Goal: Task Accomplishment & Management: Manage account settings

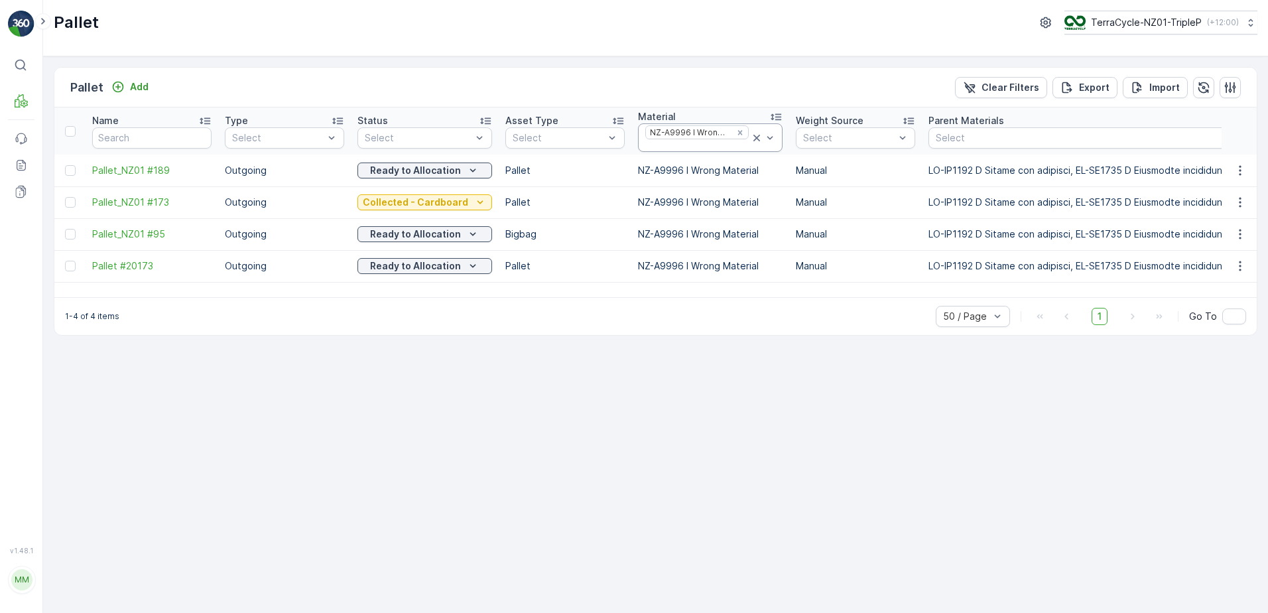
click at [714, 143] on div at bounding box center [697, 146] width 106 height 11
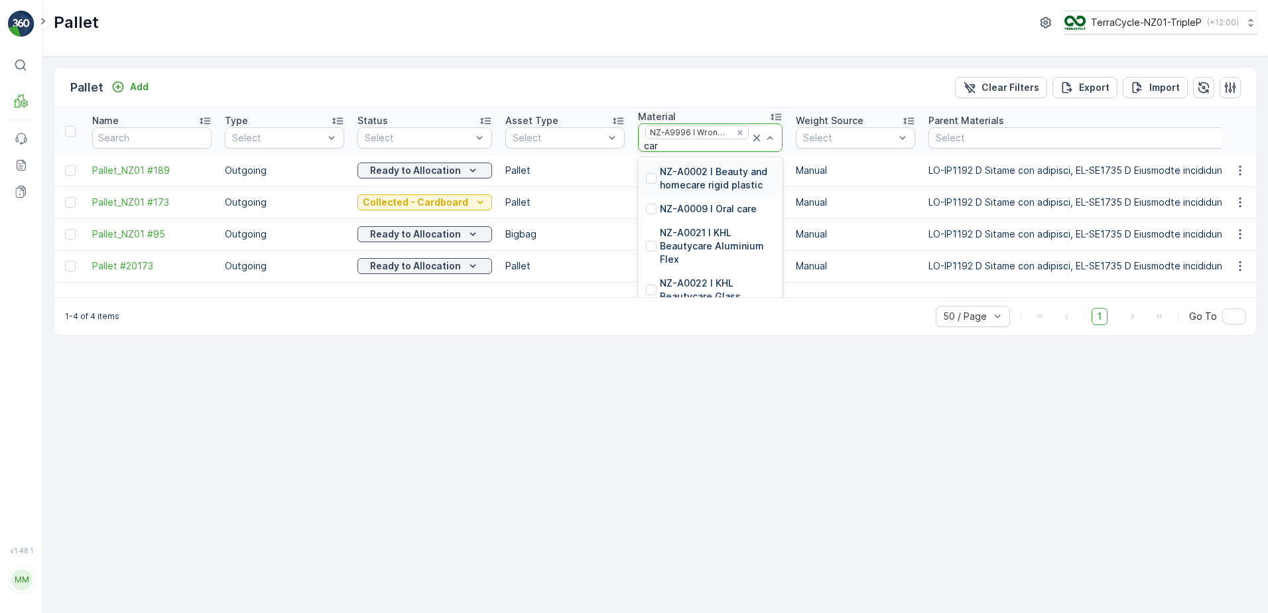
type input "card"
click at [716, 210] on p "NZ-A9999 I Cardboard" at bounding box center [711, 208] width 103 height 13
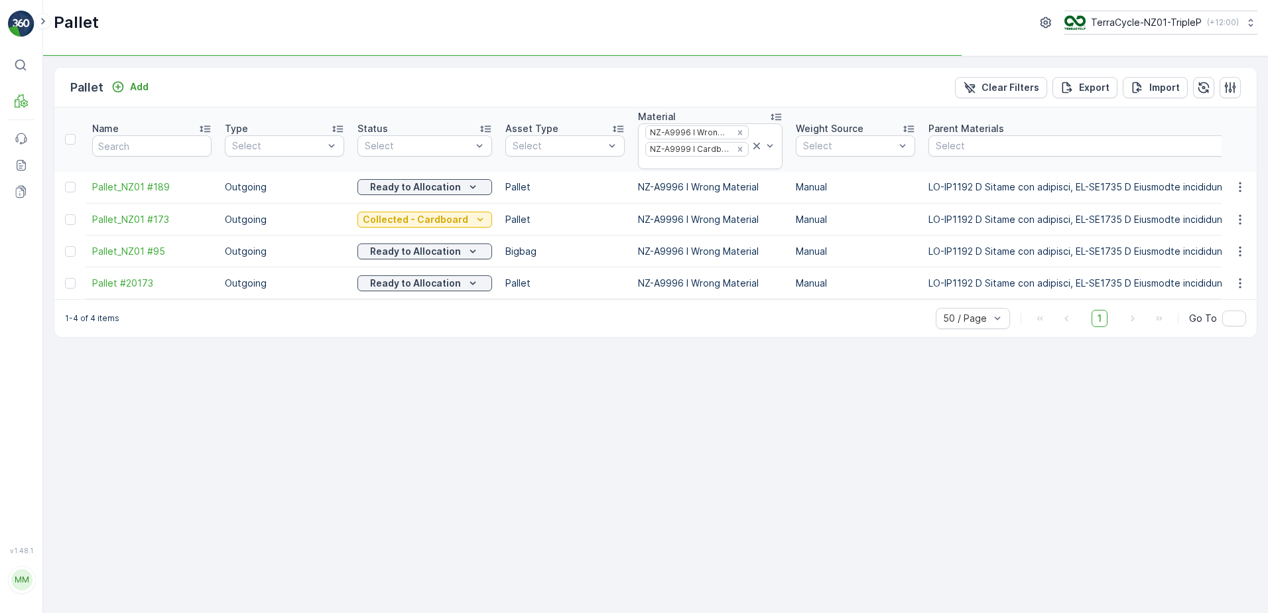
click at [736, 132] on icon "Remove NZ-A9996 I Wrong Material" at bounding box center [740, 132] width 9 height 9
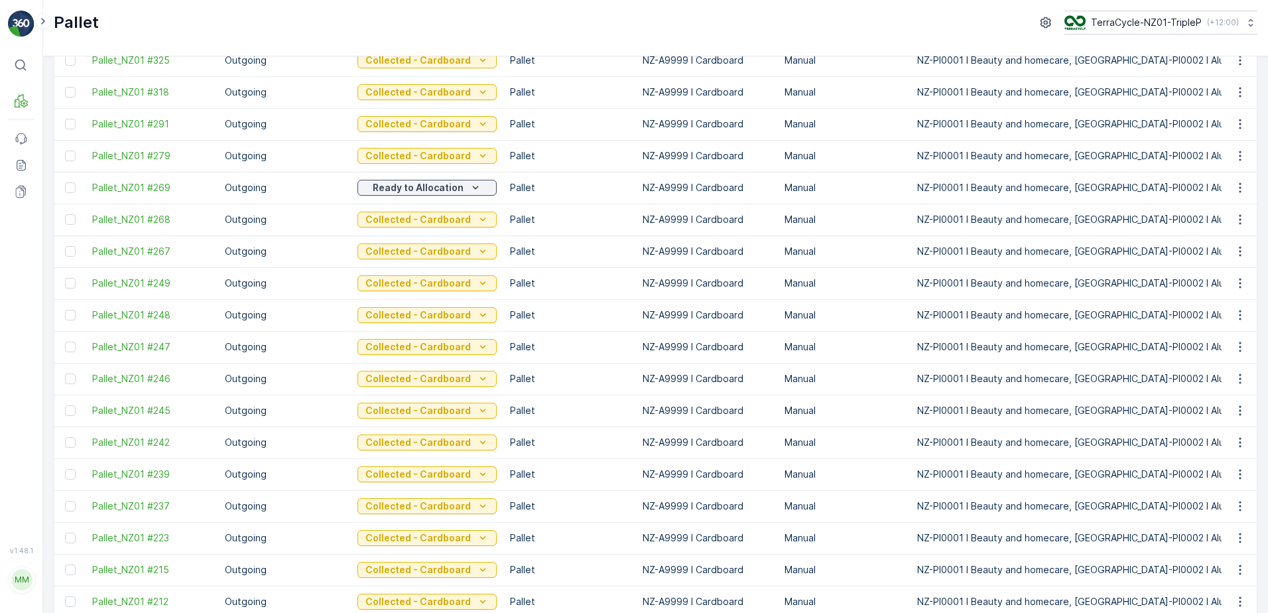
scroll to position [195, 0]
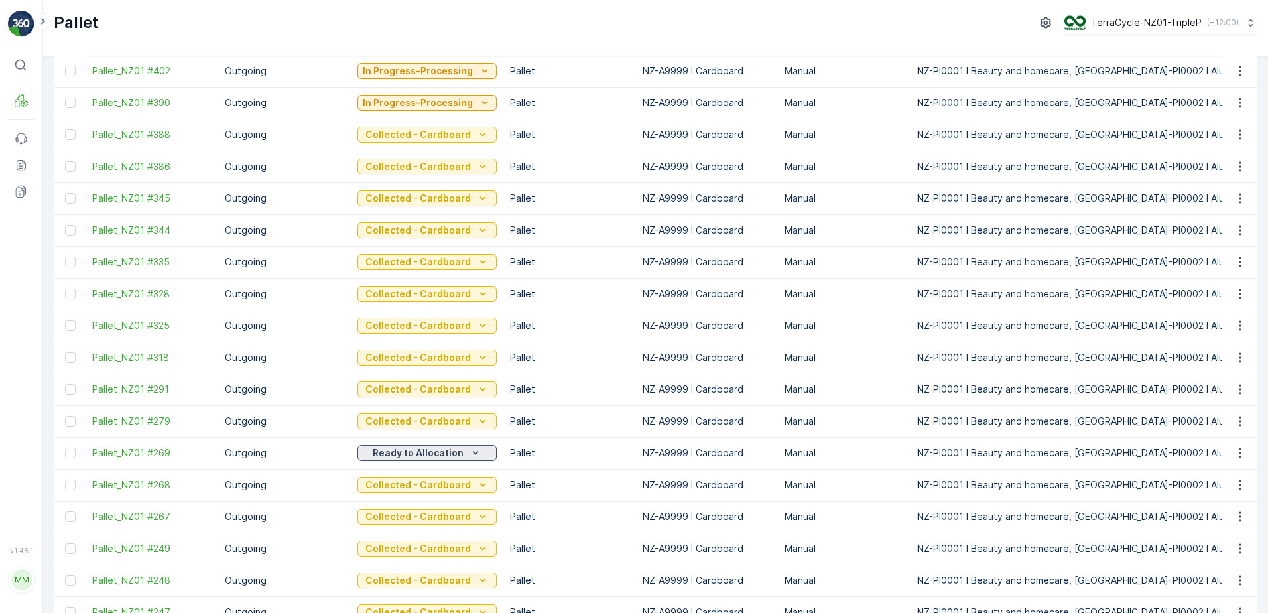
click at [420, 453] on p "Ready to Allocation" at bounding box center [418, 452] width 91 height 13
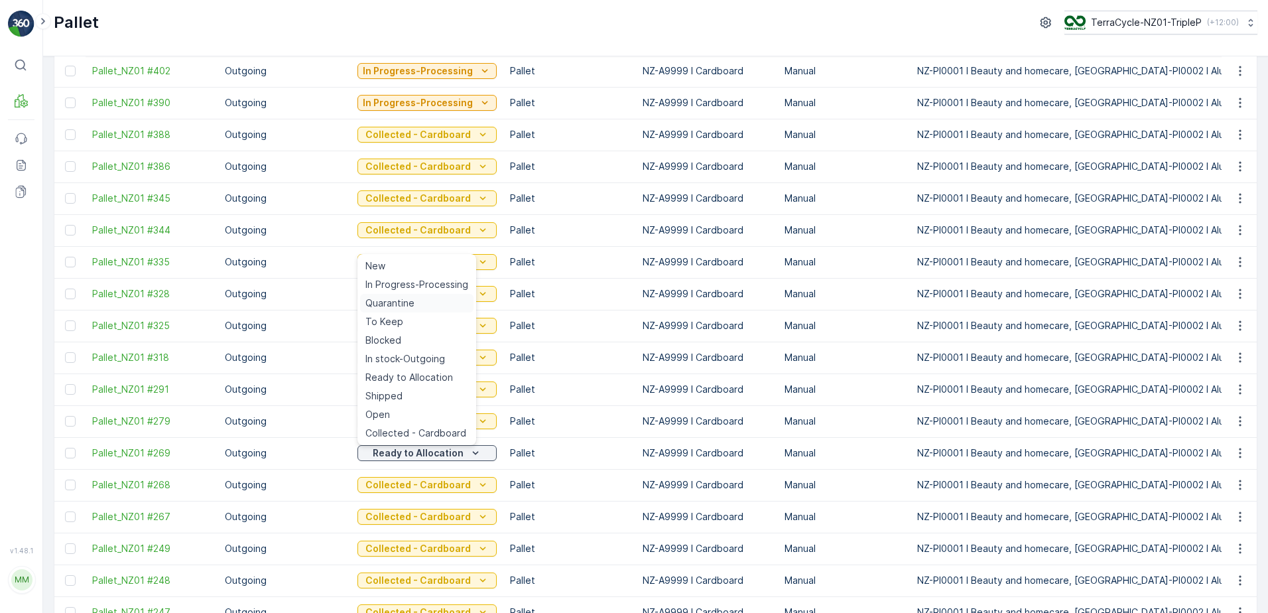
click at [382, 305] on span "Quarantine" at bounding box center [390, 303] width 49 height 13
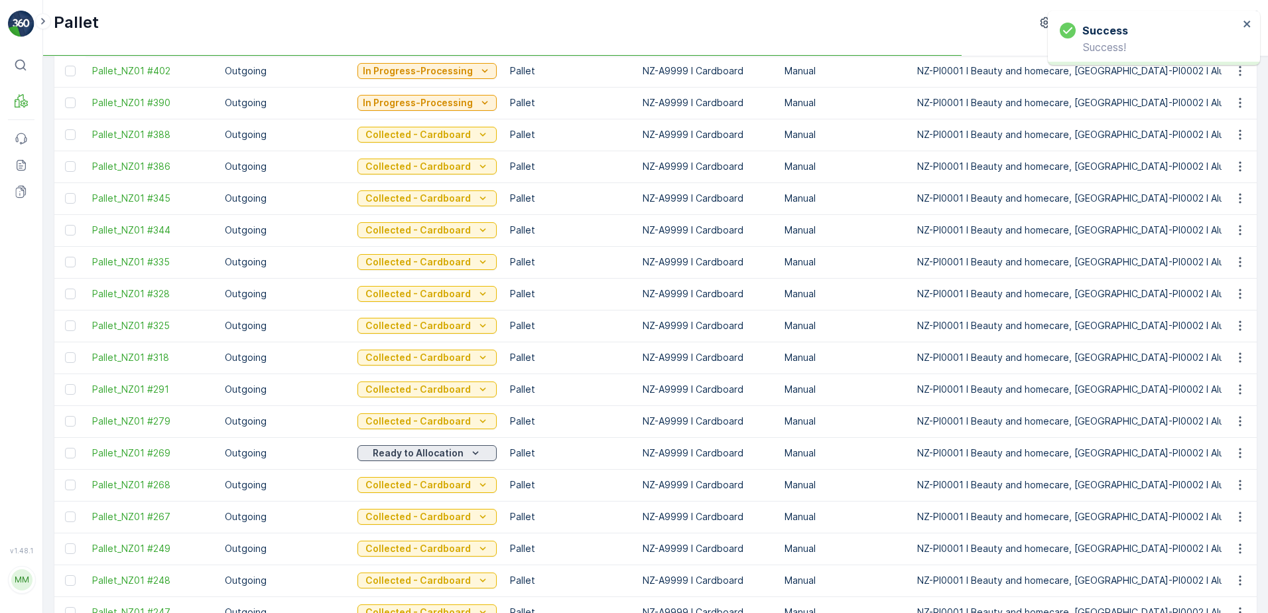
click at [421, 452] on p "Ready to Allocation" at bounding box center [418, 452] width 91 height 13
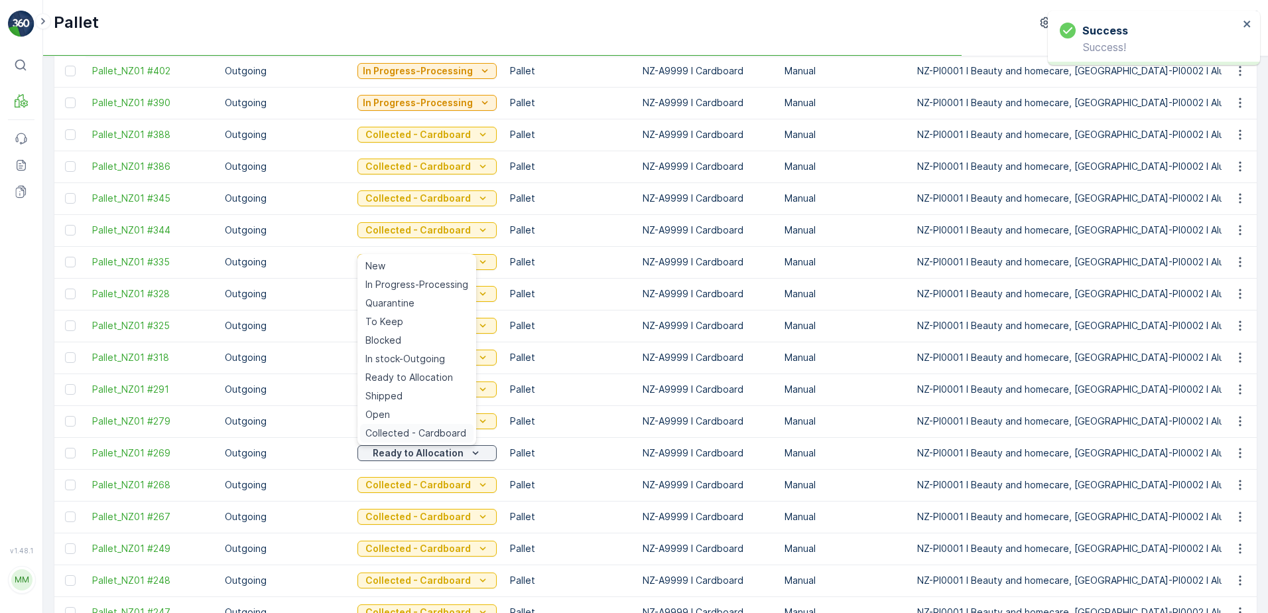
click at [401, 431] on span "Collected - Cardboard" at bounding box center [416, 433] width 101 height 13
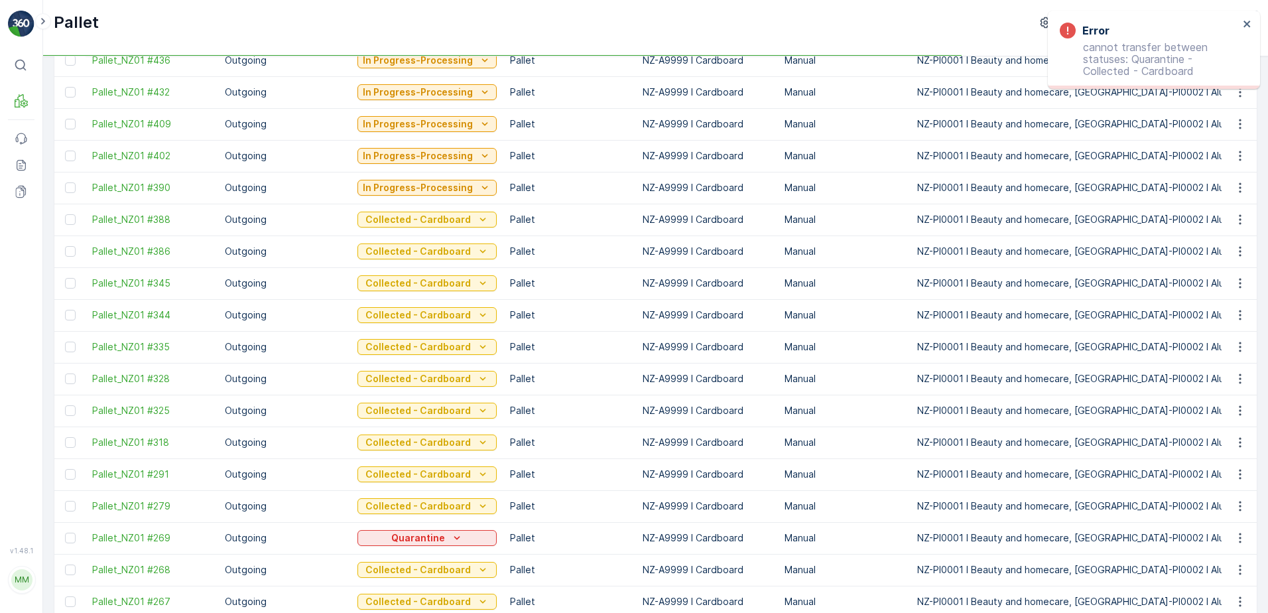
scroll to position [0, 0]
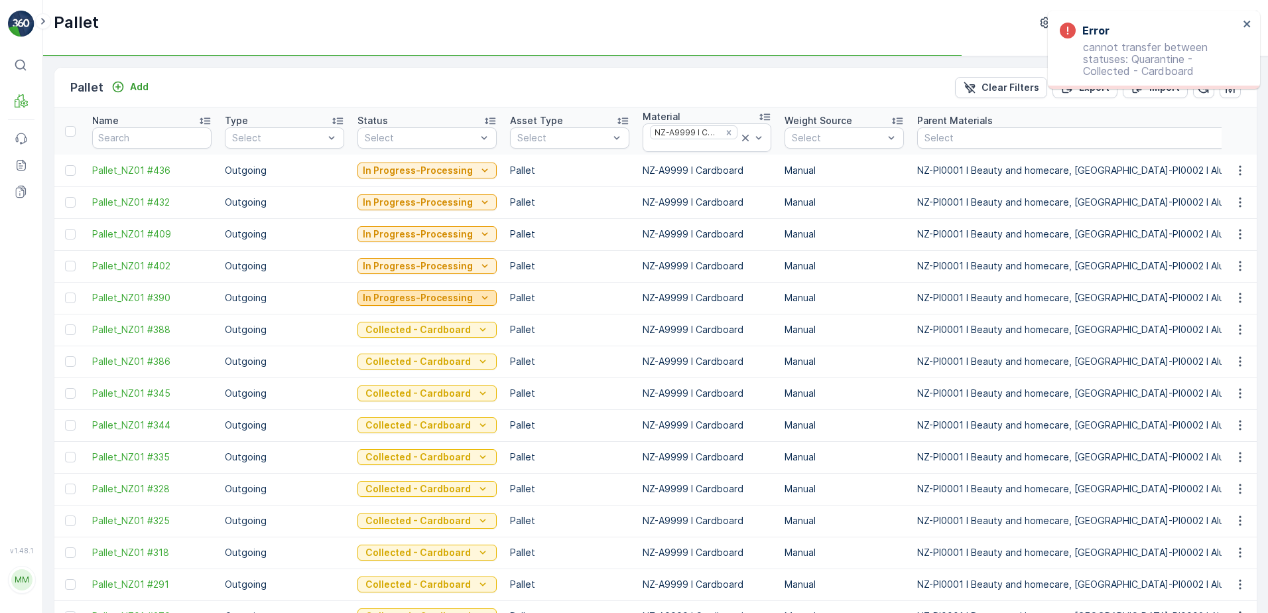
click at [407, 295] on p "In Progress-Processing" at bounding box center [418, 297] width 110 height 13
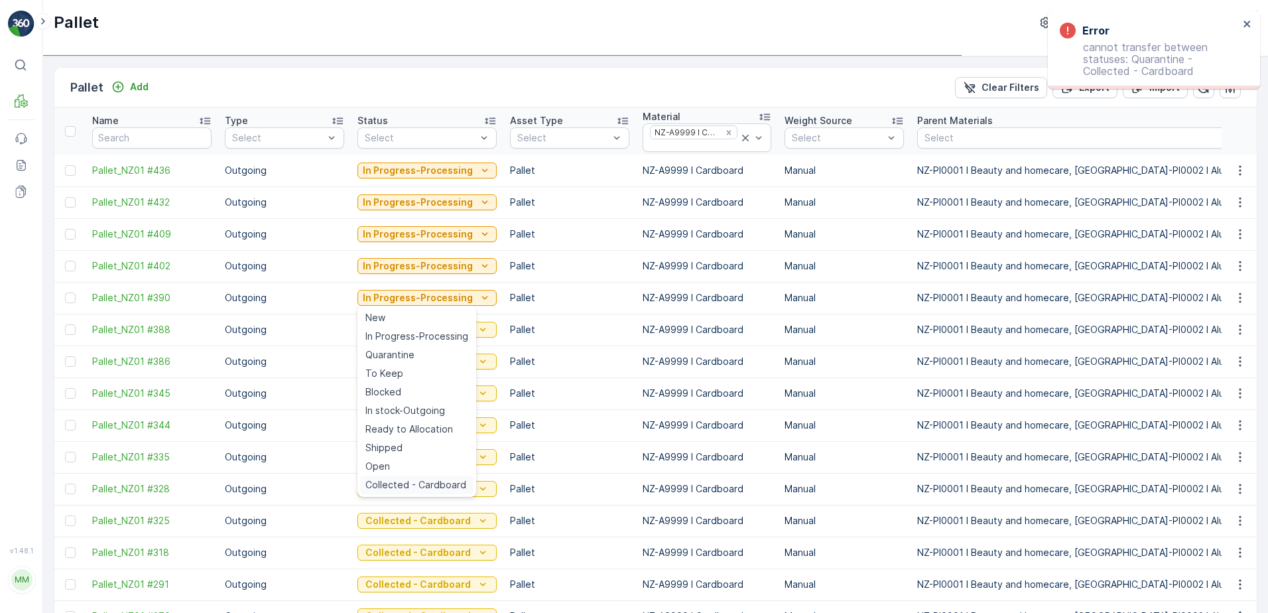
click at [403, 484] on span "Collected - Cardboard" at bounding box center [416, 484] width 101 height 13
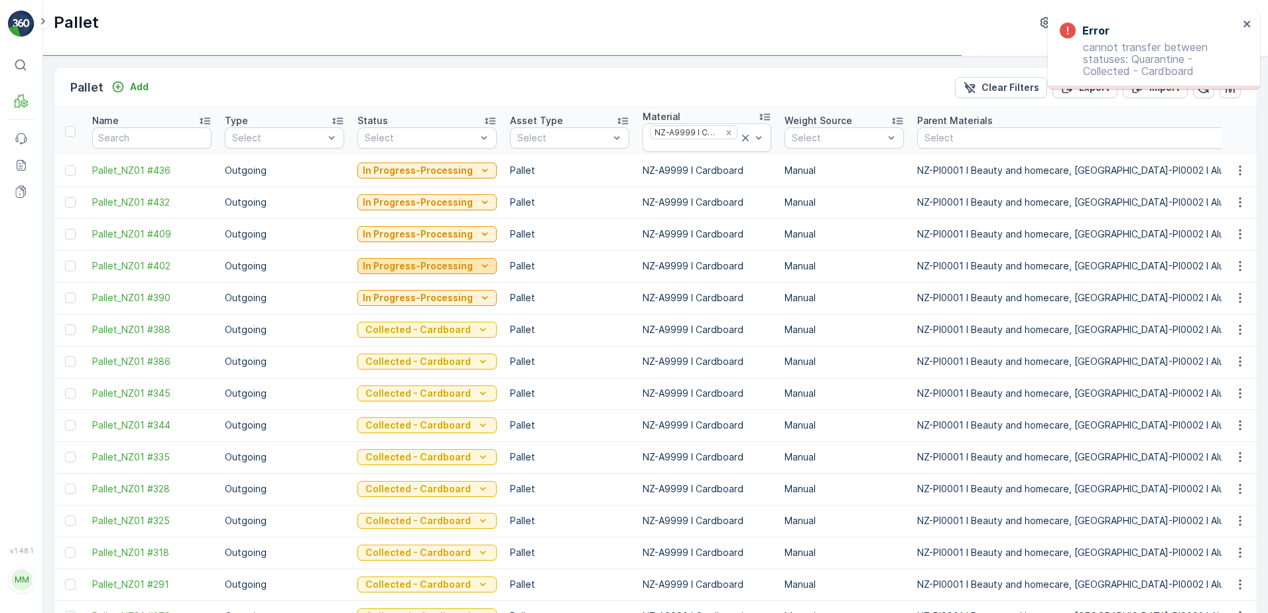
click at [428, 267] on p "In Progress-Processing" at bounding box center [418, 265] width 110 height 13
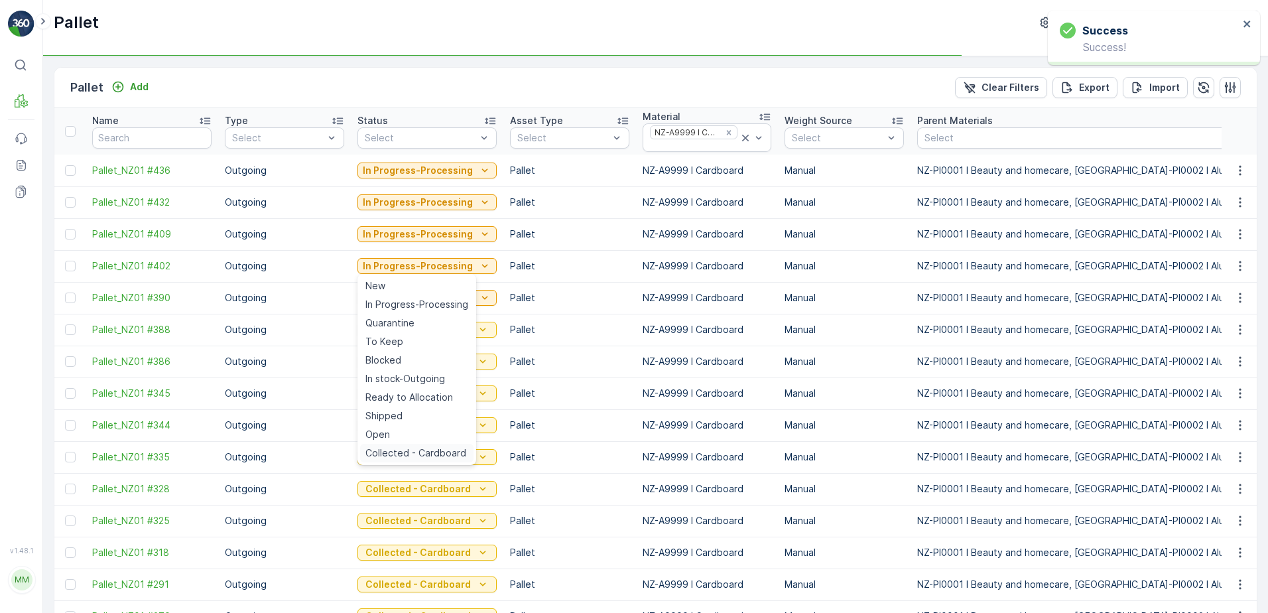
click at [401, 448] on span "Collected - Cardboard" at bounding box center [416, 452] width 101 height 13
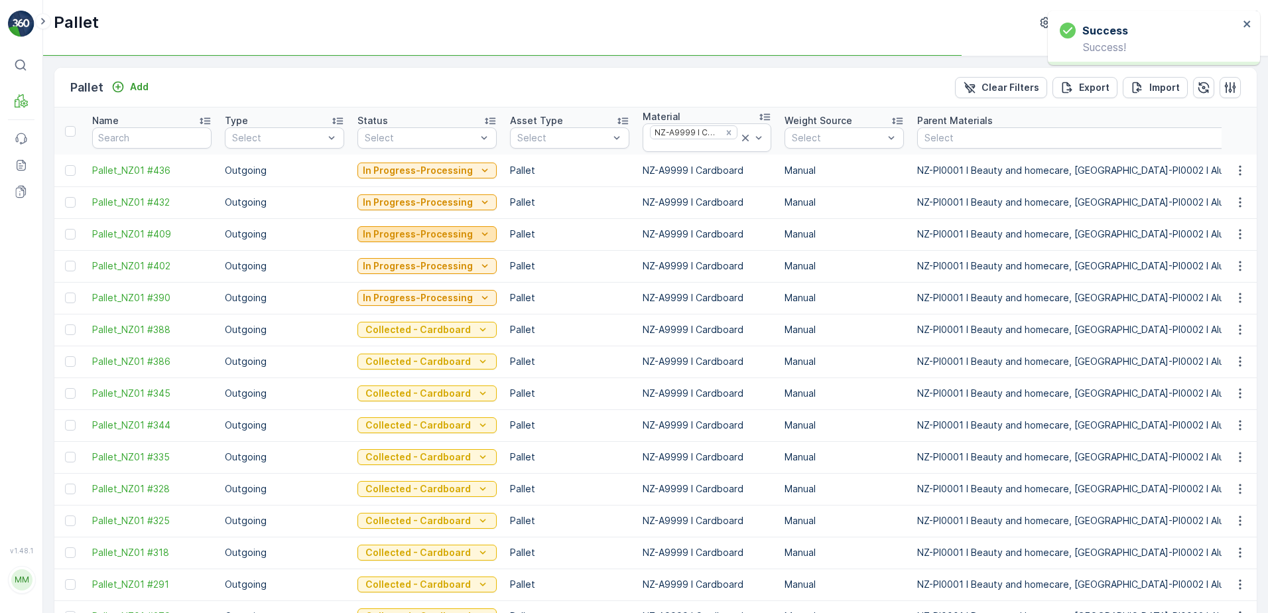
click at [399, 237] on p "In Progress-Processing" at bounding box center [418, 234] width 110 height 13
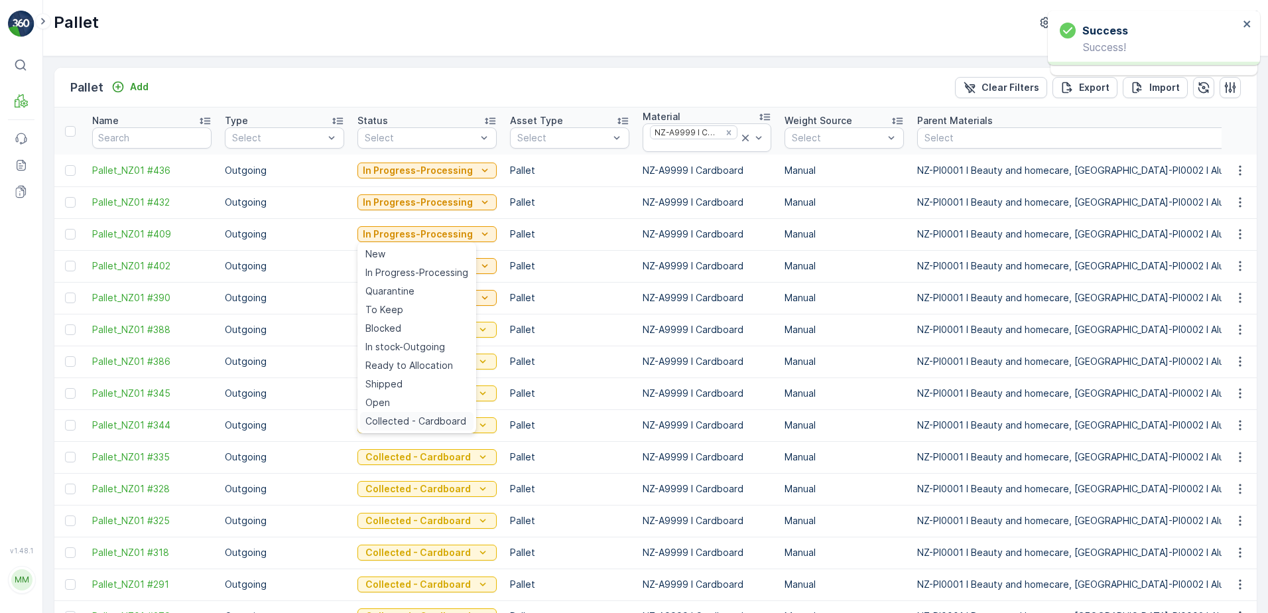
click at [395, 421] on span "Collected - Cardboard" at bounding box center [416, 421] width 101 height 13
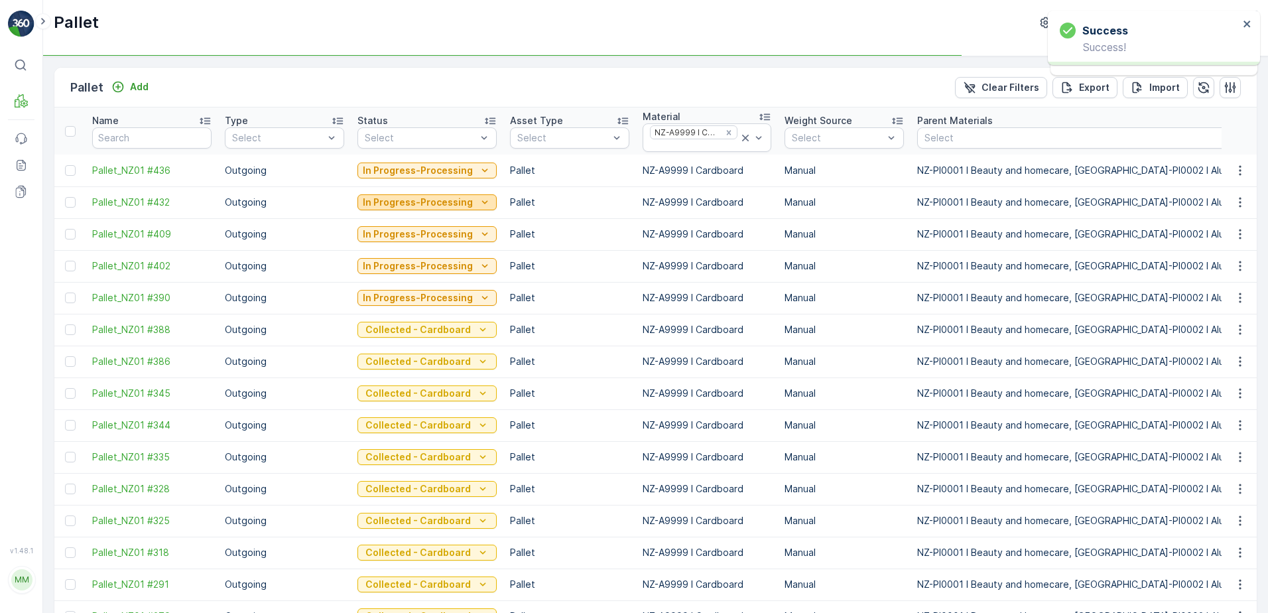
drag, startPoint x: 416, startPoint y: 199, endPoint x: 416, endPoint y: 207, distance: 8.0
click at [416, 200] on p "In Progress-Processing" at bounding box center [418, 202] width 110 height 13
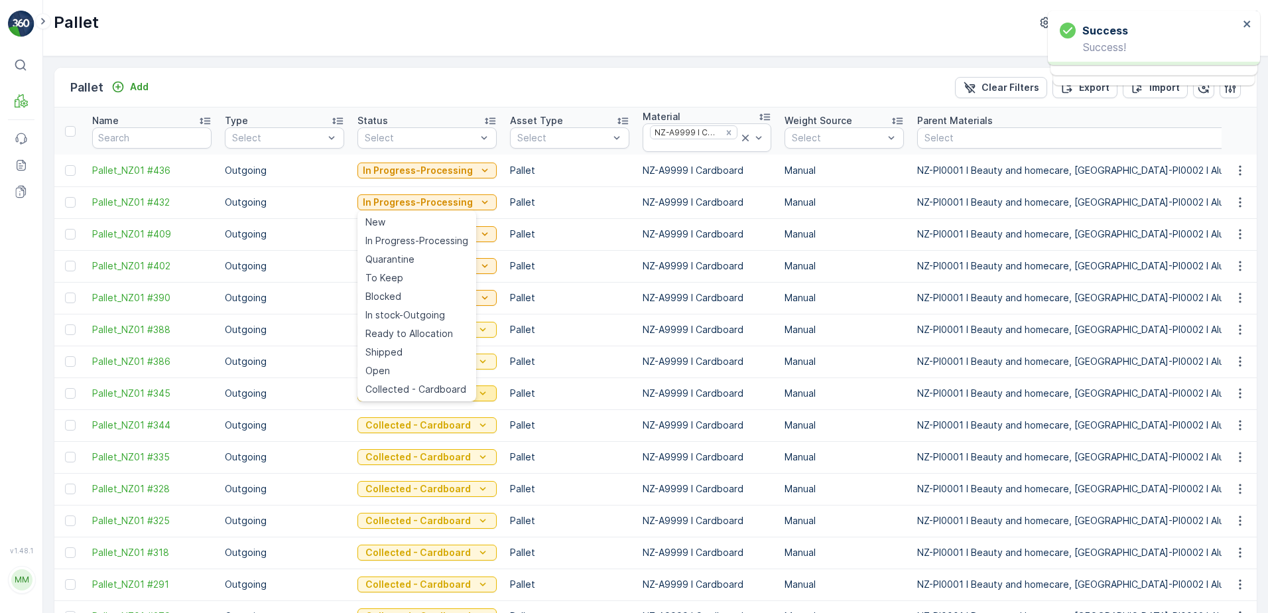
click at [400, 391] on span "Collected - Cardboard" at bounding box center [416, 389] width 101 height 13
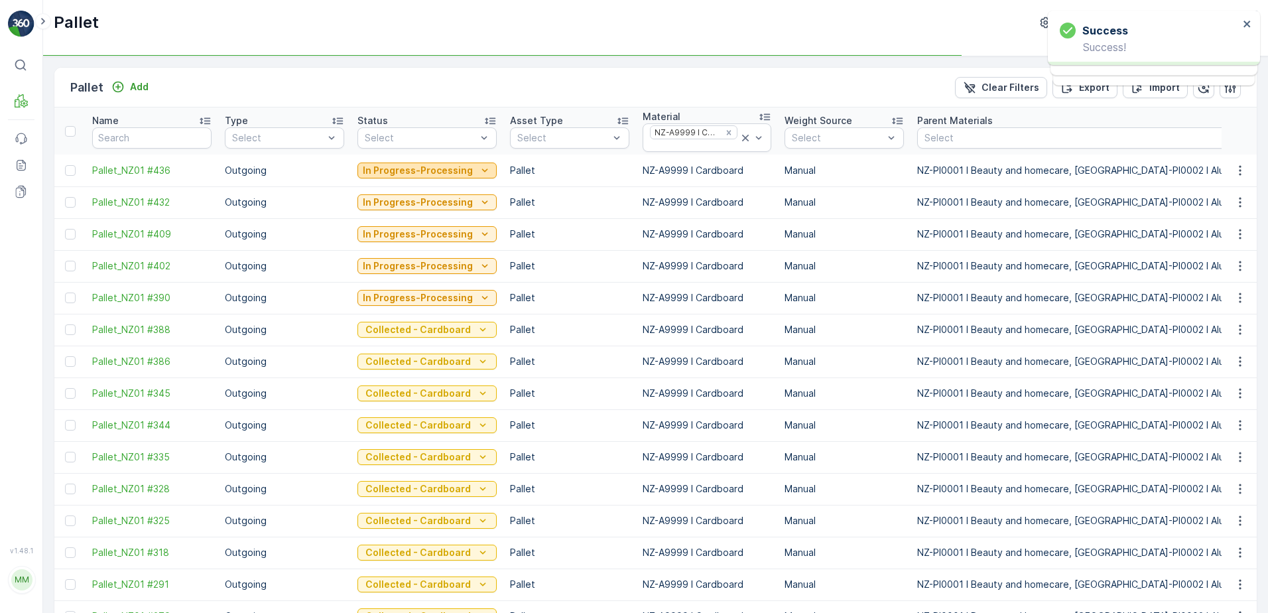
drag, startPoint x: 415, startPoint y: 169, endPoint x: 418, endPoint y: 175, distance: 7.4
click at [417, 169] on p "In Progress-Processing" at bounding box center [418, 170] width 110 height 13
click at [563, 82] on div "Pallet Add Clear Filters Export Import" at bounding box center [655, 88] width 1203 height 40
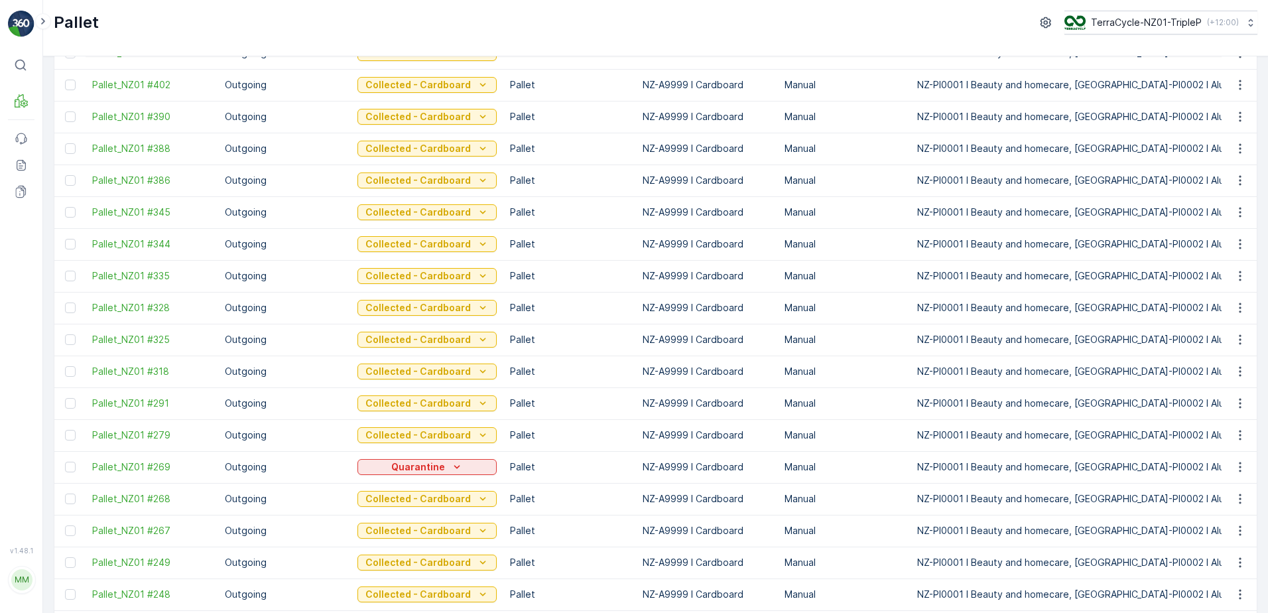
scroll to position [129, 0]
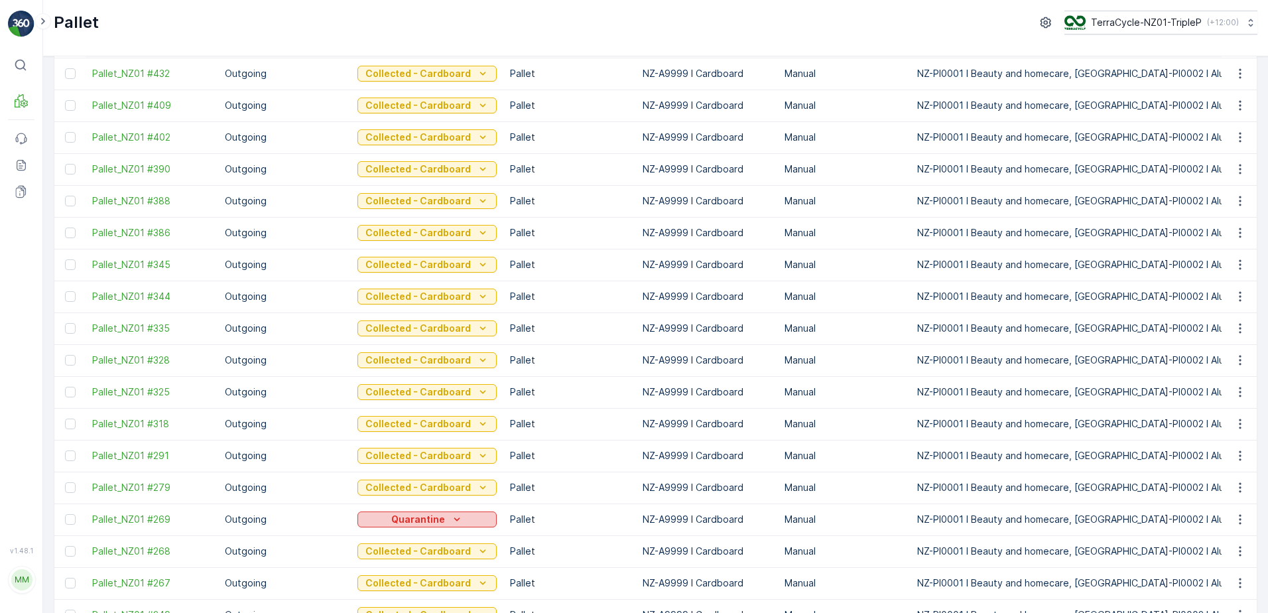
click at [454, 519] on icon "Quarantine" at bounding box center [456, 519] width 13 height 13
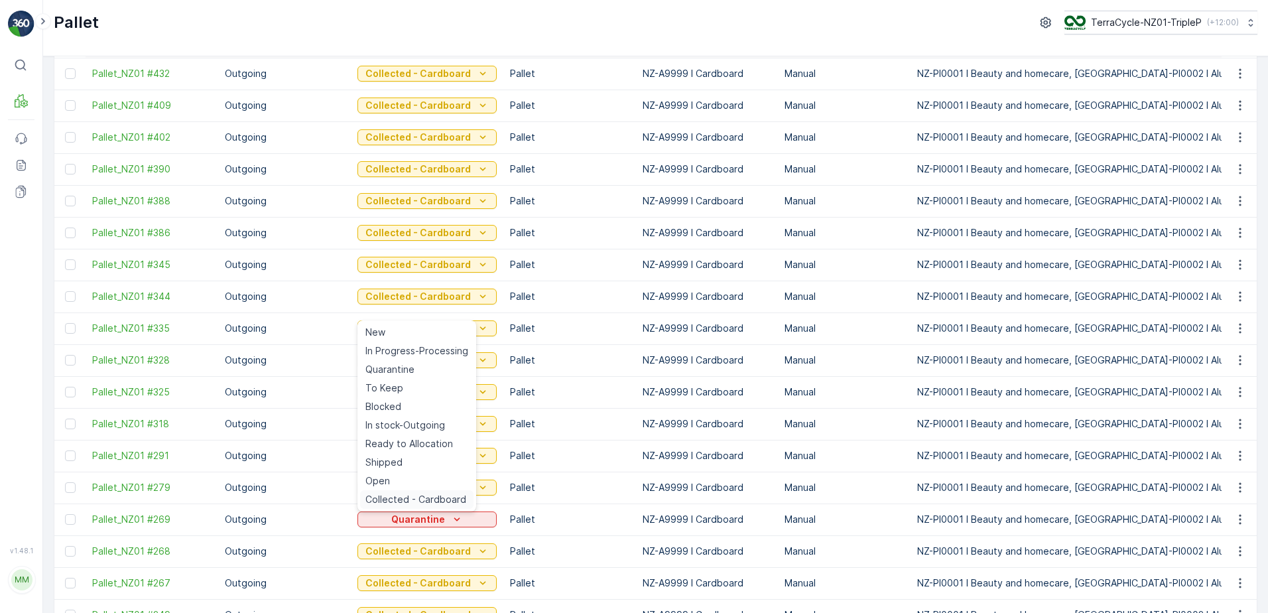
click at [441, 494] on span "Collected - Cardboard" at bounding box center [416, 499] width 101 height 13
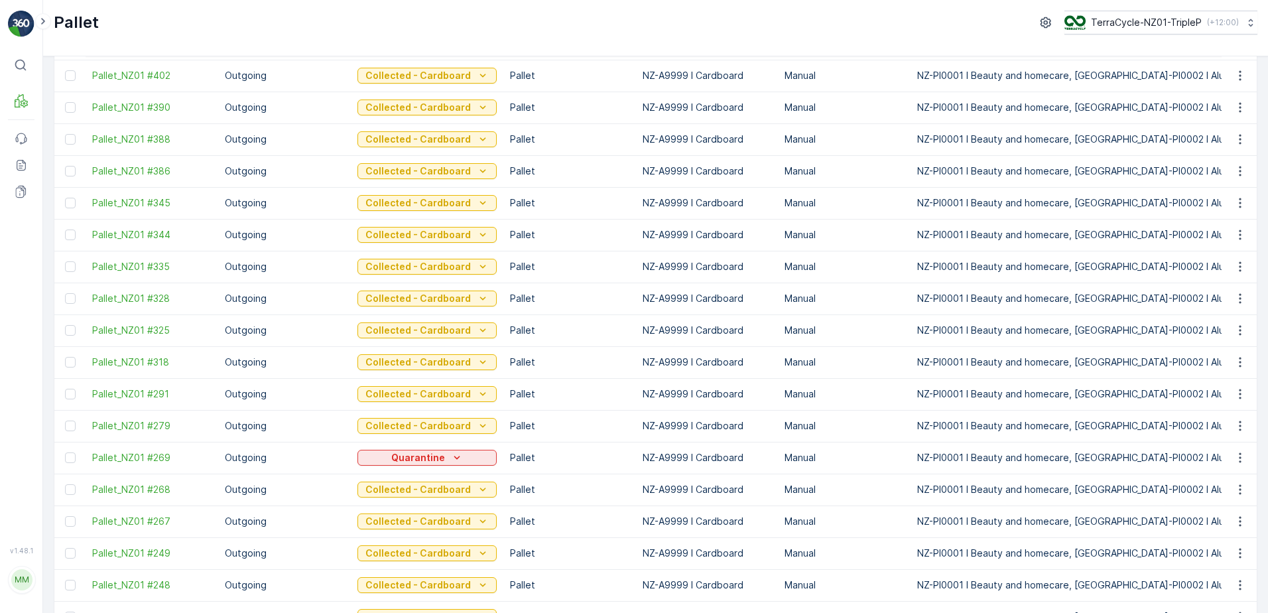
scroll to position [0, 0]
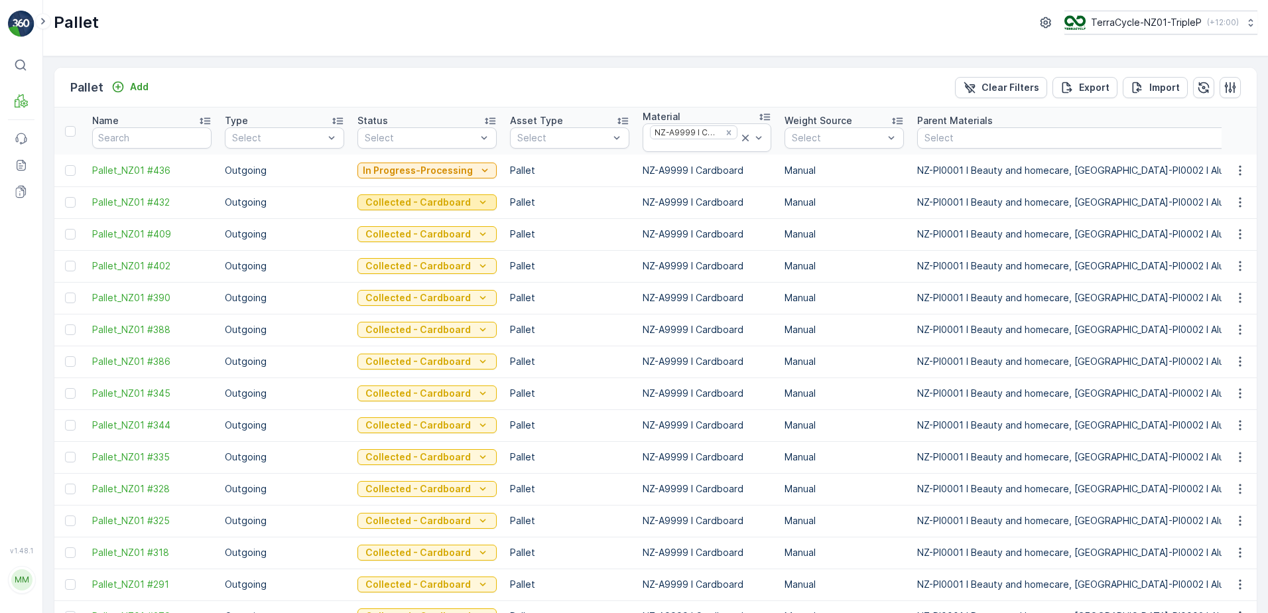
click at [432, 199] on p "Collected - Cardboard" at bounding box center [418, 202] width 105 height 13
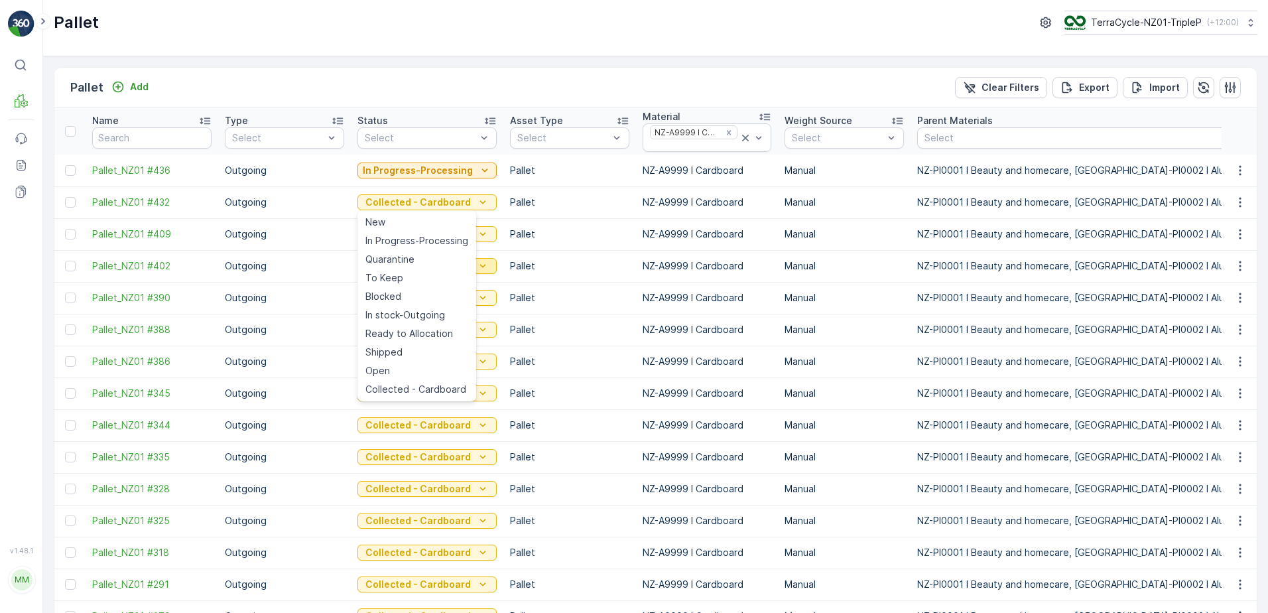
click at [400, 271] on div "To Keep" at bounding box center [416, 278] width 113 height 19
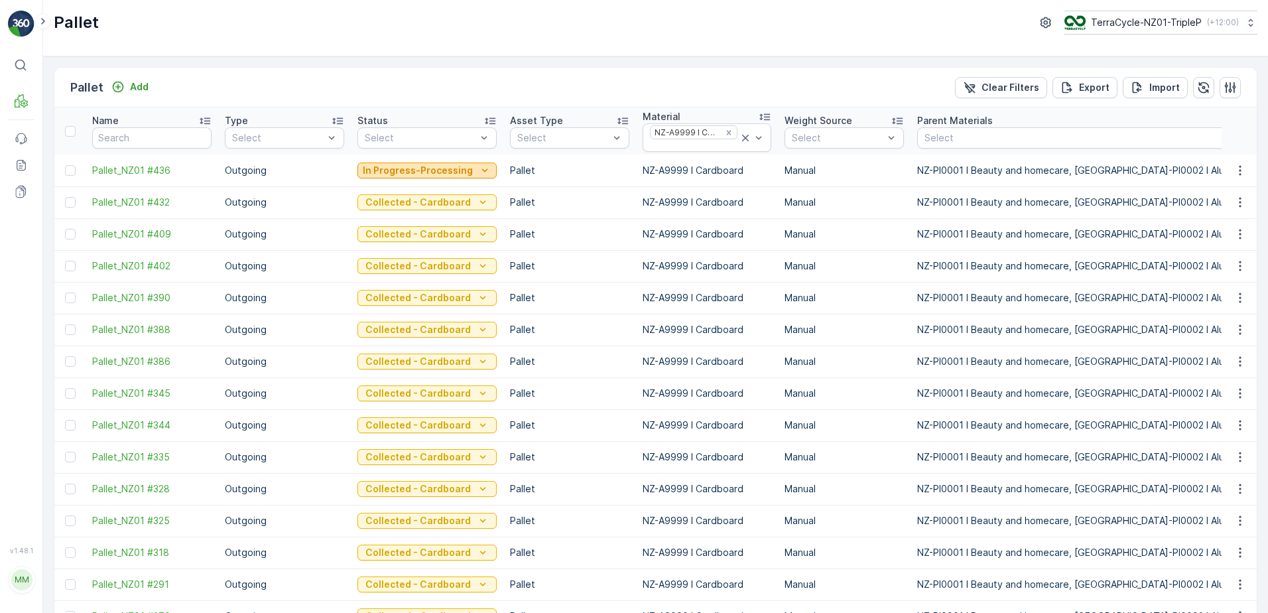
click at [405, 168] on p "In Progress-Processing" at bounding box center [418, 170] width 110 height 13
click at [391, 88] on div "Pallet Add Clear Filters Export Import" at bounding box center [655, 88] width 1203 height 40
click at [739, 136] on icon at bounding box center [745, 137] width 13 height 13
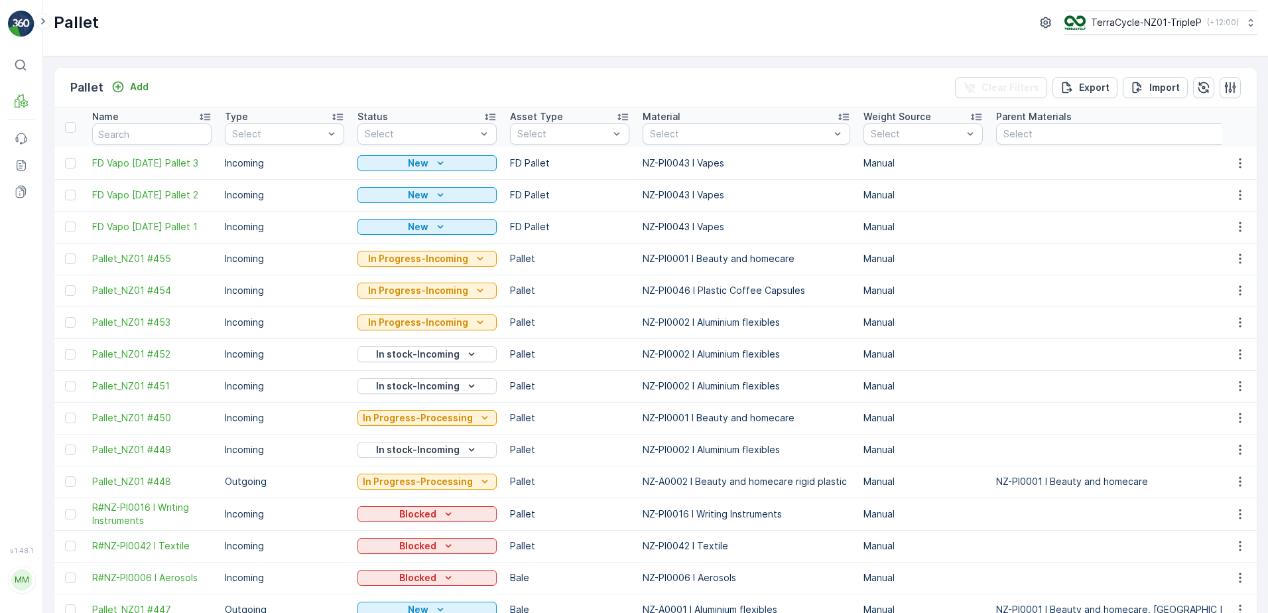
click at [681, 131] on div at bounding box center [740, 134] width 182 height 11
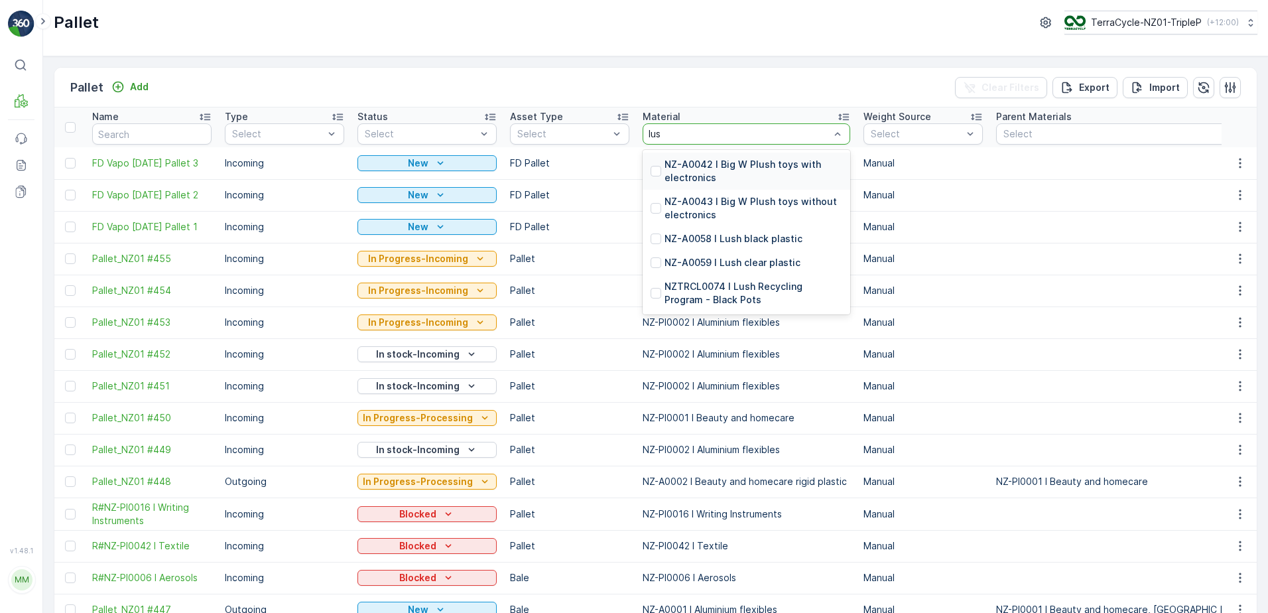
type input "lush"
click at [734, 266] on p "NZ-A0059 I Lush clear plastic" at bounding box center [733, 262] width 136 height 13
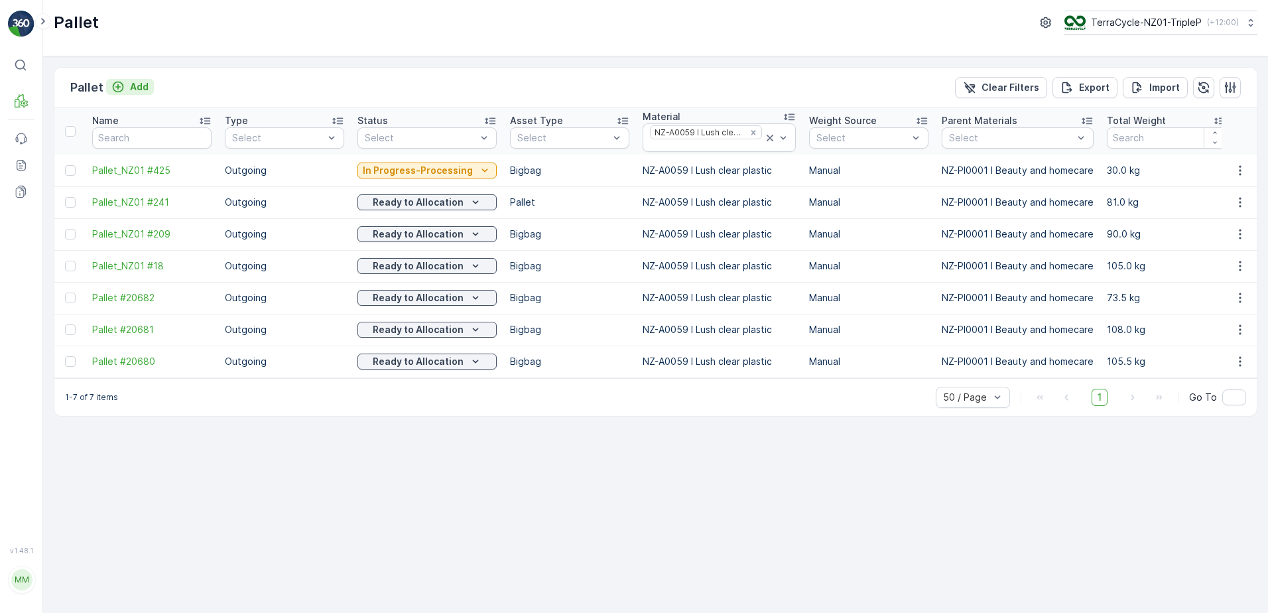
click at [149, 92] on button "Add" at bounding box center [130, 87] width 48 height 16
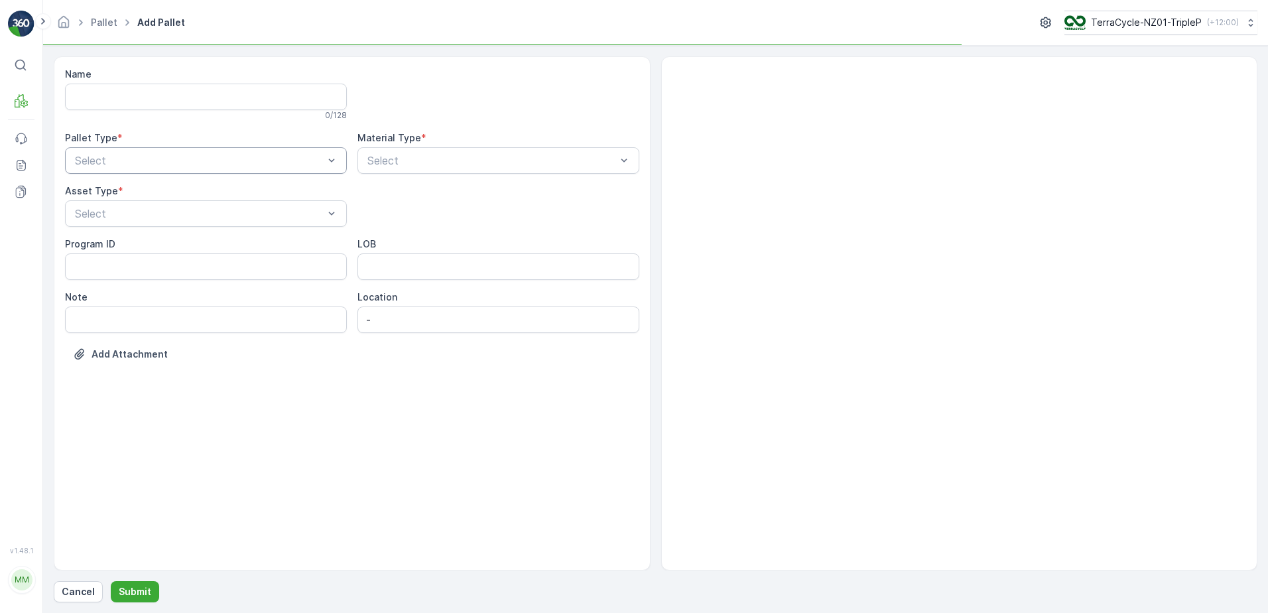
click at [194, 157] on div at bounding box center [199, 161] width 251 height 12
click at [158, 212] on div "Outgoing" at bounding box center [206, 216] width 266 height 12
click at [155, 212] on div at bounding box center [199, 214] width 251 height 12
click at [121, 311] on div "Pallet" at bounding box center [206, 314] width 266 height 12
click at [451, 162] on div at bounding box center [491, 161] width 251 height 12
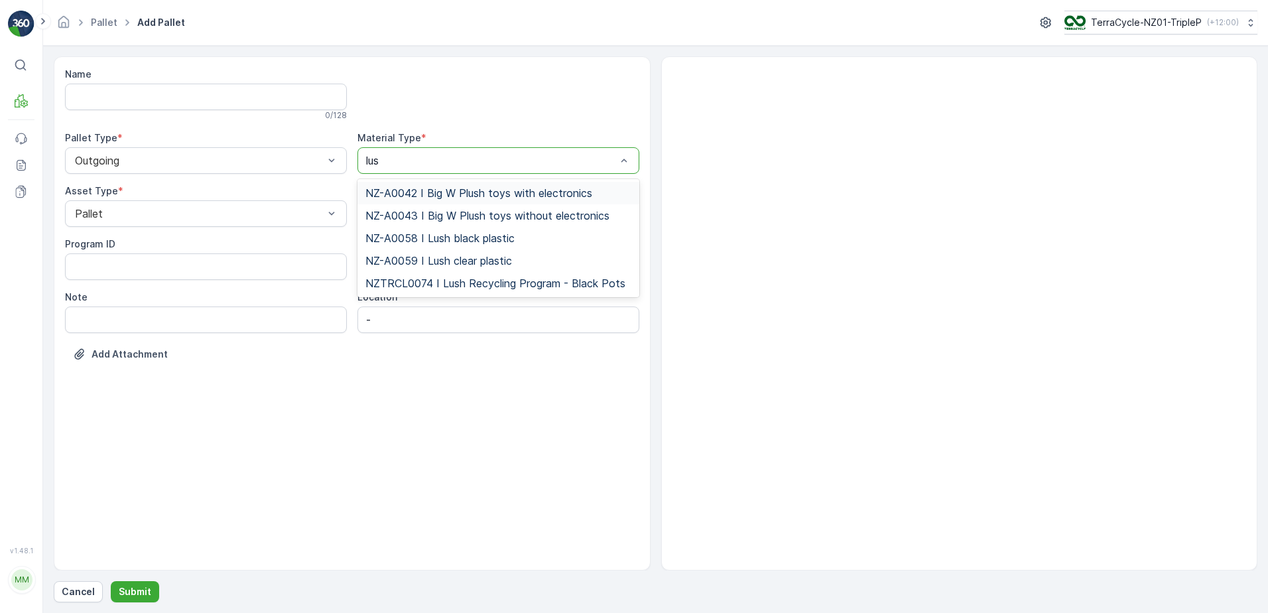
type input "lush"
click at [484, 262] on span "NZ-A0059 I Lush clear plastic" at bounding box center [439, 261] width 147 height 12
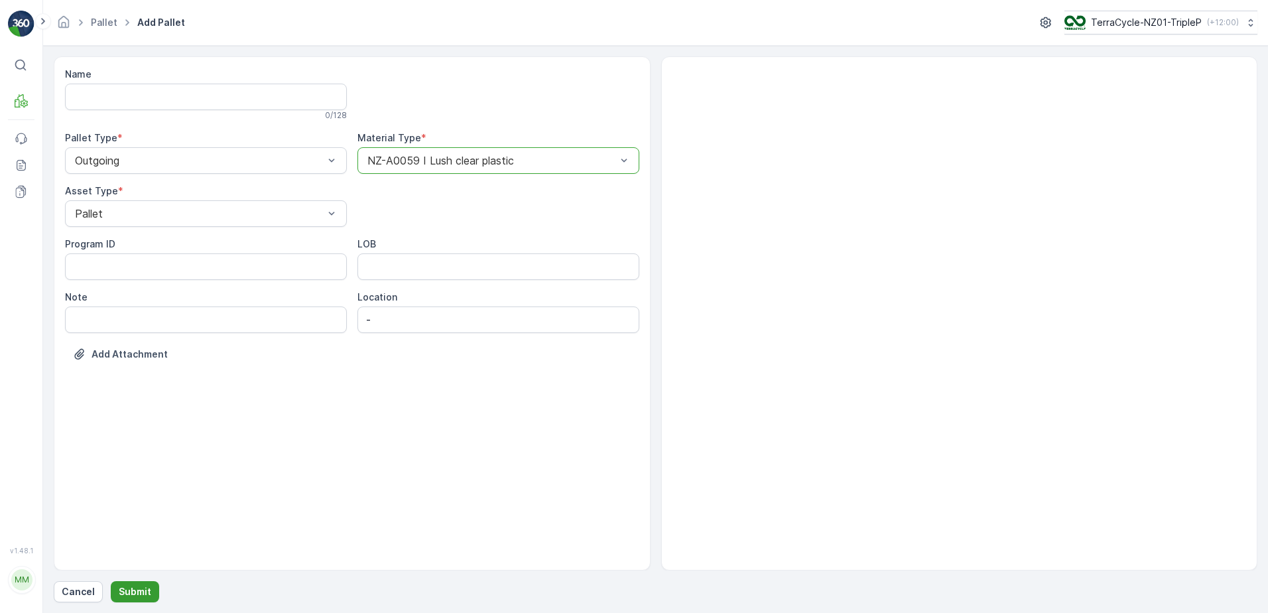
click at [152, 592] on button "Submit" at bounding box center [135, 591] width 48 height 21
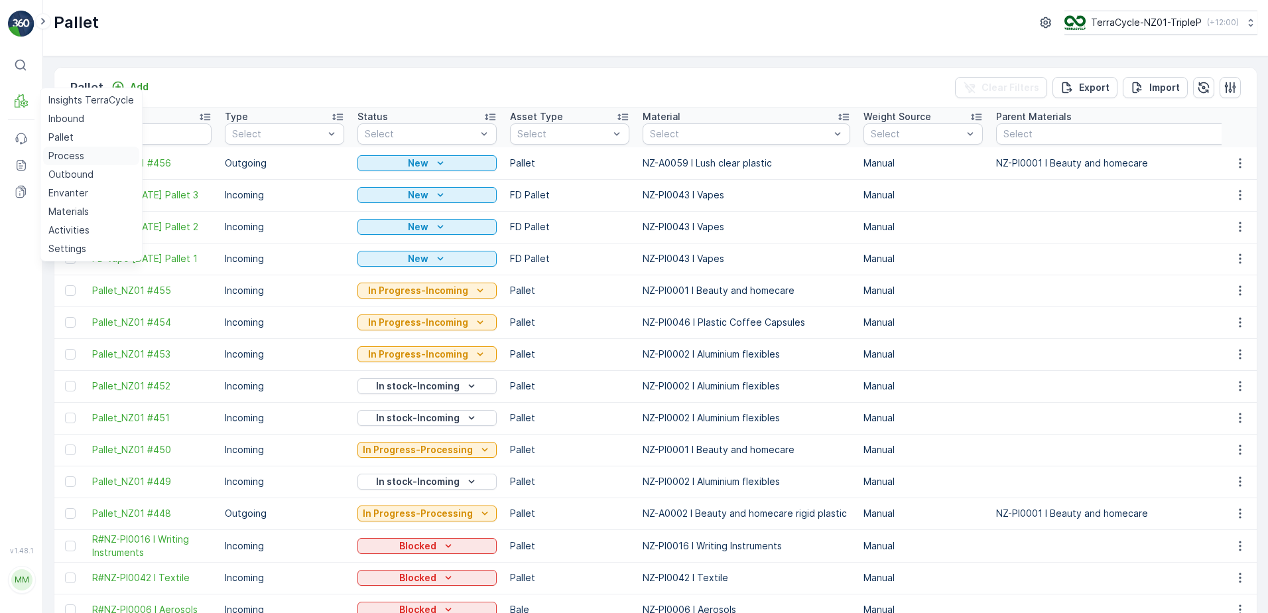
click at [76, 150] on p "Process" at bounding box center [66, 155] width 36 height 13
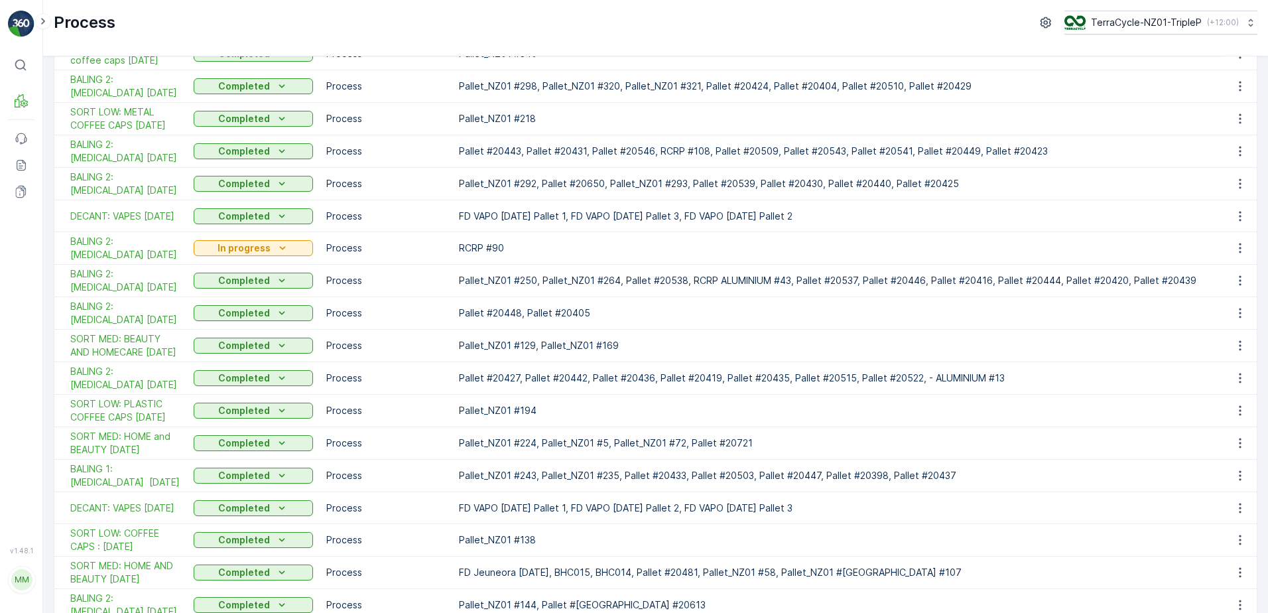
scroll to position [332, 0]
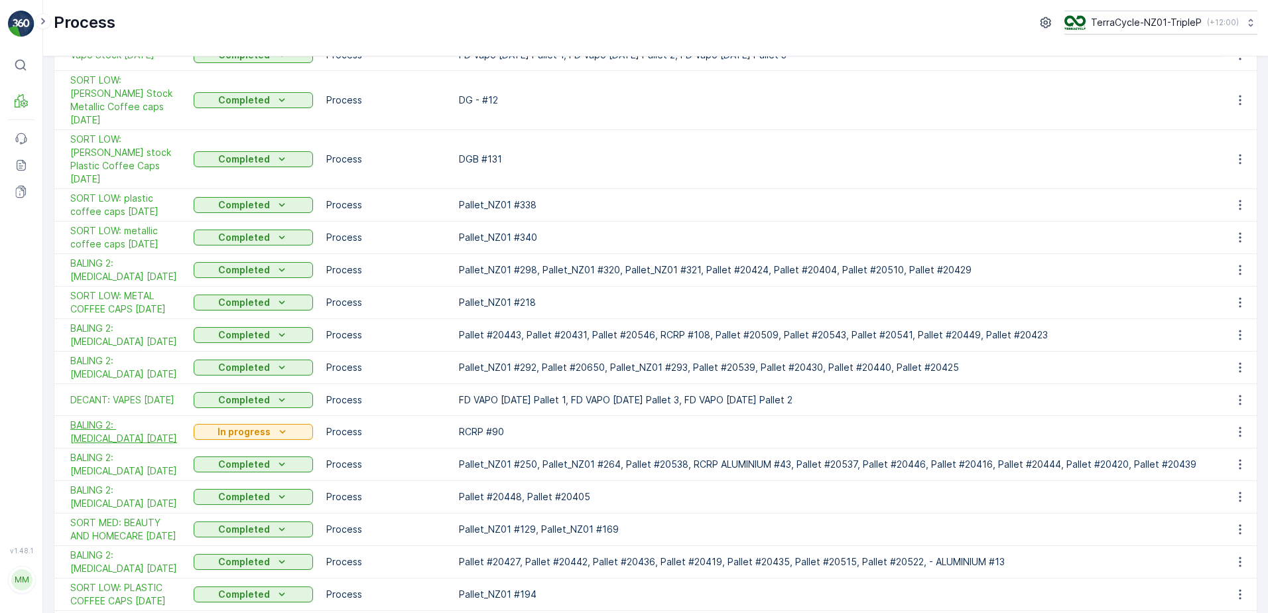
click at [156, 419] on span "BALING 2: [MEDICAL_DATA] [DATE]" at bounding box center [125, 432] width 110 height 27
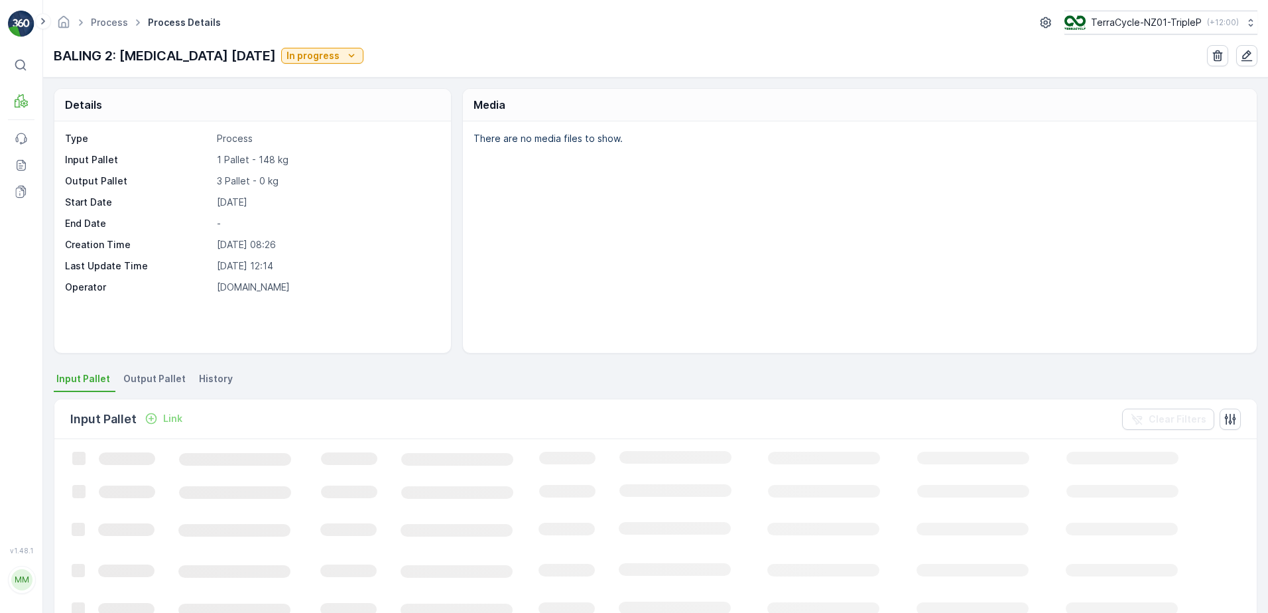
click at [155, 383] on span "Output Pallet" at bounding box center [154, 378] width 62 height 13
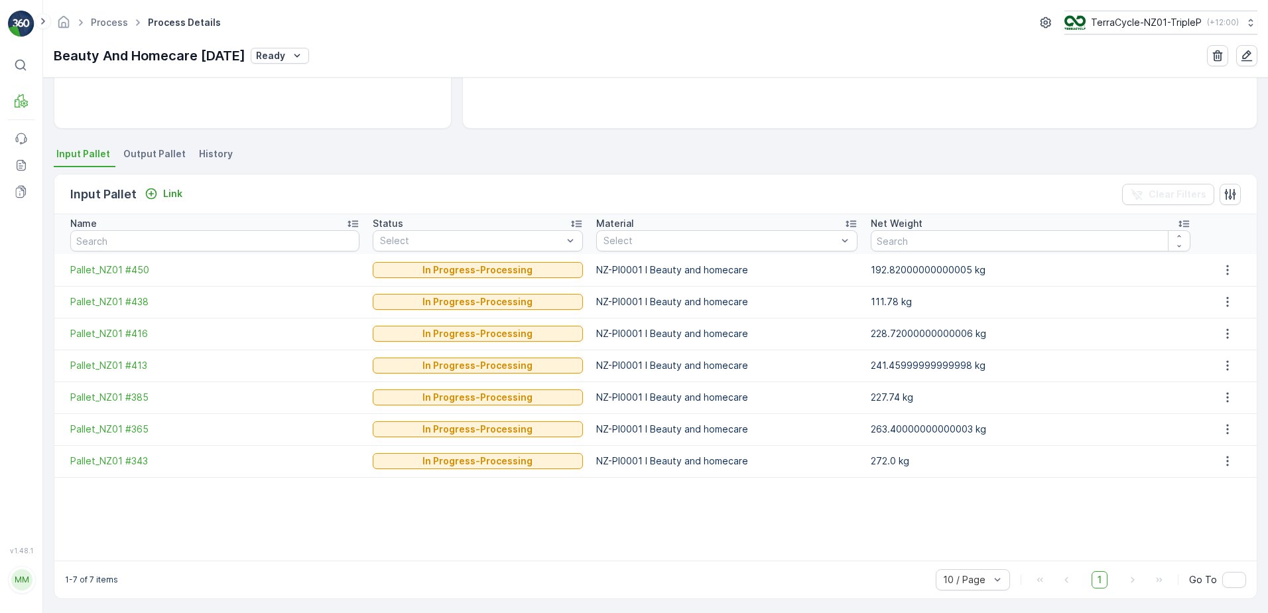
scroll to position [228, 0]
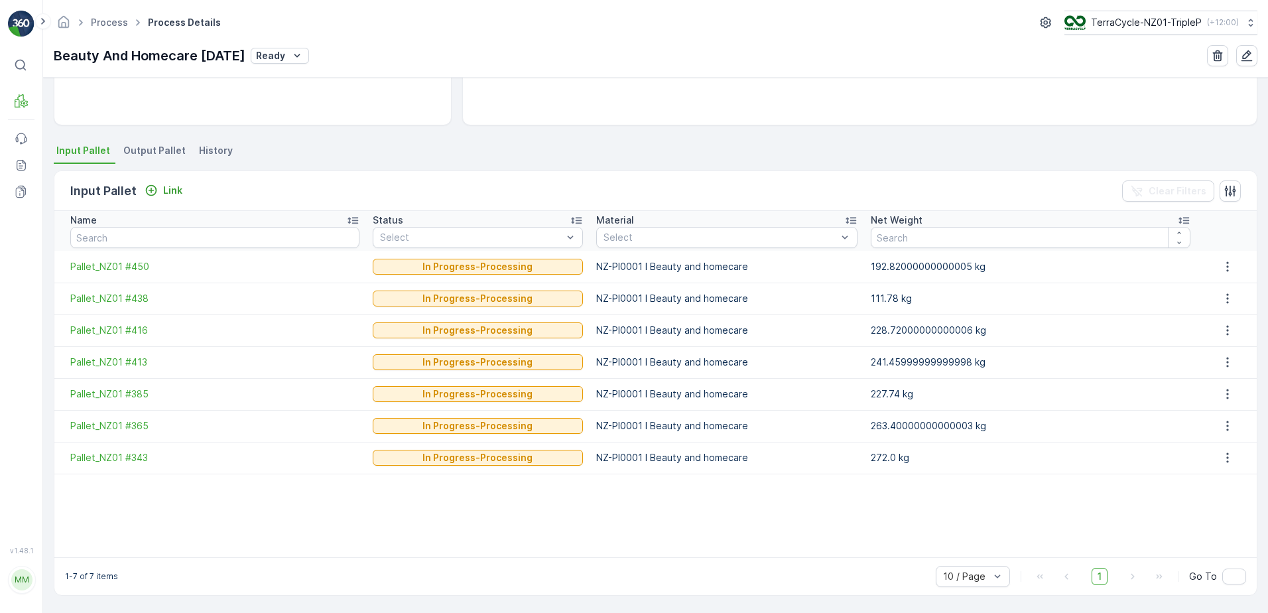
click at [149, 157] on span "Output Pallet" at bounding box center [154, 150] width 62 height 13
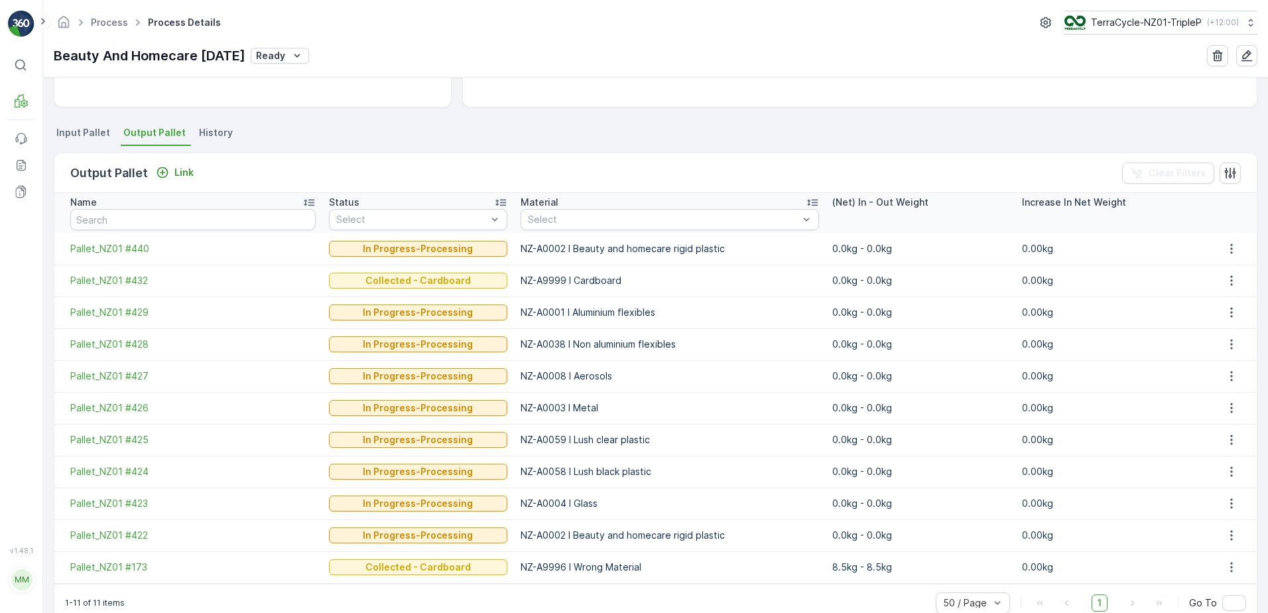
scroll to position [273, 0]
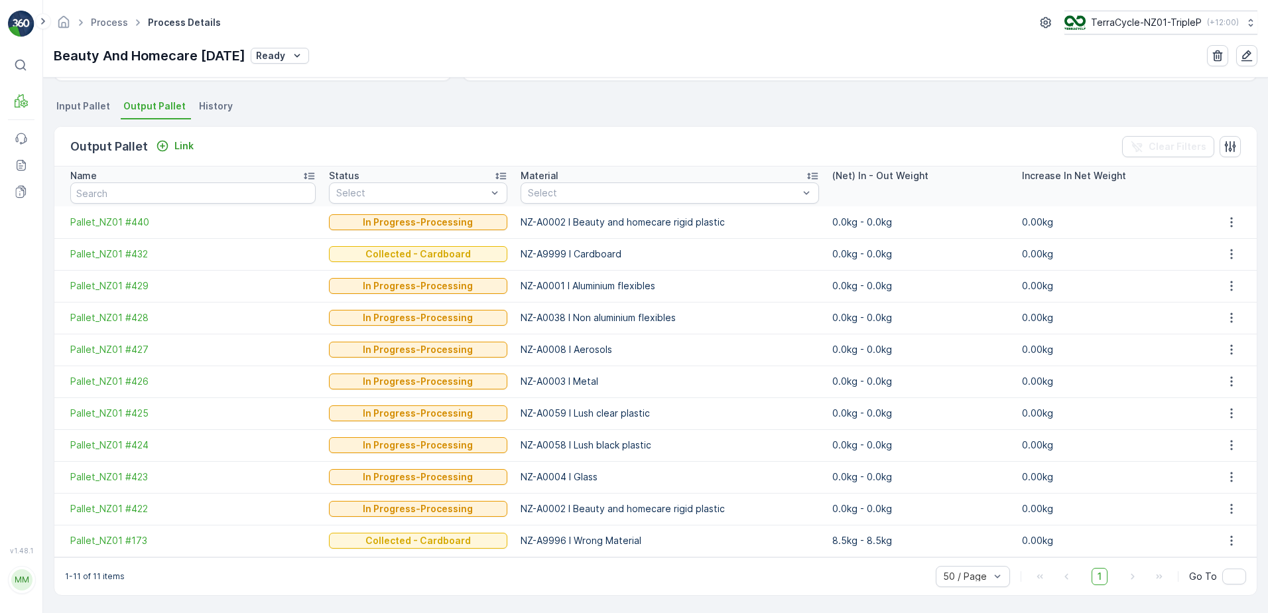
click at [482, 588] on div "1-11 of 11 items 50 / Page 1 Go To" at bounding box center [655, 576] width 1203 height 38
click at [705, 176] on div "Material" at bounding box center [670, 175] width 299 height 13
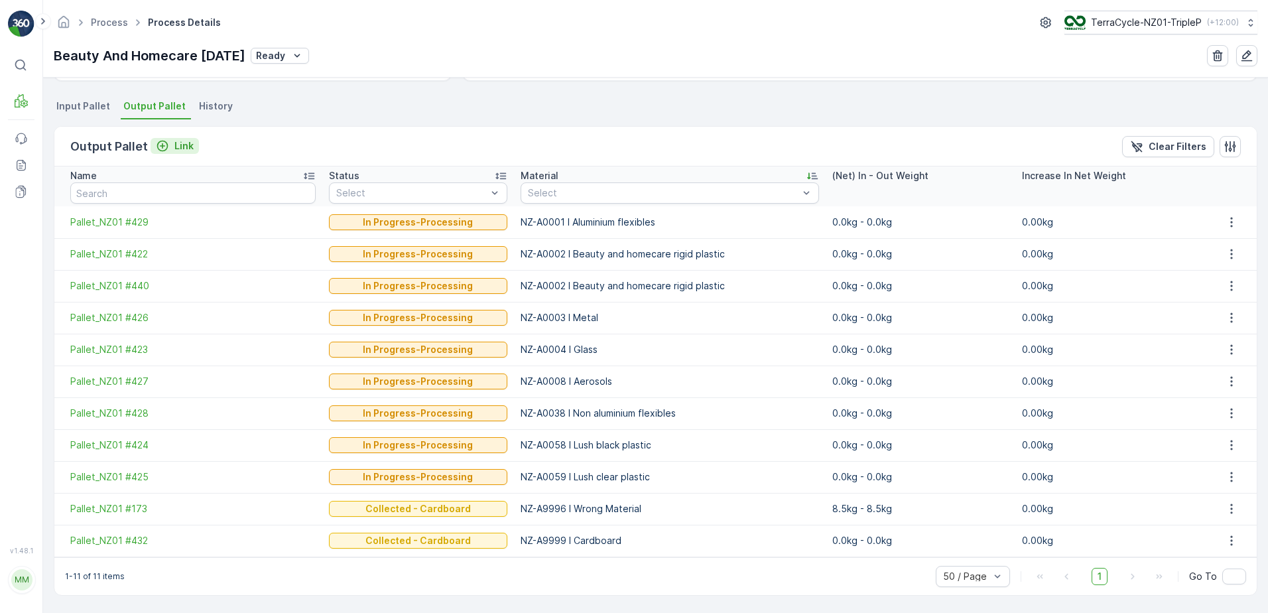
click at [169, 144] on div "Link" at bounding box center [175, 145] width 38 height 13
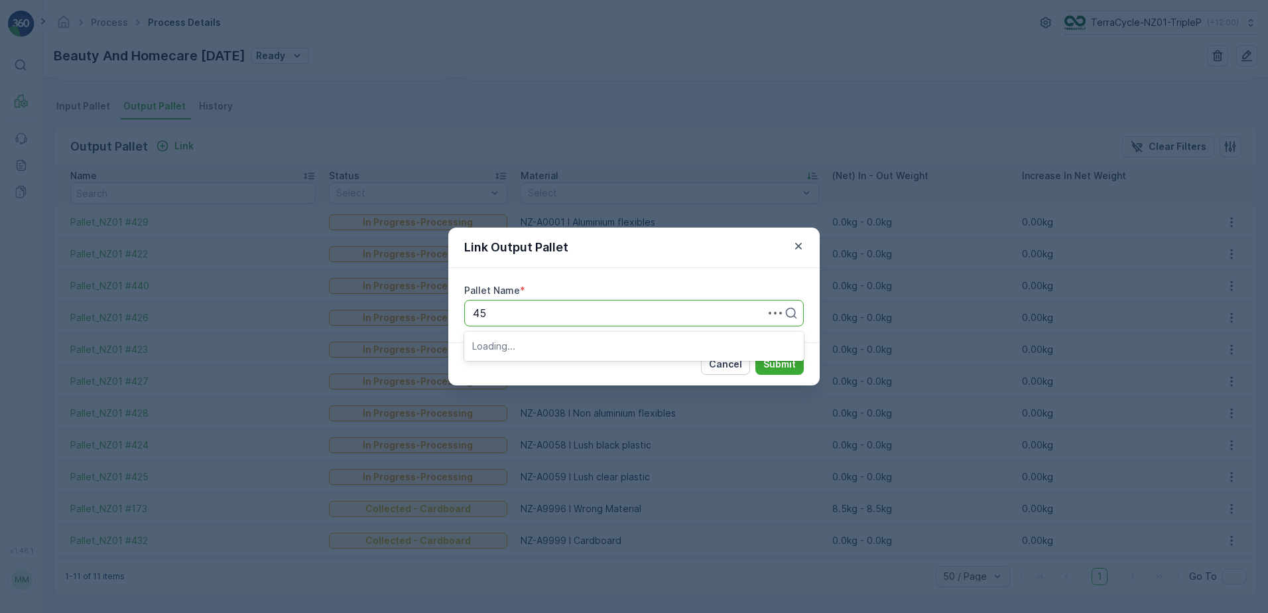
type input "456"
click at [611, 364] on div "Pallet_NZ01 #456" at bounding box center [634, 368] width 324 height 12
click at [785, 367] on p "Submit" at bounding box center [780, 364] width 33 height 13
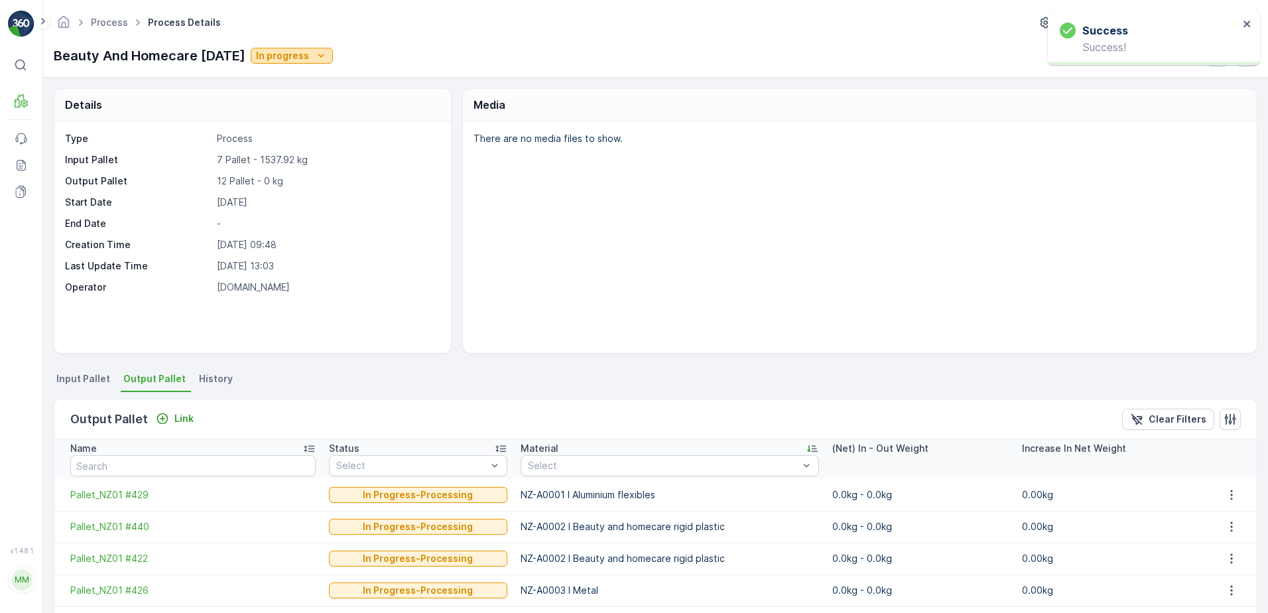
click at [285, 56] on p "In progress" at bounding box center [282, 55] width 53 height 13
click at [502, 128] on div "There are no media files to show." at bounding box center [860, 237] width 794 height 232
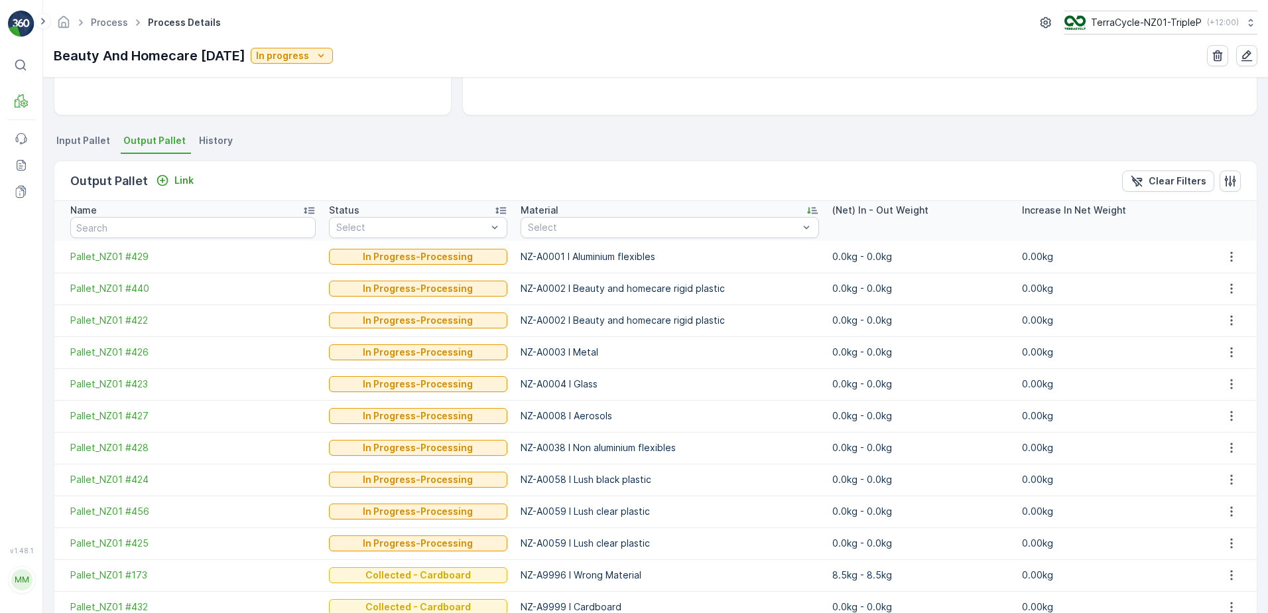
scroll to position [305, 0]
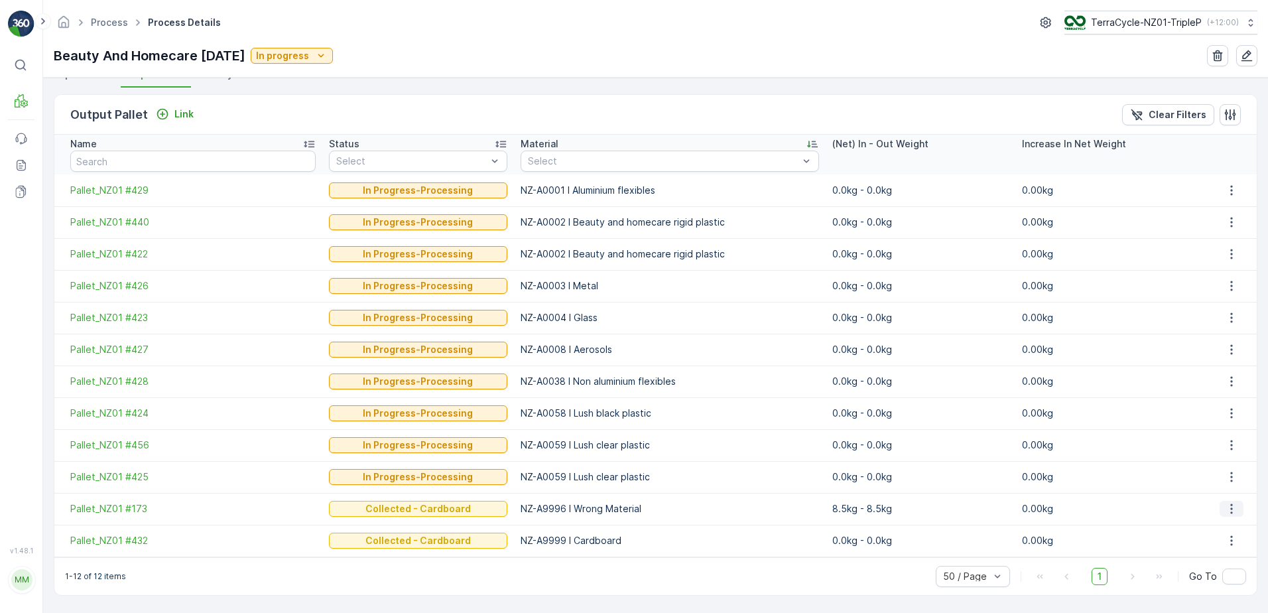
click at [1231, 509] on icon "button" at bounding box center [1231, 508] width 13 height 13
drag, startPoint x: 1167, startPoint y: 523, endPoint x: 1026, endPoint y: 500, distance: 143.1
click at [1158, 521] on td "0.00kg" at bounding box center [1111, 509] width 190 height 32
click at [151, 502] on td "Pallet_NZ01 #173" at bounding box center [188, 509] width 268 height 32
click at [152, 504] on span "Pallet_NZ01 #173" at bounding box center [192, 508] width 245 height 13
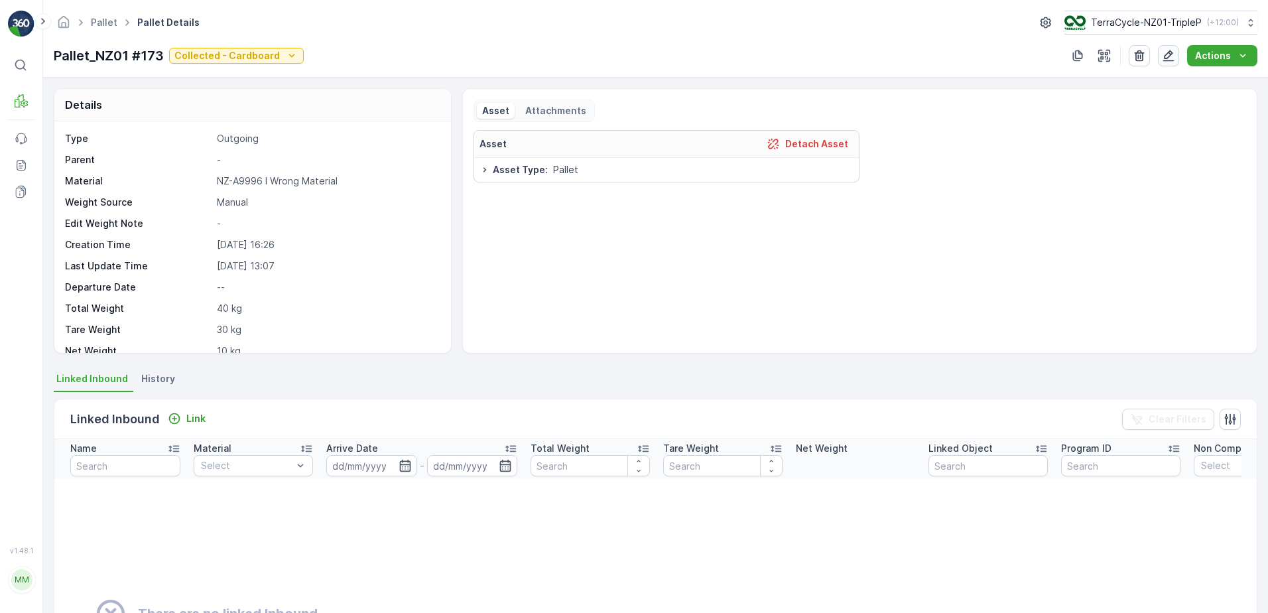
click at [1176, 52] on icon "button" at bounding box center [1168, 55] width 13 height 13
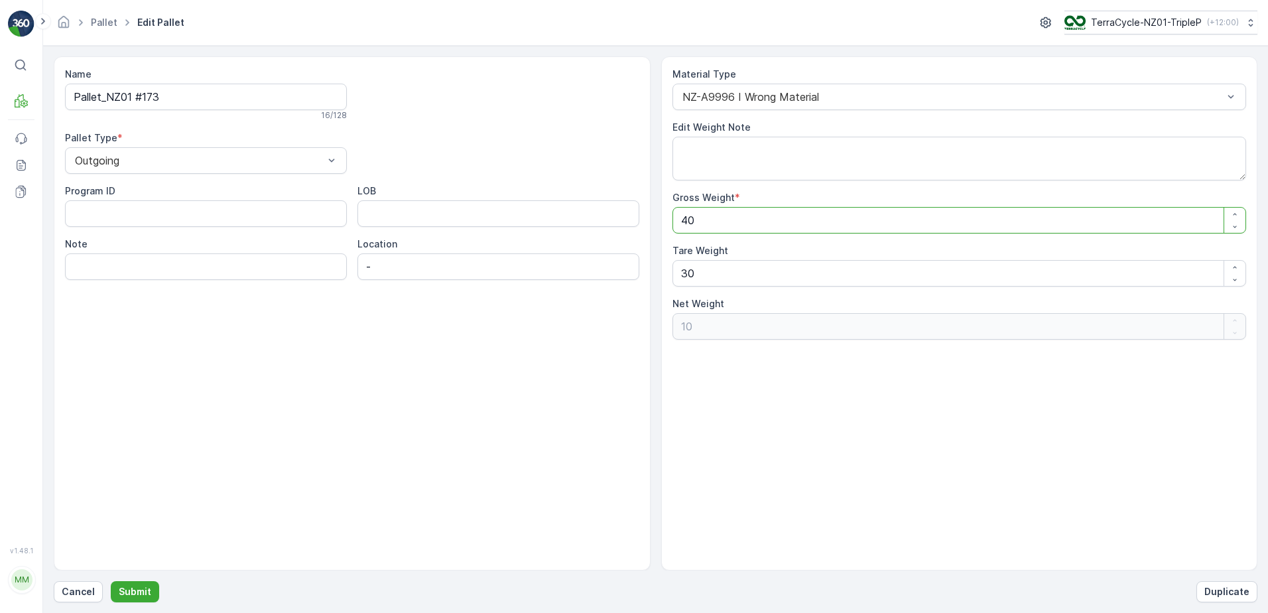
click at [712, 220] on Weight "40" at bounding box center [960, 220] width 575 height 27
type Weight "4"
type Weight "-26"
type Weight "48"
type Weight "18"
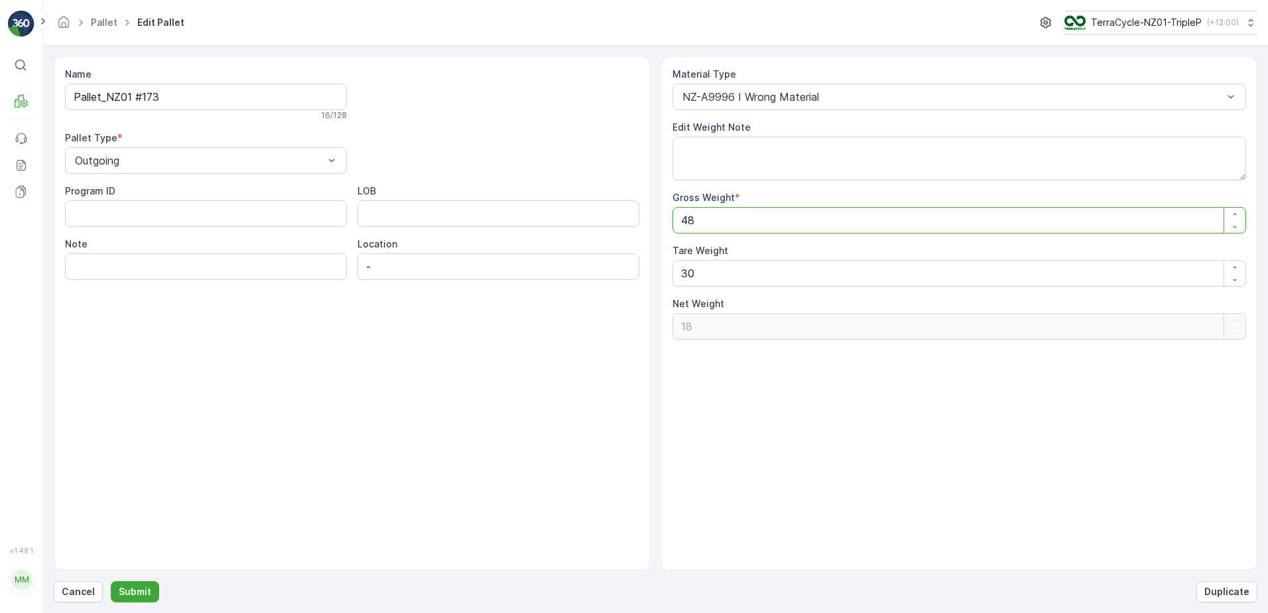
type Weight "48.5"
type Weight "18.5"
type Weight "48.5"
click at [111, 581] on button "Submit" at bounding box center [135, 591] width 48 height 21
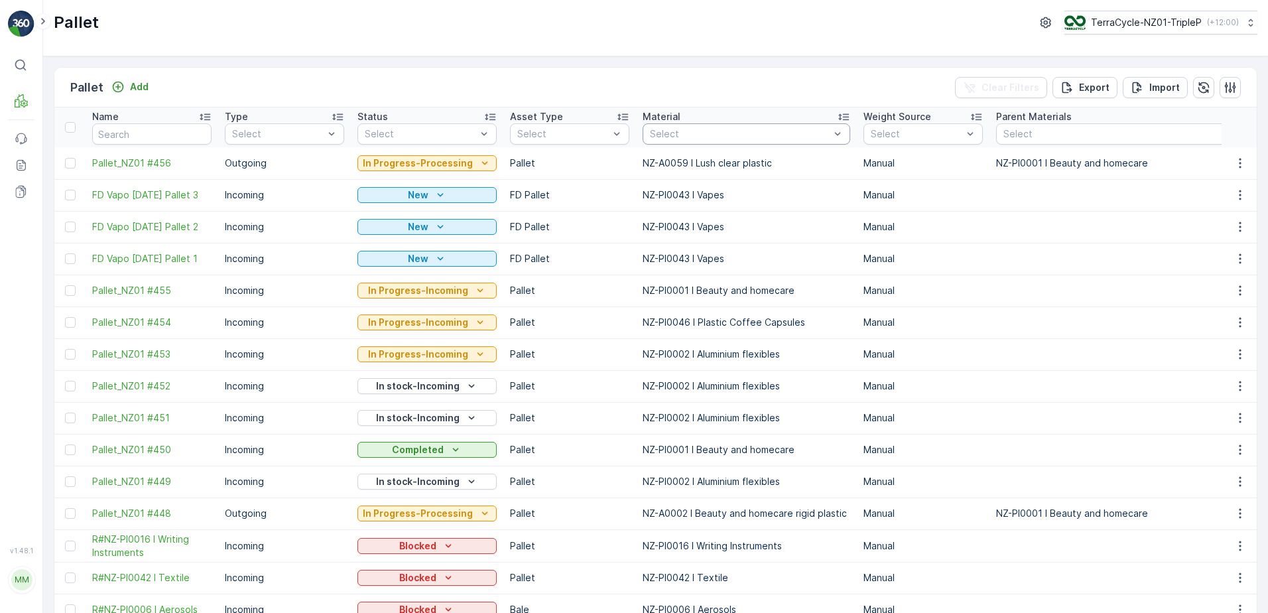
click at [665, 139] on div at bounding box center [740, 134] width 182 height 11
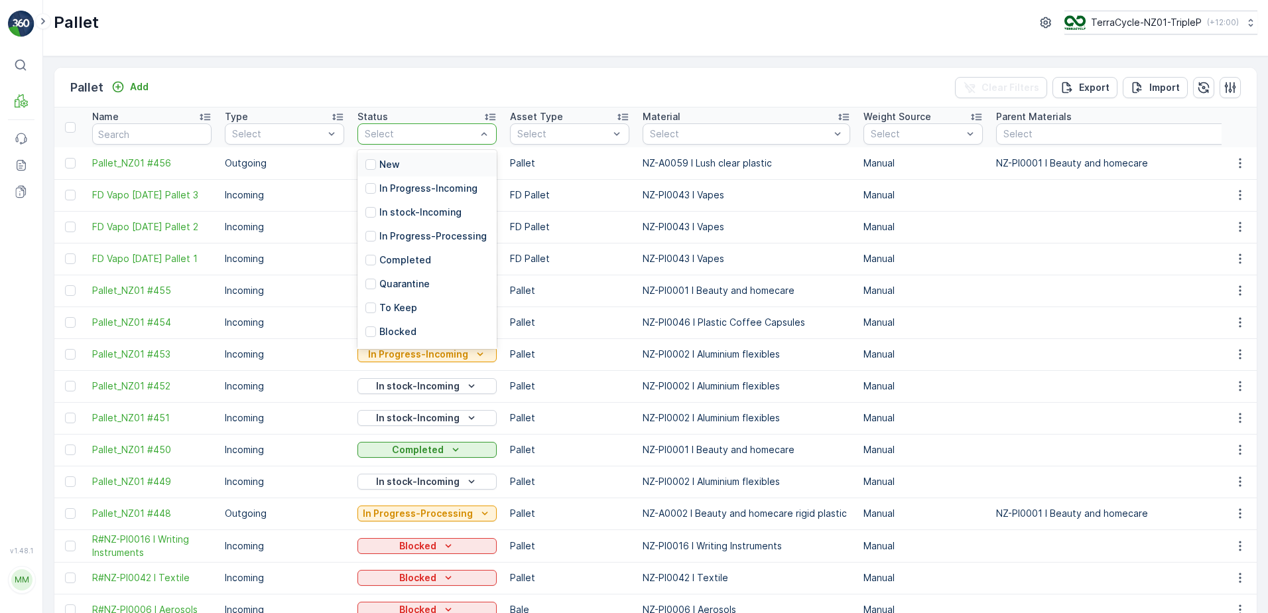
click at [411, 127] on div "Select" at bounding box center [427, 133] width 139 height 21
click at [407, 243] on p "In Progress-Processing" at bounding box center [432, 236] width 107 height 13
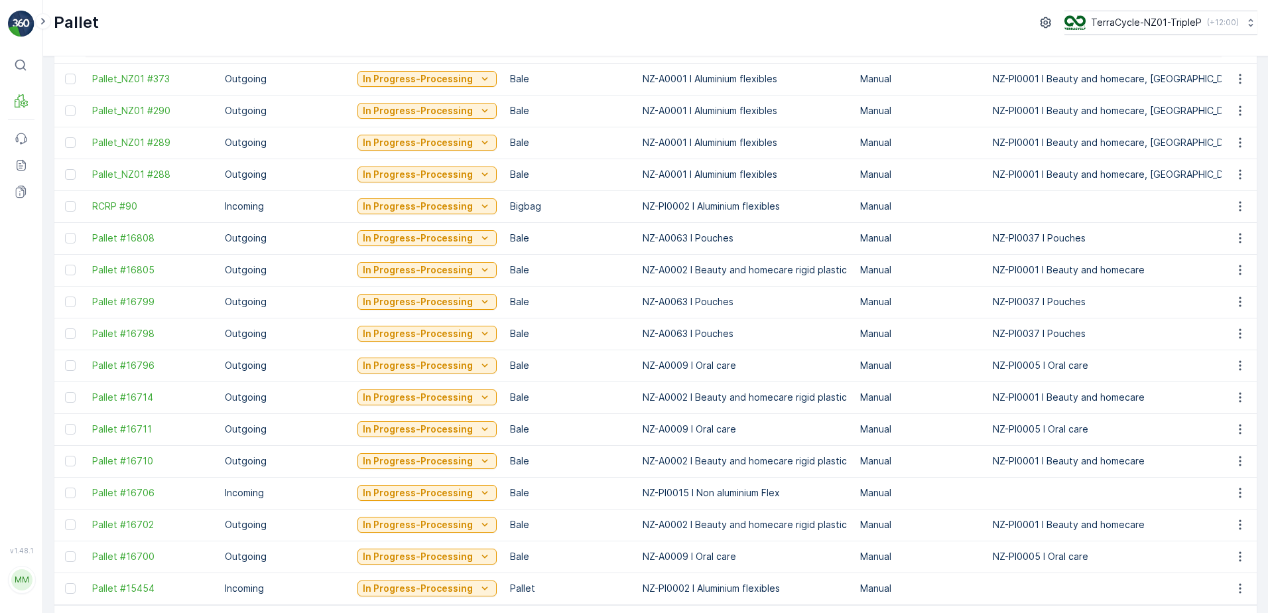
scroll to position [1190, 0]
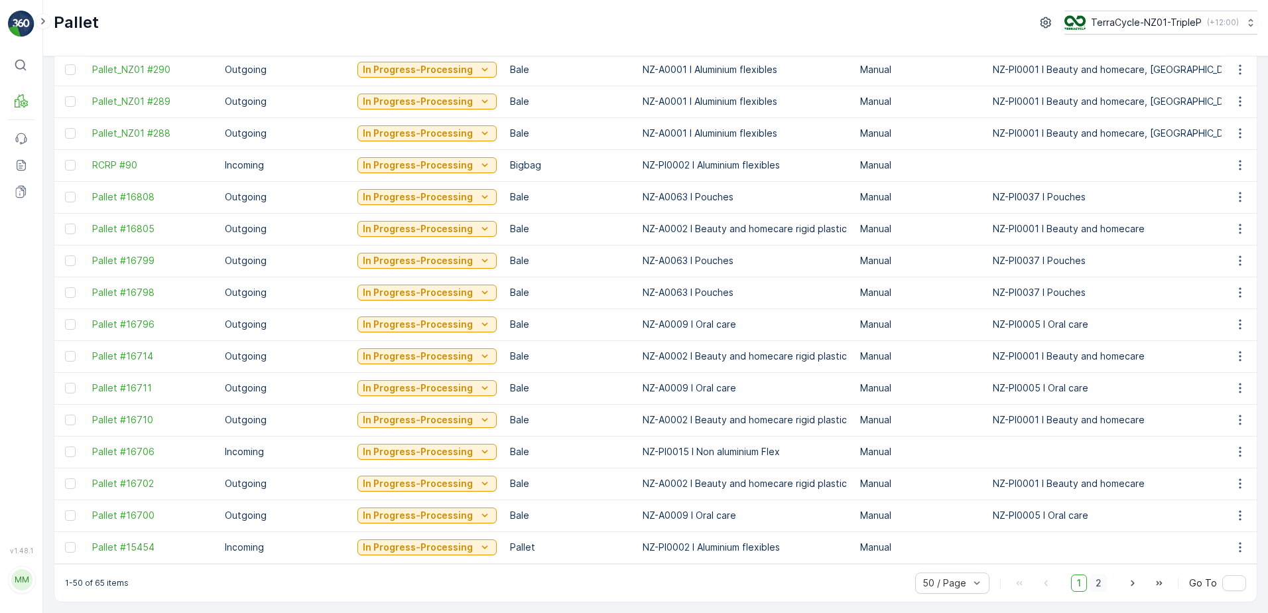
click at [1096, 580] on span "2" at bounding box center [1099, 583] width 18 height 17
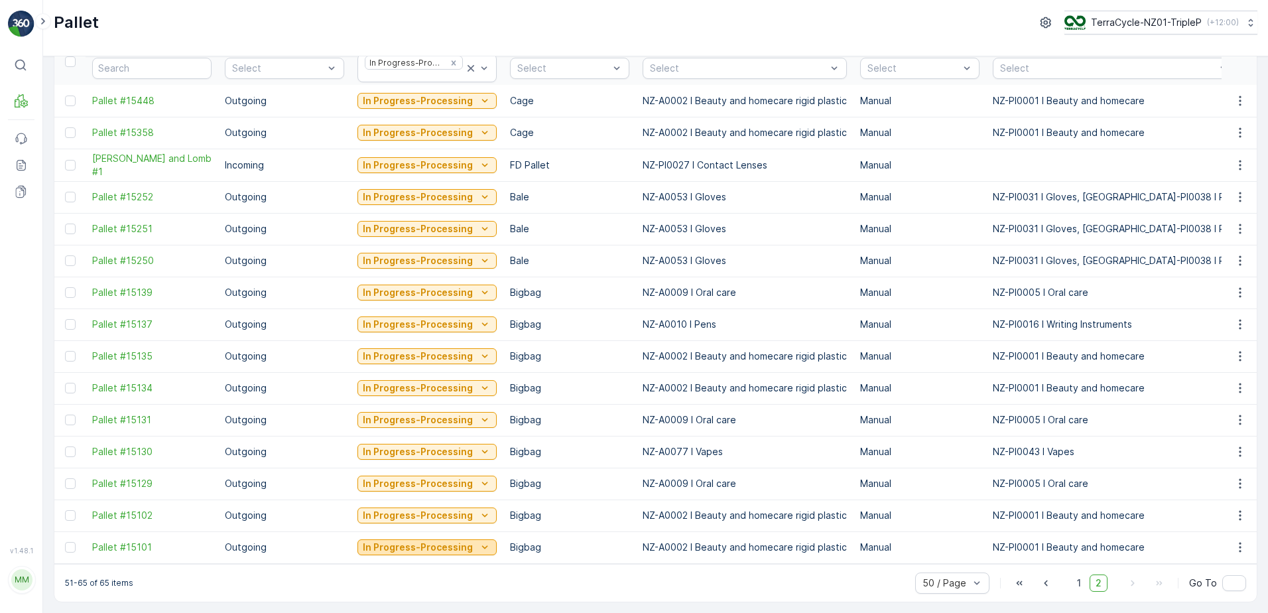
click at [443, 542] on p "In Progress-Processing" at bounding box center [418, 547] width 110 height 13
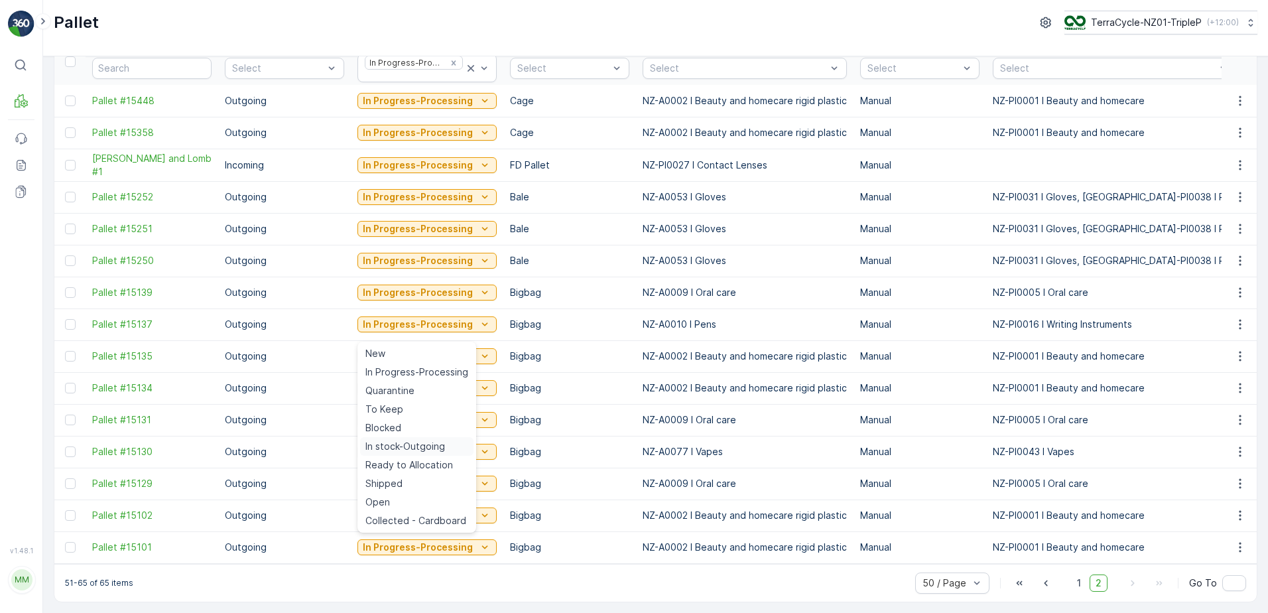
click at [446, 442] on div "In stock-Outgoing" at bounding box center [416, 446] width 113 height 19
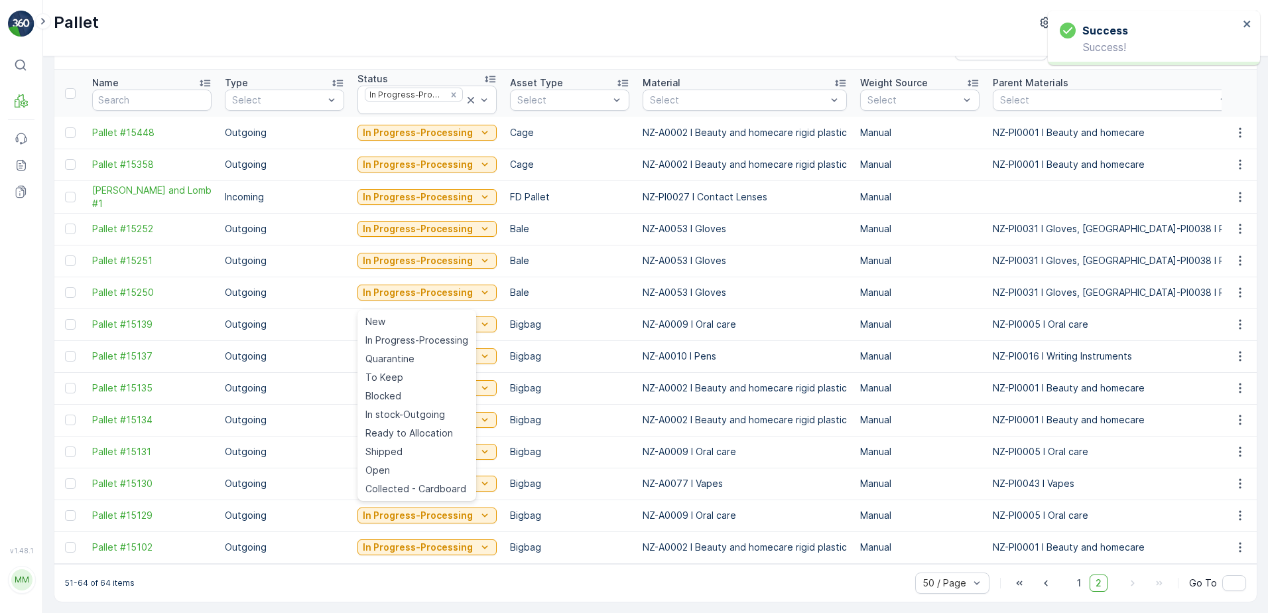
scroll to position [44, 0]
click at [426, 541] on p "In Progress-Processing" at bounding box center [418, 547] width 110 height 13
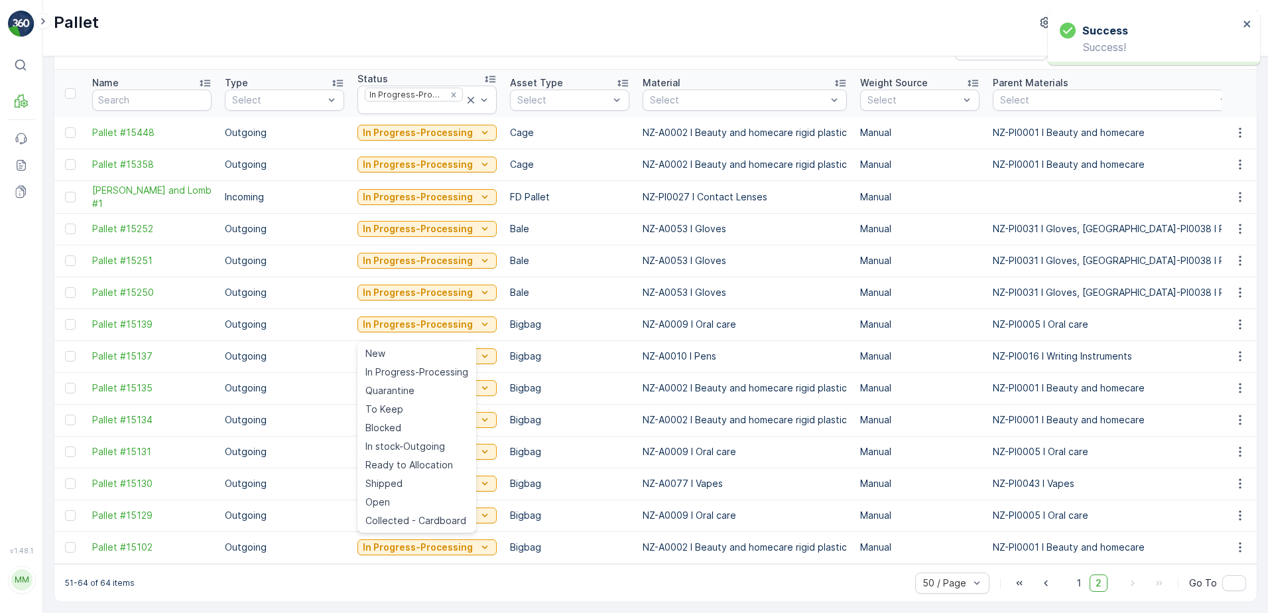
drag, startPoint x: 409, startPoint y: 445, endPoint x: 410, endPoint y: 454, distance: 8.6
click at [410, 445] on span "In stock-Outgoing" at bounding box center [406, 446] width 80 height 13
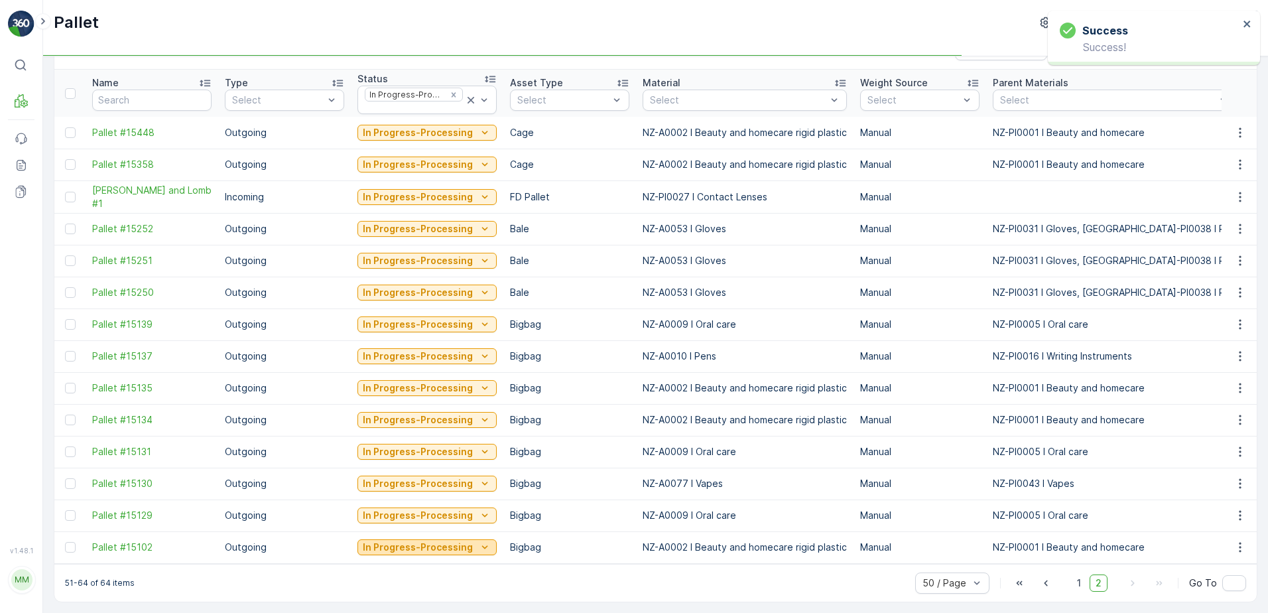
click at [422, 541] on p "In Progress-Processing" at bounding box center [418, 547] width 110 height 13
click at [484, 509] on icon "In Progress-Processing" at bounding box center [484, 515] width 13 height 13
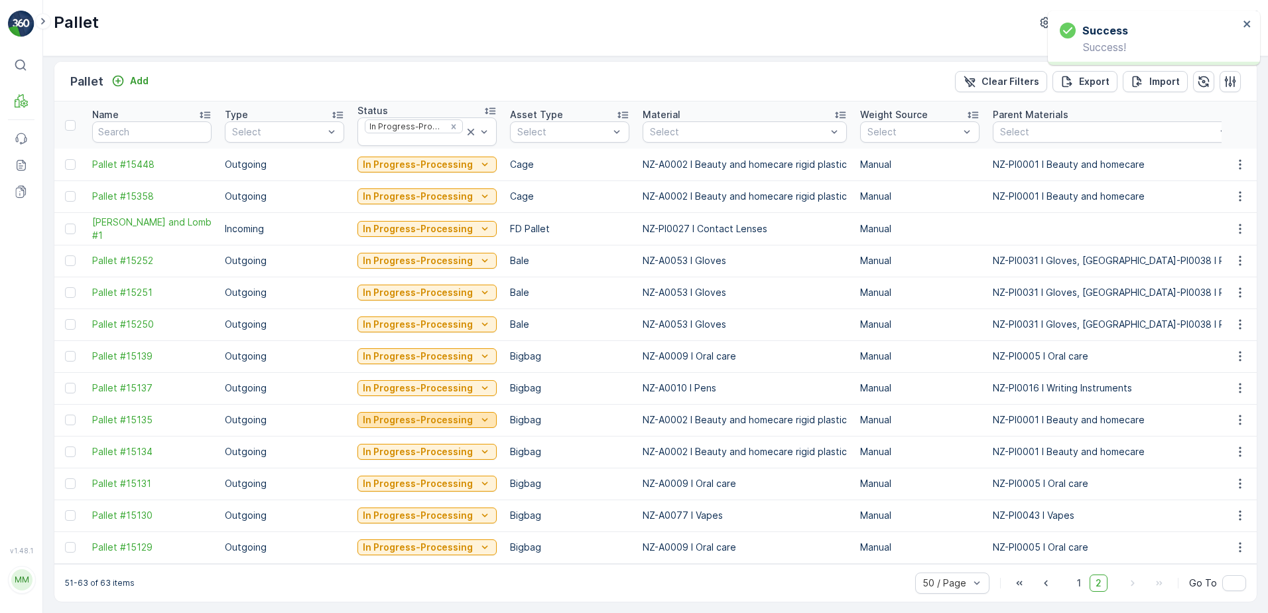
scroll to position [12, 0]
click at [422, 415] on p "In Progress-Processing" at bounding box center [418, 419] width 110 height 13
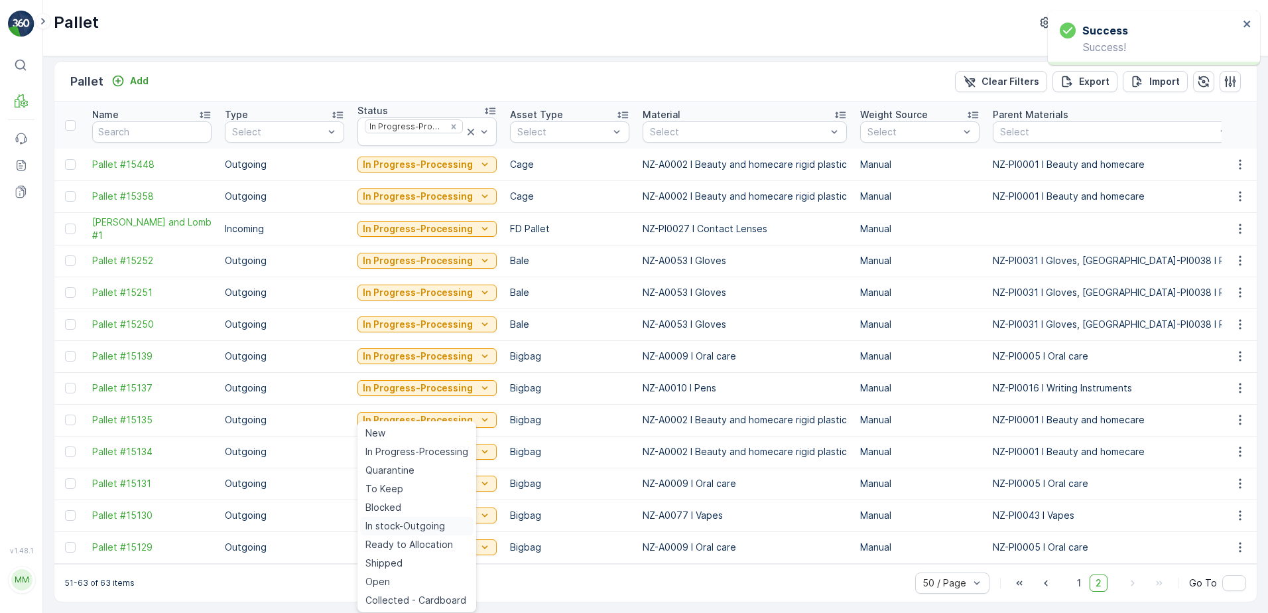
click at [413, 525] on span "In stock-Outgoing" at bounding box center [406, 525] width 80 height 13
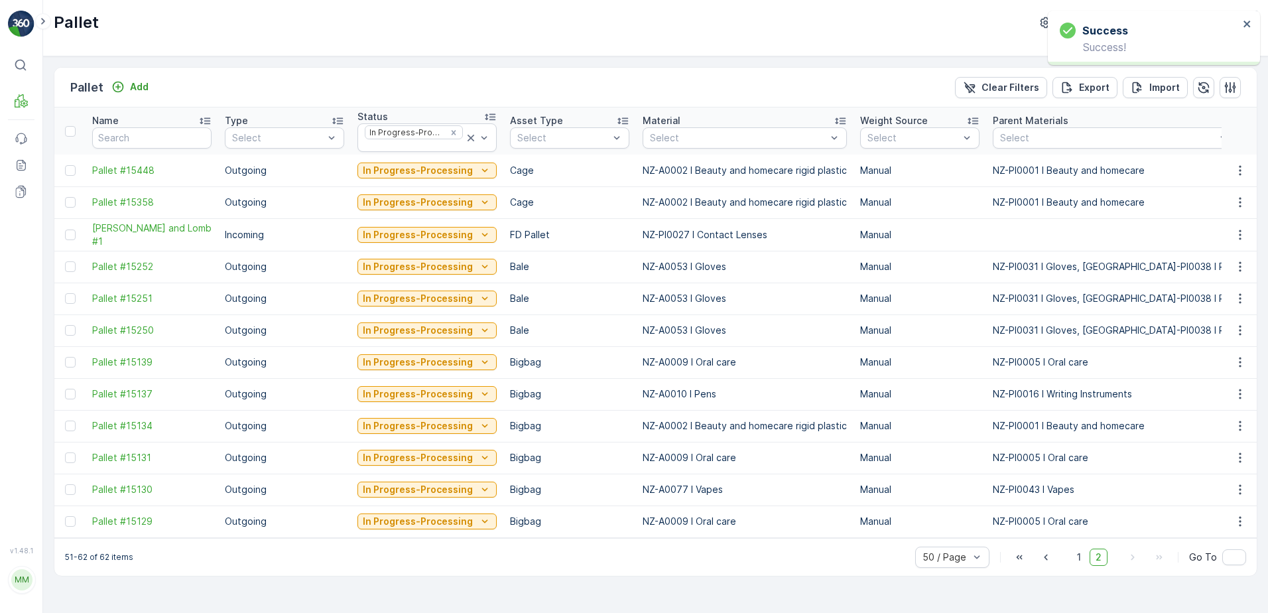
scroll to position [0, 0]
click at [410, 521] on p "In Progress-Processing" at bounding box center [418, 521] width 110 height 13
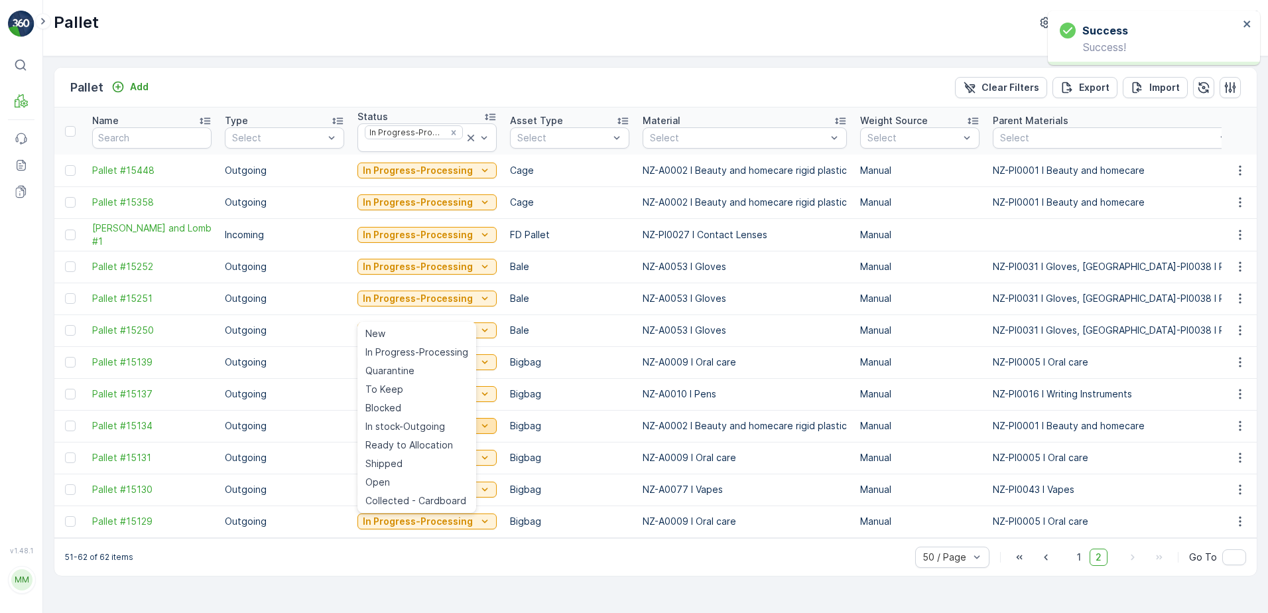
click at [409, 425] on span "In stock-Outgoing" at bounding box center [406, 426] width 80 height 13
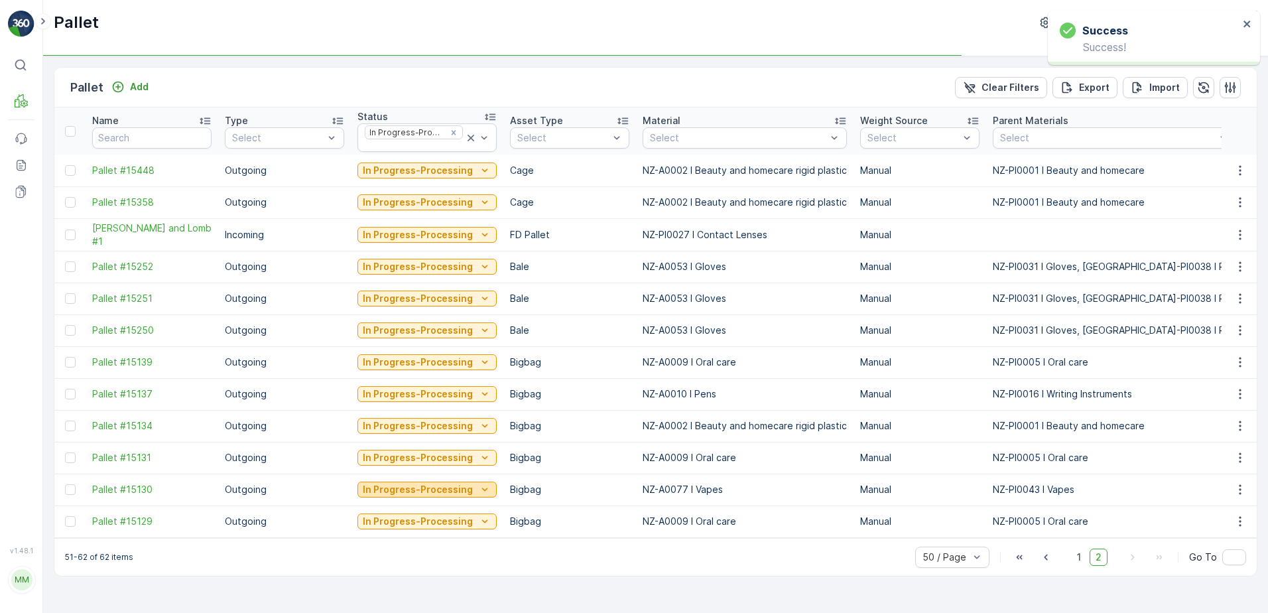
click at [413, 489] on p "In Progress-Processing" at bounding box center [418, 489] width 110 height 13
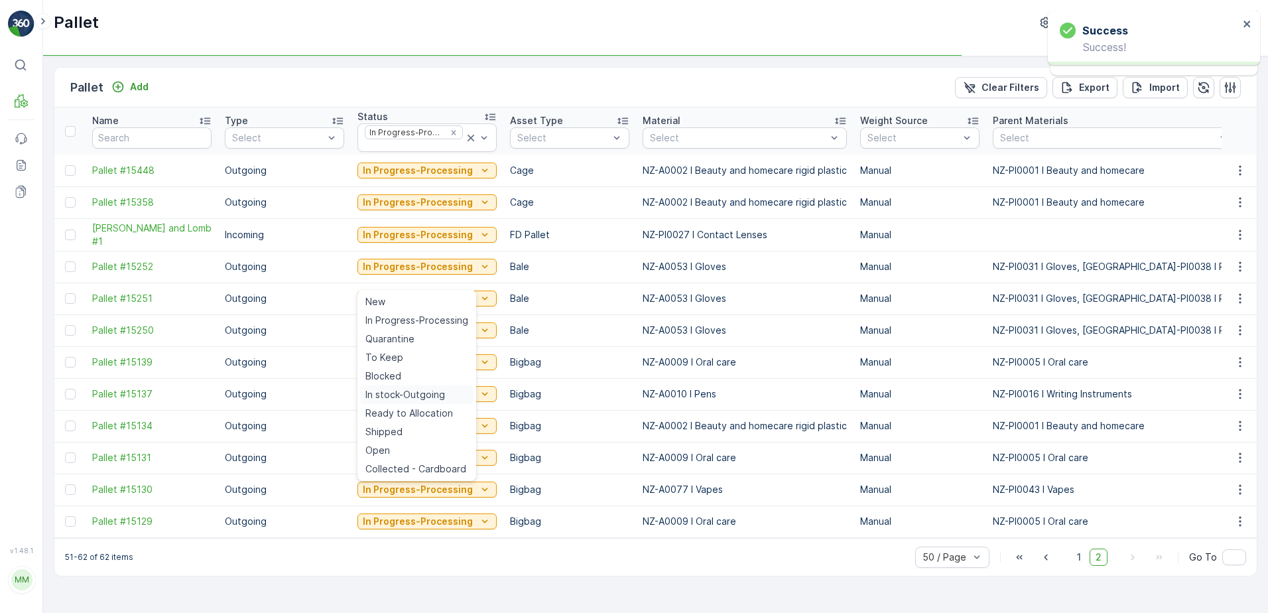
click at [411, 388] on span "In stock-Outgoing" at bounding box center [406, 394] width 80 height 13
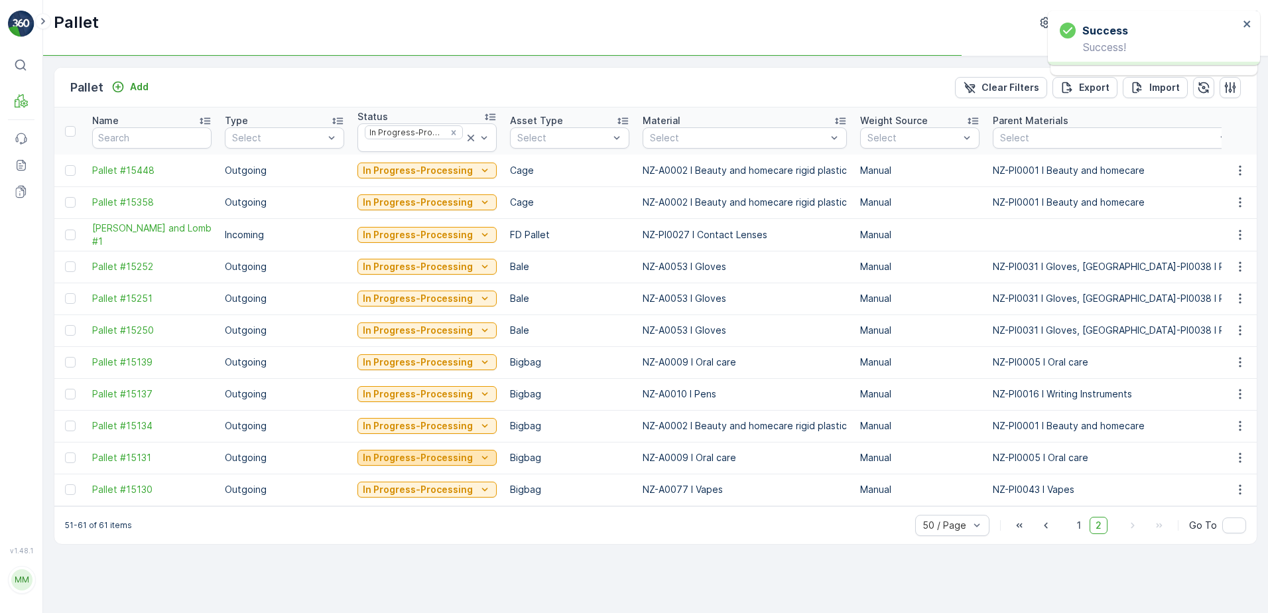
click at [440, 453] on p "In Progress-Processing" at bounding box center [418, 457] width 110 height 13
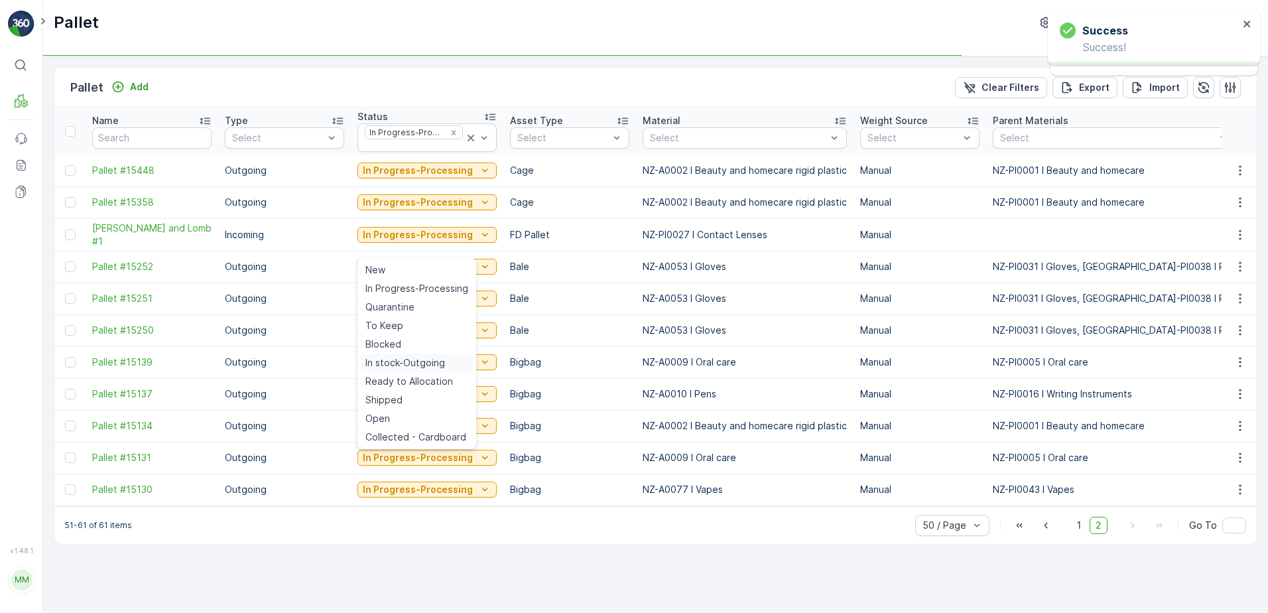
click at [418, 365] on span "In stock-Outgoing" at bounding box center [406, 362] width 80 height 13
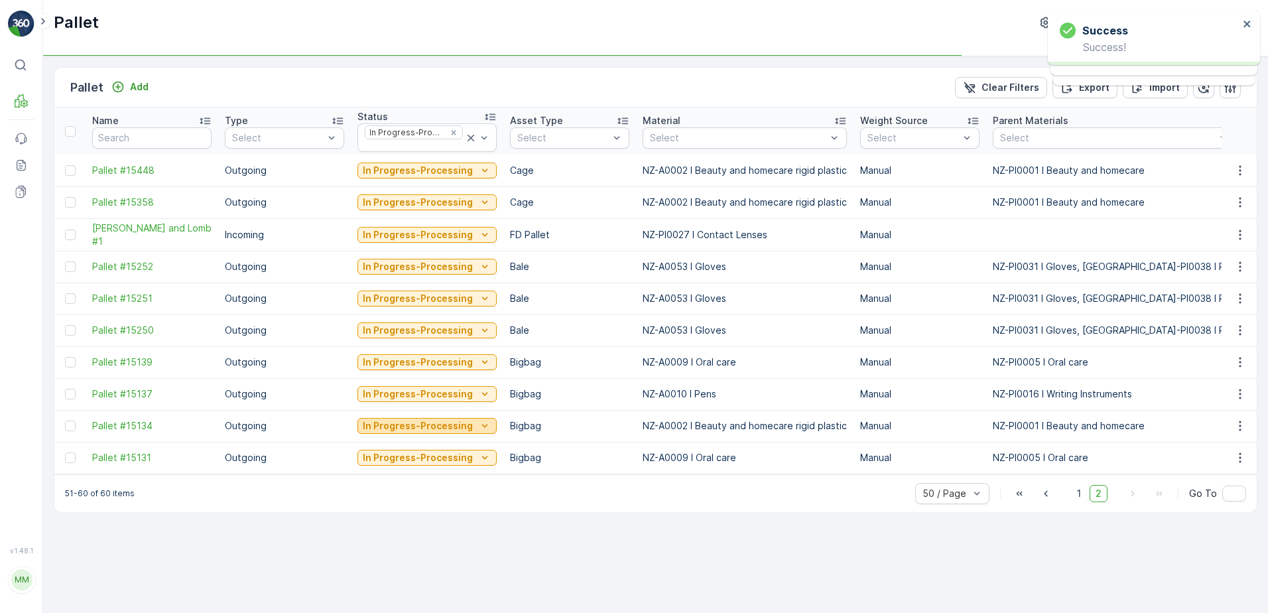
click at [433, 426] on p "In Progress-Processing" at bounding box center [418, 425] width 110 height 13
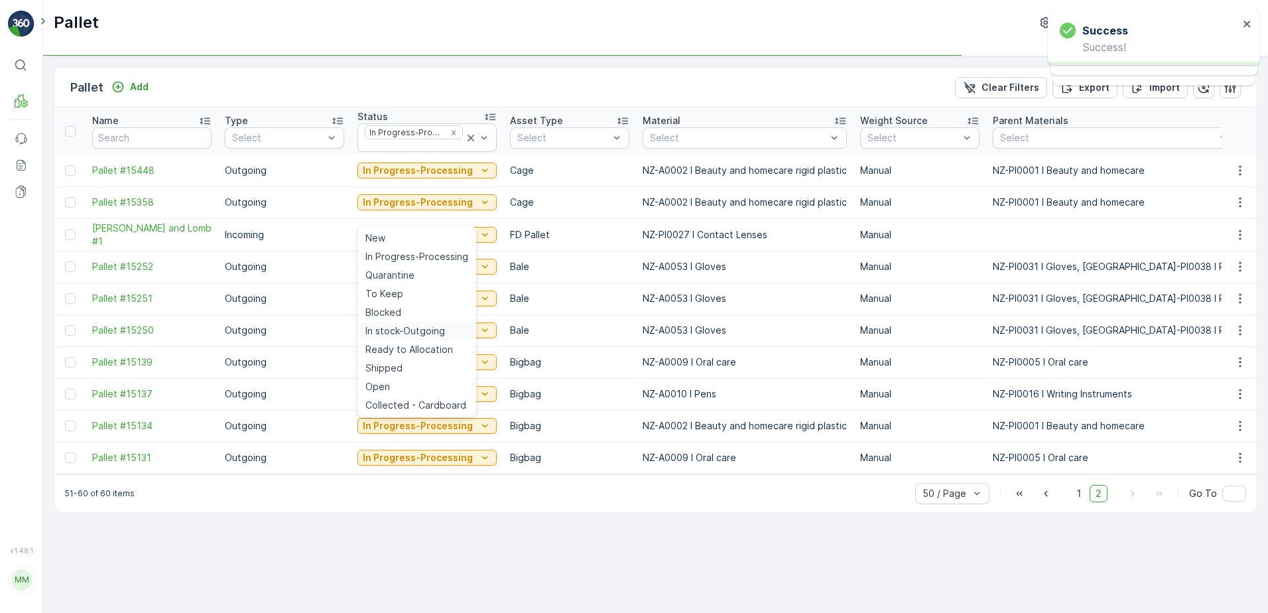
click at [423, 331] on span "In stock-Outgoing" at bounding box center [406, 330] width 80 height 13
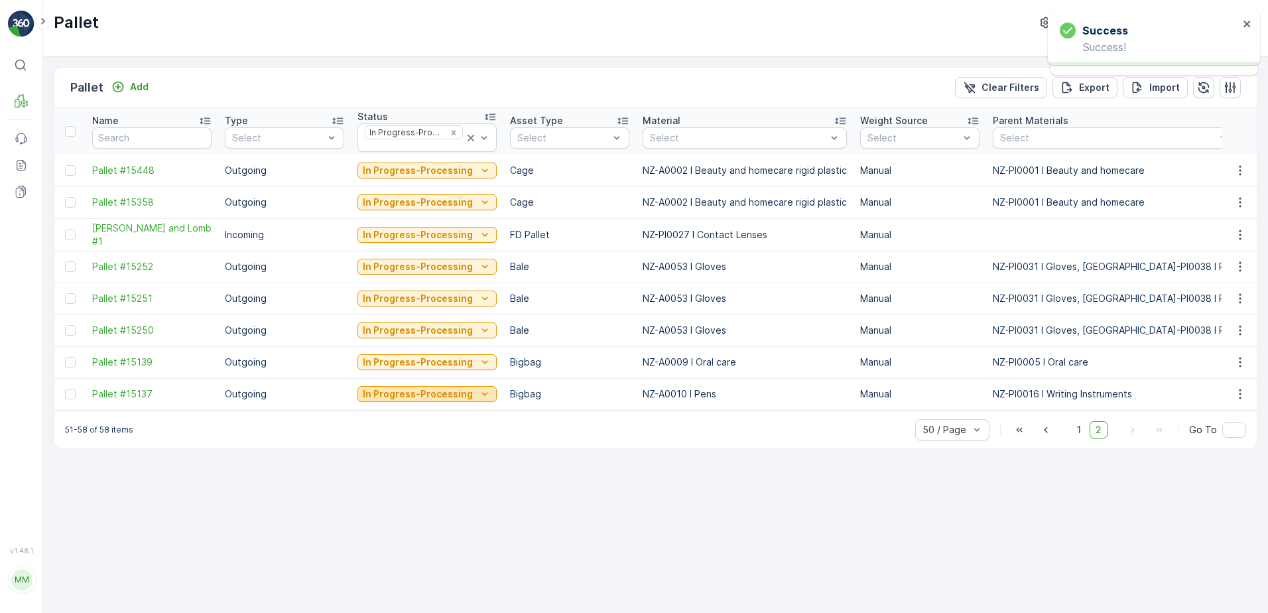
click at [441, 390] on p "In Progress-Processing" at bounding box center [418, 393] width 110 height 13
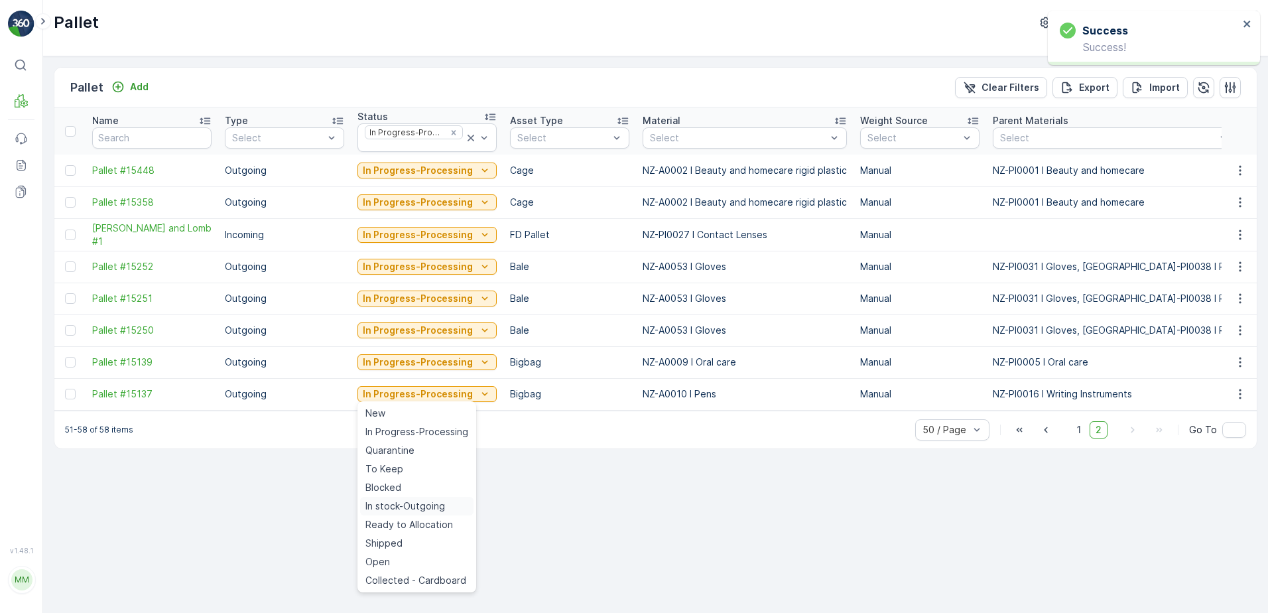
click at [397, 505] on span "In stock-Outgoing" at bounding box center [406, 506] width 80 height 13
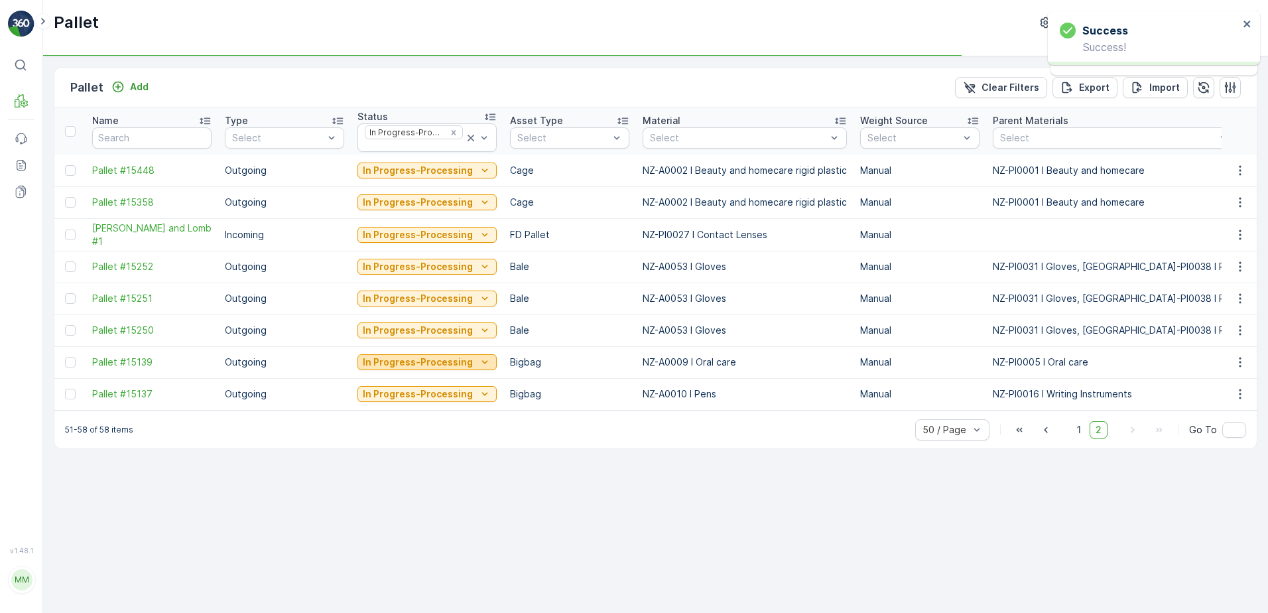
click at [405, 363] on p "In Progress-Processing" at bounding box center [418, 362] width 110 height 13
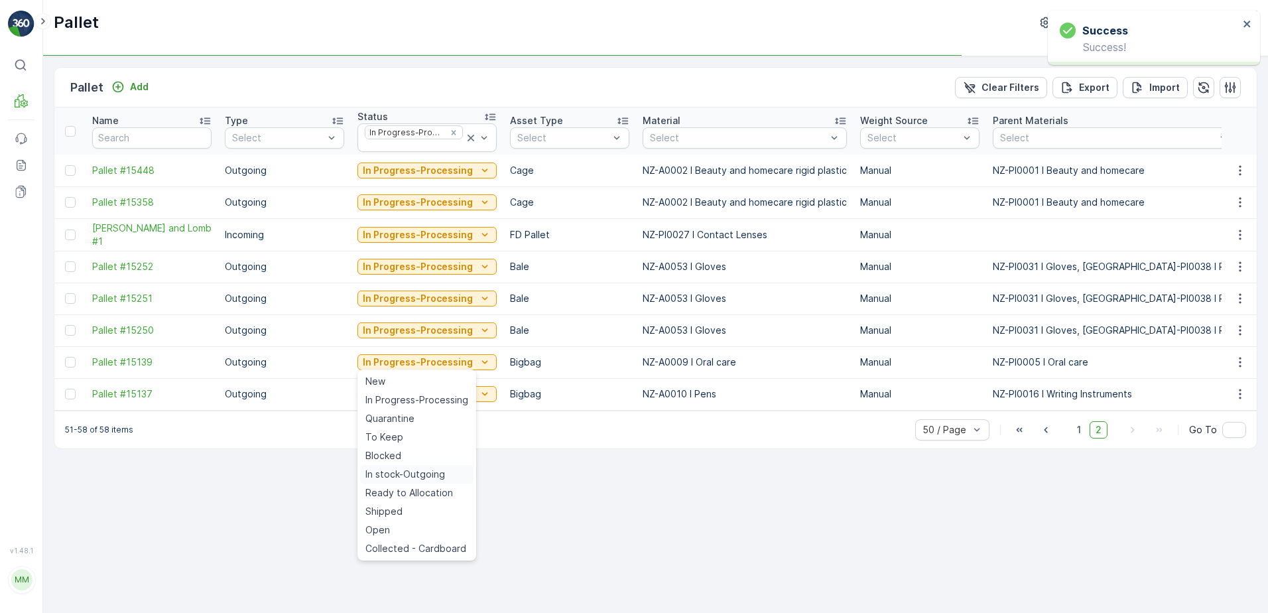
click at [412, 474] on span "In stock-Outgoing" at bounding box center [406, 474] width 80 height 13
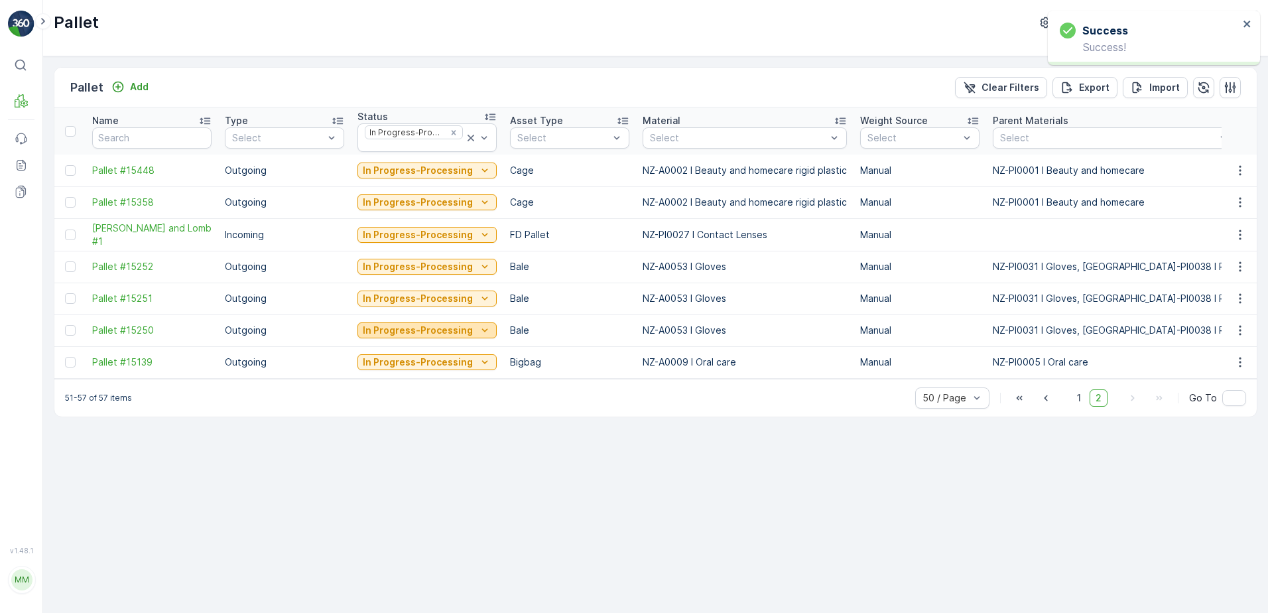
click at [406, 324] on p "In Progress-Processing" at bounding box center [418, 330] width 110 height 13
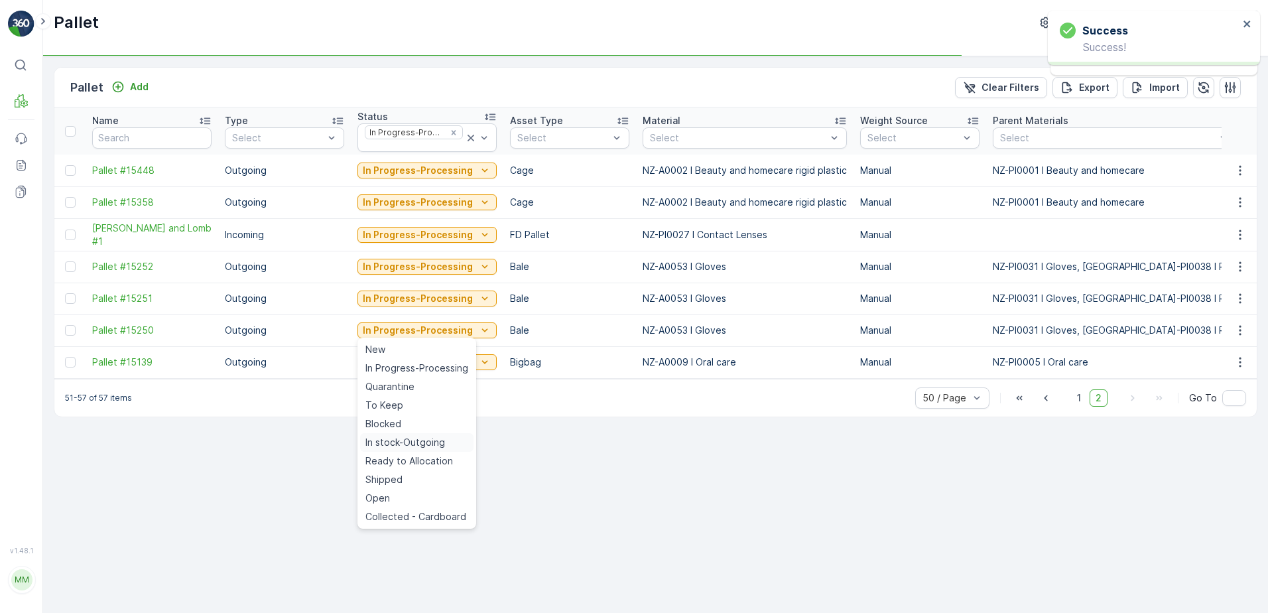
click at [426, 442] on span "In stock-Outgoing" at bounding box center [406, 442] width 80 height 13
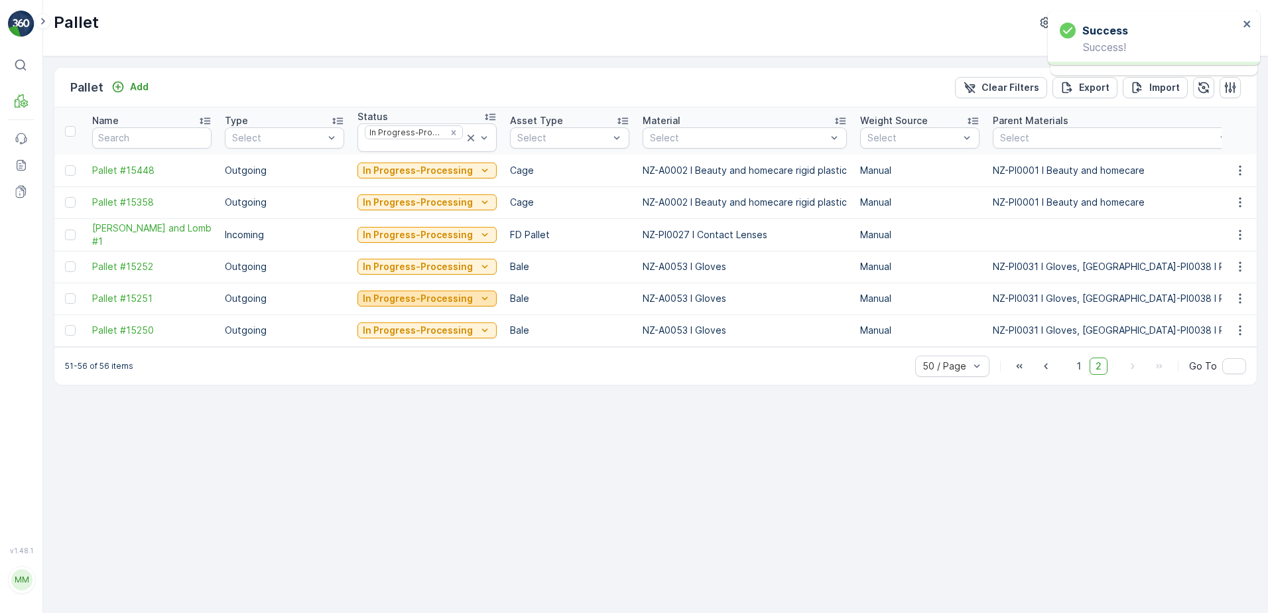
click at [406, 295] on p "In Progress-Processing" at bounding box center [418, 298] width 110 height 13
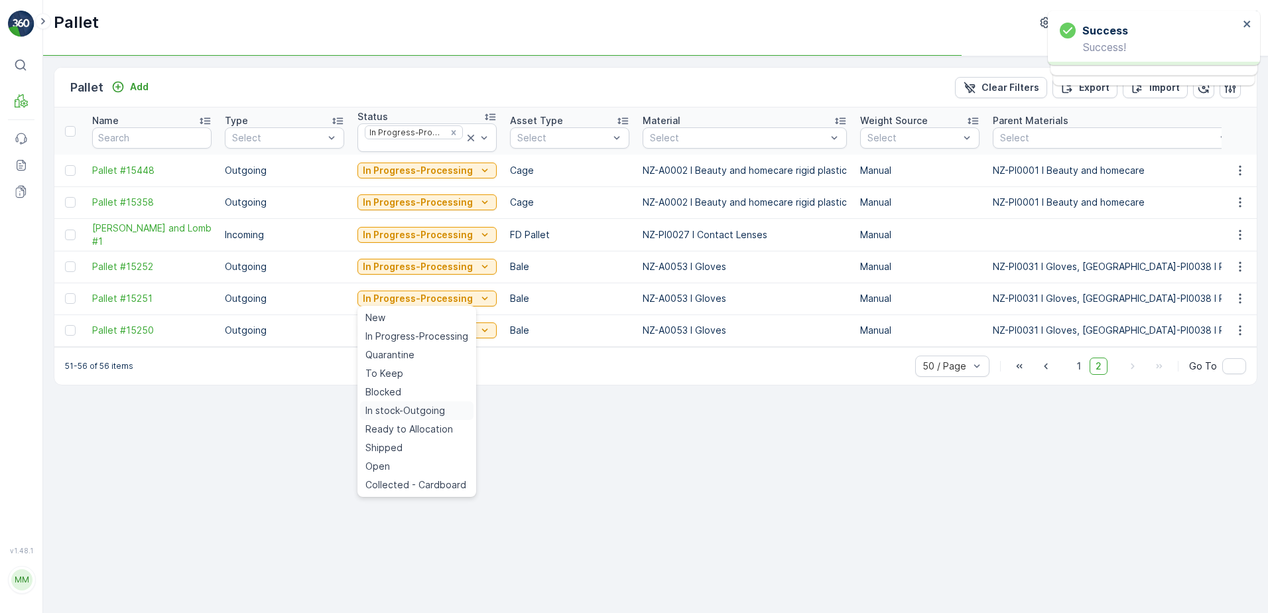
click at [415, 407] on span "In stock-Outgoing" at bounding box center [406, 410] width 80 height 13
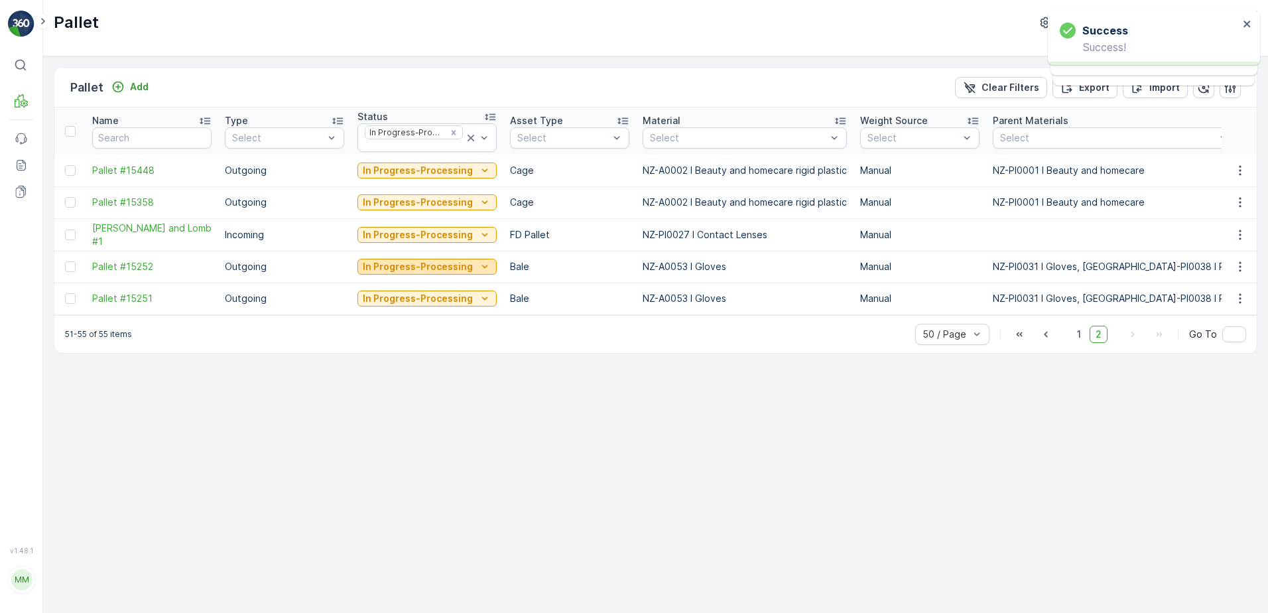
click at [422, 269] on p "In Progress-Processing" at bounding box center [418, 266] width 110 height 13
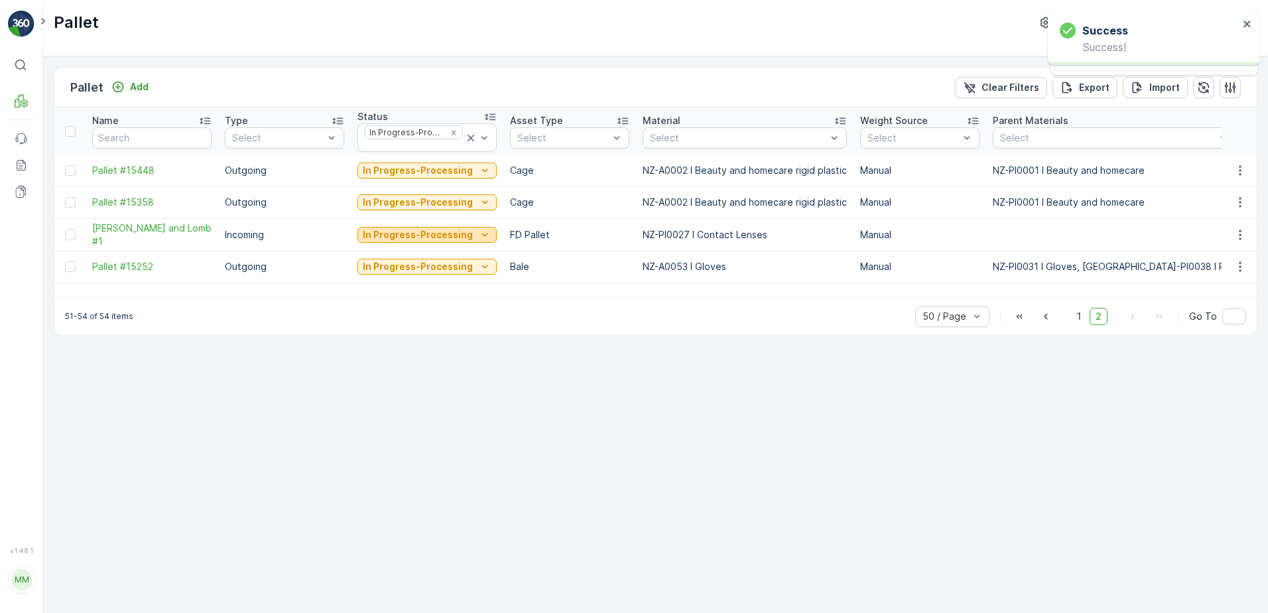
click at [404, 229] on p "In Progress-Processing" at bounding box center [418, 234] width 110 height 13
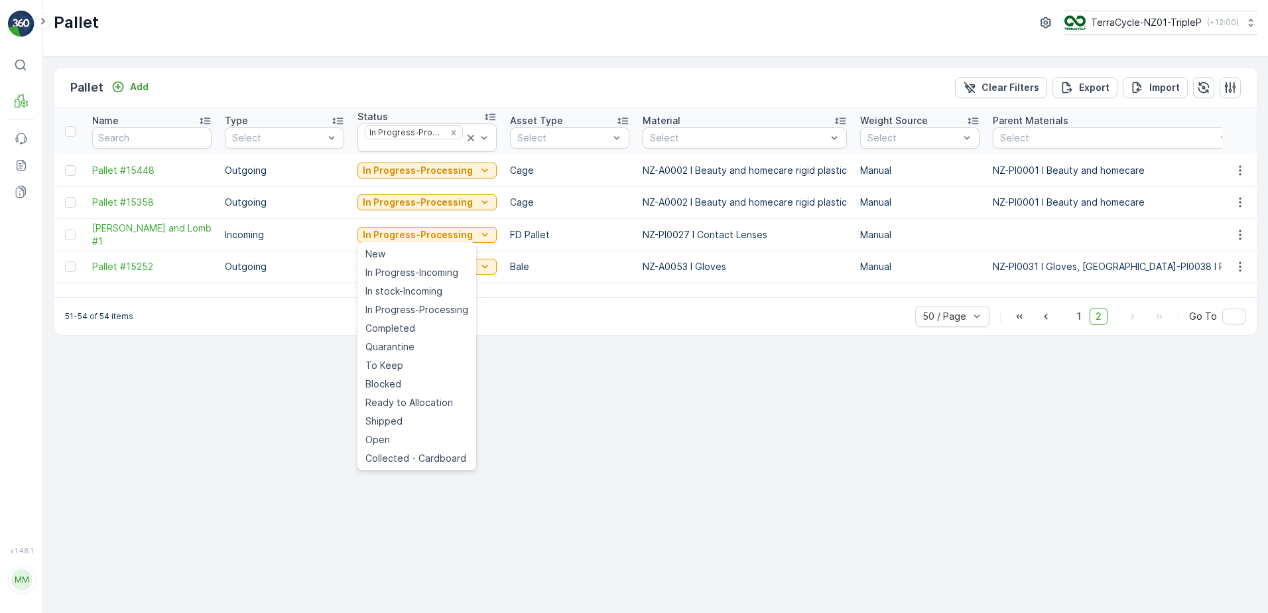
click at [534, 412] on div "Pallet Add Clear Filters Export Import Name Type Select Status In Progress-Proc…" at bounding box center [655, 334] width 1225 height 557
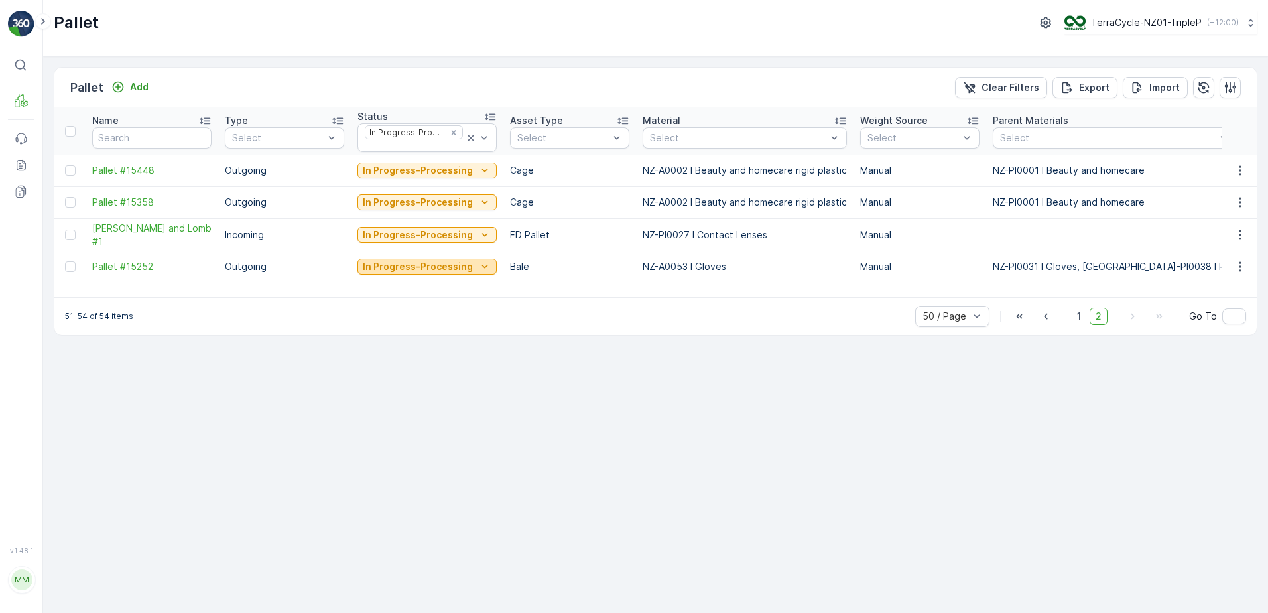
click at [407, 267] on p "In Progress-Processing" at bounding box center [418, 266] width 110 height 13
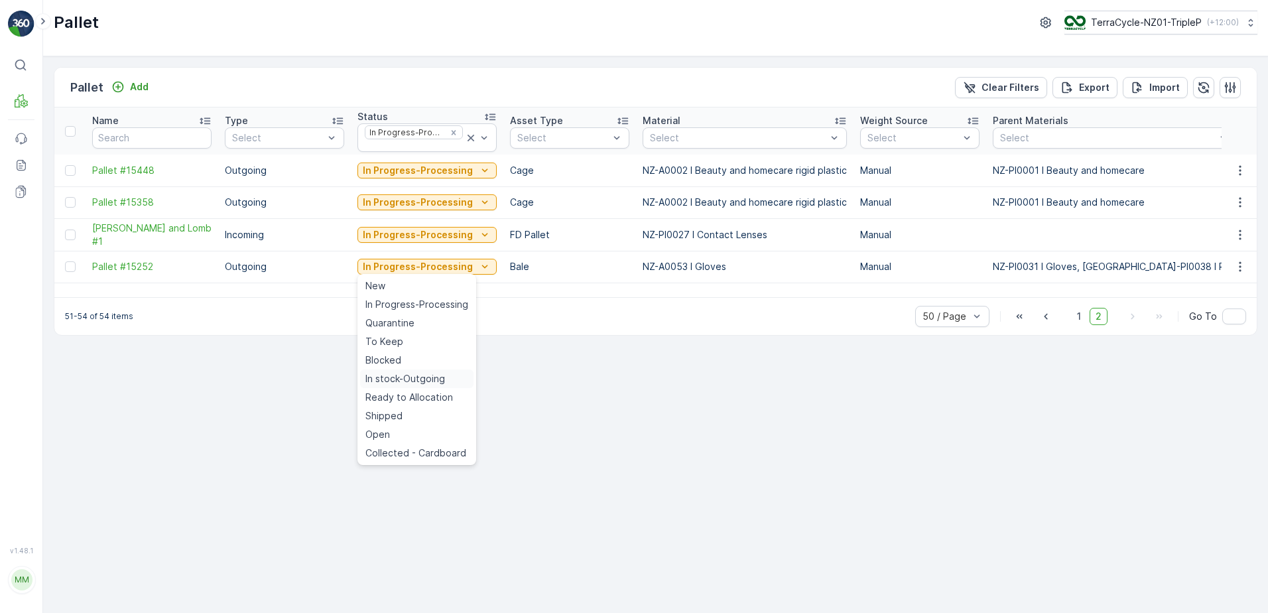
click at [395, 377] on span "In stock-Outgoing" at bounding box center [406, 378] width 80 height 13
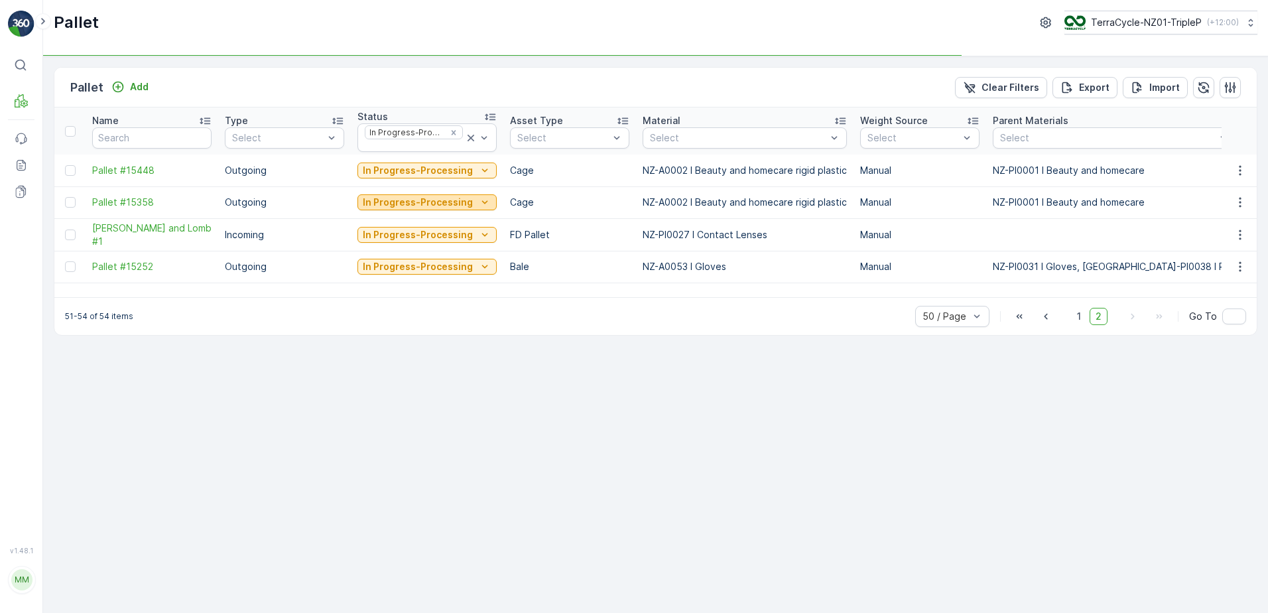
click at [388, 201] on p "In Progress-Processing" at bounding box center [418, 202] width 110 height 13
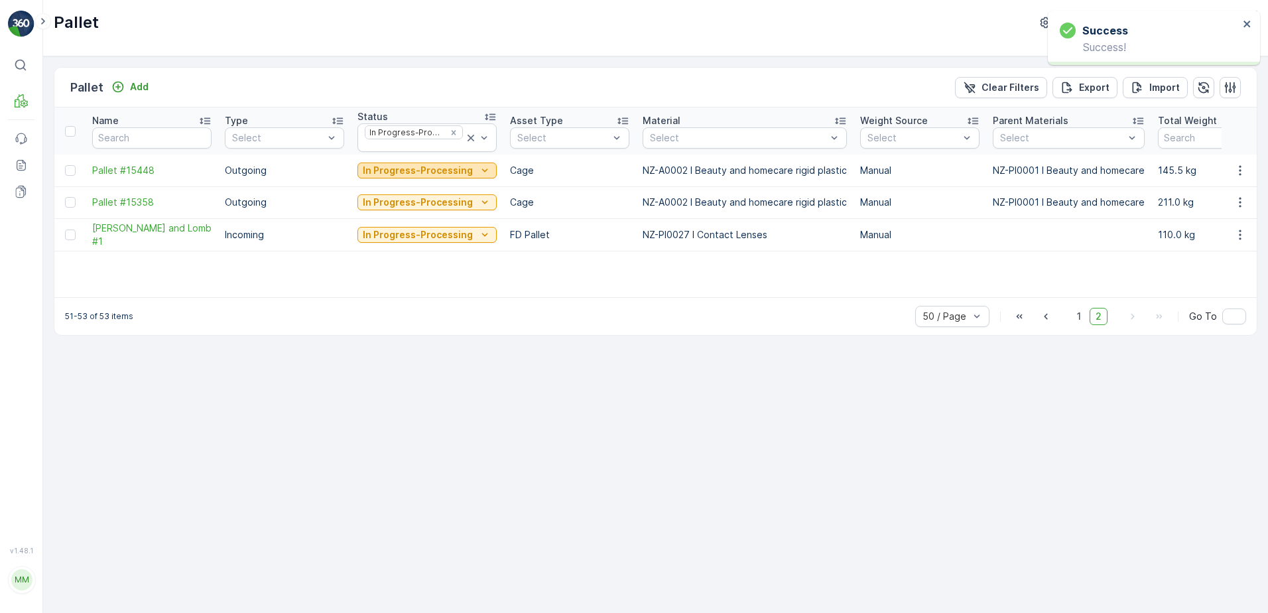
click at [407, 173] on p "In Progress-Processing" at bounding box center [418, 170] width 110 height 13
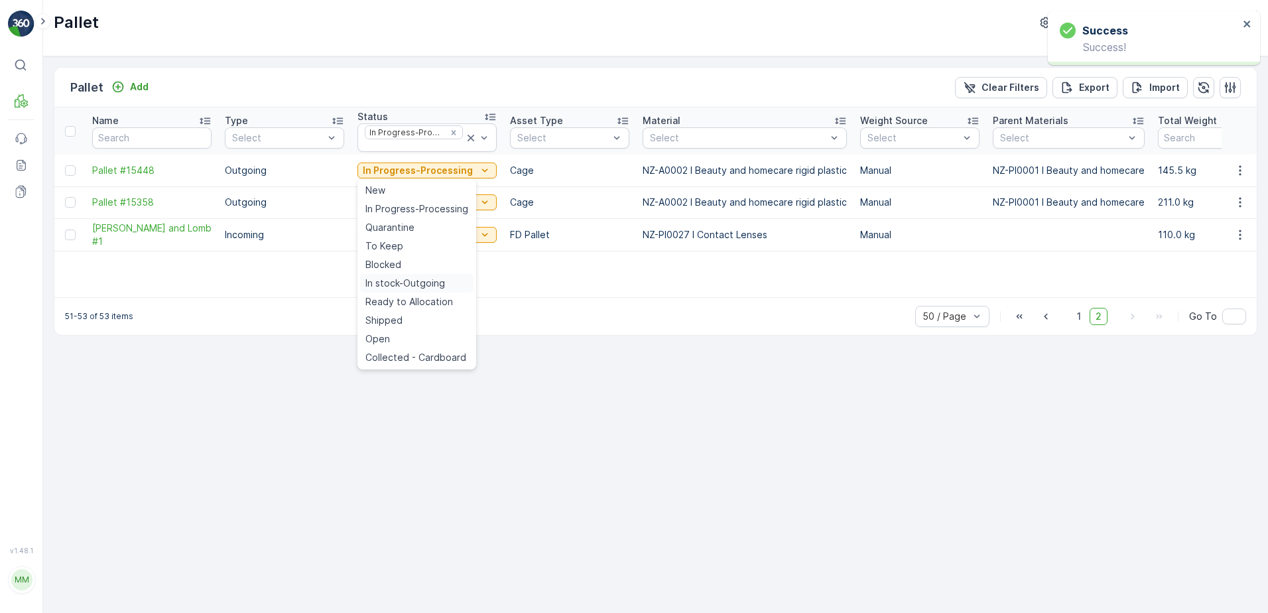
click at [437, 278] on span "In stock-Outgoing" at bounding box center [406, 283] width 80 height 13
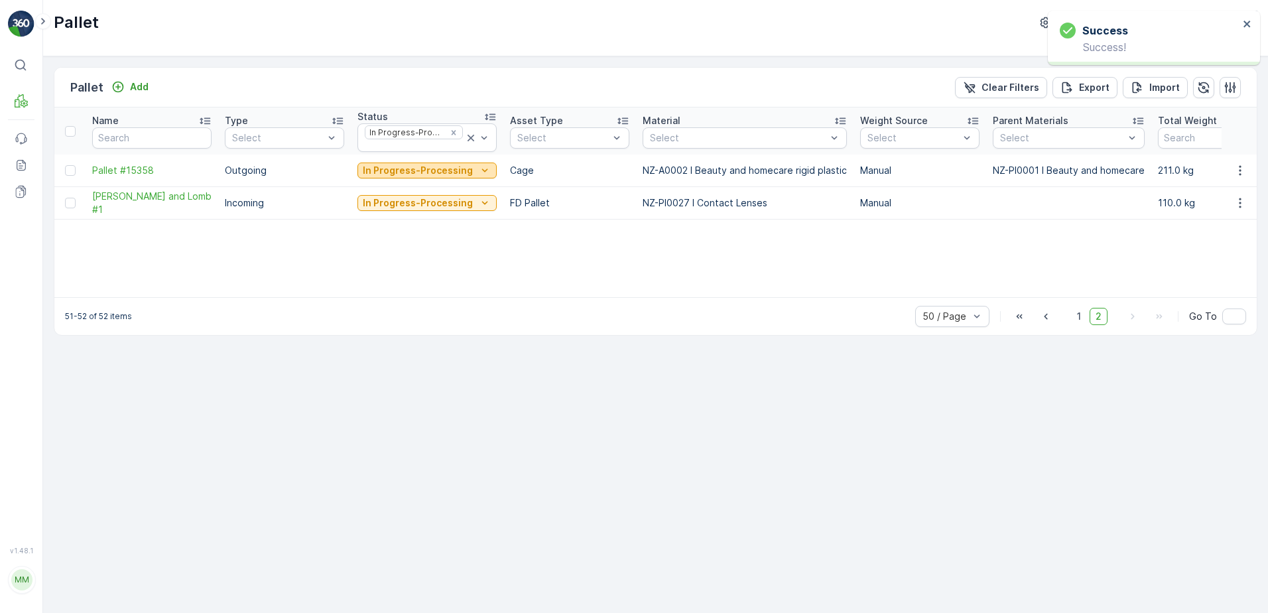
click at [464, 173] on p "In Progress-Processing" at bounding box center [418, 170] width 110 height 13
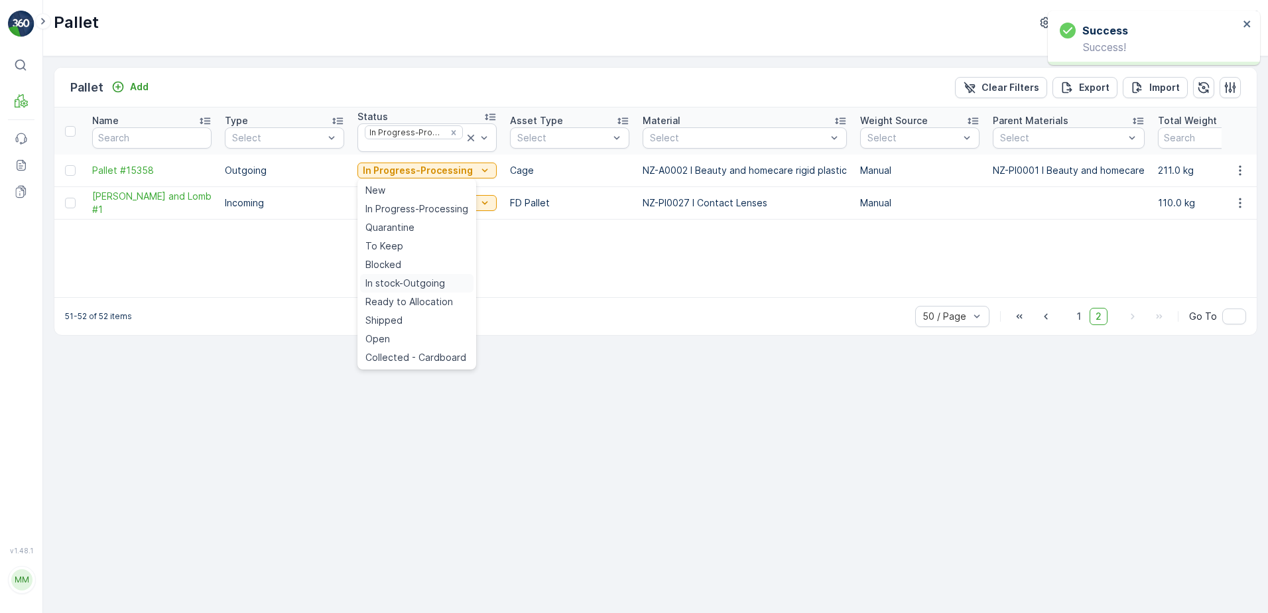
click at [452, 279] on div "In stock-Outgoing" at bounding box center [416, 283] width 113 height 19
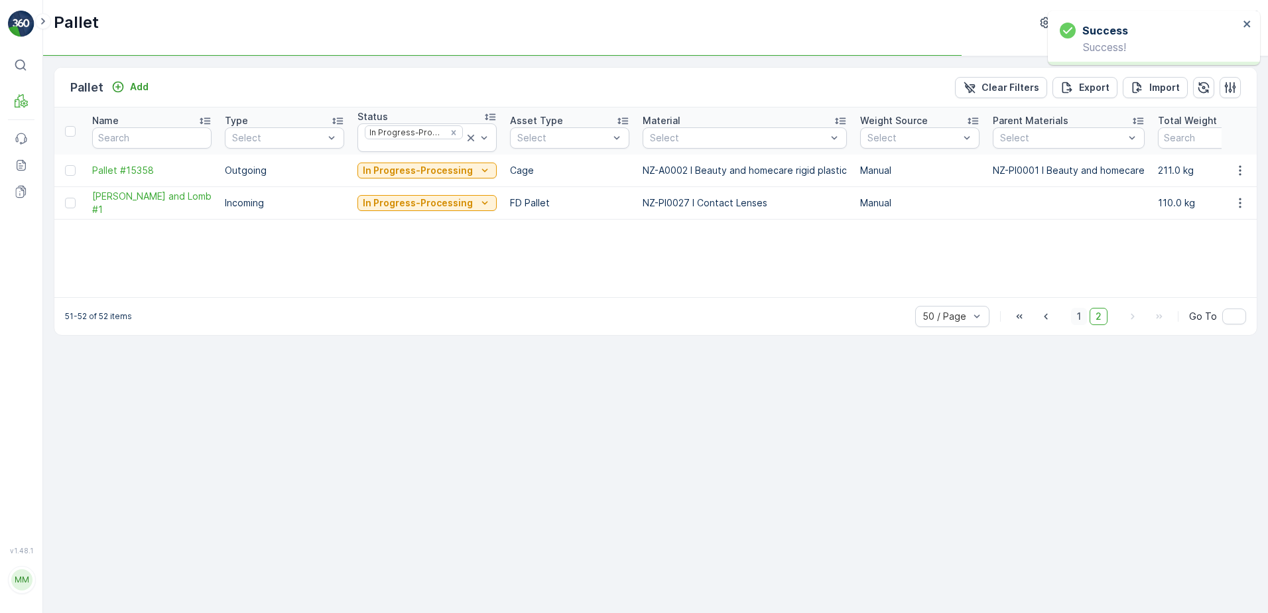
click at [1076, 312] on span "1" at bounding box center [1079, 316] width 16 height 17
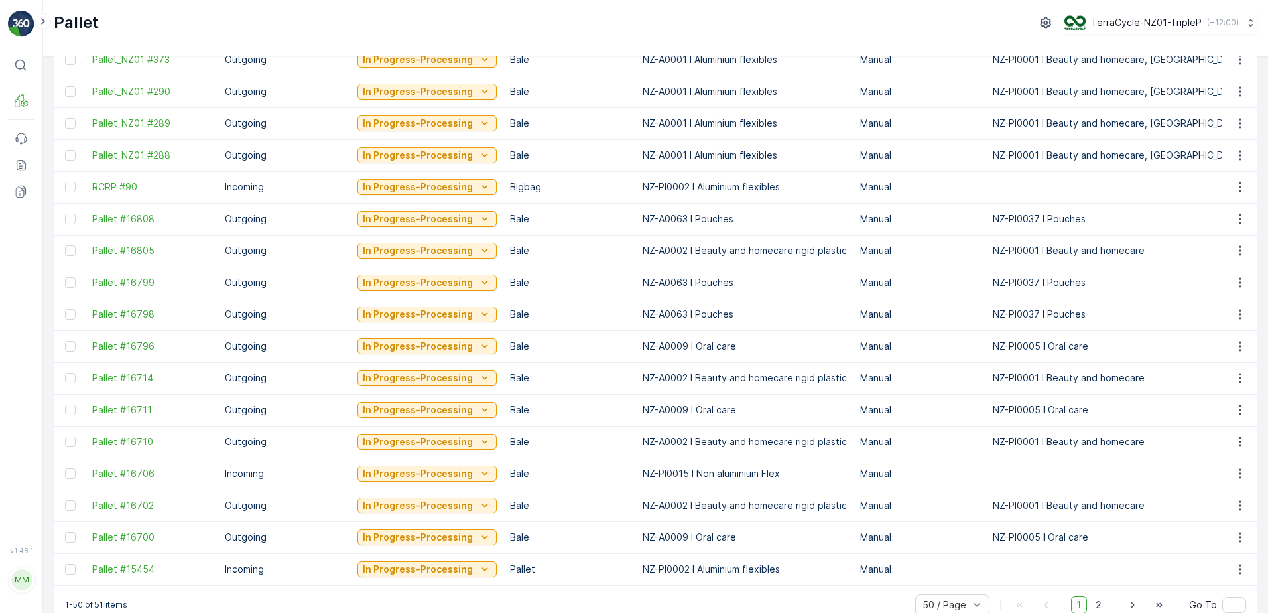
scroll to position [1190, 0]
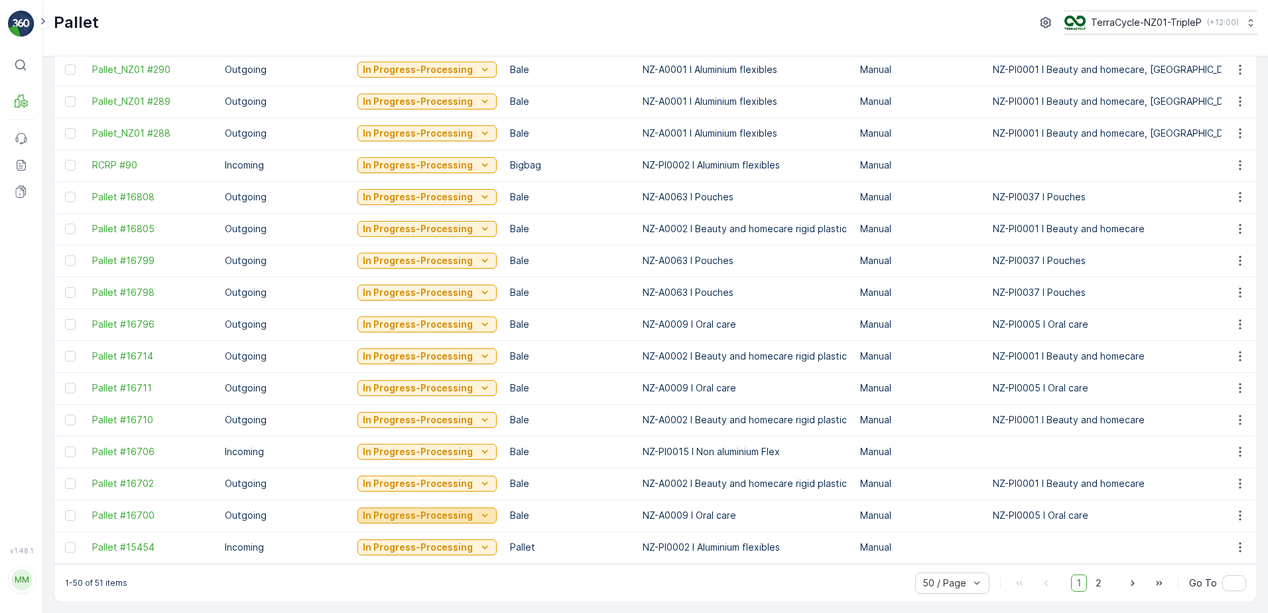
click at [430, 515] on p "In Progress-Processing" at bounding box center [418, 515] width 110 height 13
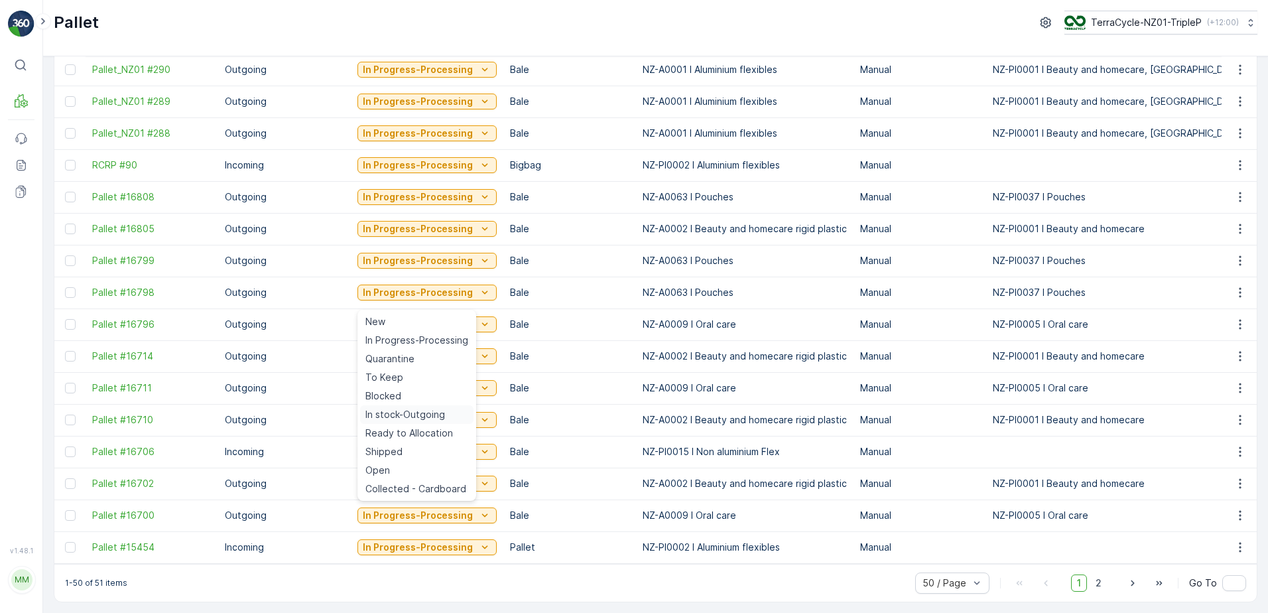
click at [433, 415] on span "In stock-Outgoing" at bounding box center [406, 414] width 80 height 13
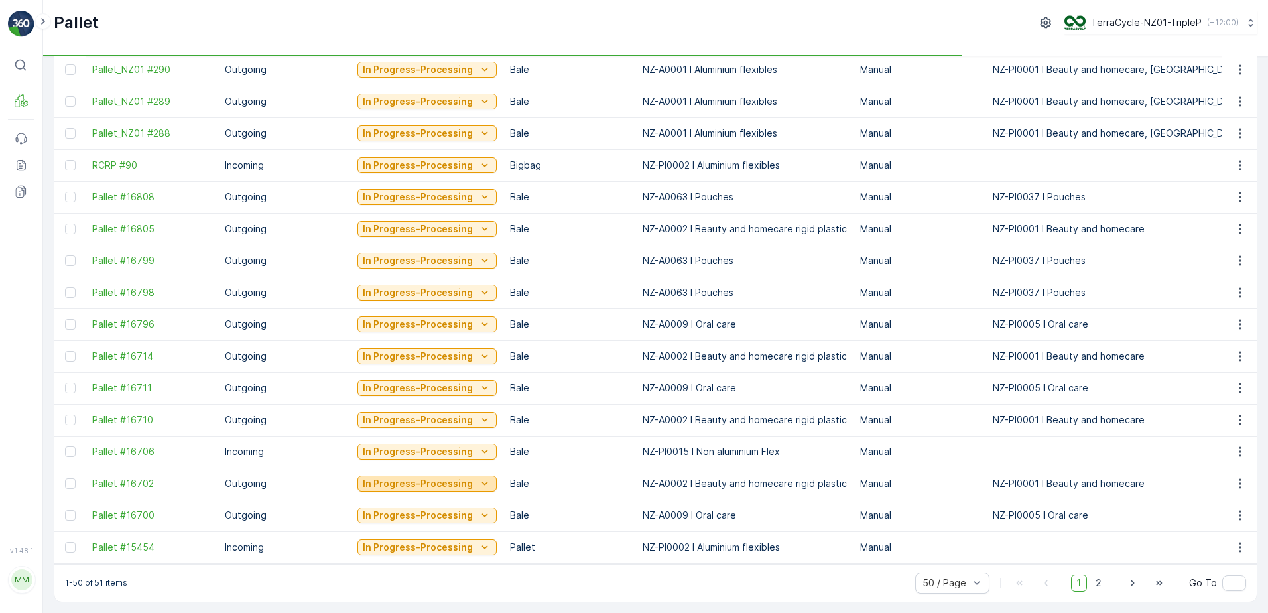
click at [452, 478] on p "In Progress-Processing" at bounding box center [418, 483] width 110 height 13
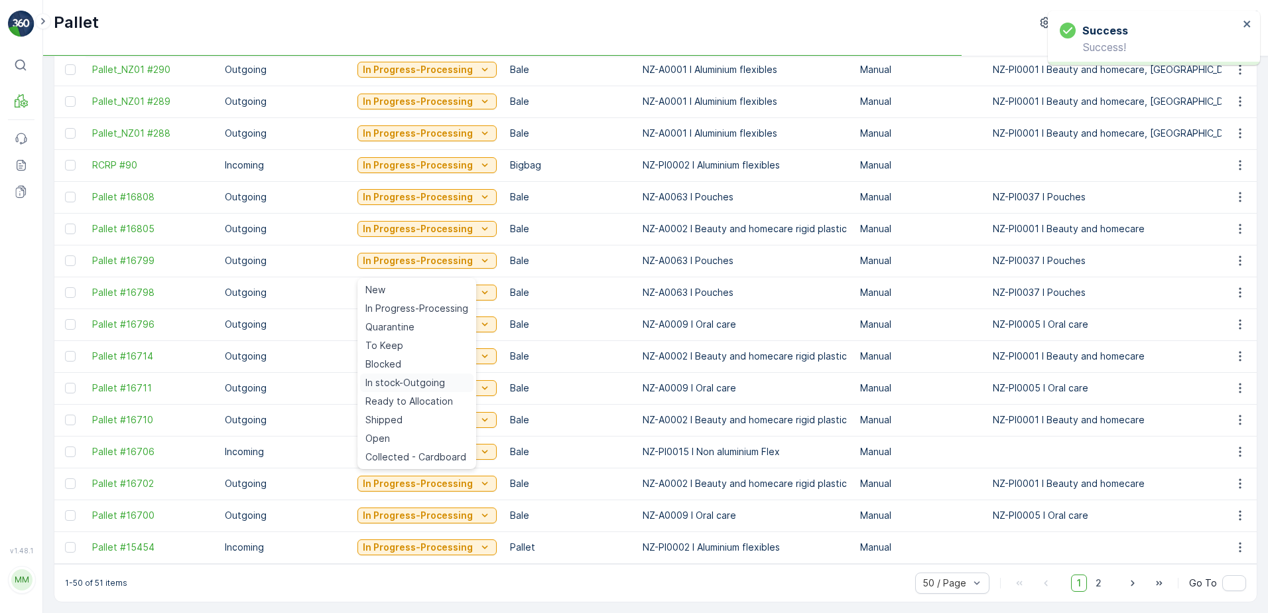
click at [425, 378] on span "In stock-Outgoing" at bounding box center [406, 382] width 80 height 13
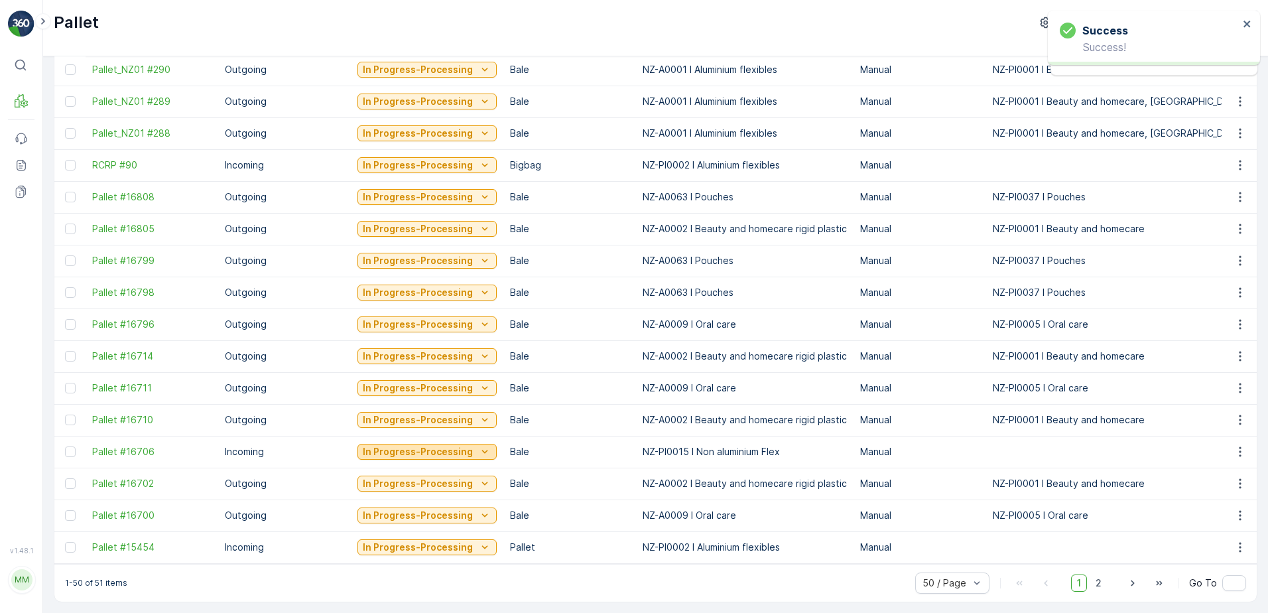
click at [421, 452] on p "In Progress-Processing" at bounding box center [418, 451] width 110 height 13
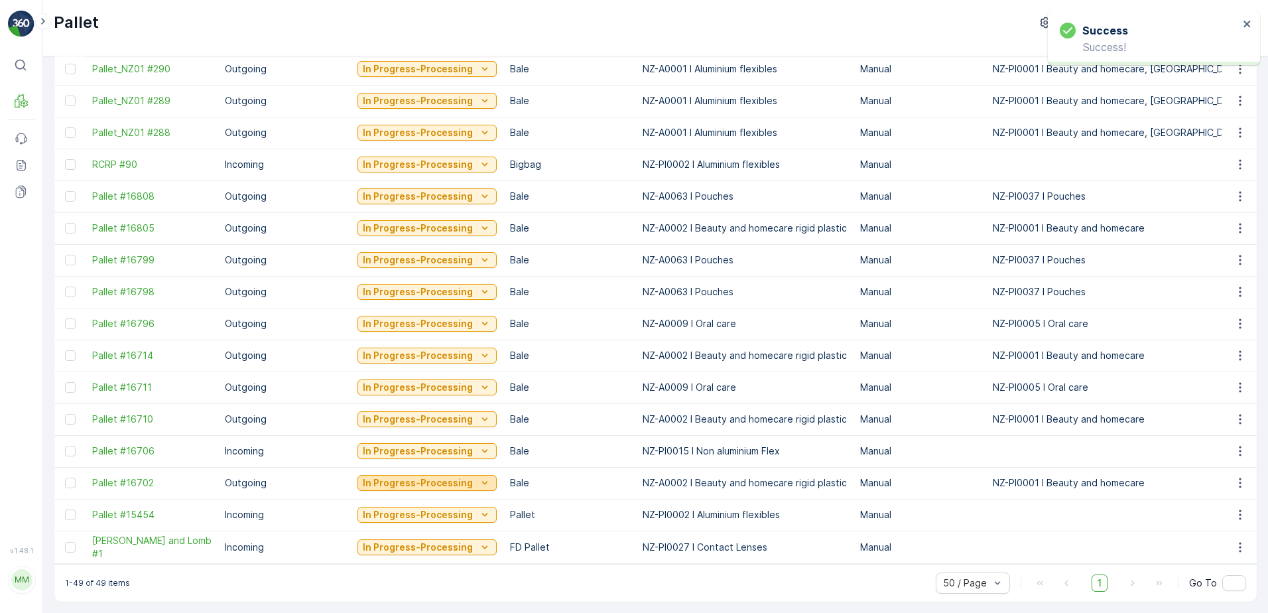
click at [472, 476] on div "In Progress-Processing" at bounding box center [427, 482] width 129 height 13
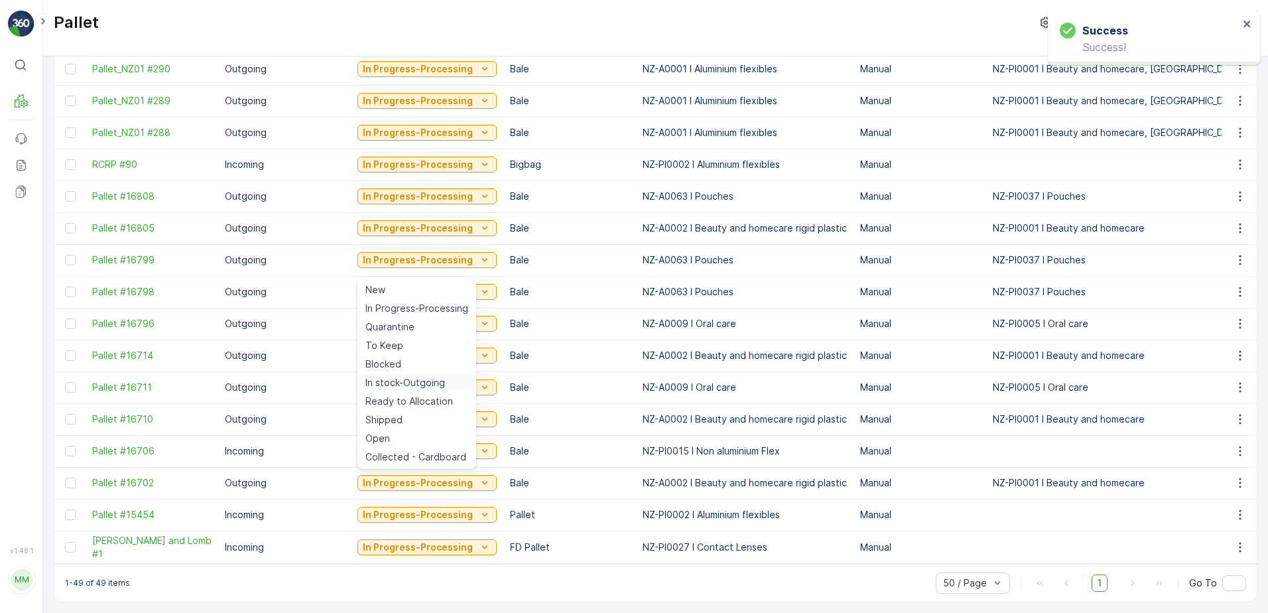
click at [423, 378] on span "In stock-Outgoing" at bounding box center [406, 382] width 80 height 13
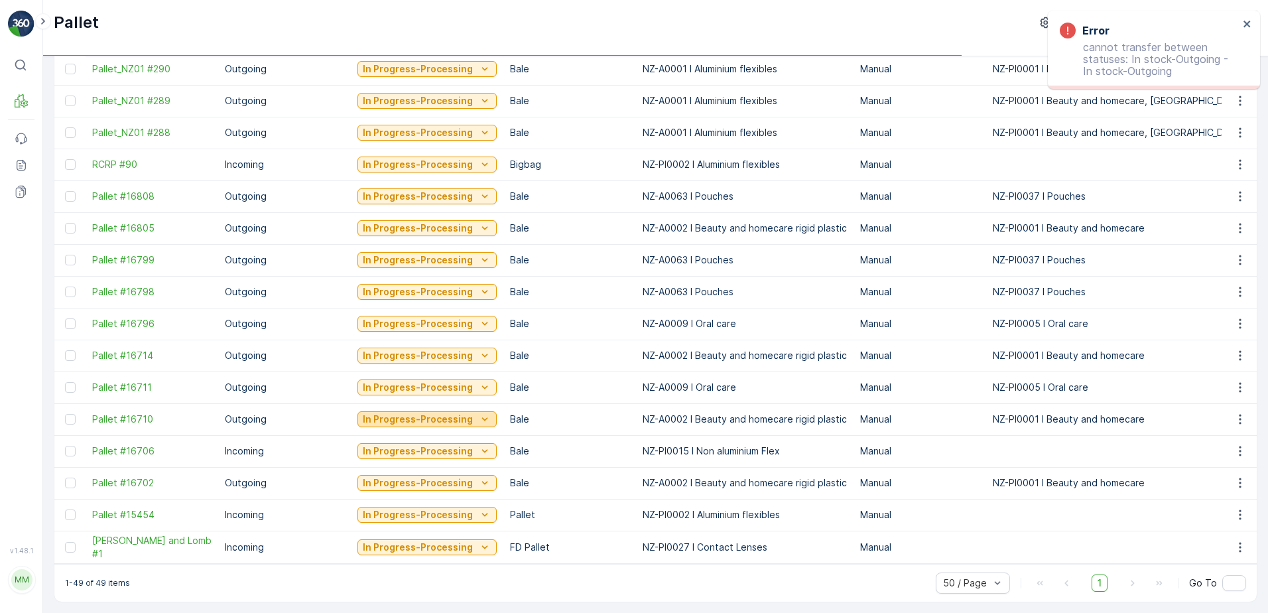
click at [427, 415] on p "In Progress-Processing" at bounding box center [418, 419] width 110 height 13
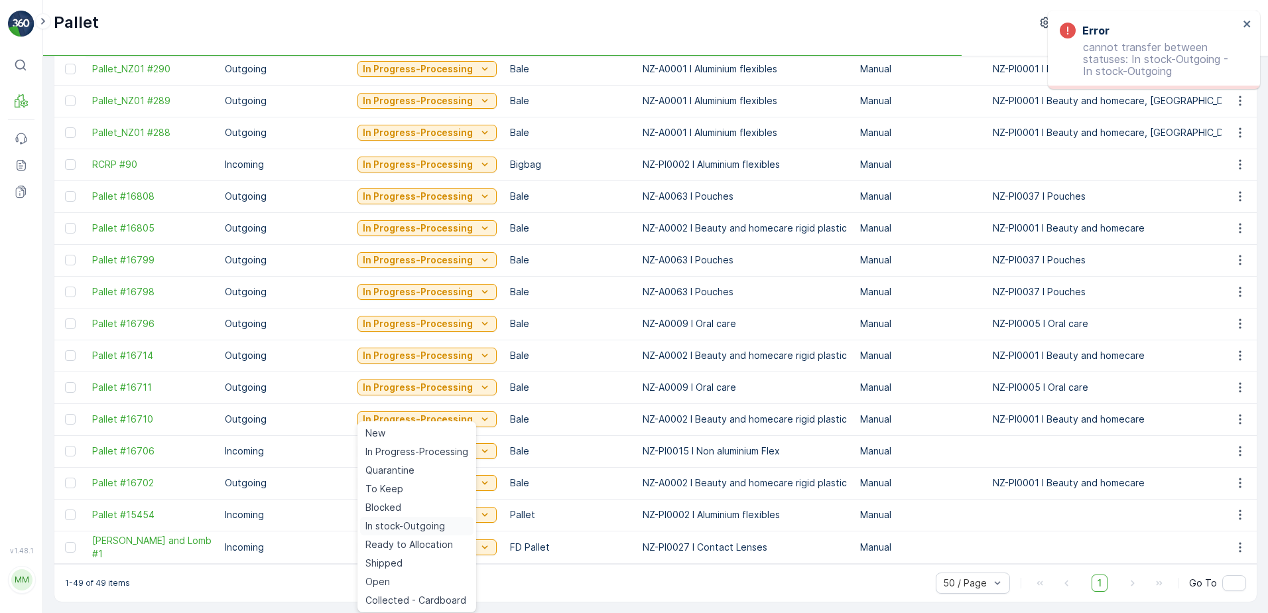
click at [400, 529] on span "In stock-Outgoing" at bounding box center [406, 525] width 80 height 13
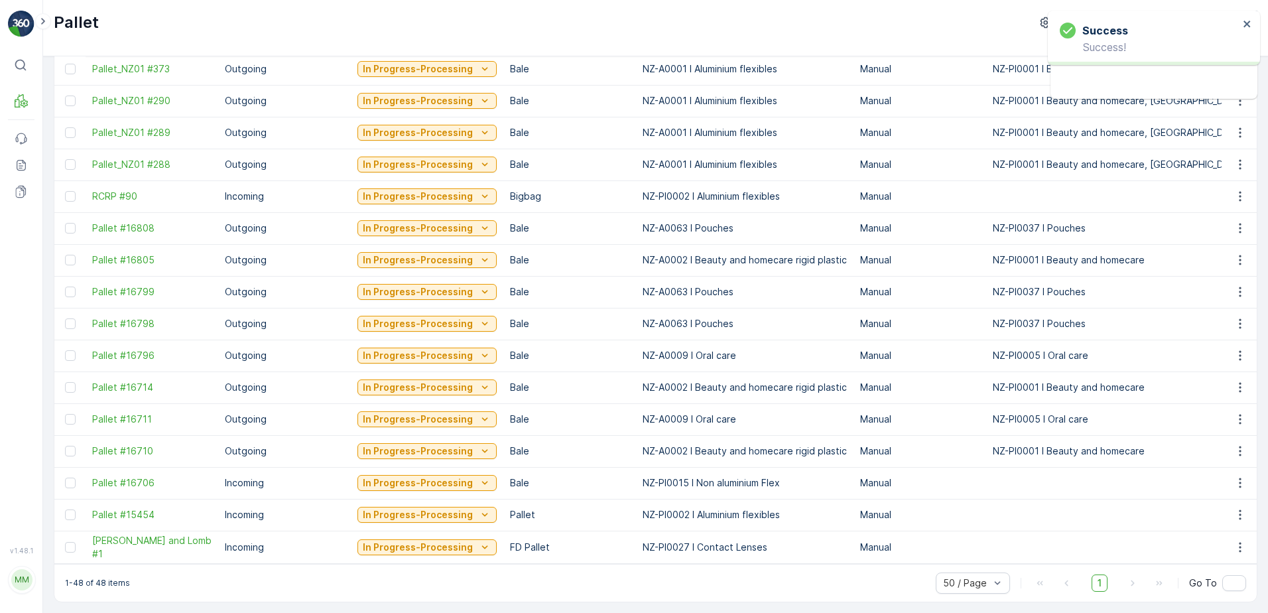
scroll to position [1158, 0]
click at [402, 445] on p "In Progress-Processing" at bounding box center [418, 450] width 110 height 13
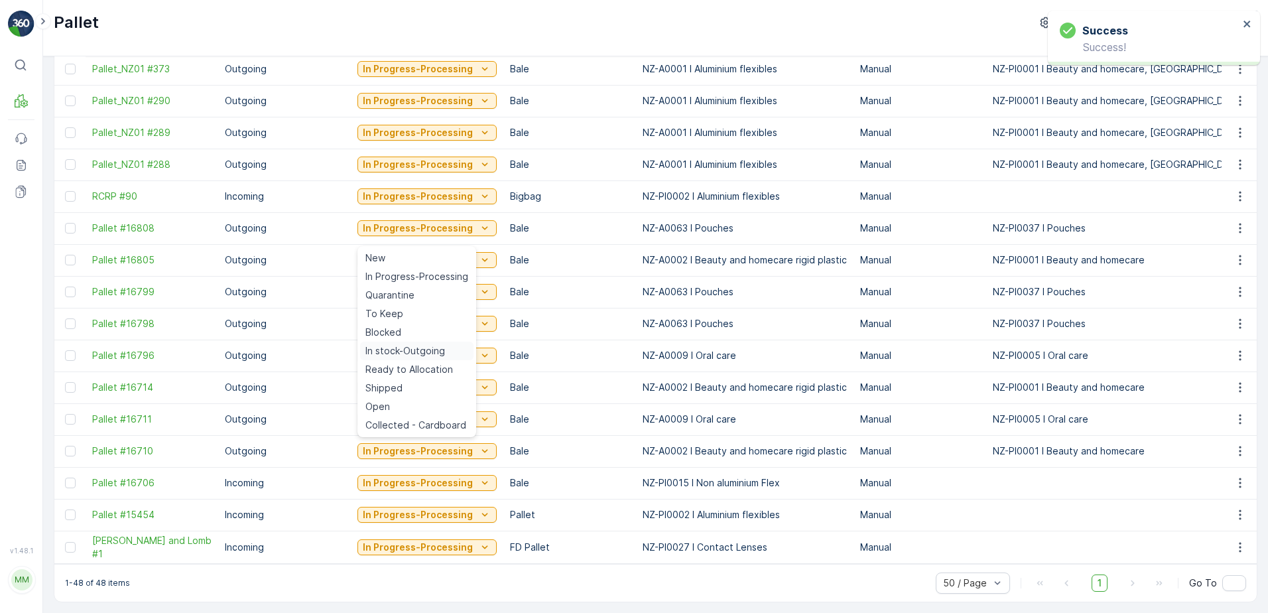
click at [405, 350] on span "In stock-Outgoing" at bounding box center [406, 350] width 80 height 13
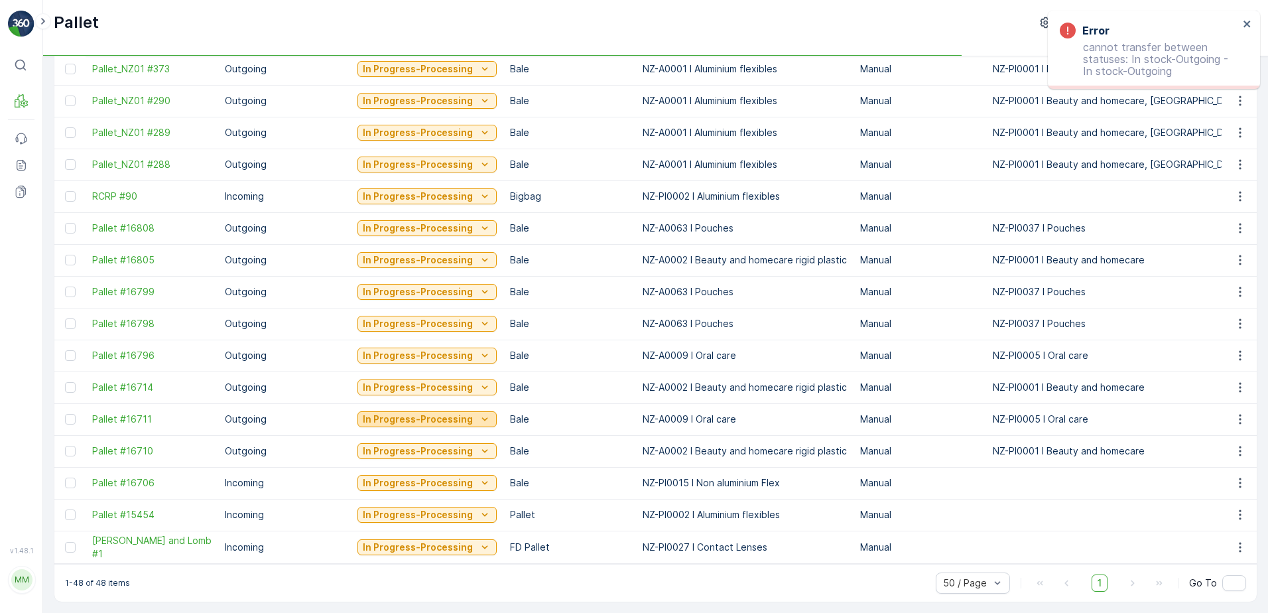
click at [442, 413] on p "In Progress-Processing" at bounding box center [418, 419] width 110 height 13
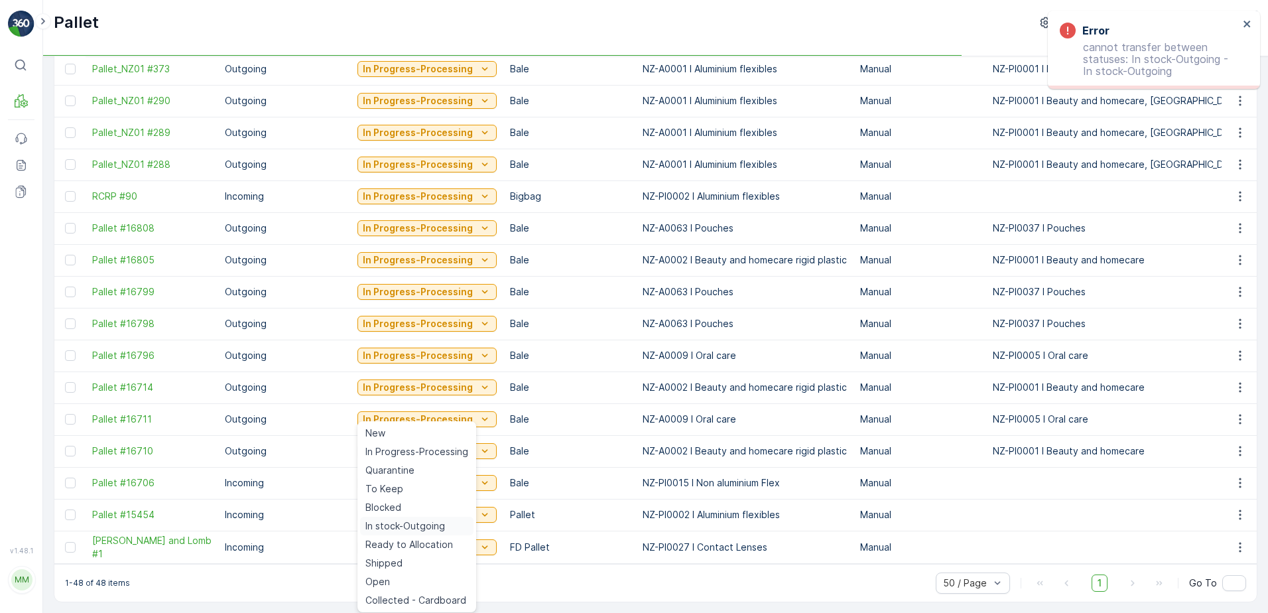
click at [419, 525] on span "In stock-Outgoing" at bounding box center [406, 525] width 80 height 13
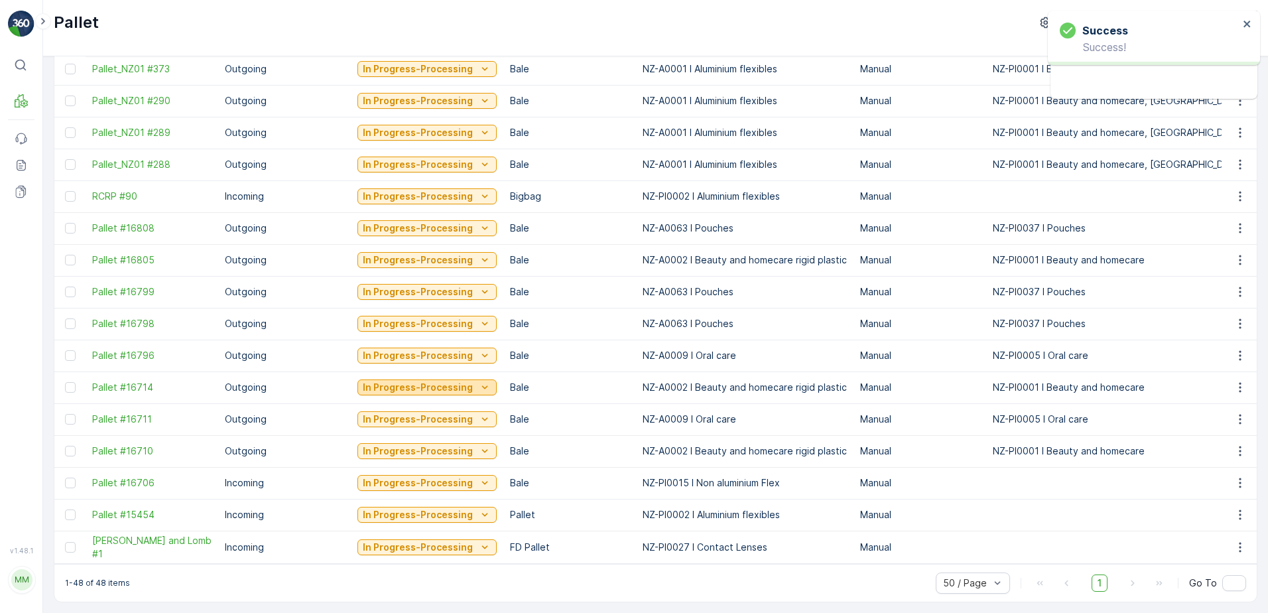
click at [431, 381] on p "In Progress-Processing" at bounding box center [418, 387] width 110 height 13
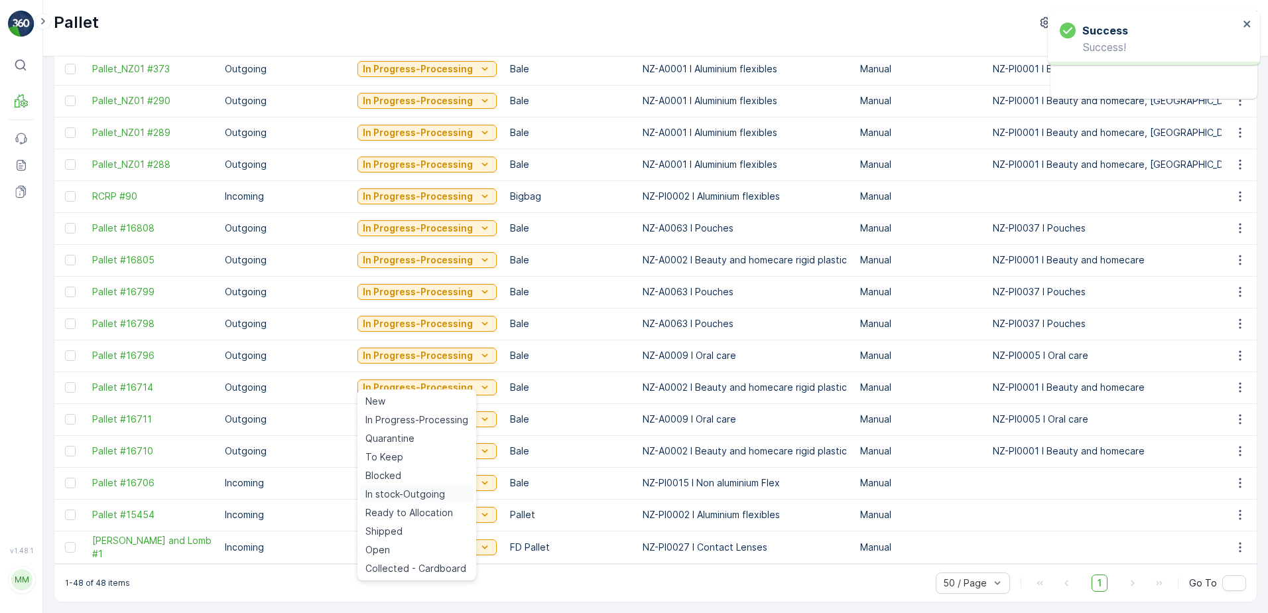
click at [442, 492] on td "In Progress-Processing" at bounding box center [427, 483] width 153 height 32
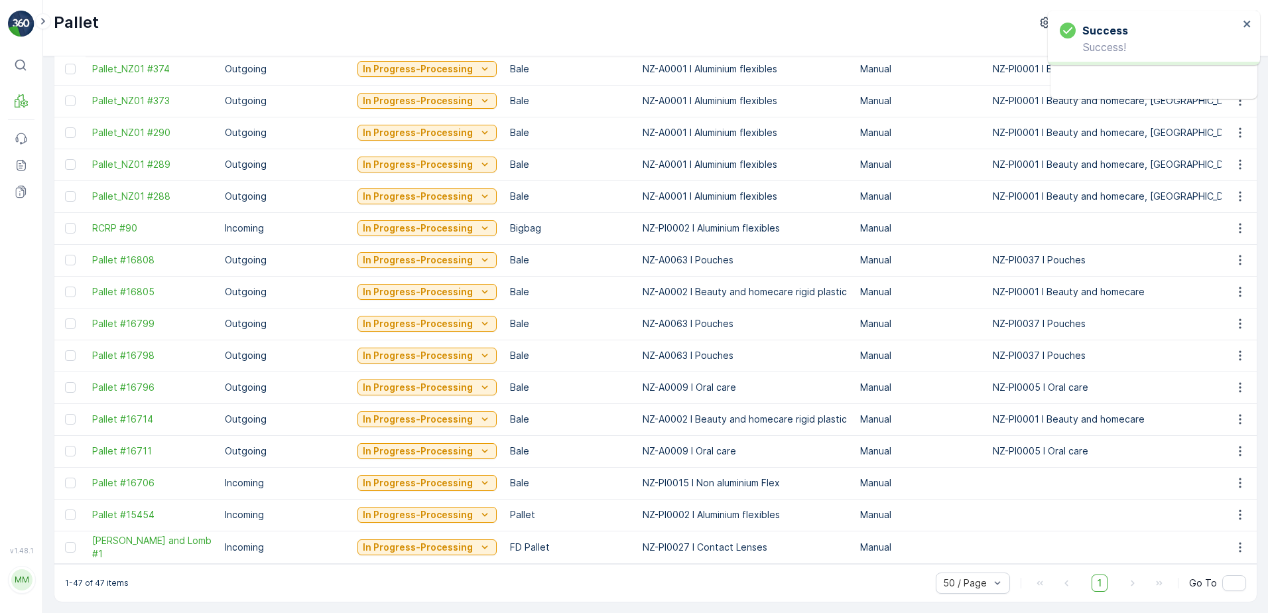
scroll to position [1126, 0]
drag, startPoint x: 414, startPoint y: 347, endPoint x: 421, endPoint y: 355, distance: 10.4
click at [415, 349] on p "In Progress-Processing" at bounding box center [418, 355] width 110 height 13
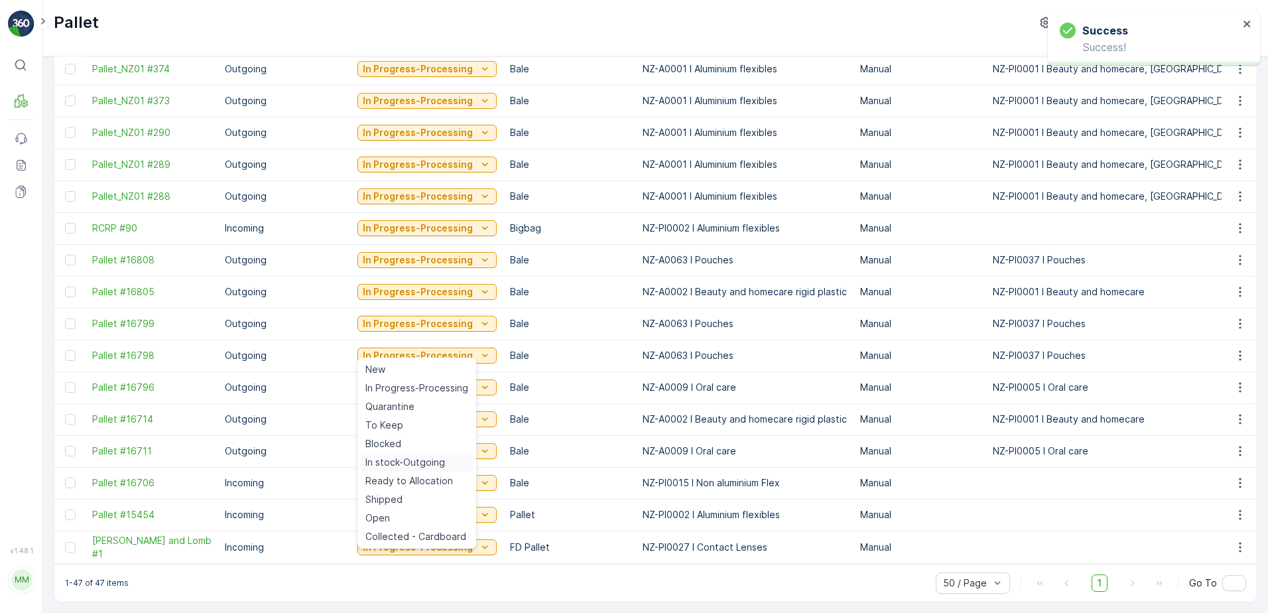
click at [431, 462] on span "In stock-Outgoing" at bounding box center [406, 462] width 80 height 13
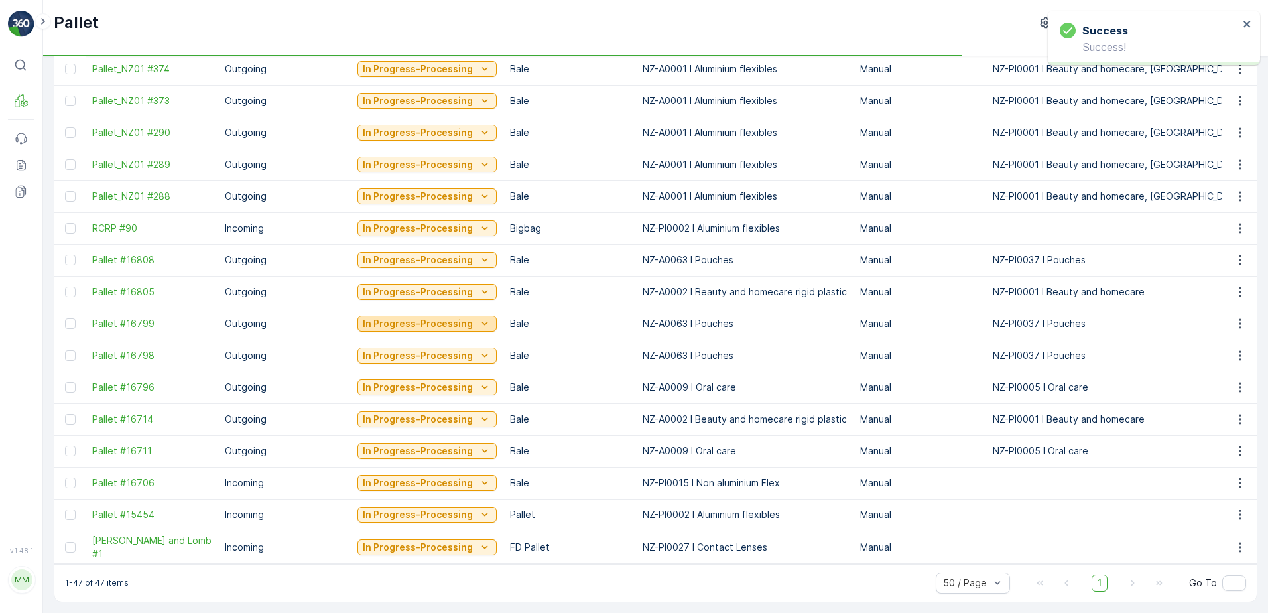
click at [419, 317] on p "In Progress-Processing" at bounding box center [418, 323] width 110 height 13
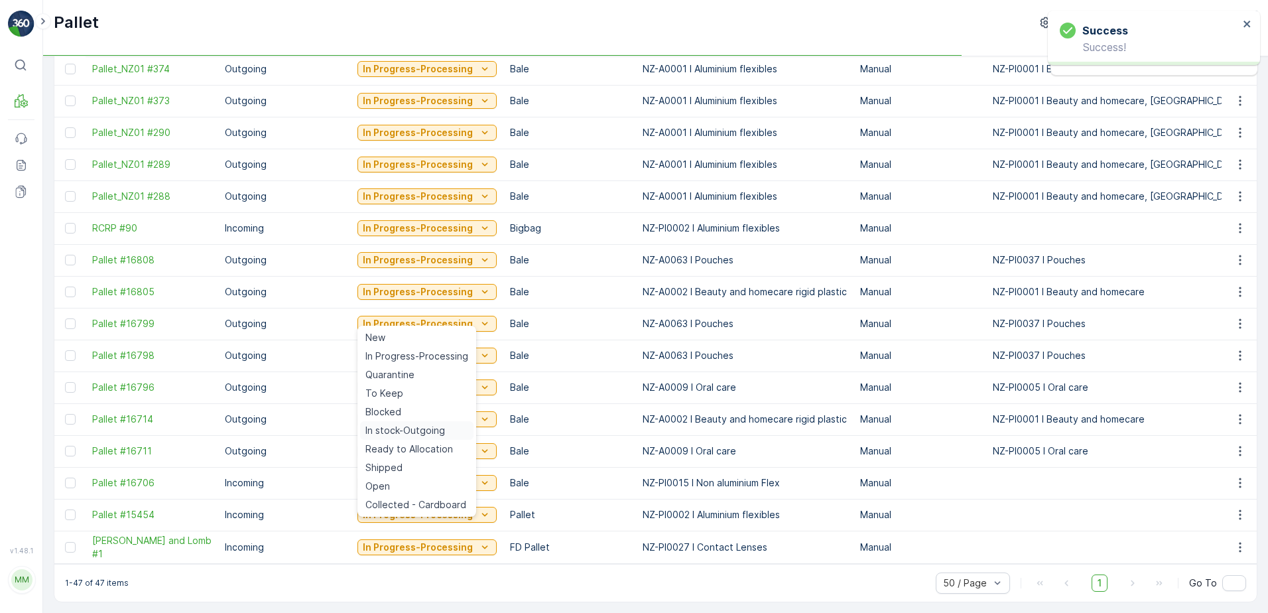
click at [446, 423] on div "In stock-Outgoing" at bounding box center [416, 430] width 113 height 19
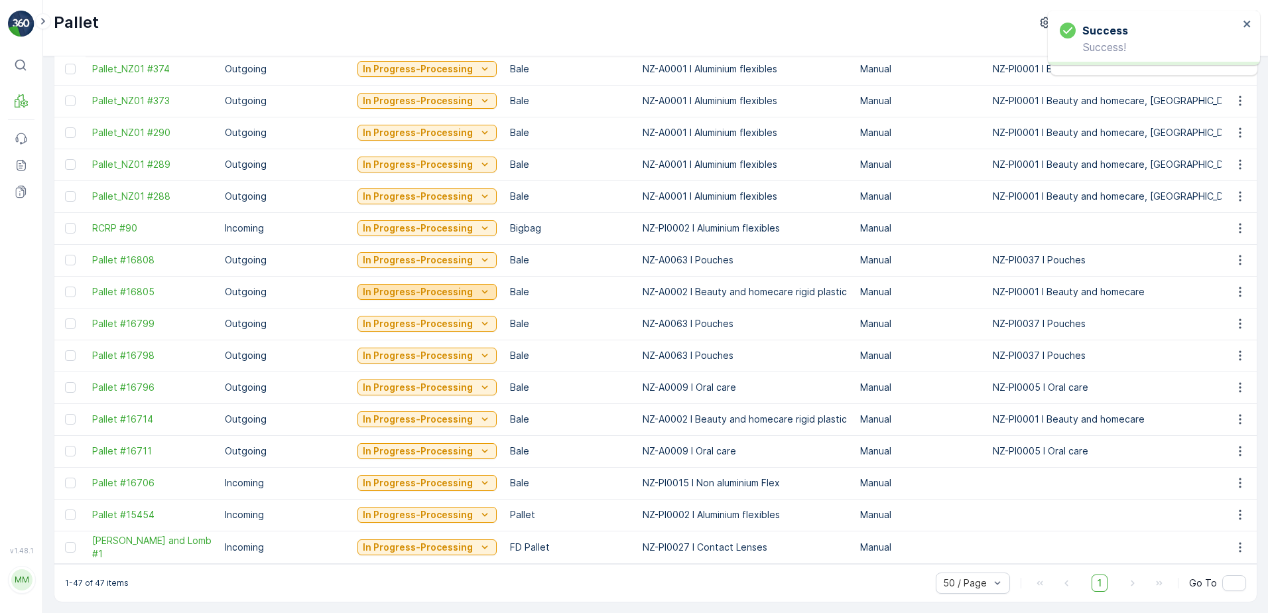
click at [423, 285] on p "In Progress-Processing" at bounding box center [418, 291] width 110 height 13
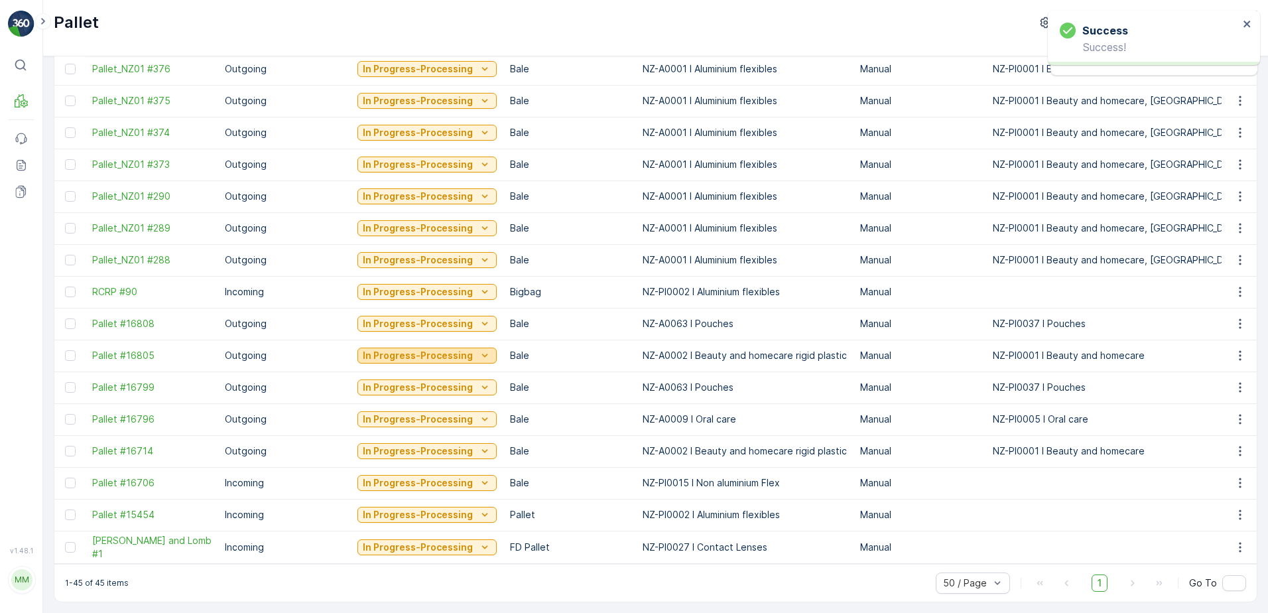
scroll to position [1063, 0]
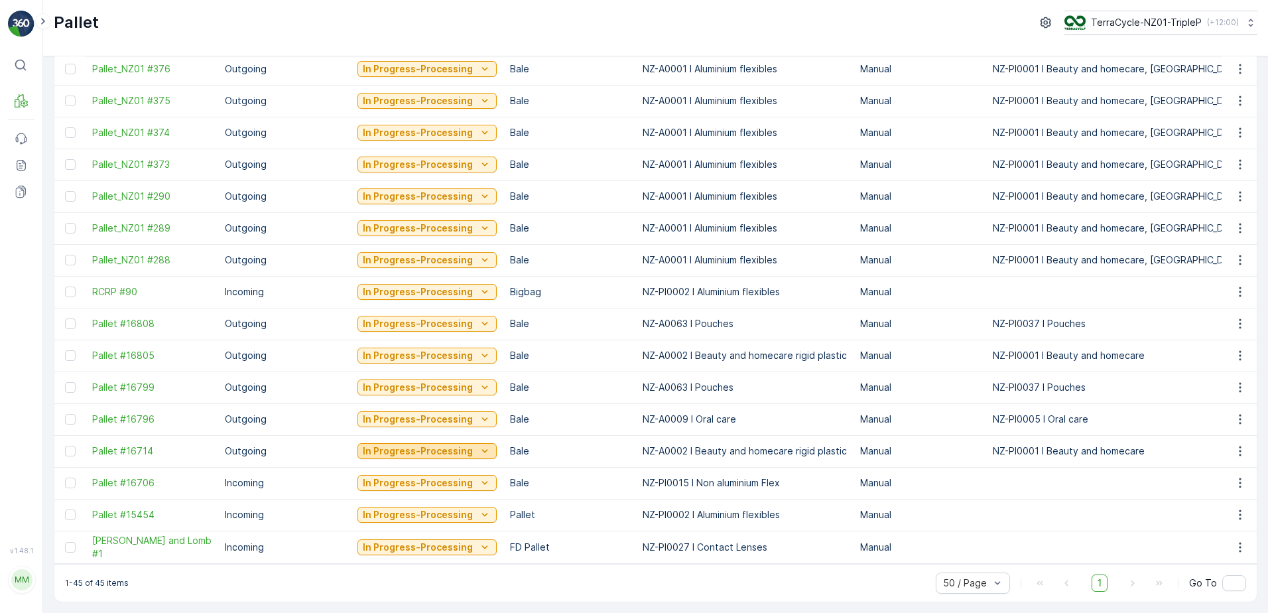
click at [403, 444] on p "In Progress-Processing" at bounding box center [418, 450] width 110 height 13
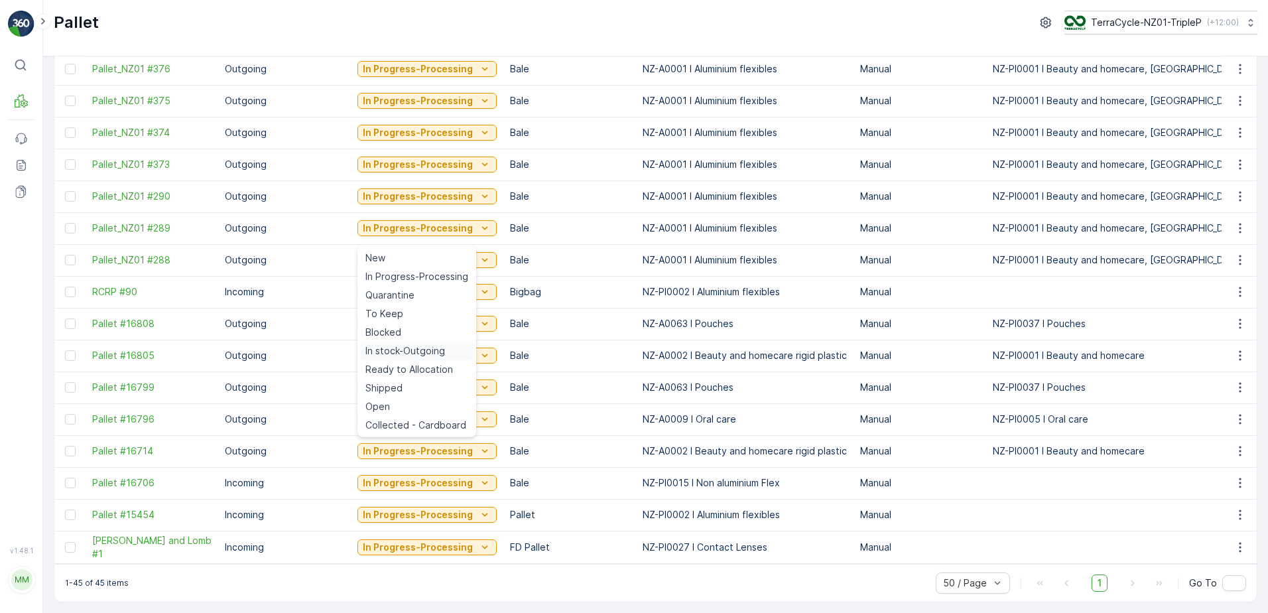
click at [401, 350] on span "In stock-Outgoing" at bounding box center [406, 350] width 80 height 13
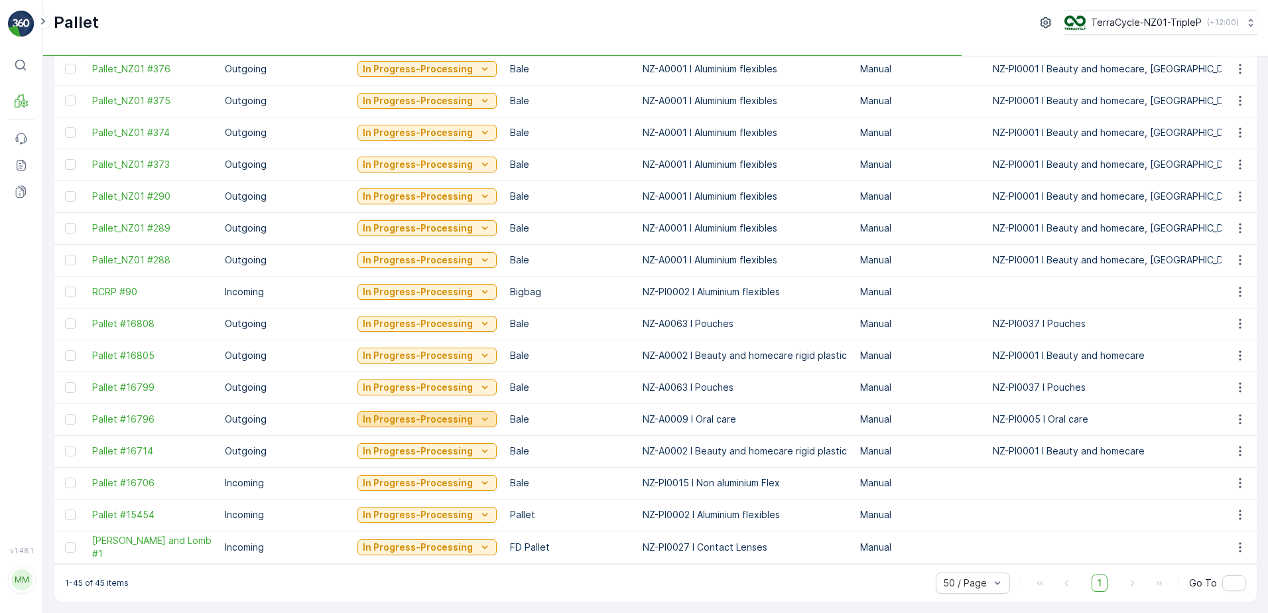
click at [409, 416] on p "In Progress-Processing" at bounding box center [418, 419] width 110 height 13
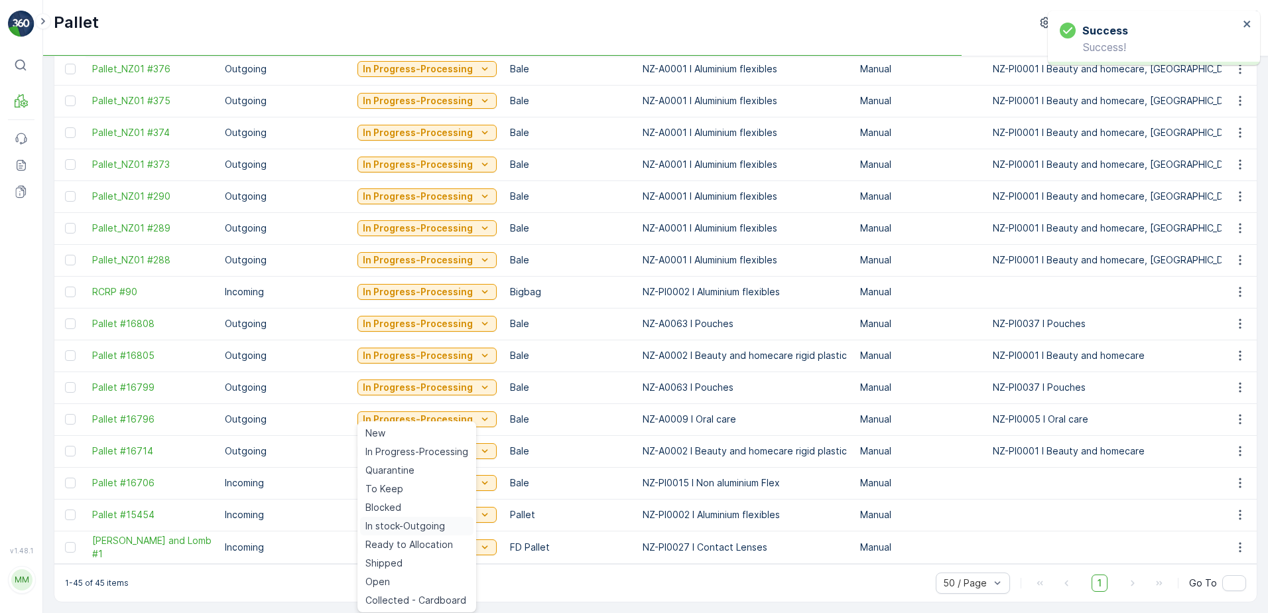
click at [405, 528] on span "In stock-Outgoing" at bounding box center [406, 525] width 80 height 13
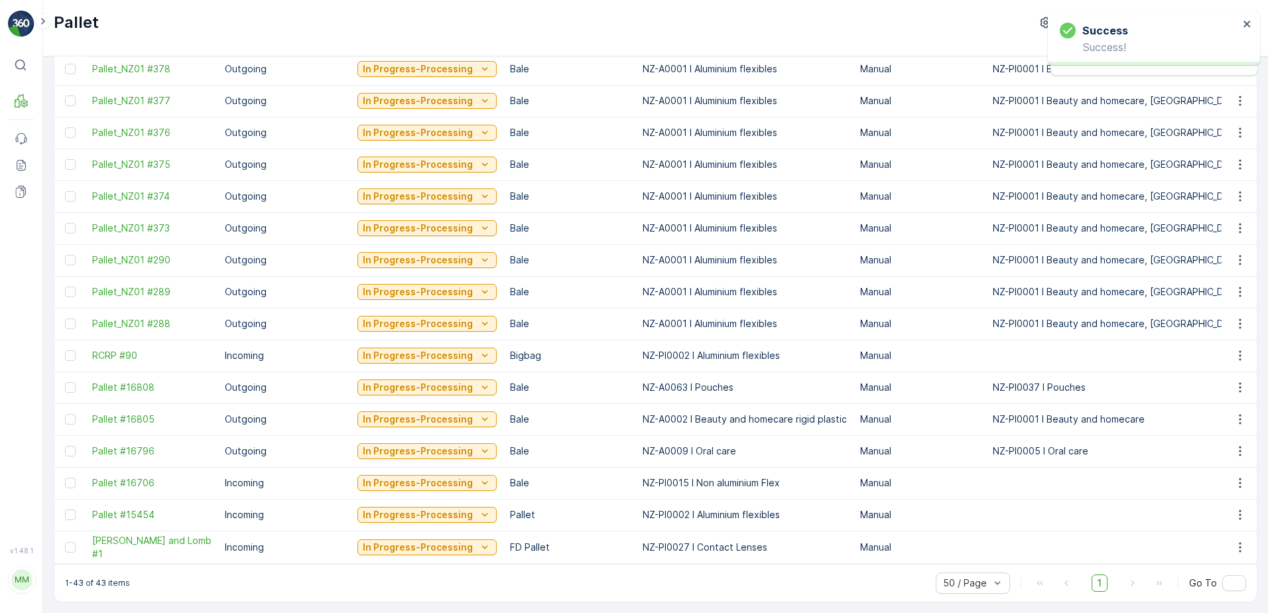
scroll to position [999, 0]
click at [398, 446] on p "In Progress-Processing" at bounding box center [418, 450] width 110 height 13
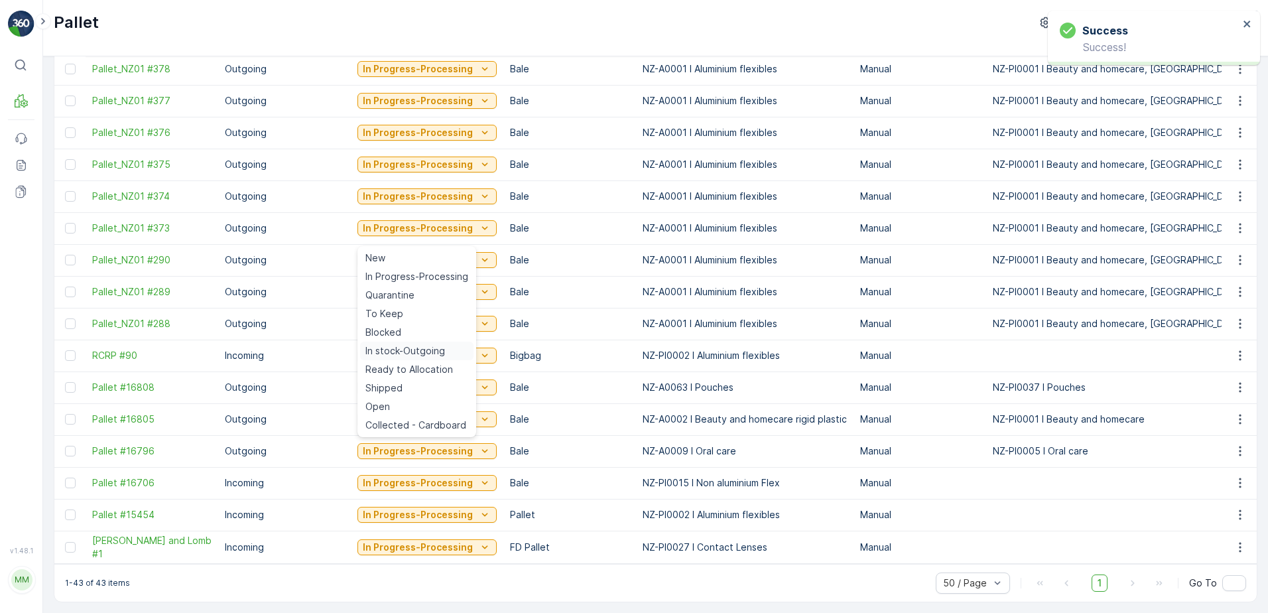
click at [399, 346] on span "In stock-Outgoing" at bounding box center [406, 350] width 80 height 13
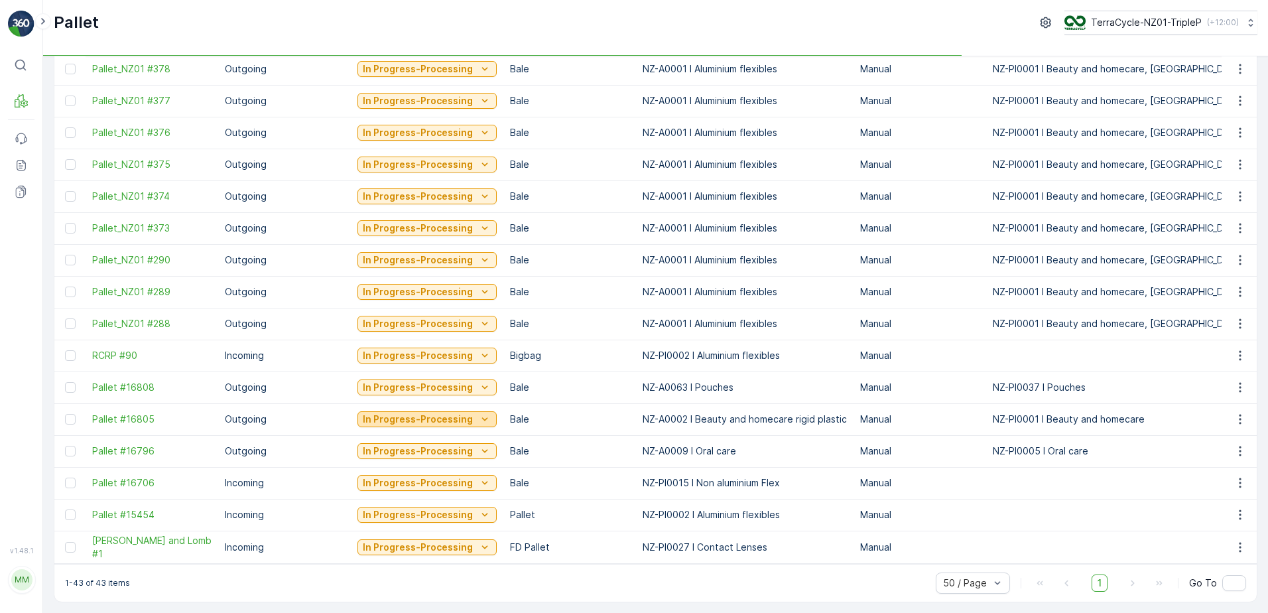
click at [403, 413] on p "In Progress-Processing" at bounding box center [418, 419] width 110 height 13
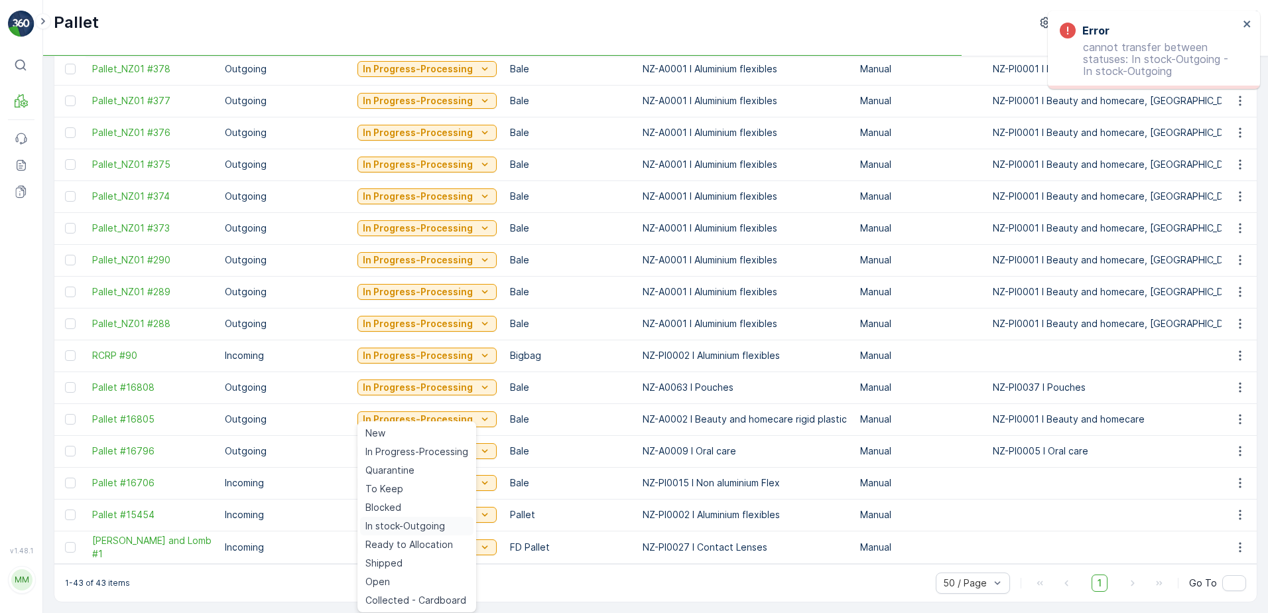
click at [428, 523] on span "In stock-Outgoing" at bounding box center [406, 525] width 80 height 13
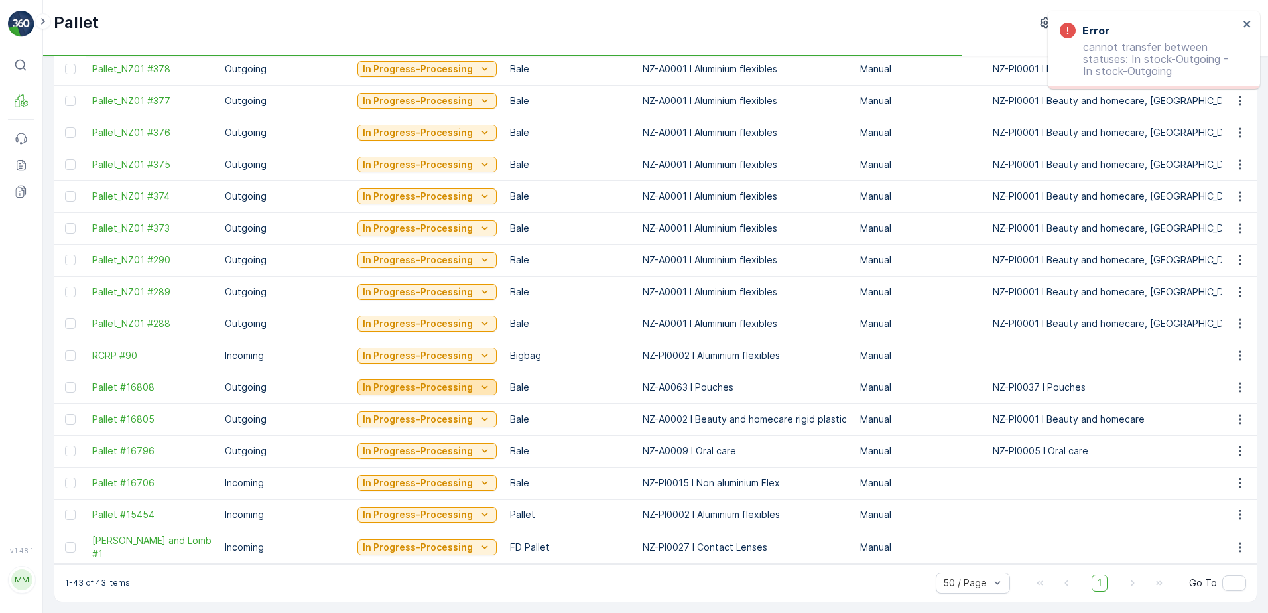
click at [403, 383] on p "In Progress-Processing" at bounding box center [418, 387] width 110 height 13
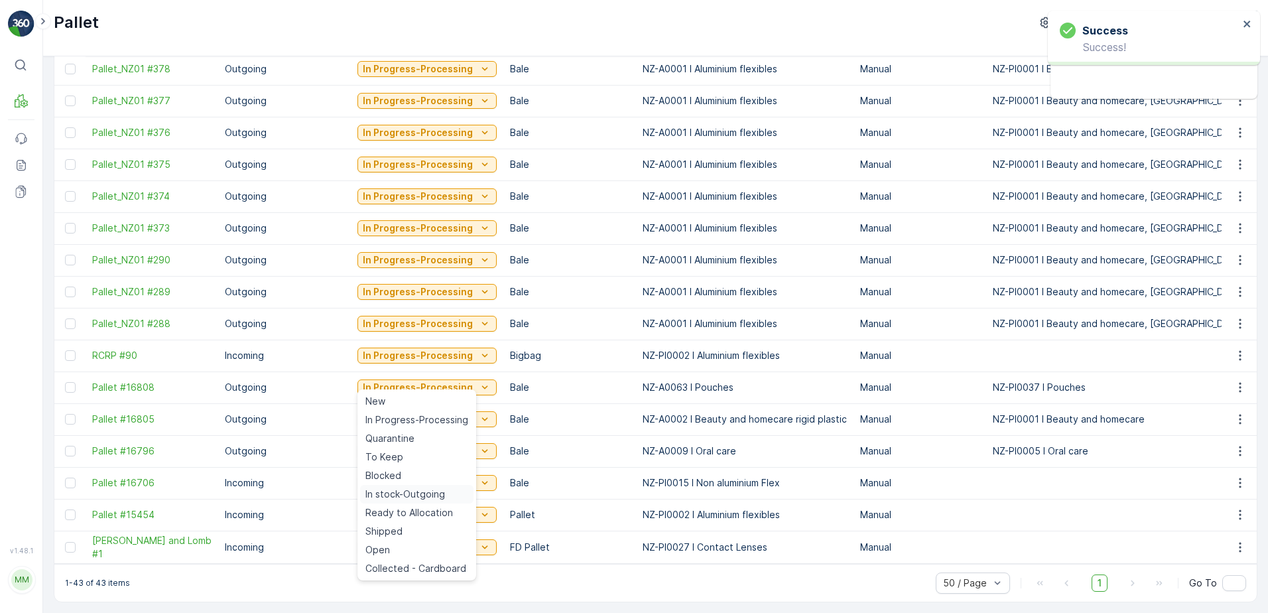
click at [381, 490] on span "In stock-Outgoing" at bounding box center [406, 494] width 80 height 13
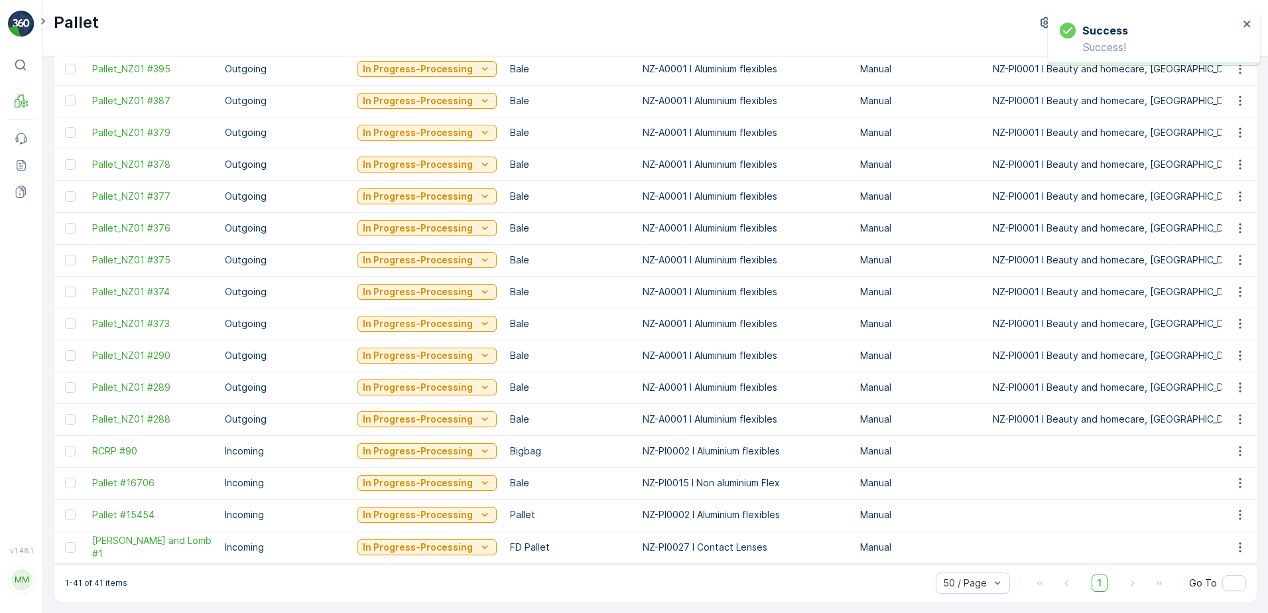
scroll to position [904, 0]
click at [396, 414] on p "In Progress-Processing" at bounding box center [418, 419] width 110 height 13
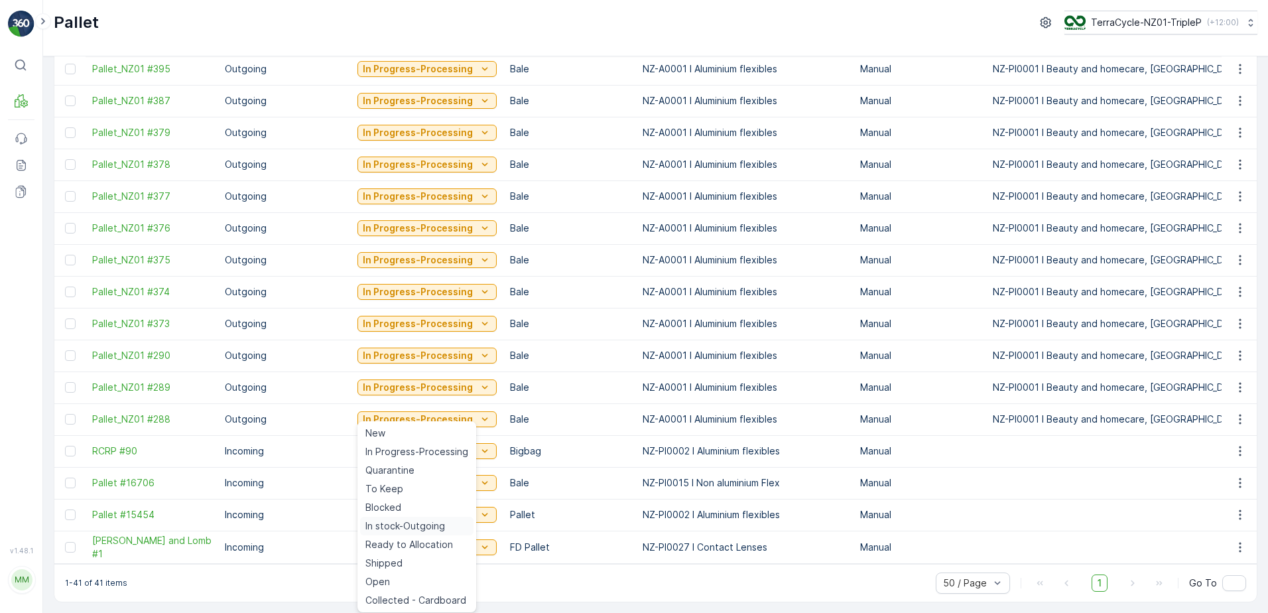
click at [397, 525] on span "In stock-Outgoing" at bounding box center [406, 525] width 80 height 13
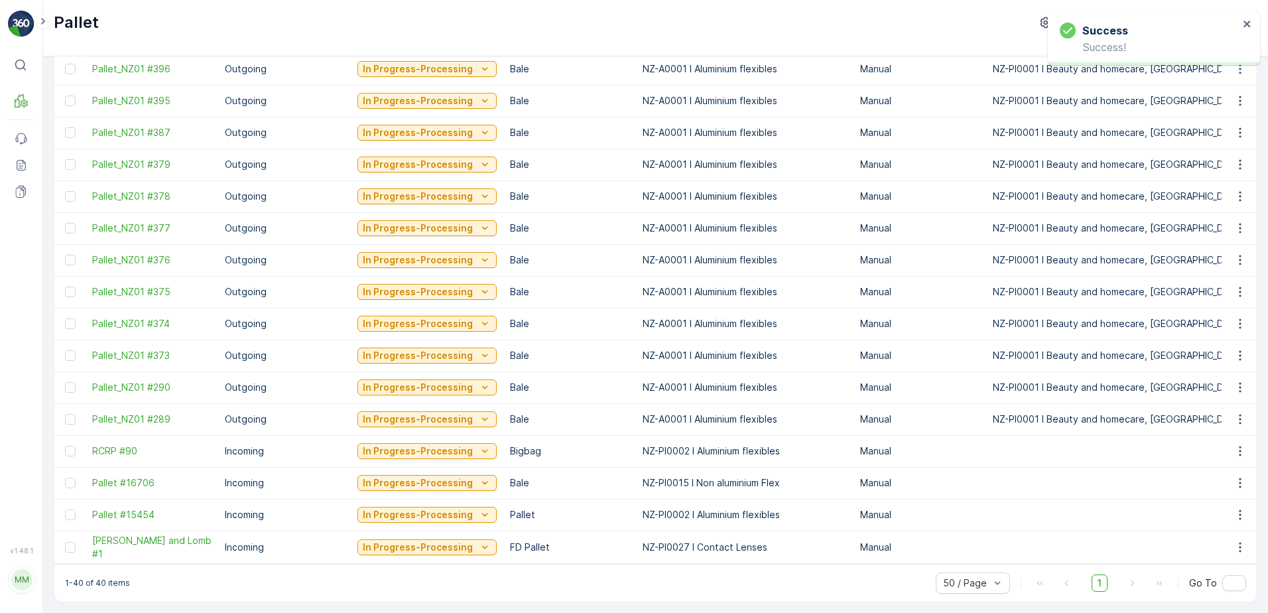
scroll to position [872, 0]
click at [405, 353] on p "In Progress-Processing" at bounding box center [418, 355] width 110 height 13
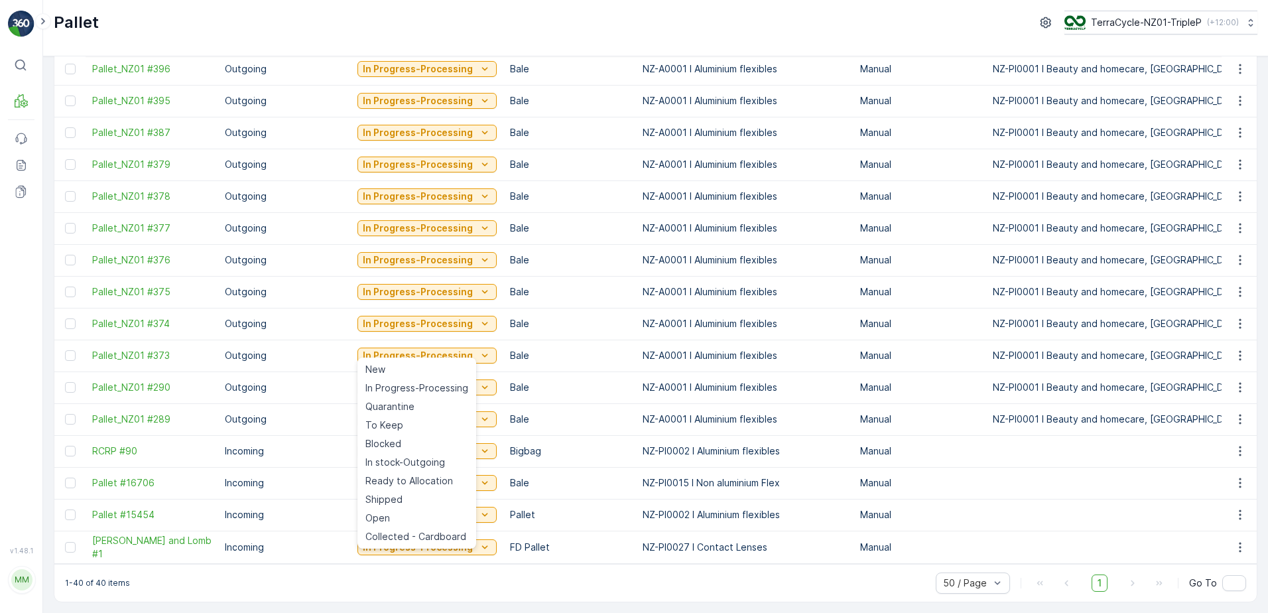
drag, startPoint x: 395, startPoint y: 462, endPoint x: 396, endPoint y: 361, distance: 100.8
click at [395, 461] on span "In stock-Outgoing" at bounding box center [406, 462] width 80 height 13
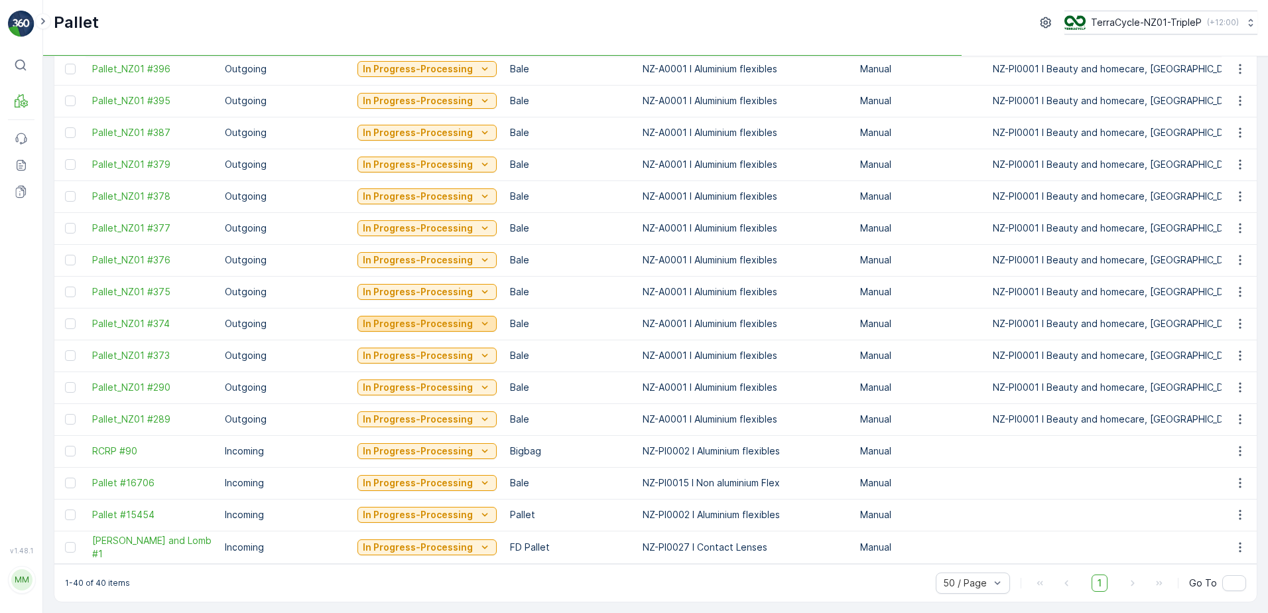
click at [411, 317] on p "In Progress-Processing" at bounding box center [418, 323] width 110 height 13
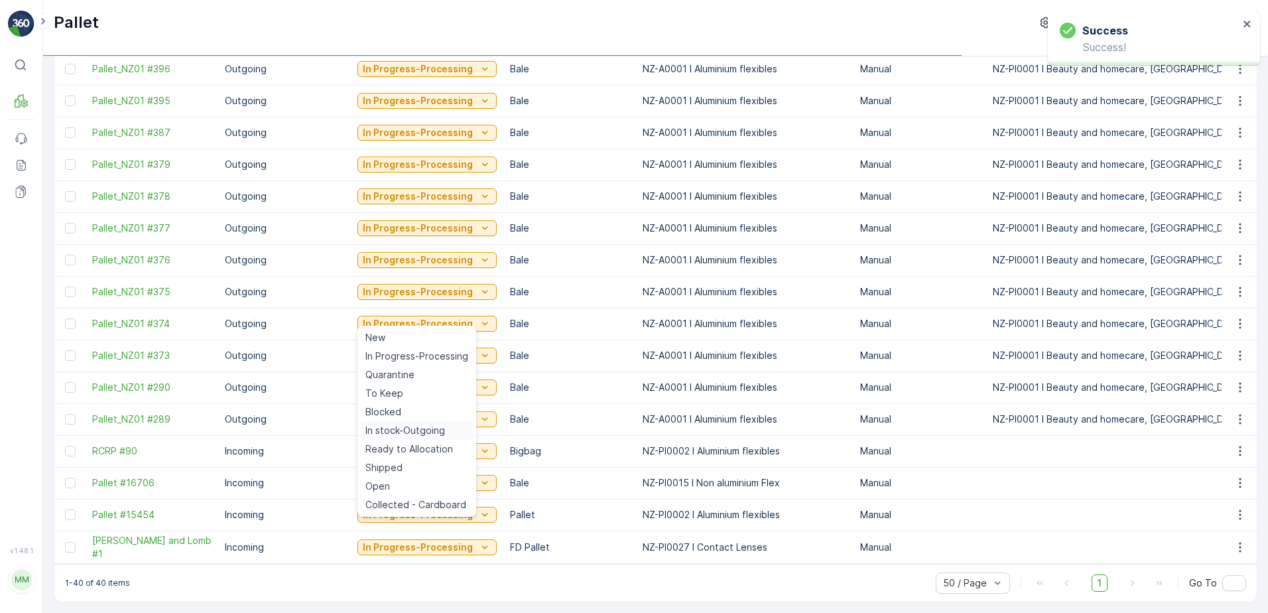
click at [393, 430] on span "In stock-Outgoing" at bounding box center [406, 430] width 80 height 13
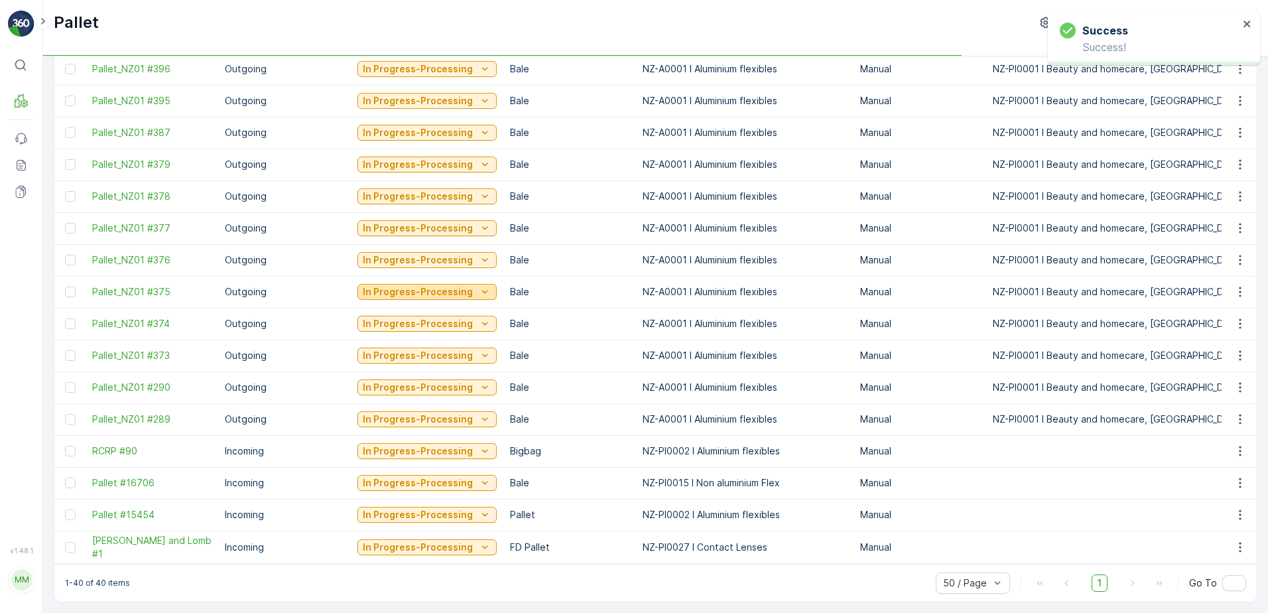
click at [385, 289] on p "In Progress-Processing" at bounding box center [418, 291] width 110 height 13
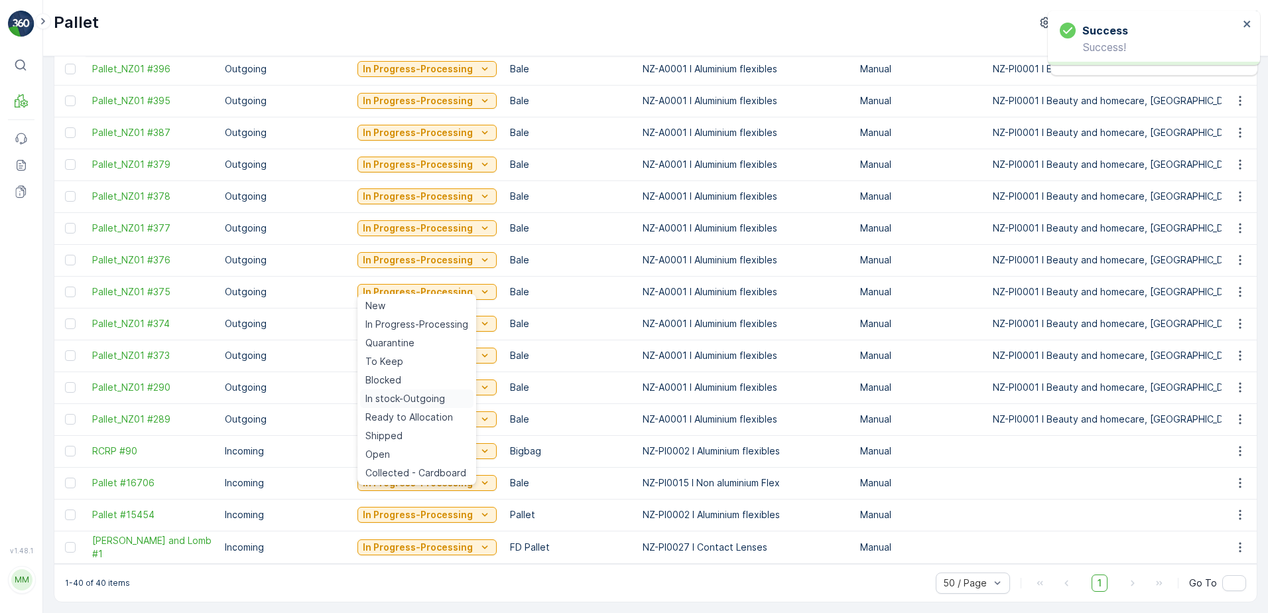
click at [411, 393] on span "In stock-Outgoing" at bounding box center [406, 398] width 80 height 13
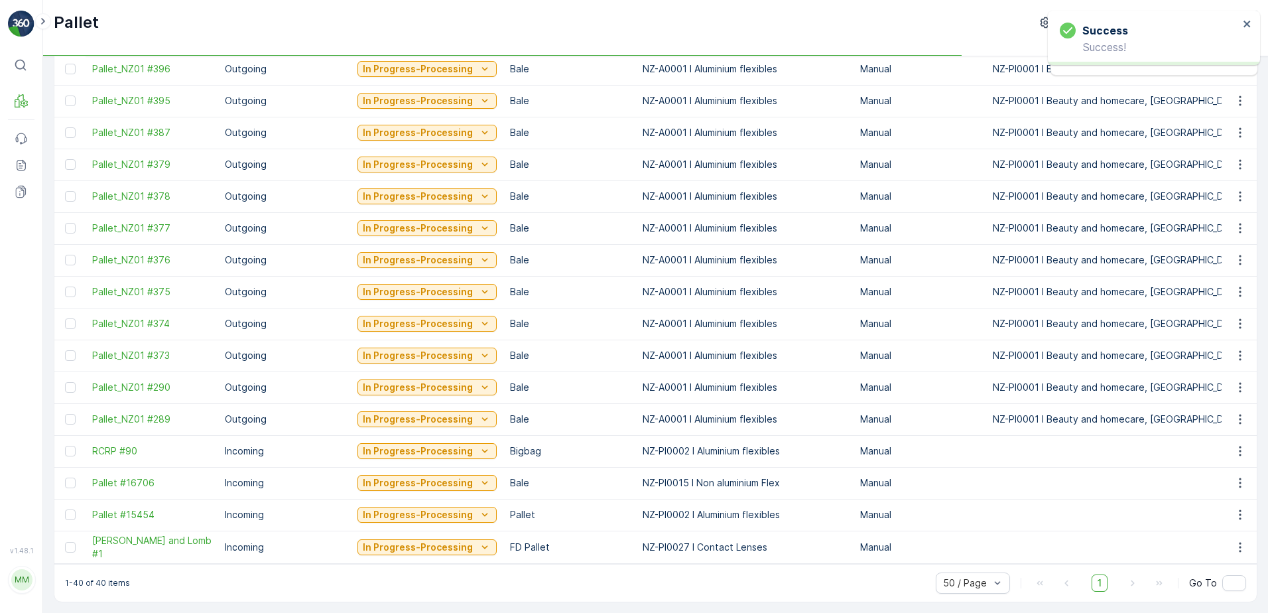
click at [422, 243] on td "In Progress-Processing" at bounding box center [427, 228] width 153 height 32
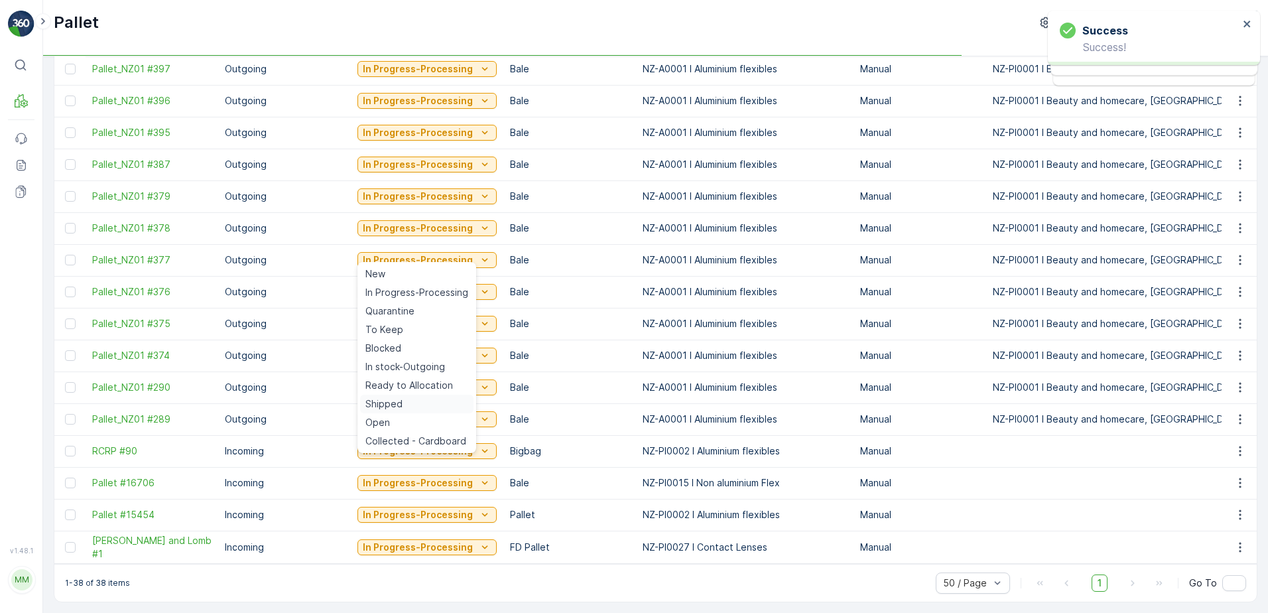
scroll to position [840, 0]
drag, startPoint x: 384, startPoint y: 364, endPoint x: 393, endPoint y: 336, distance: 29.8
click at [384, 364] on span "In stock-Outgoing" at bounding box center [406, 366] width 80 height 13
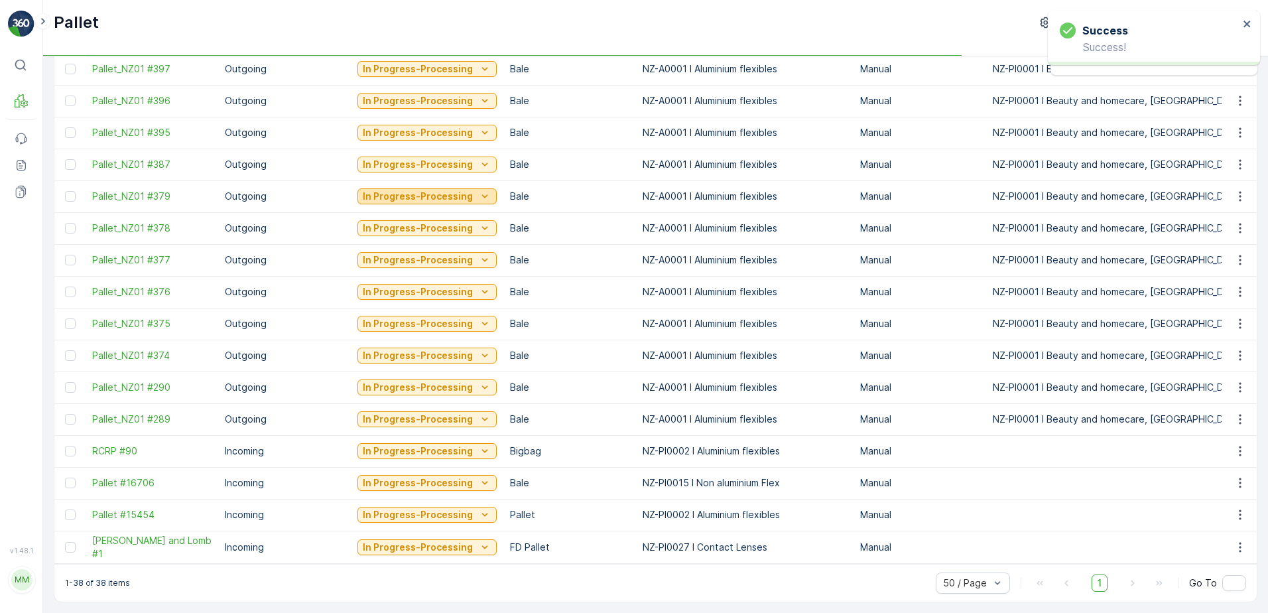
click at [403, 191] on p "In Progress-Processing" at bounding box center [418, 196] width 110 height 13
click at [409, 308] on td "In Progress-Processing" at bounding box center [427, 324] width 153 height 32
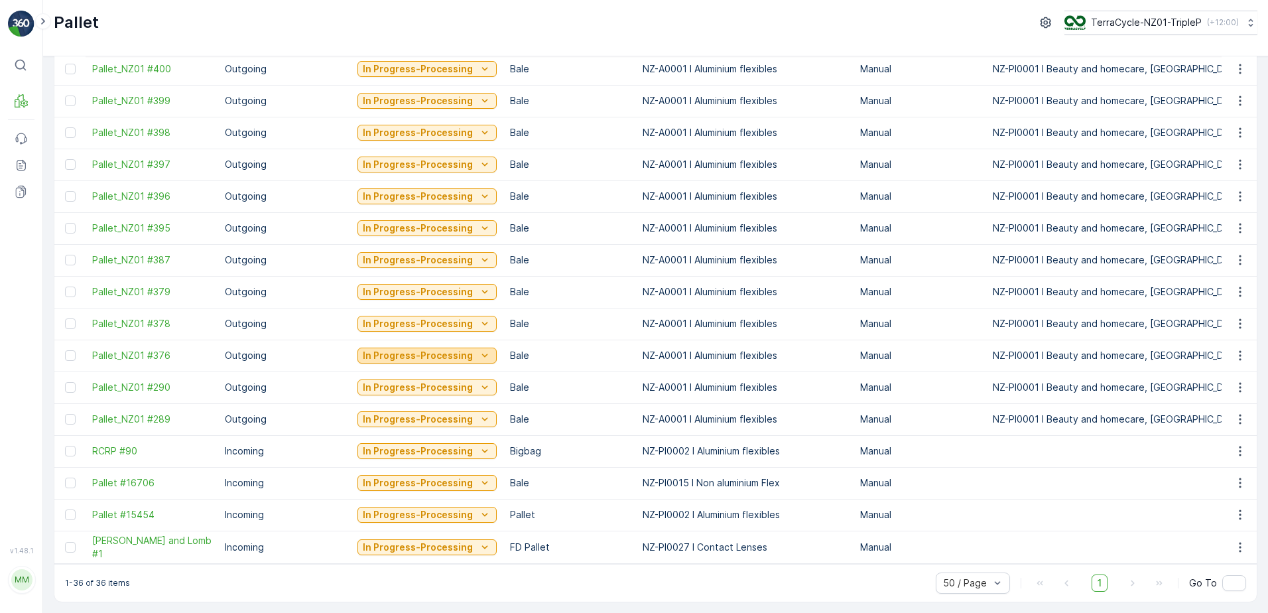
click at [385, 351] on p "In Progress-Processing" at bounding box center [418, 355] width 110 height 13
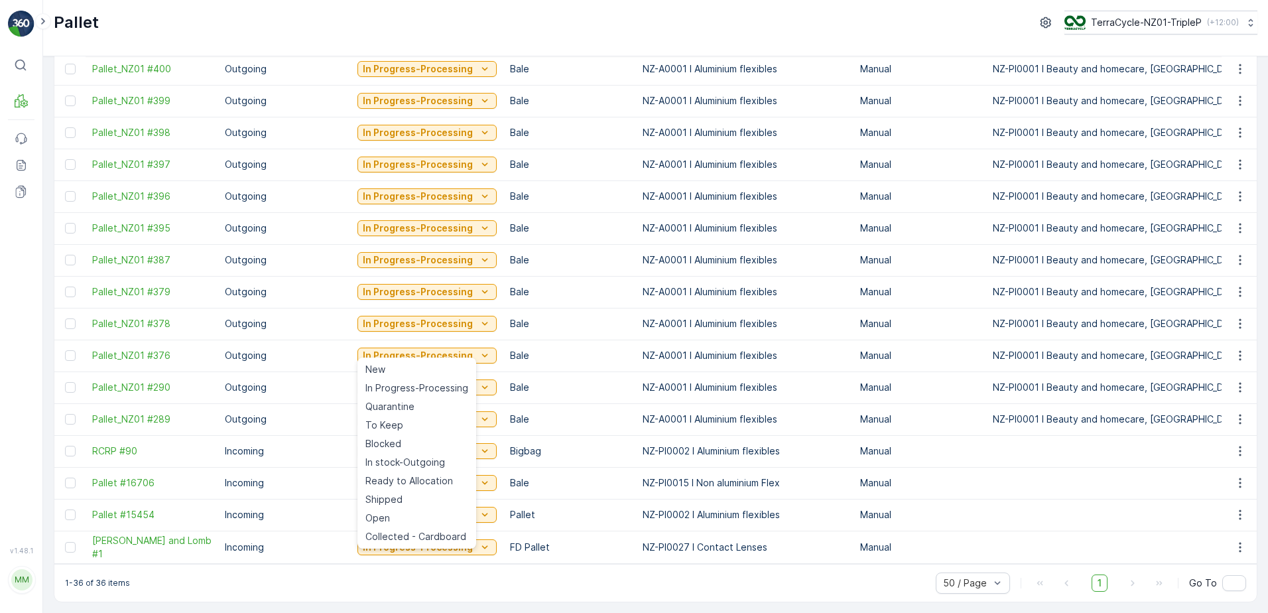
drag, startPoint x: 398, startPoint y: 460, endPoint x: 374, endPoint y: 364, distance: 99.1
click at [399, 460] on span "In stock-Outgoing" at bounding box center [406, 462] width 80 height 13
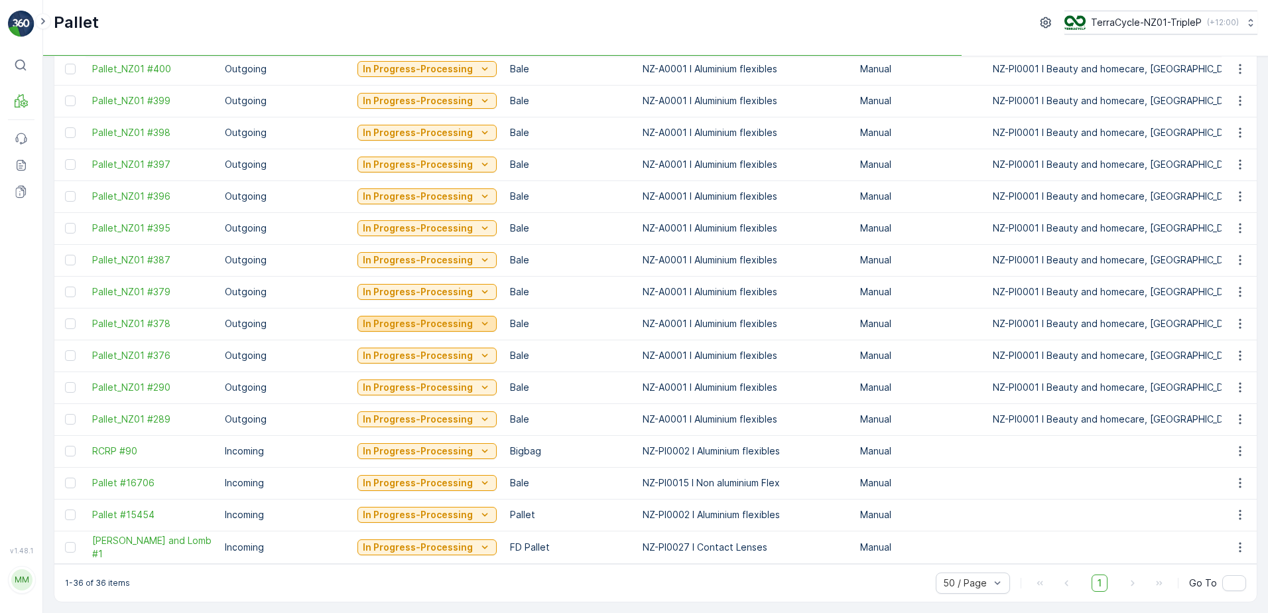
click at [399, 322] on p "In Progress-Processing" at bounding box center [418, 323] width 110 height 13
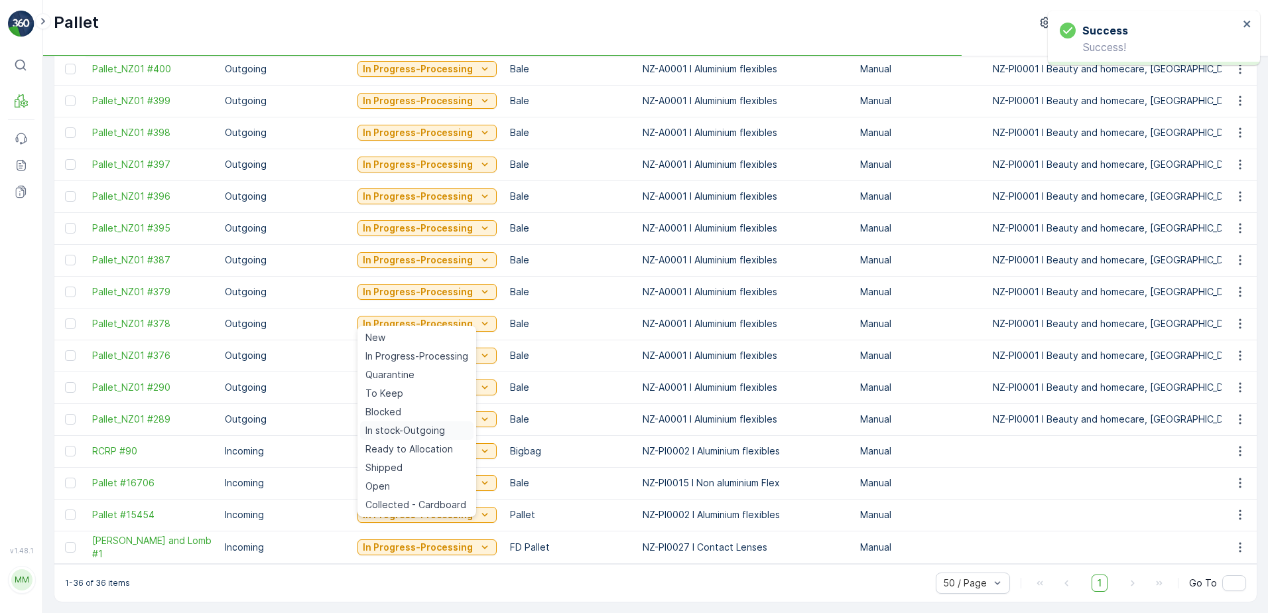
click at [385, 426] on span "In stock-Outgoing" at bounding box center [406, 430] width 80 height 13
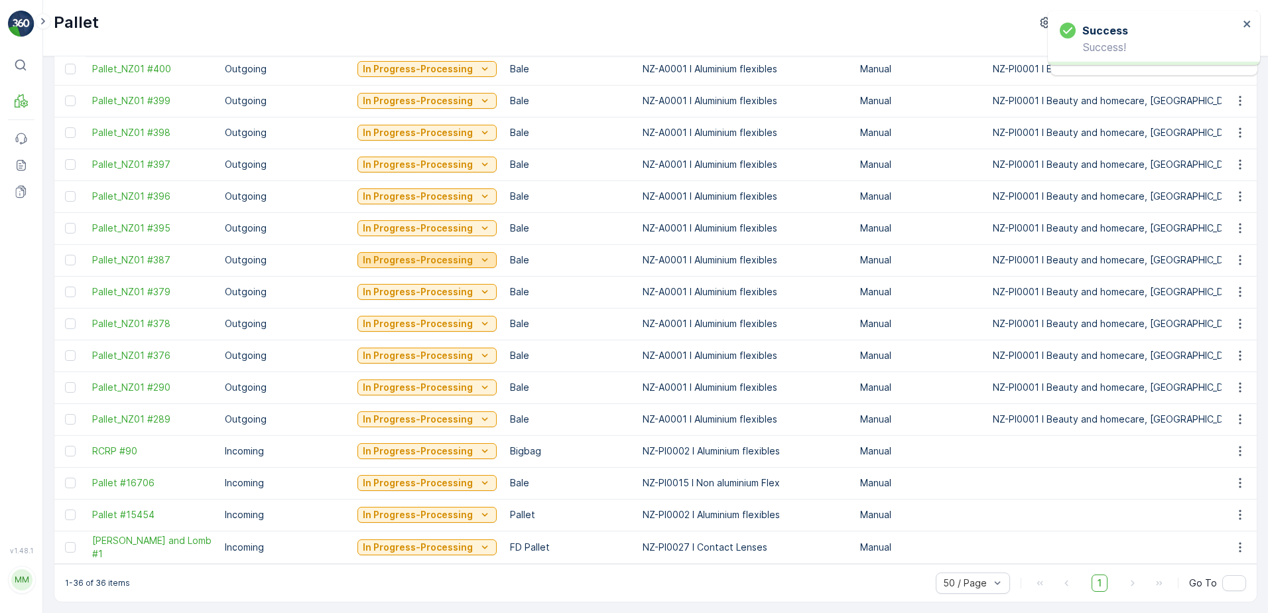
click at [428, 255] on p "In Progress-Processing" at bounding box center [418, 259] width 110 height 13
click at [392, 372] on td "In Progress-Processing" at bounding box center [427, 388] width 153 height 32
click at [410, 254] on p "In Progress-Processing" at bounding box center [418, 259] width 110 height 13
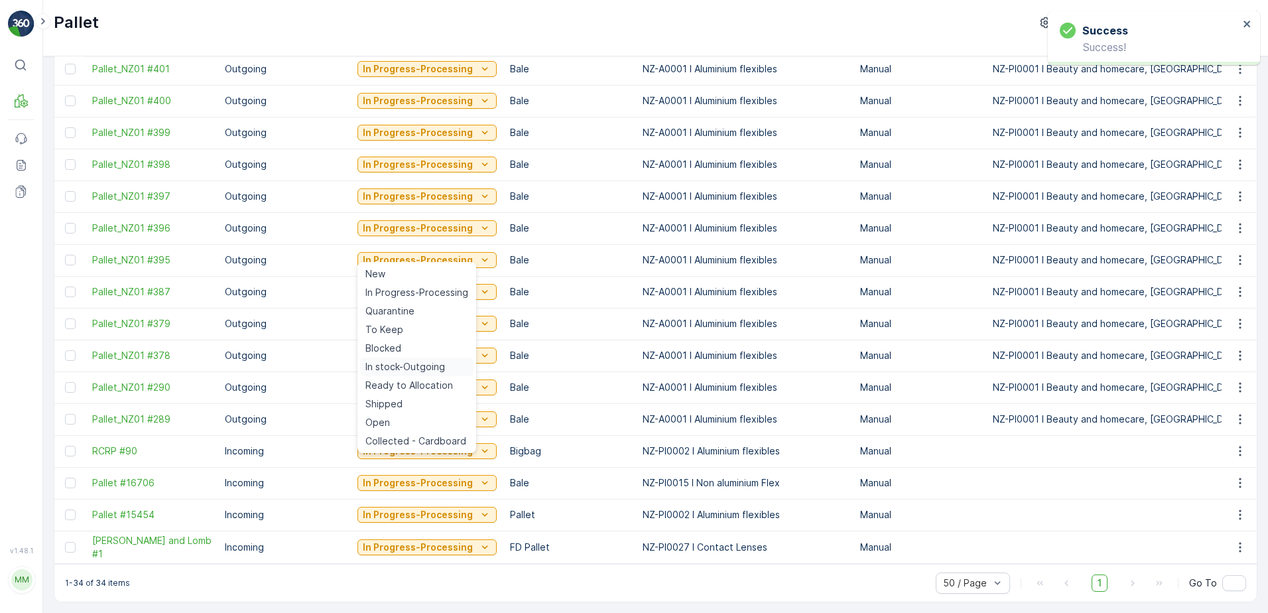
click at [401, 362] on span "In stock-Outgoing" at bounding box center [406, 366] width 80 height 13
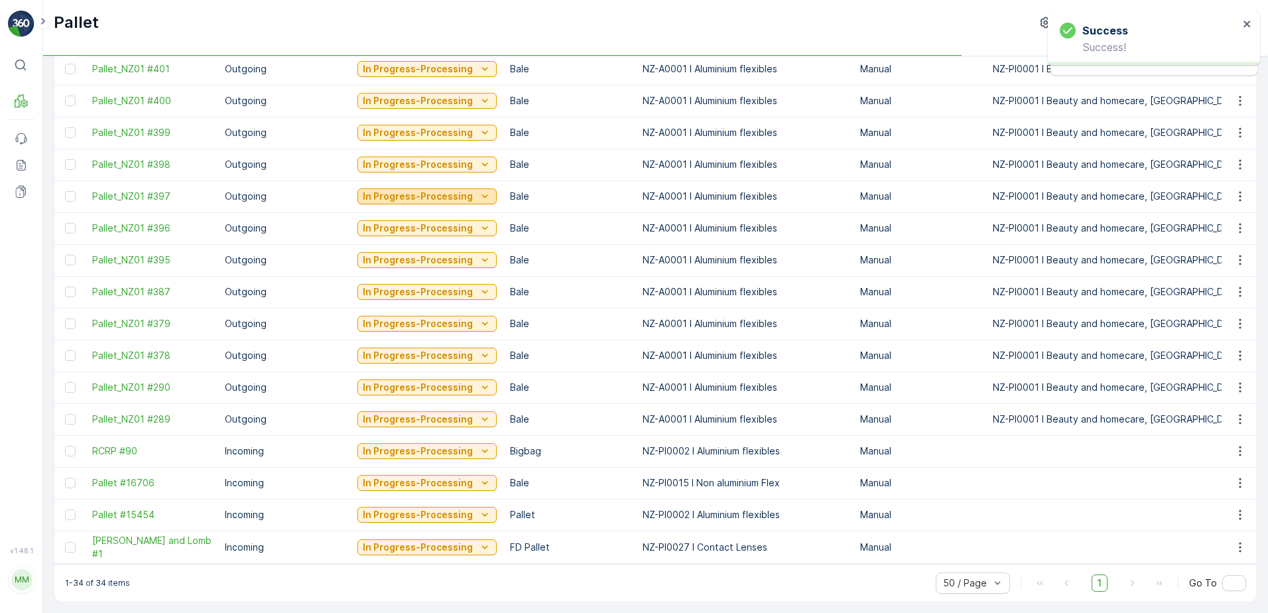
click at [392, 196] on p "In Progress-Processing" at bounding box center [418, 196] width 110 height 13
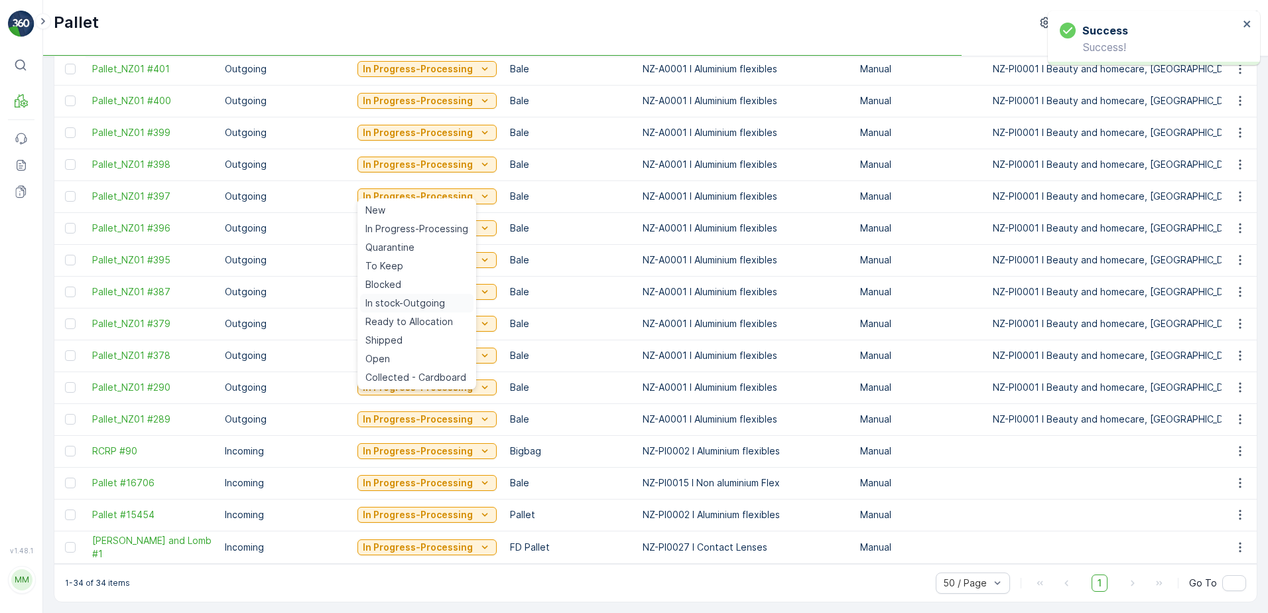
click at [418, 306] on span "In stock-Outgoing" at bounding box center [406, 303] width 80 height 13
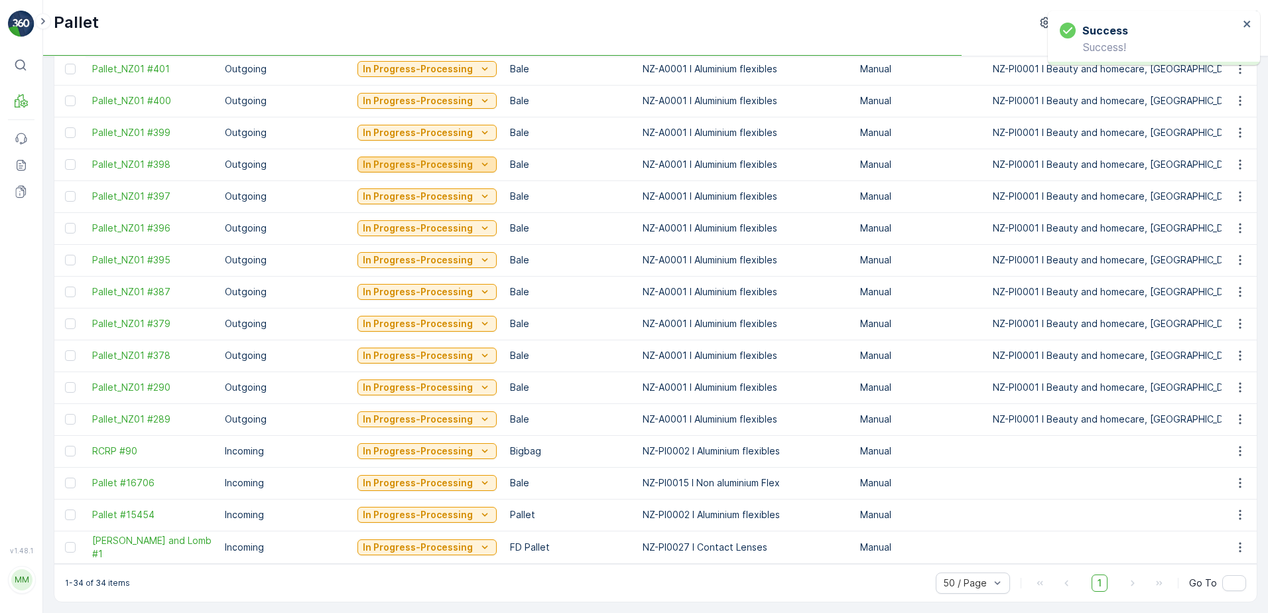
click at [399, 158] on p "In Progress-Processing" at bounding box center [418, 164] width 110 height 13
click at [409, 276] on td "In Progress-Processing" at bounding box center [427, 292] width 153 height 32
click at [413, 196] on p "In Progress-Processing" at bounding box center [418, 196] width 110 height 13
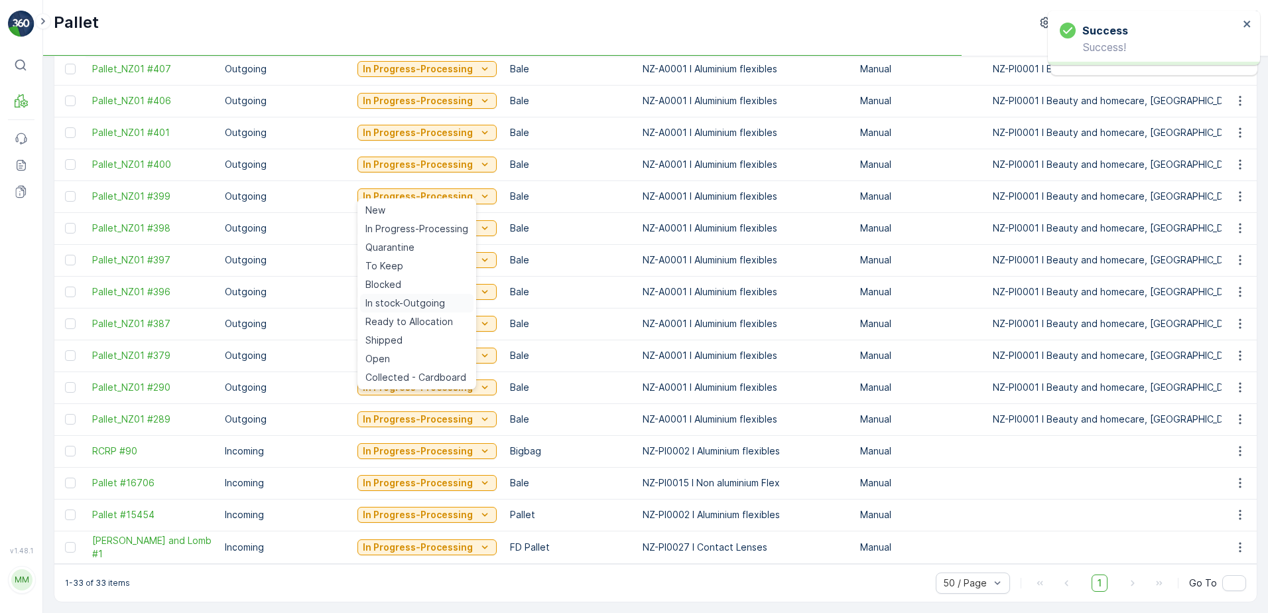
click at [417, 301] on span "In stock-Outgoing" at bounding box center [406, 303] width 80 height 13
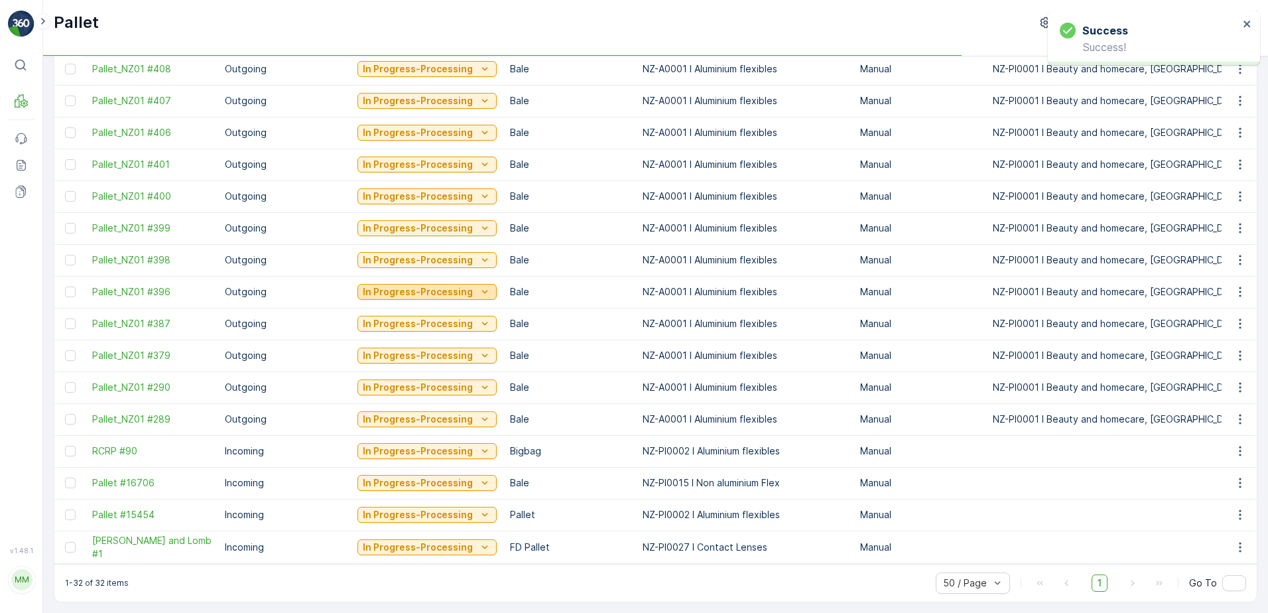
click at [448, 285] on p "In Progress-Processing" at bounding box center [418, 291] width 110 height 13
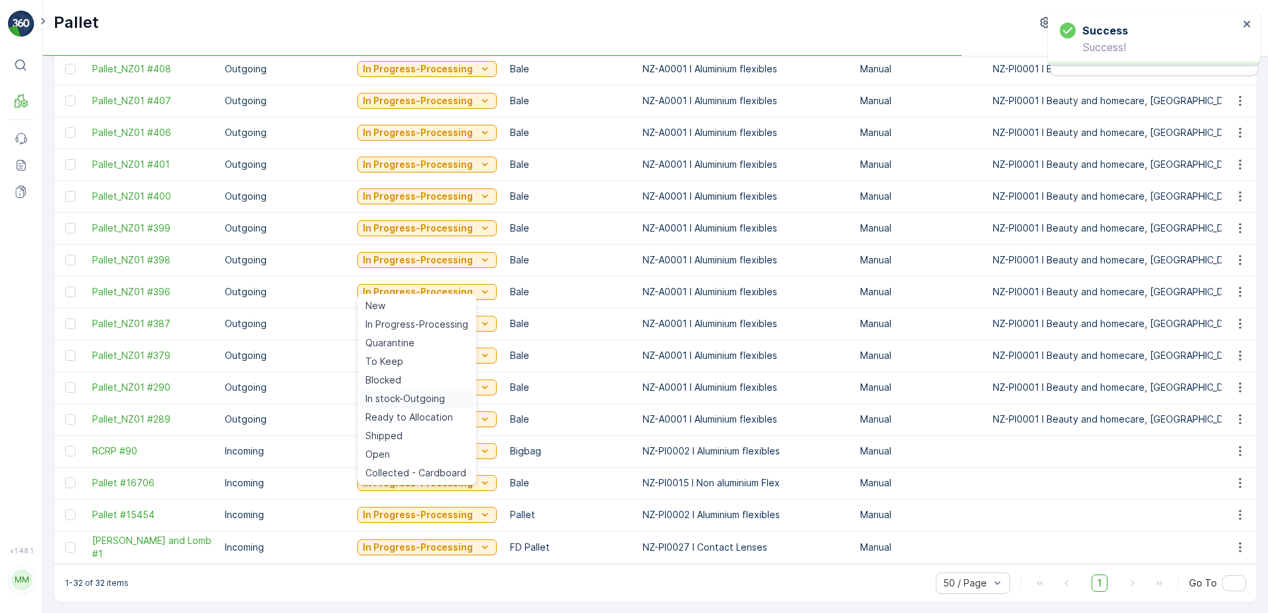
click at [413, 397] on span "In stock-Outgoing" at bounding box center [406, 398] width 80 height 13
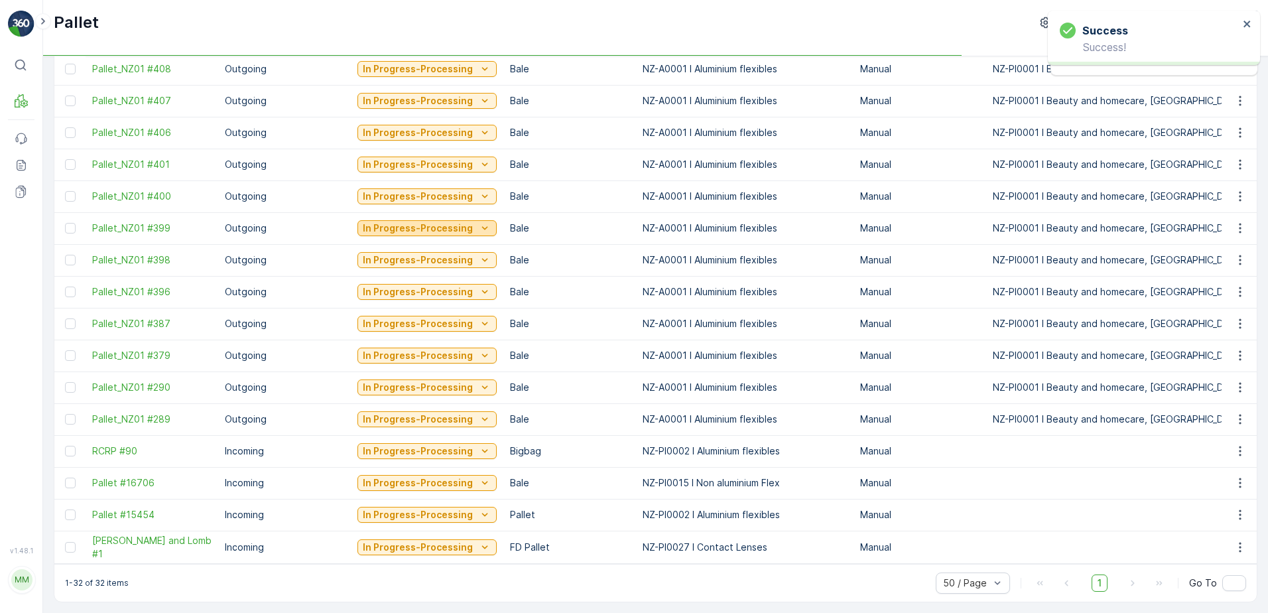
drag, startPoint x: 411, startPoint y: 218, endPoint x: 405, endPoint y: 230, distance: 12.5
click at [411, 222] on p "In Progress-Processing" at bounding box center [418, 228] width 110 height 13
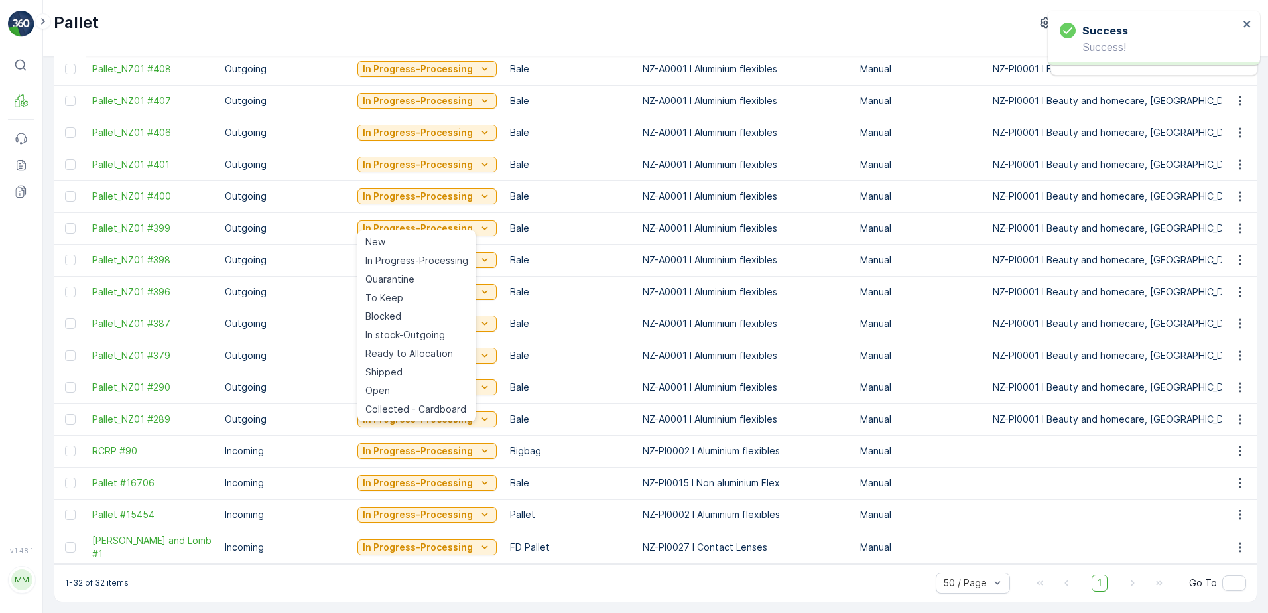
click at [419, 330] on td "In Progress-Processing" at bounding box center [427, 324] width 153 height 32
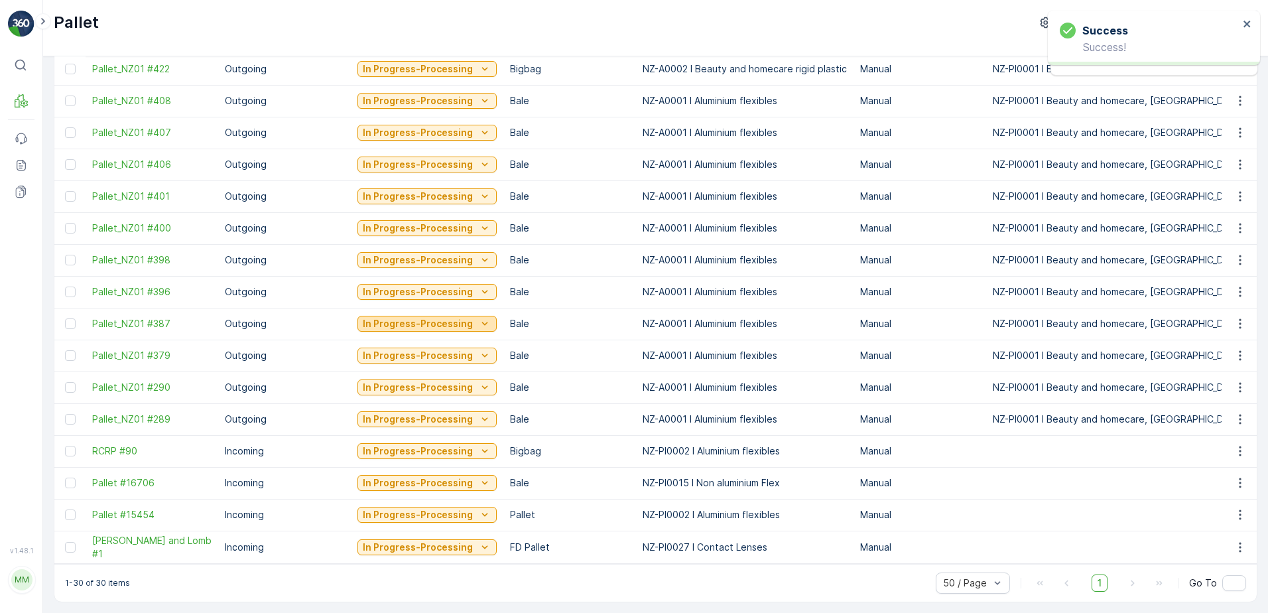
scroll to position [585, 0]
click at [425, 317] on p "In Progress-Processing" at bounding box center [418, 323] width 110 height 13
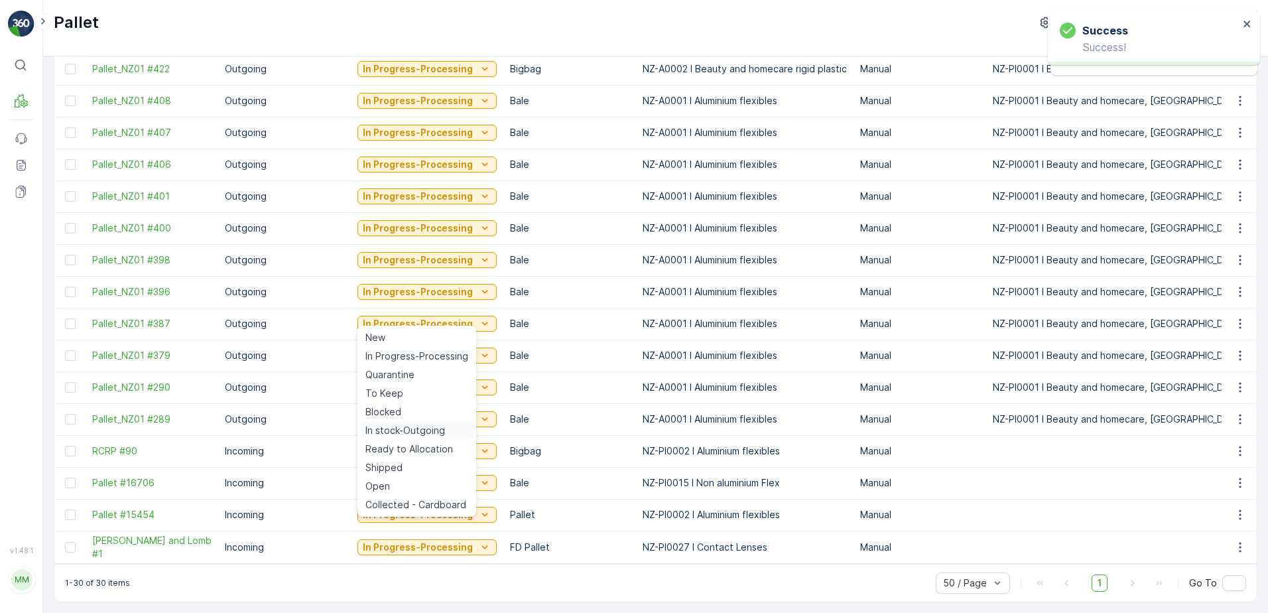
click at [423, 428] on span "In stock-Outgoing" at bounding box center [406, 430] width 80 height 13
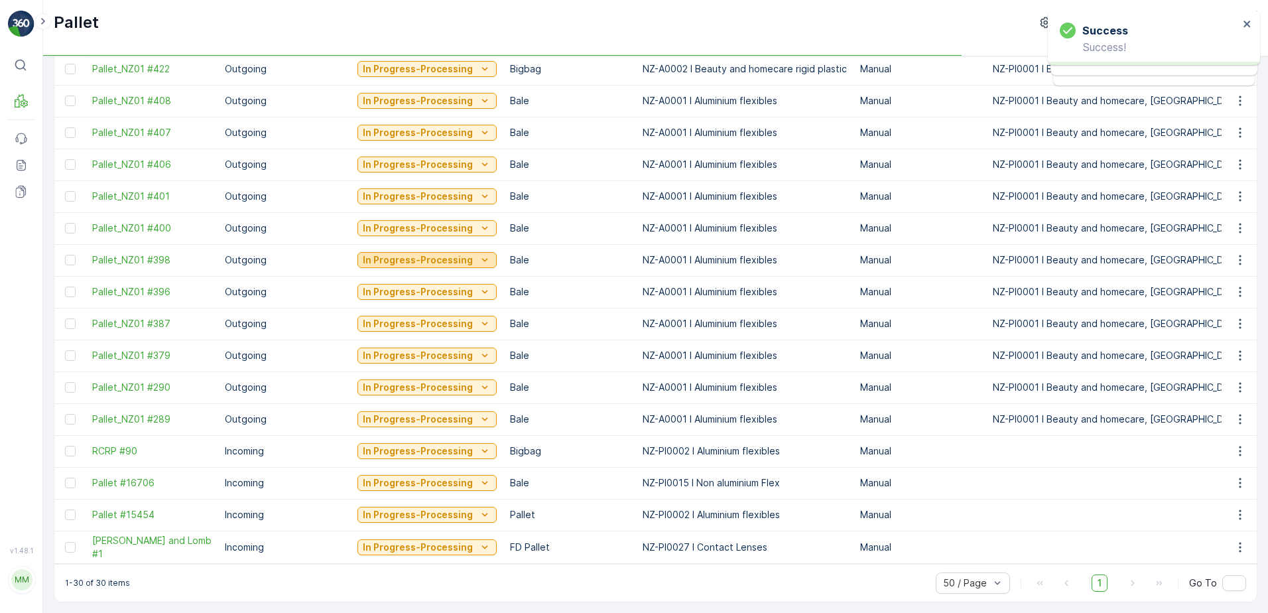
click at [428, 253] on p "In Progress-Processing" at bounding box center [418, 259] width 110 height 13
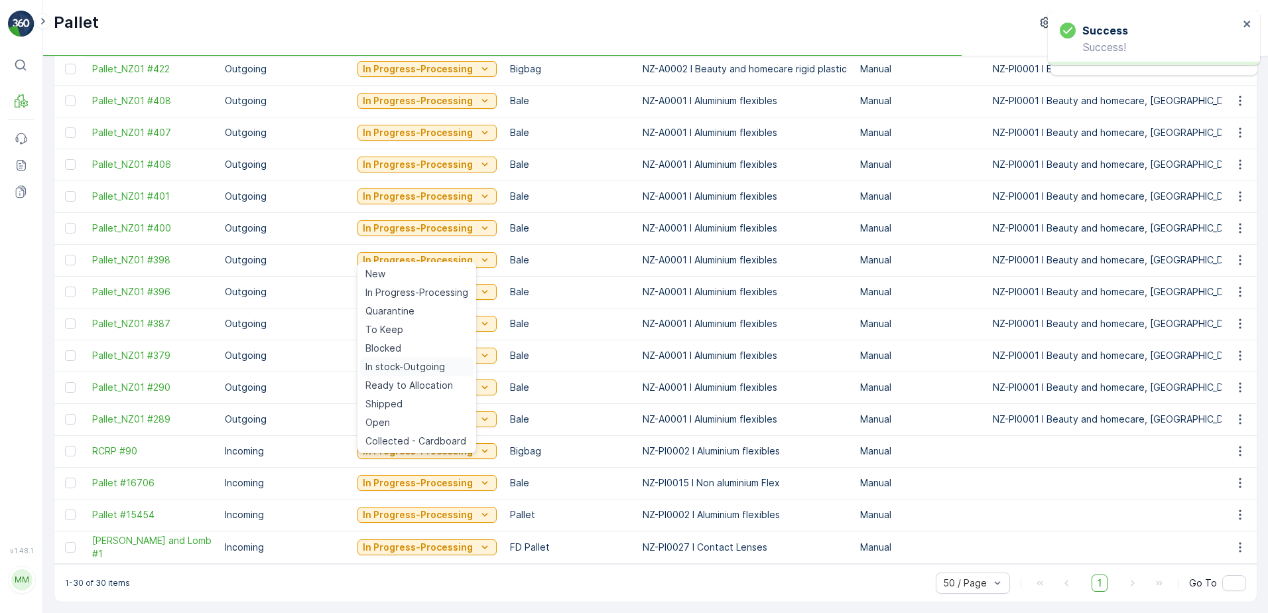
click at [400, 365] on span "In stock-Outgoing" at bounding box center [406, 366] width 80 height 13
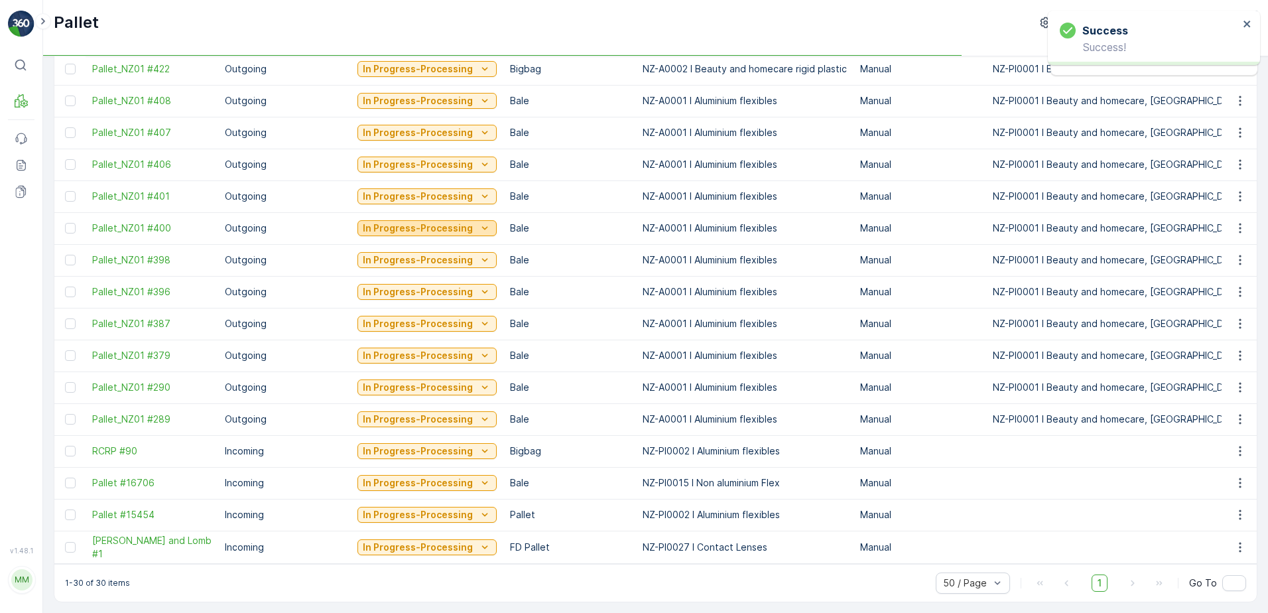
click at [403, 230] on button "In Progress-Processing" at bounding box center [427, 228] width 139 height 16
click at [407, 329] on td "In Progress-Processing" at bounding box center [427, 324] width 153 height 32
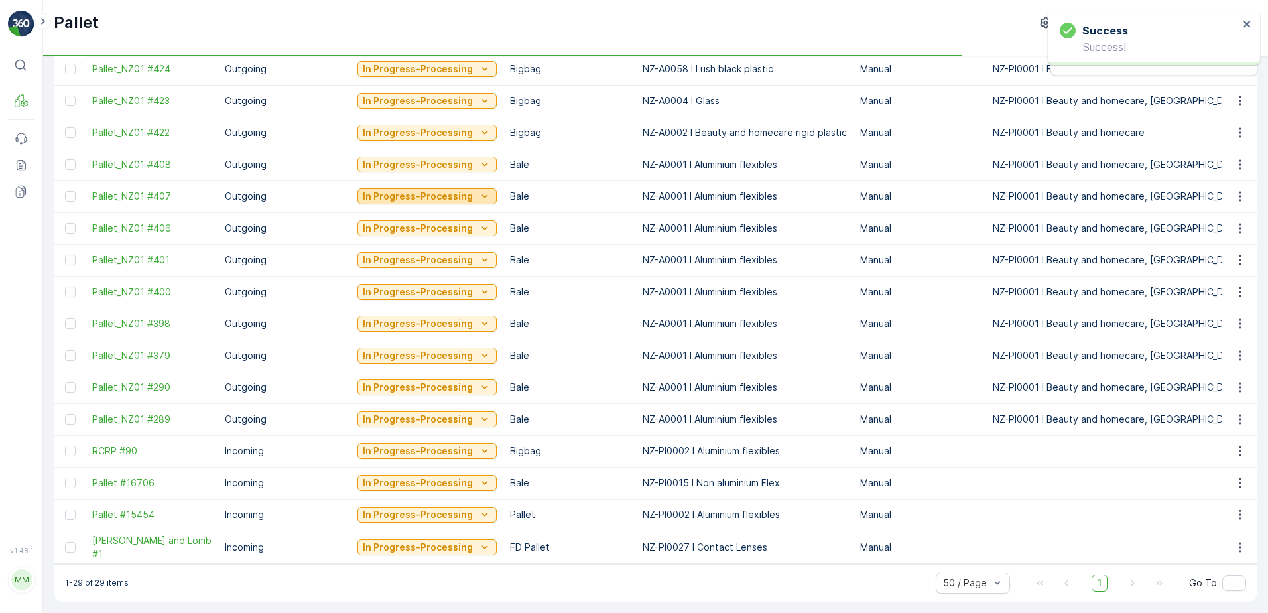
scroll to position [521, 0]
click at [425, 190] on p "In Progress-Processing" at bounding box center [418, 196] width 110 height 13
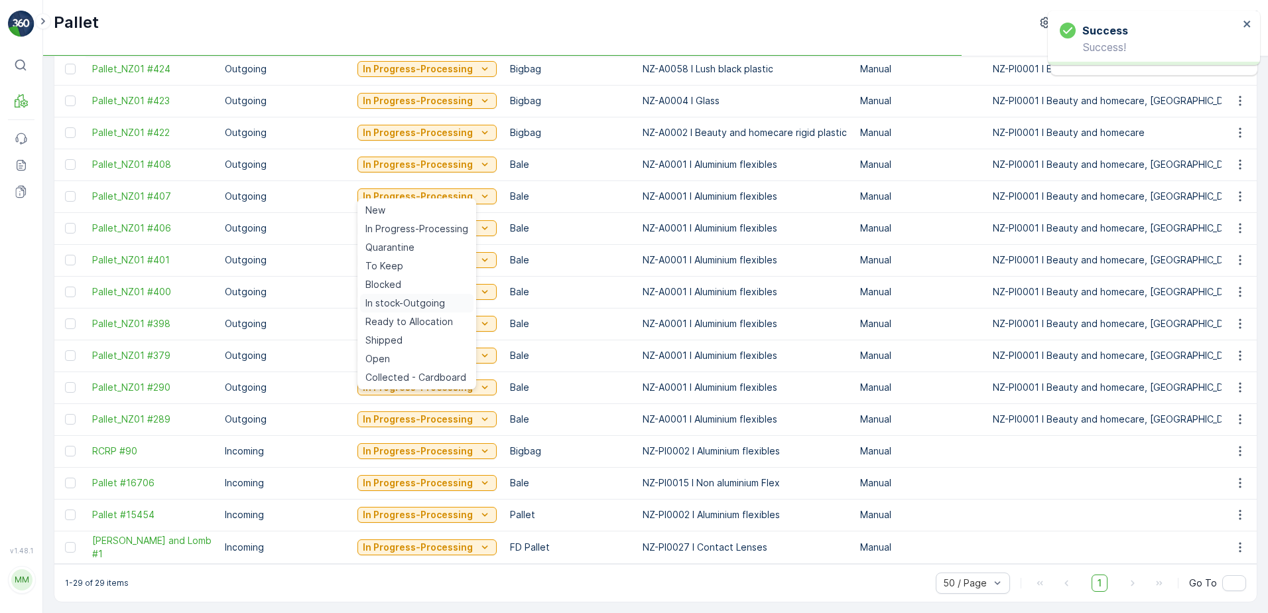
click at [410, 299] on span "In stock-Outgoing" at bounding box center [406, 303] width 80 height 13
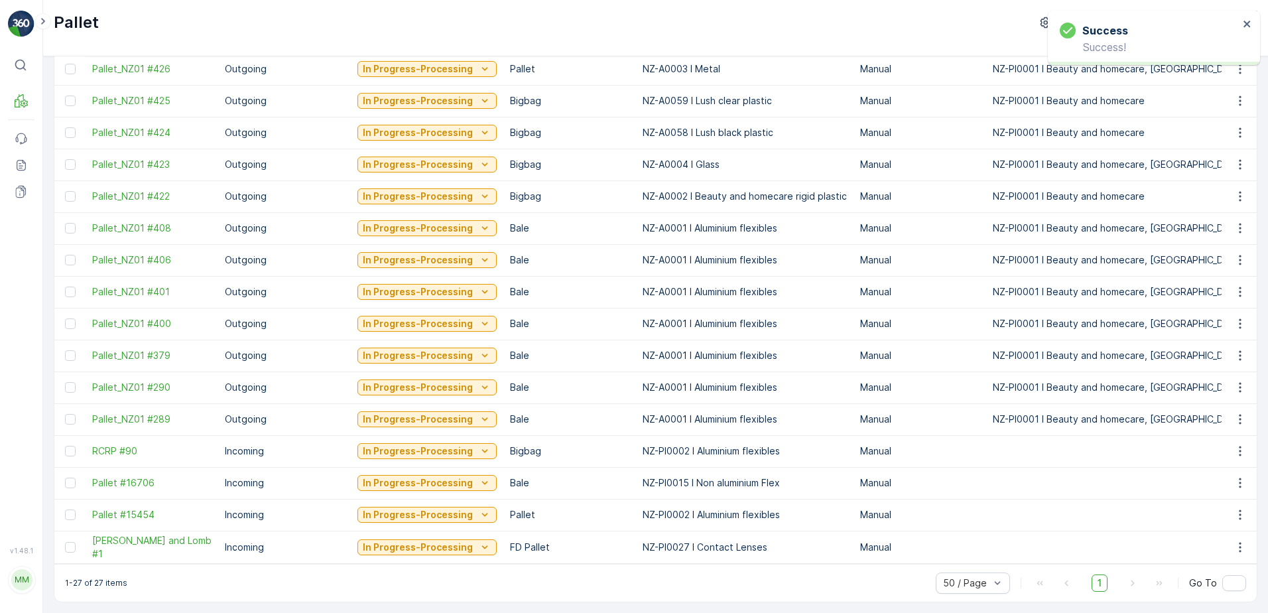
scroll to position [458, 0]
click at [393, 222] on p "In Progress-Processing" at bounding box center [418, 228] width 110 height 13
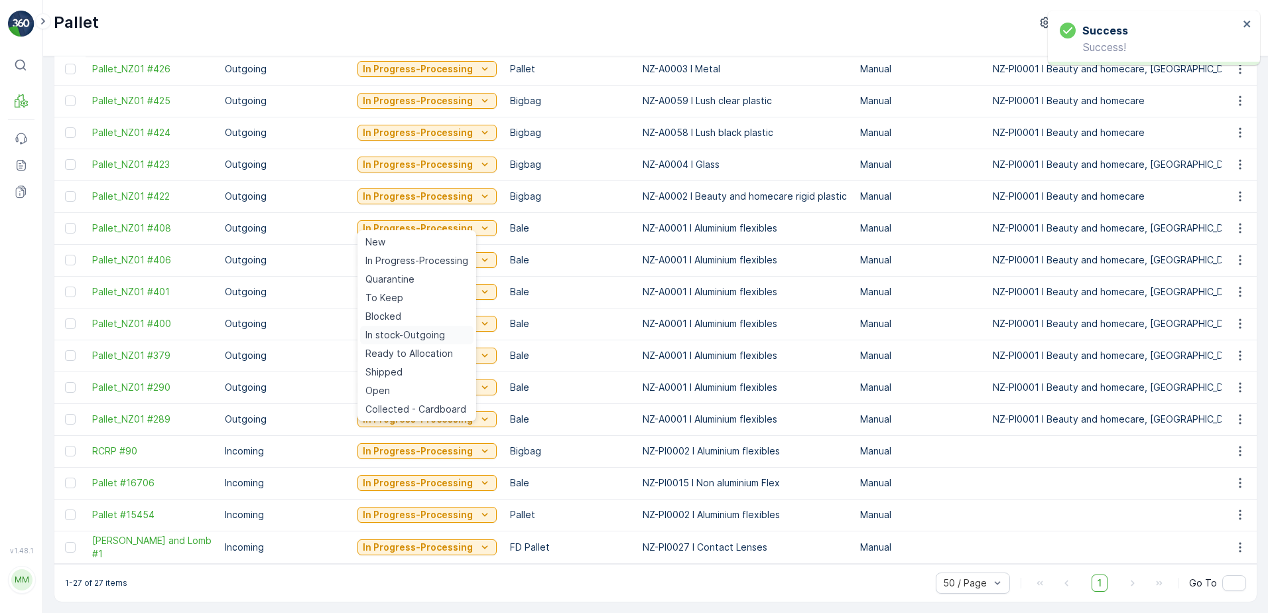
click at [411, 335] on span "In stock-Outgoing" at bounding box center [406, 334] width 80 height 13
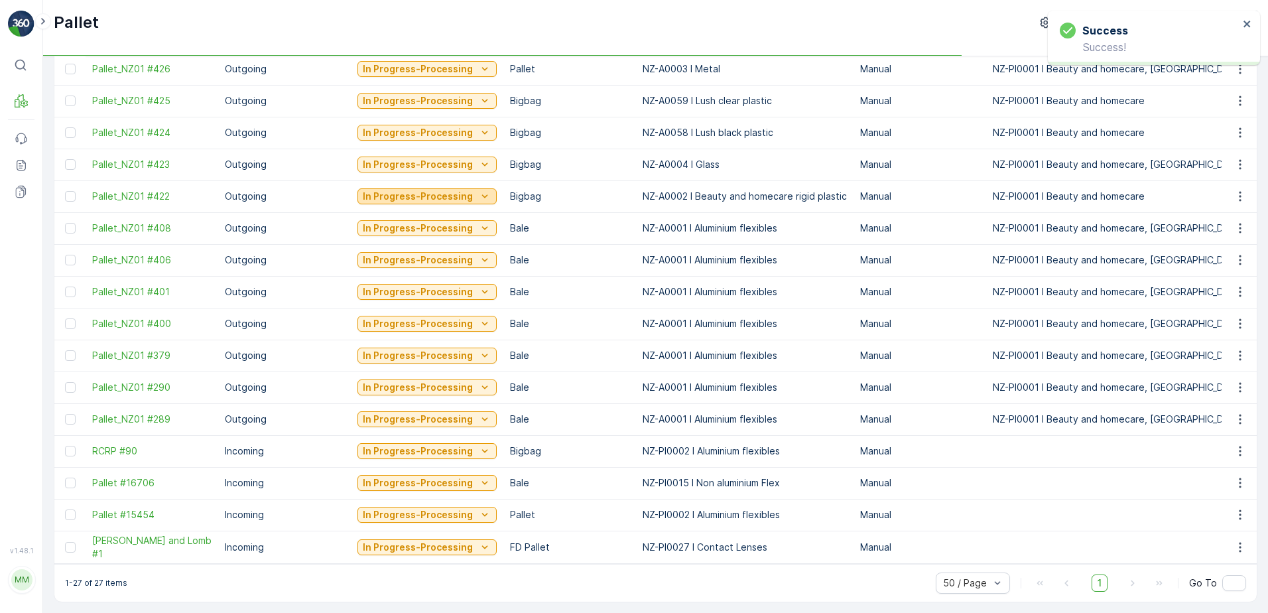
click at [420, 190] on p "In Progress-Processing" at bounding box center [418, 196] width 110 height 13
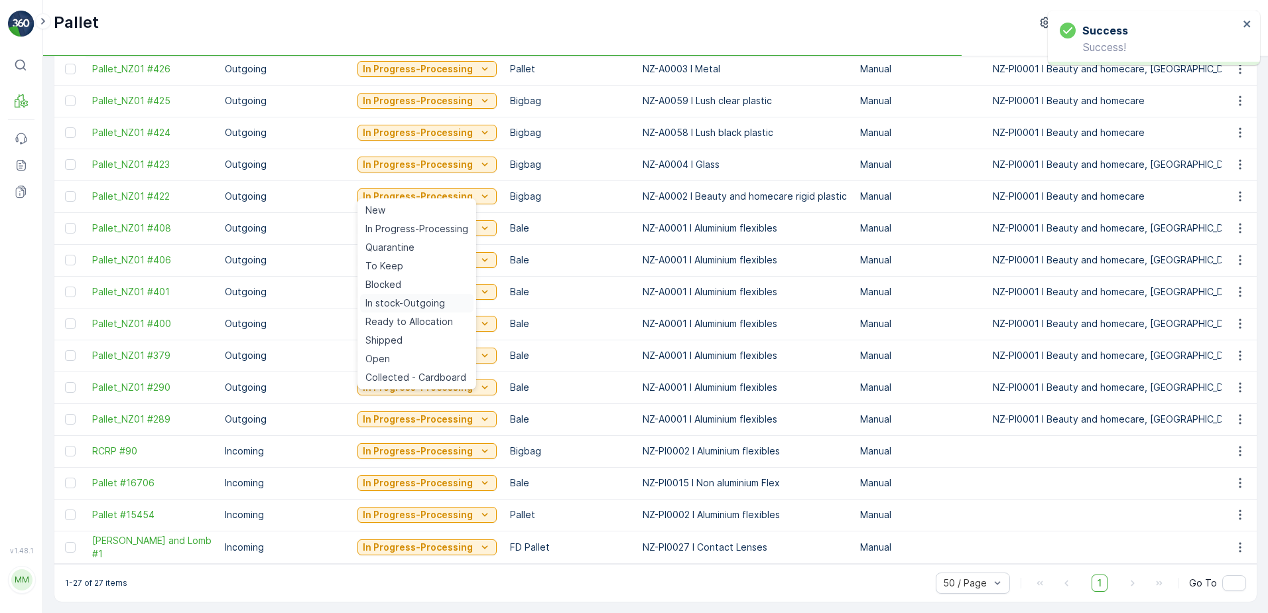
click at [431, 298] on span "In stock-Outgoing" at bounding box center [406, 303] width 80 height 13
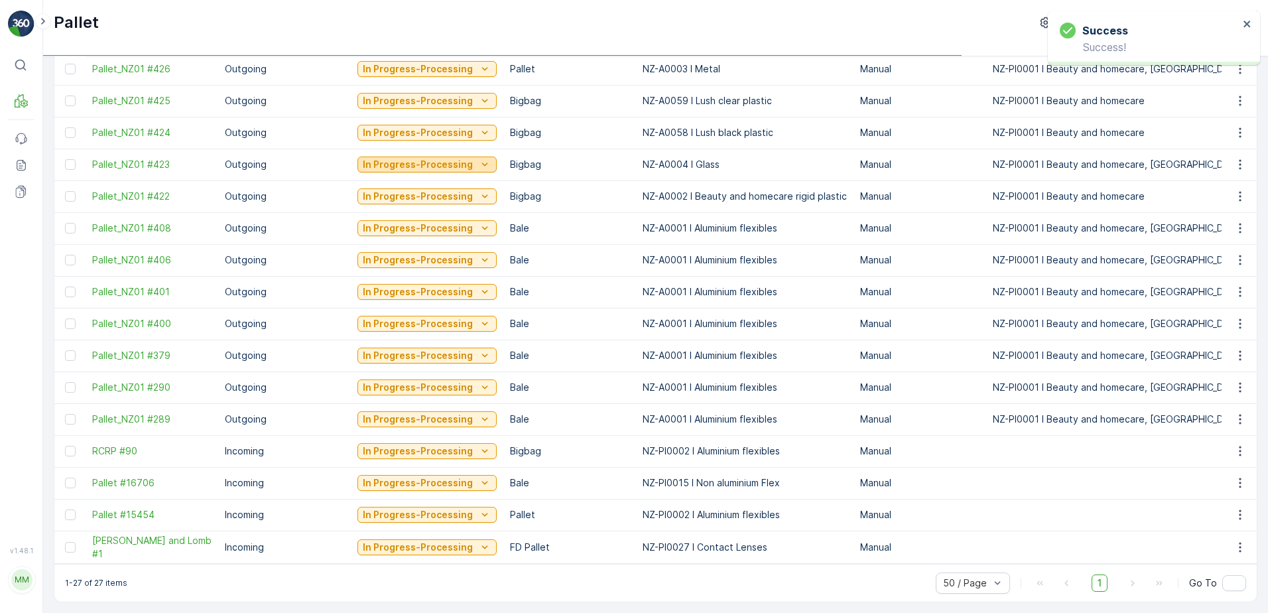
click at [458, 159] on p "In Progress-Processing" at bounding box center [418, 164] width 110 height 13
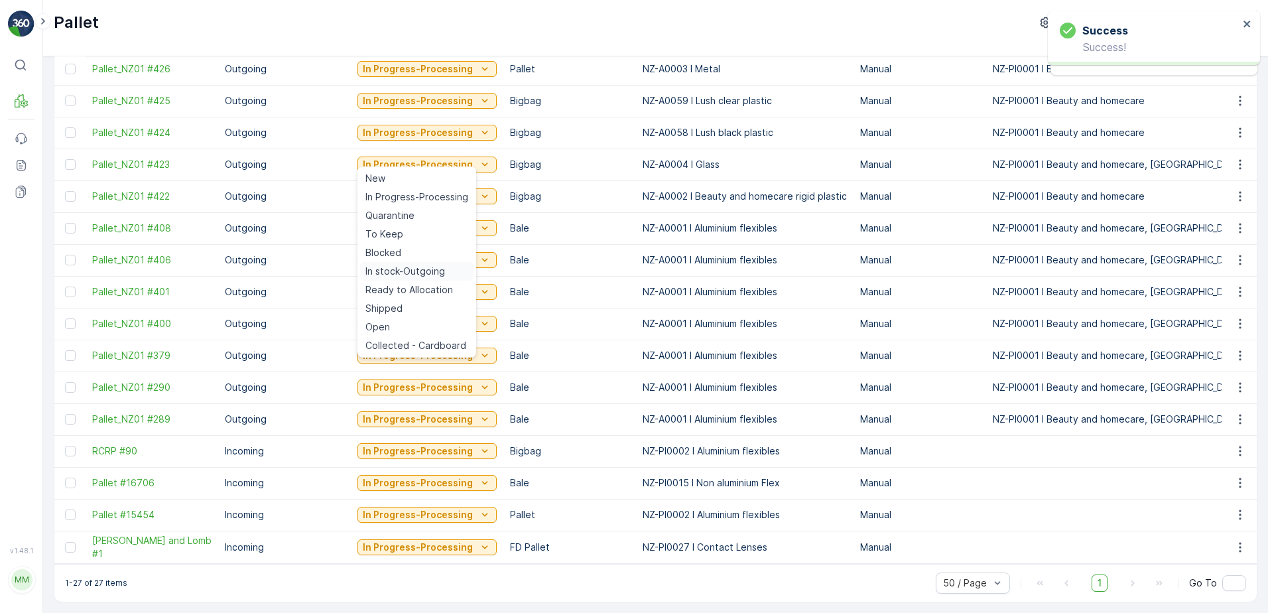
click at [428, 276] on td "In Progress-Processing" at bounding box center [427, 292] width 153 height 32
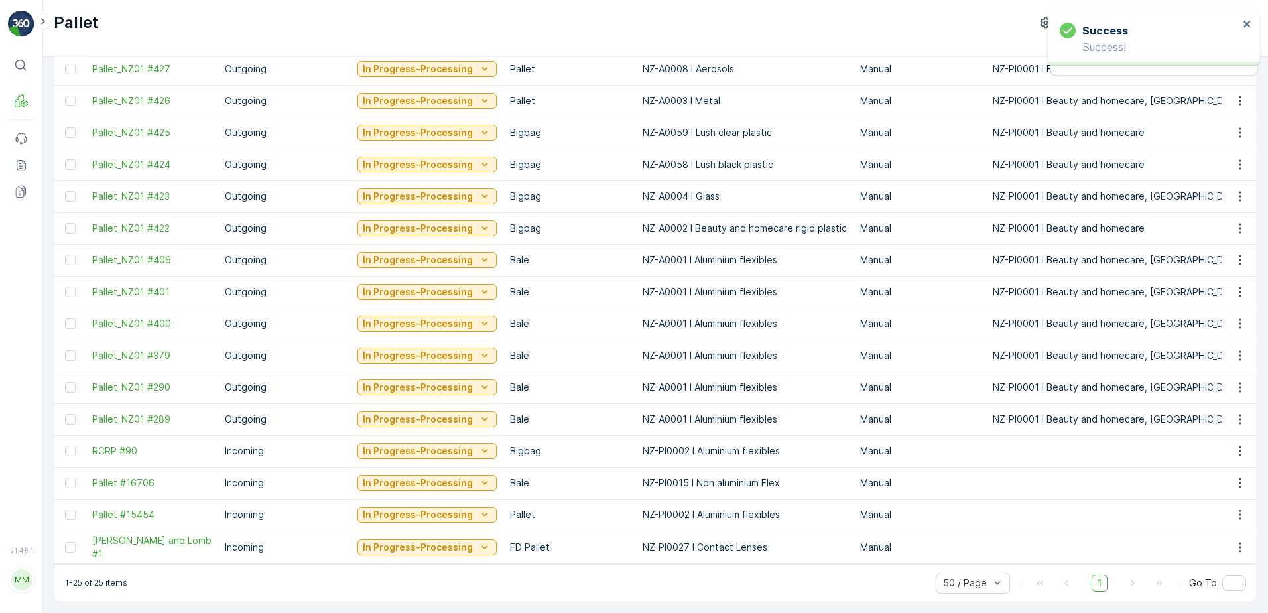
scroll to position [426, 0]
click at [419, 126] on p "In Progress-Processing" at bounding box center [418, 132] width 110 height 13
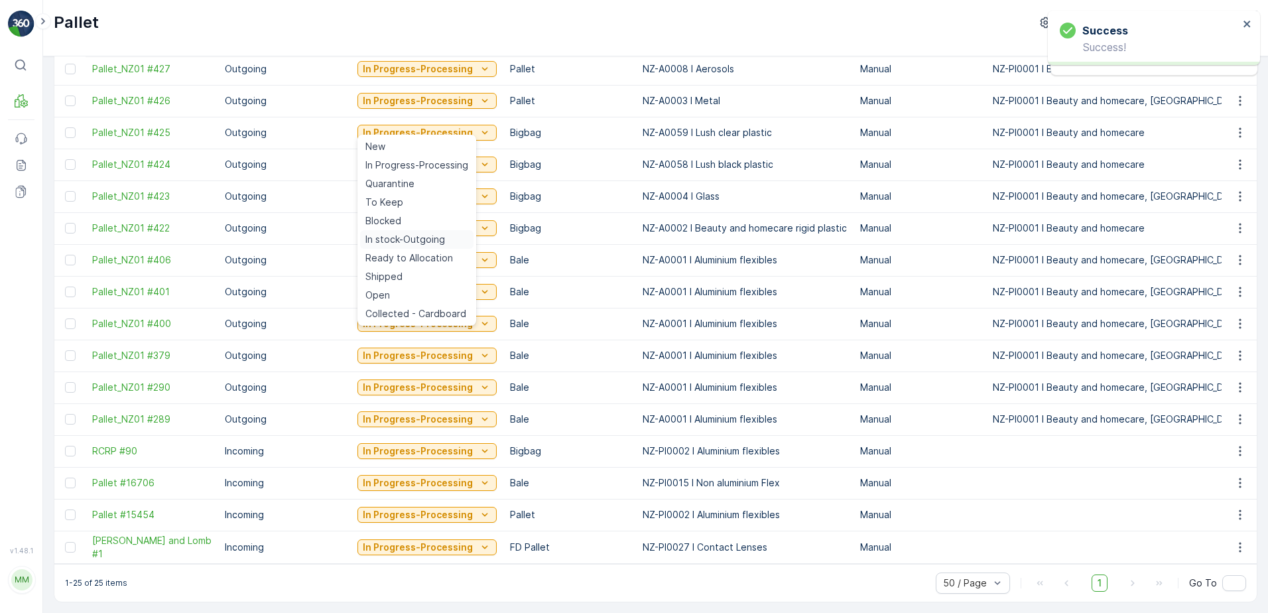
click at [421, 237] on span "In stock-Outgoing" at bounding box center [406, 239] width 80 height 13
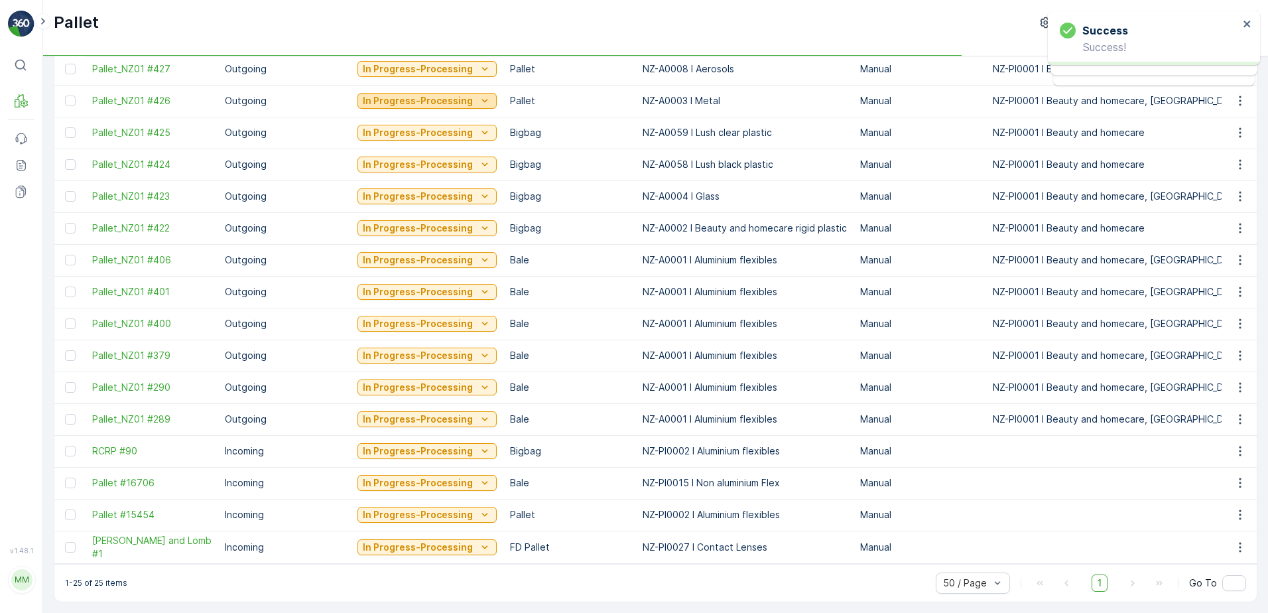
click at [411, 94] on p "In Progress-Processing" at bounding box center [418, 100] width 110 height 13
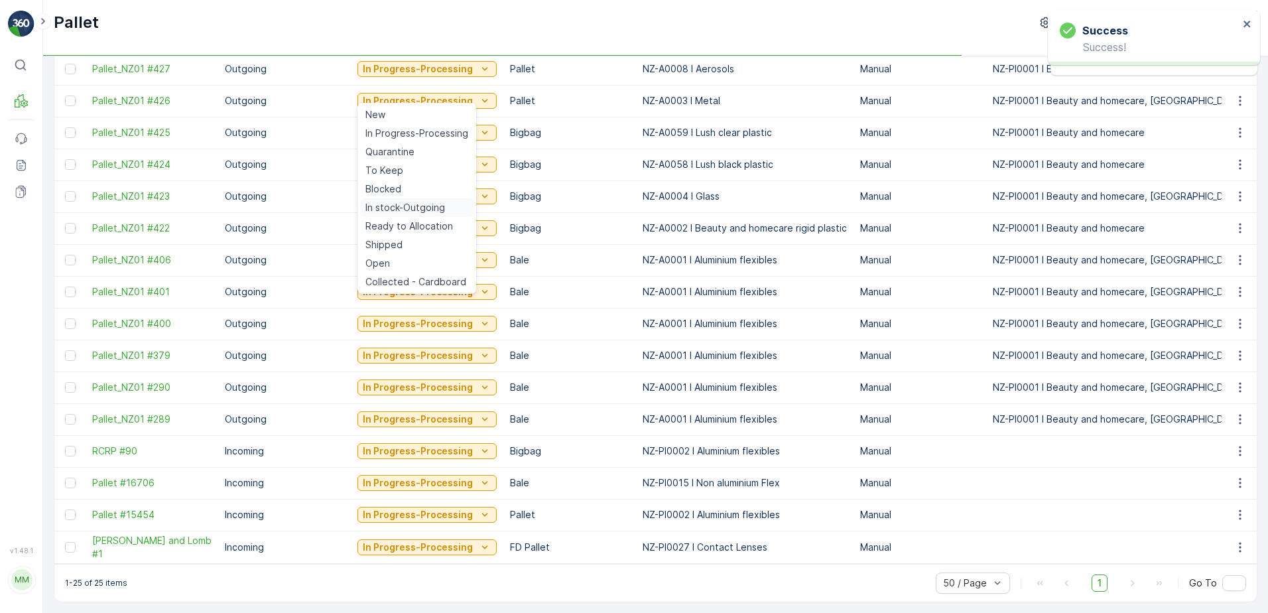
click at [406, 206] on span "In stock-Outgoing" at bounding box center [406, 207] width 80 height 13
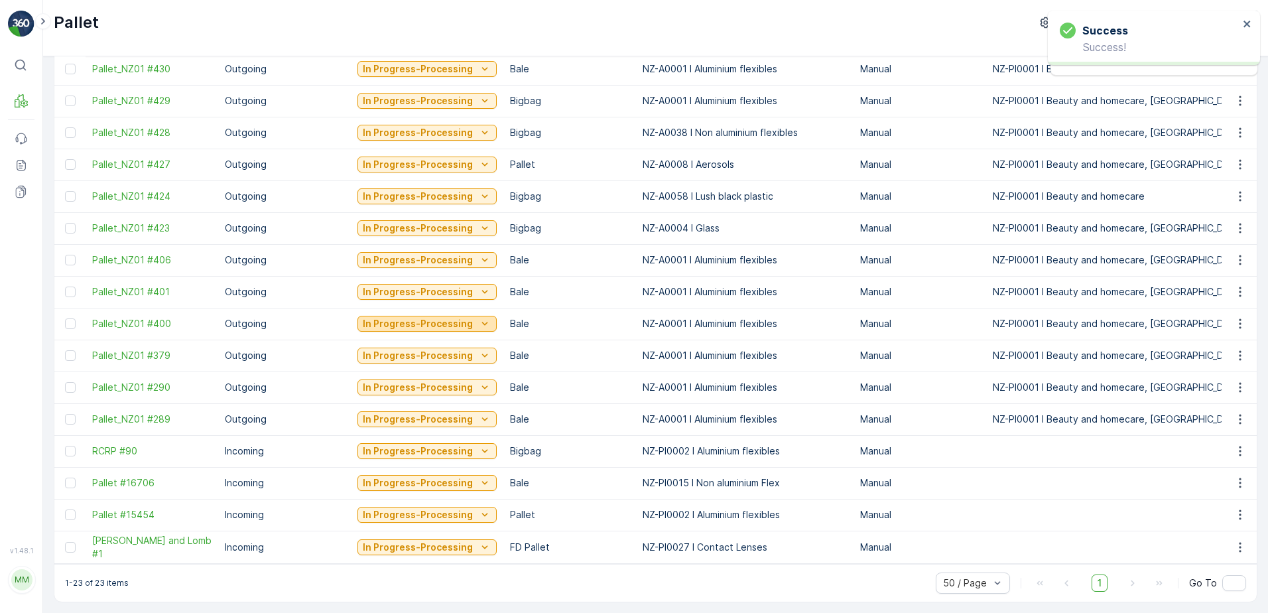
scroll to position [330, 0]
click at [454, 349] on p "In Progress-Processing" at bounding box center [418, 355] width 110 height 13
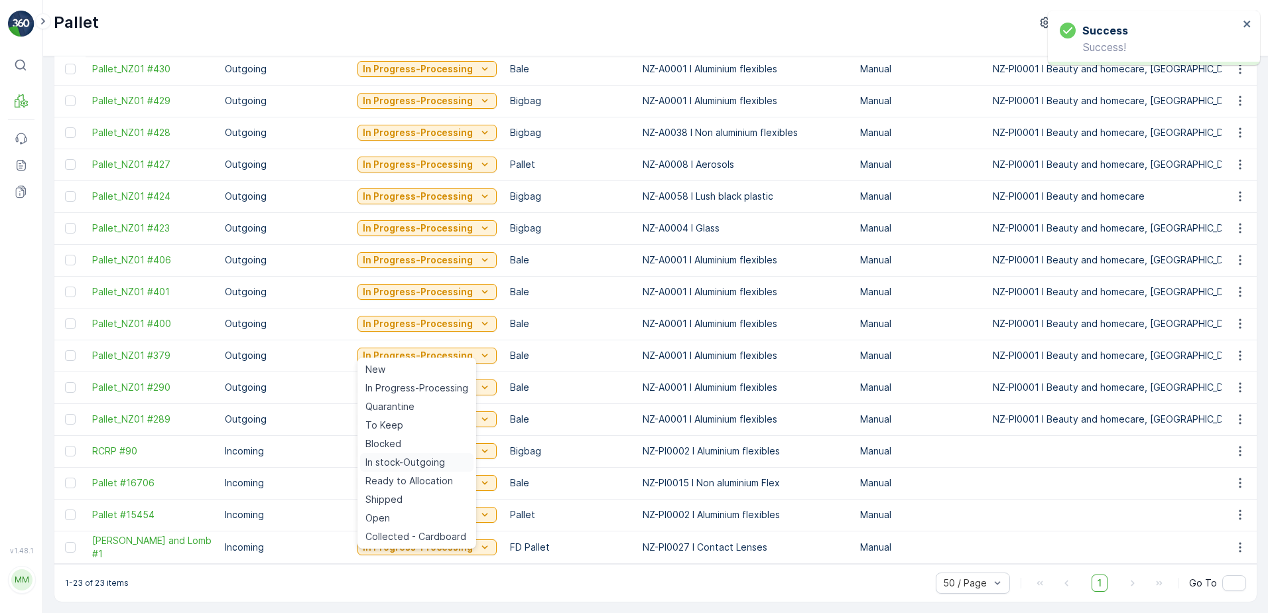
click at [407, 458] on span "In stock-Outgoing" at bounding box center [406, 462] width 80 height 13
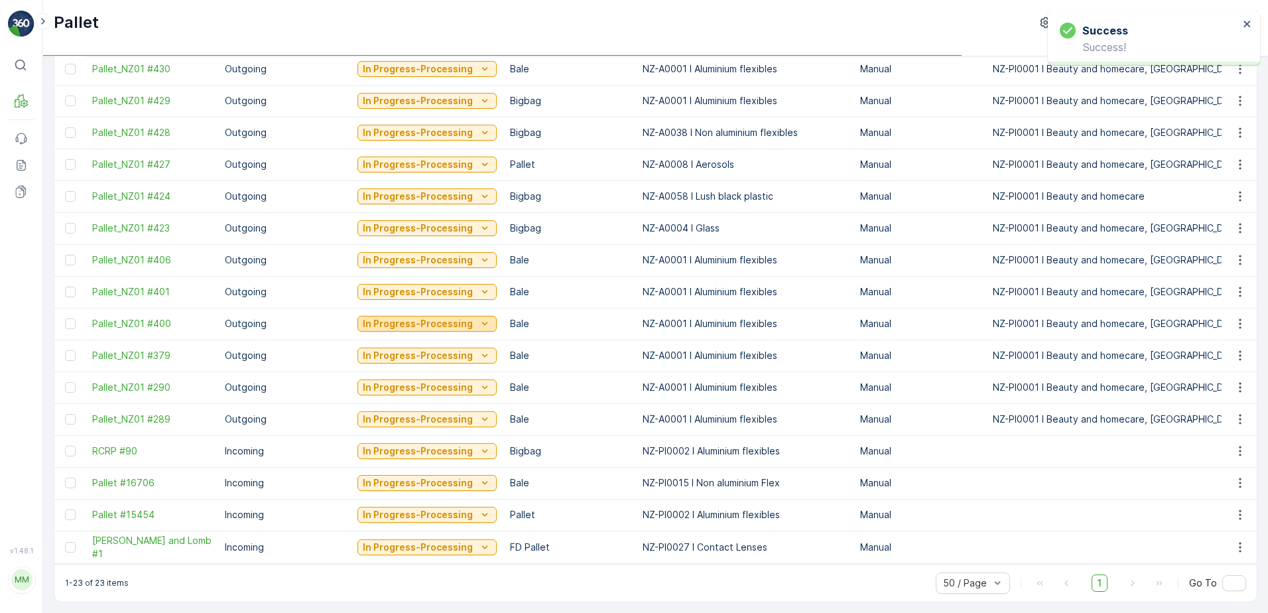
click at [410, 317] on p "In Progress-Processing" at bounding box center [418, 323] width 110 height 13
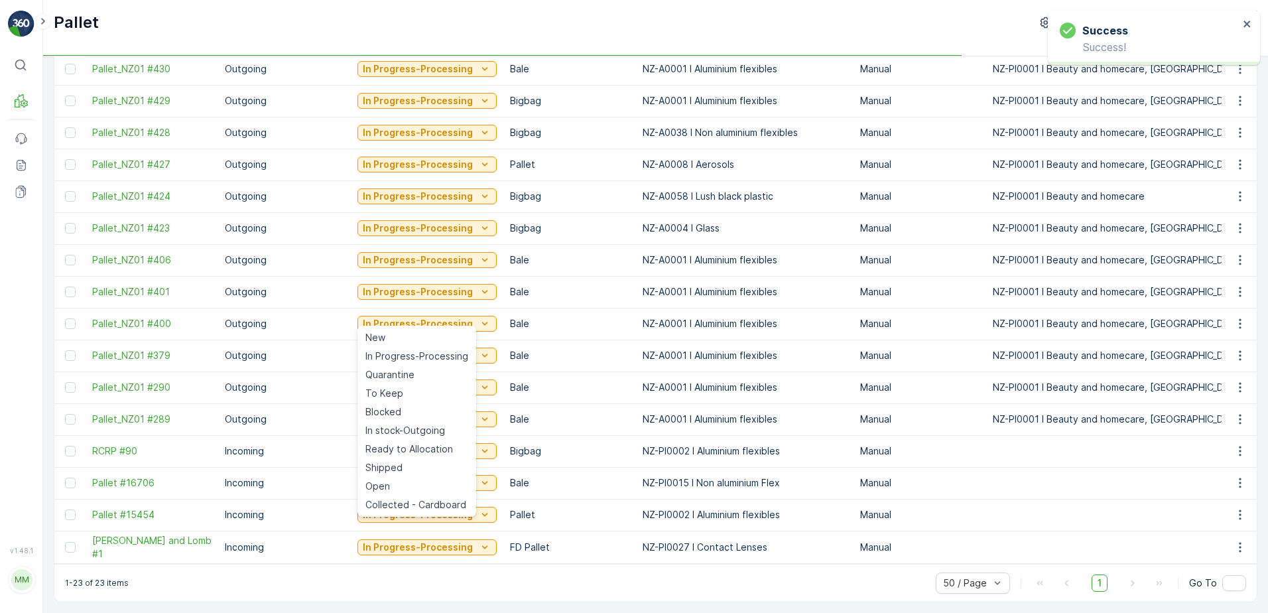
click at [419, 422] on div "In stock-Outgoing" at bounding box center [416, 430] width 113 height 19
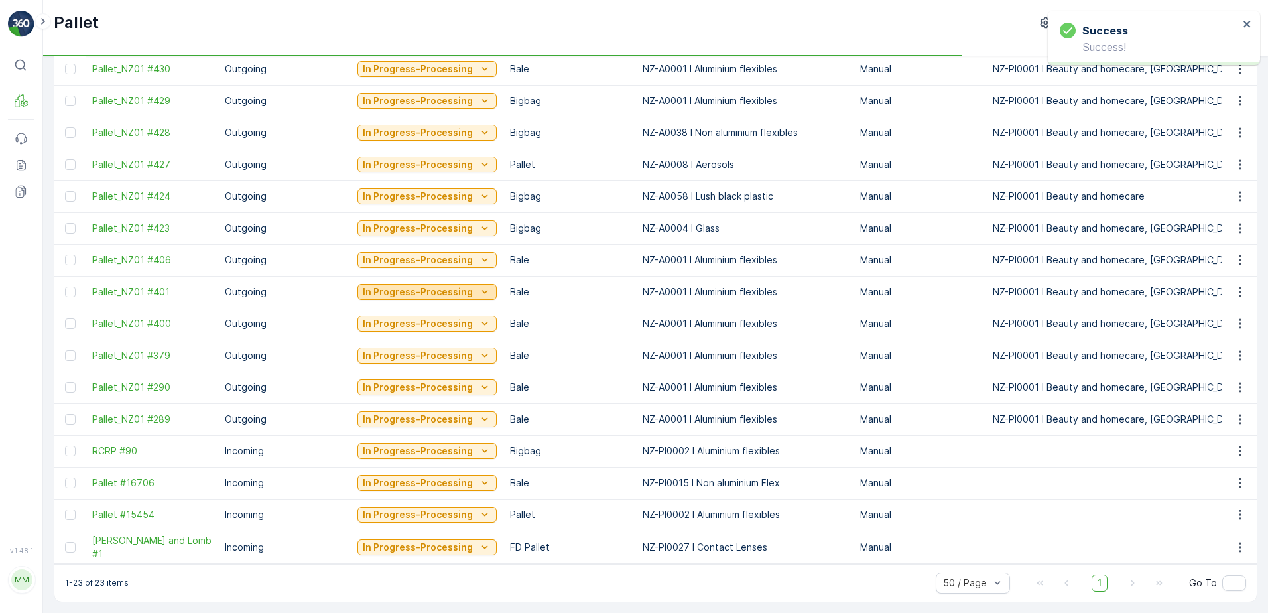
click at [434, 285] on p "In Progress-Processing" at bounding box center [418, 291] width 110 height 13
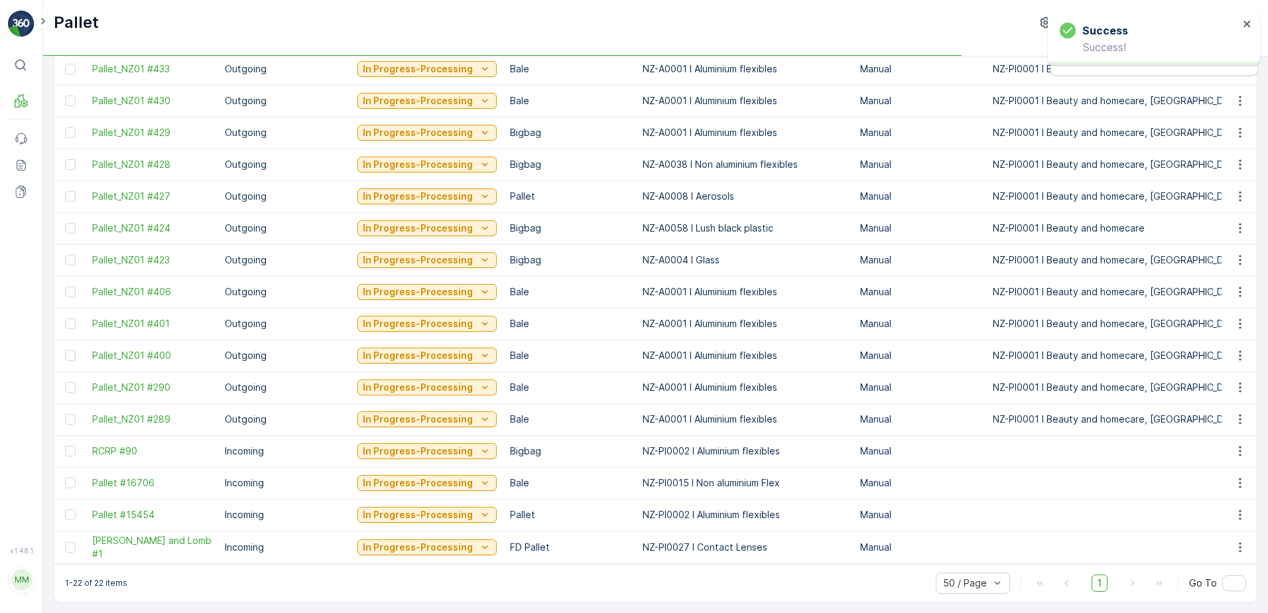
click at [413, 393] on td "In Progress-Processing" at bounding box center [427, 388] width 153 height 32
click at [413, 289] on p "In Progress-Processing" at bounding box center [418, 291] width 110 height 13
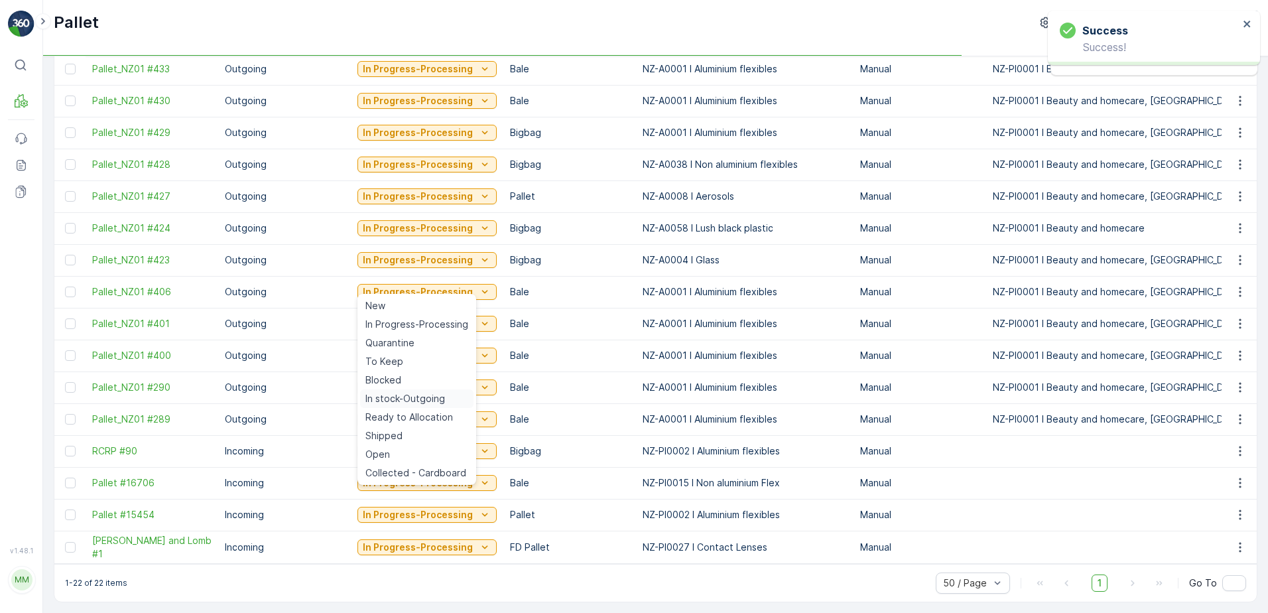
click at [415, 397] on span "In stock-Outgoing" at bounding box center [406, 398] width 80 height 13
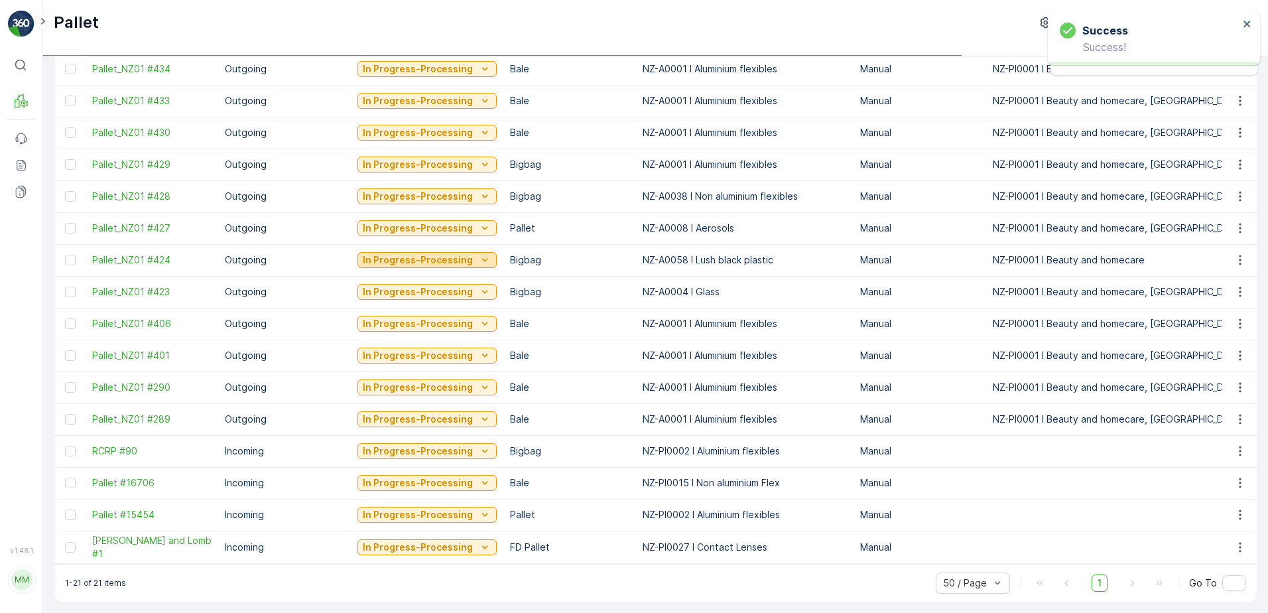
scroll to position [267, 0]
click at [416, 255] on p "In Progress-Processing" at bounding box center [418, 259] width 110 height 13
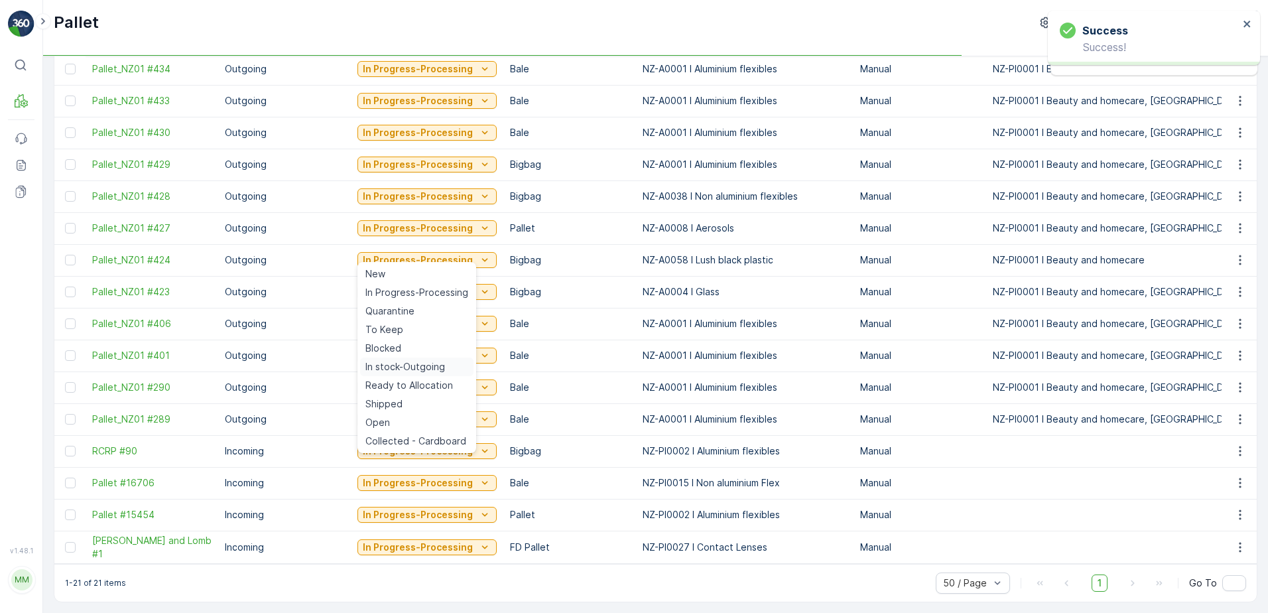
click at [439, 368] on span "In stock-Outgoing" at bounding box center [406, 366] width 80 height 13
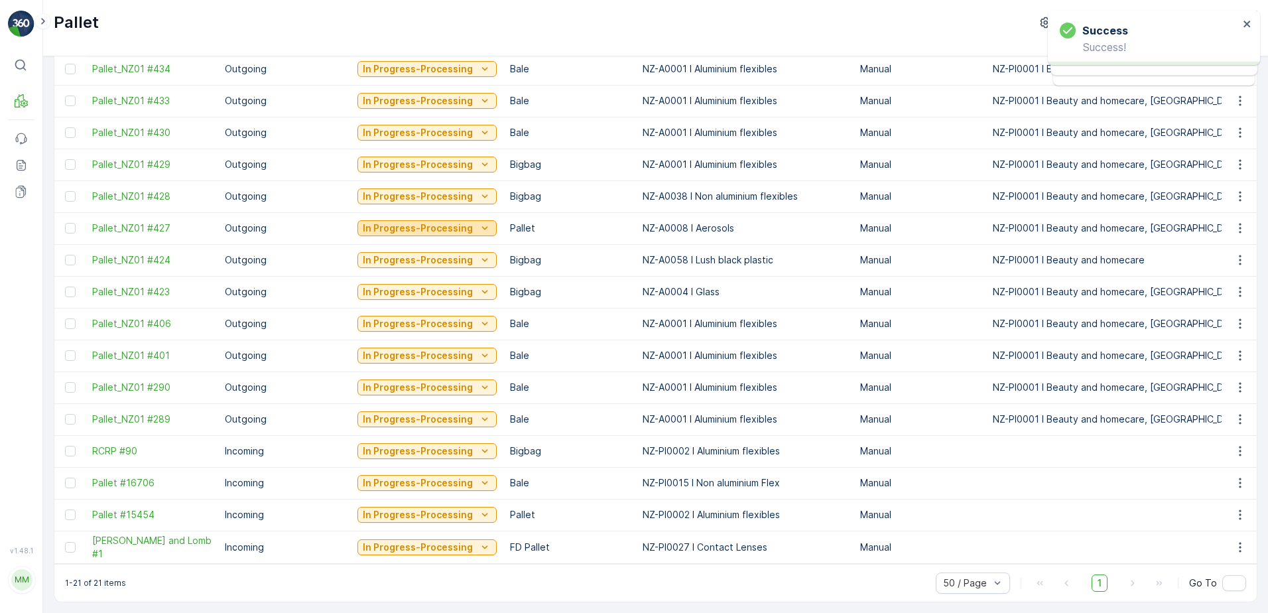
click at [410, 225] on p "In Progress-Processing" at bounding box center [418, 228] width 110 height 13
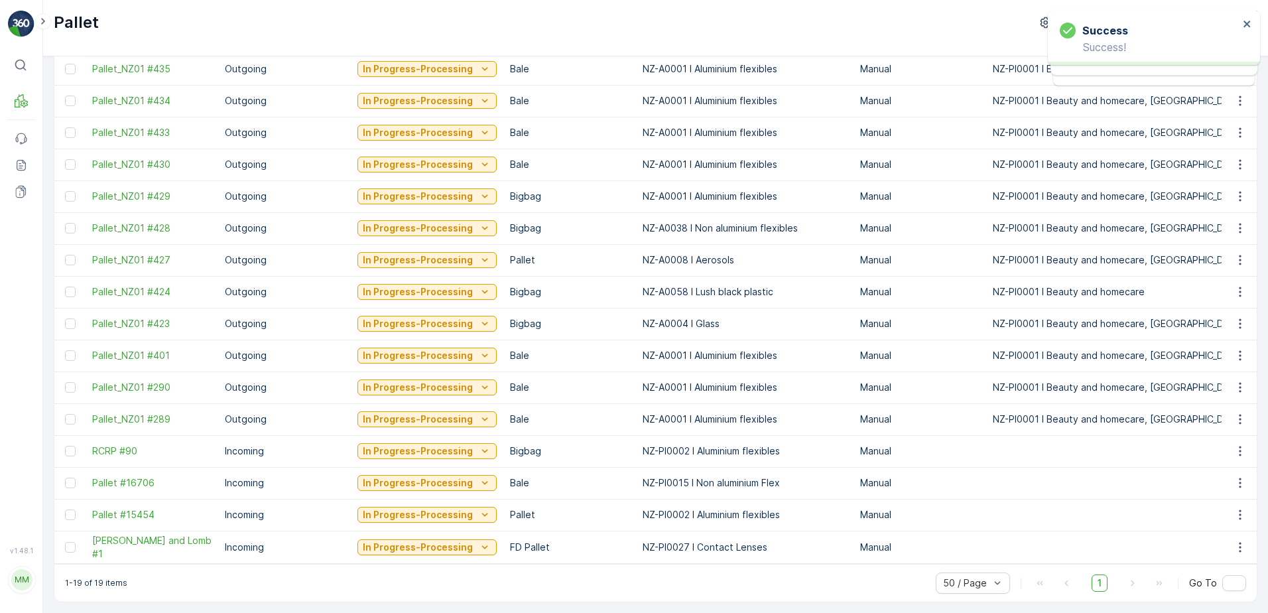
scroll to position [235, 0]
click at [415, 253] on p "In Progress-Processing" at bounding box center [418, 259] width 110 height 13
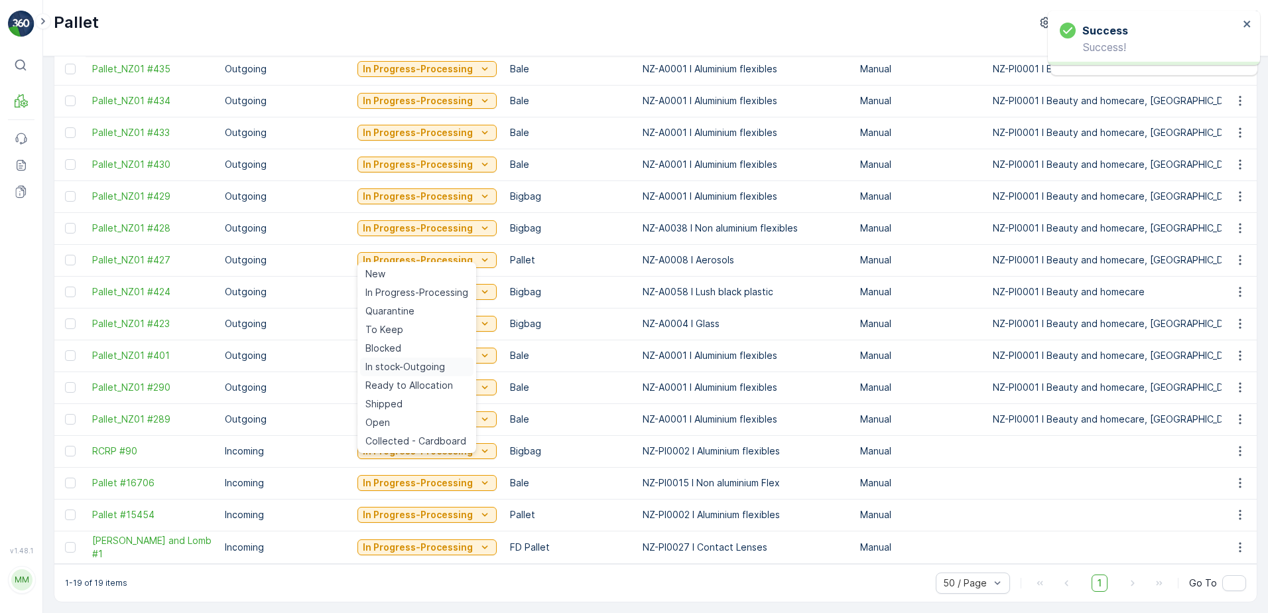
click at [410, 364] on span "In stock-Outgoing" at bounding box center [406, 366] width 80 height 13
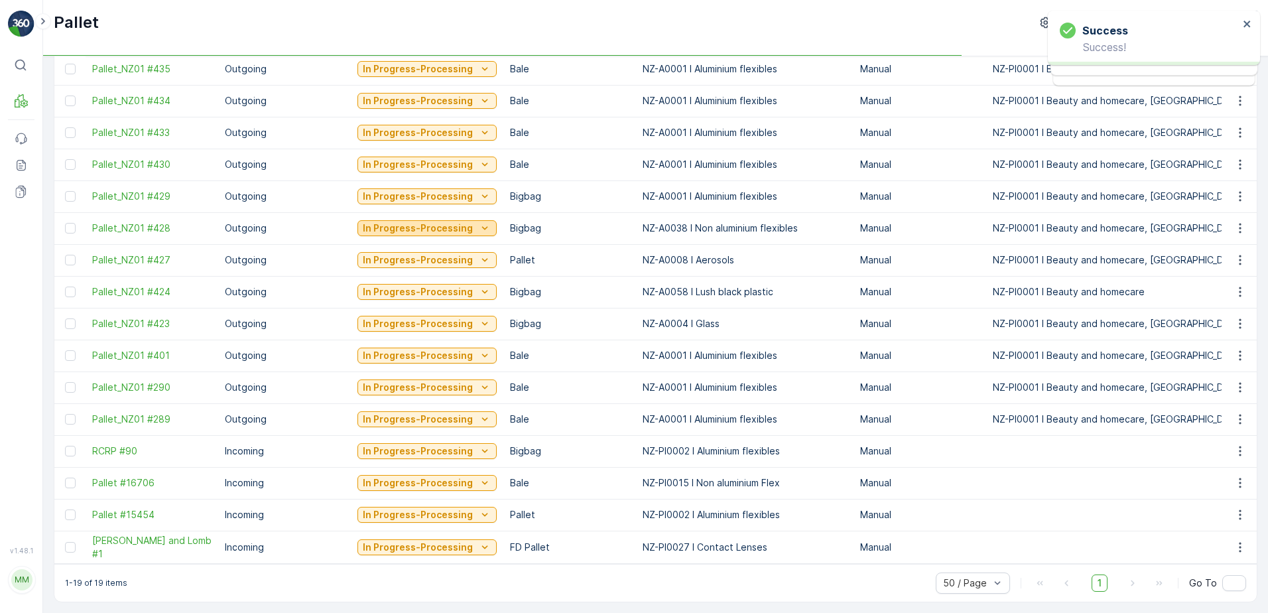
click at [395, 222] on p "In Progress-Processing" at bounding box center [418, 228] width 110 height 13
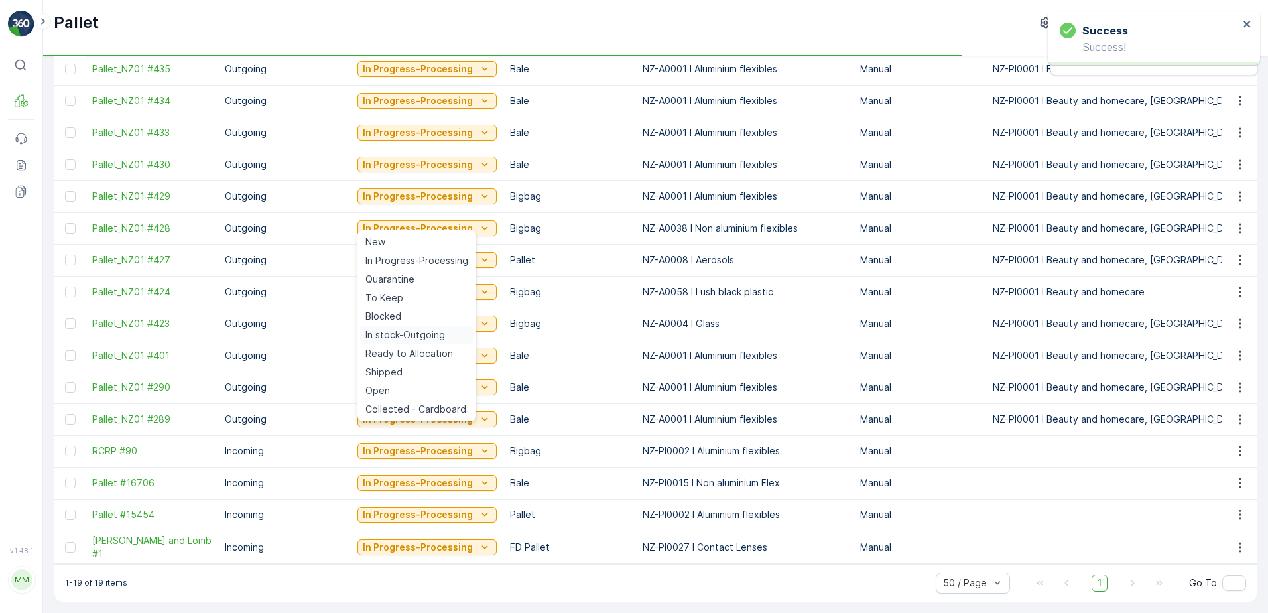
click at [435, 335] on span "In stock-Outgoing" at bounding box center [406, 334] width 80 height 13
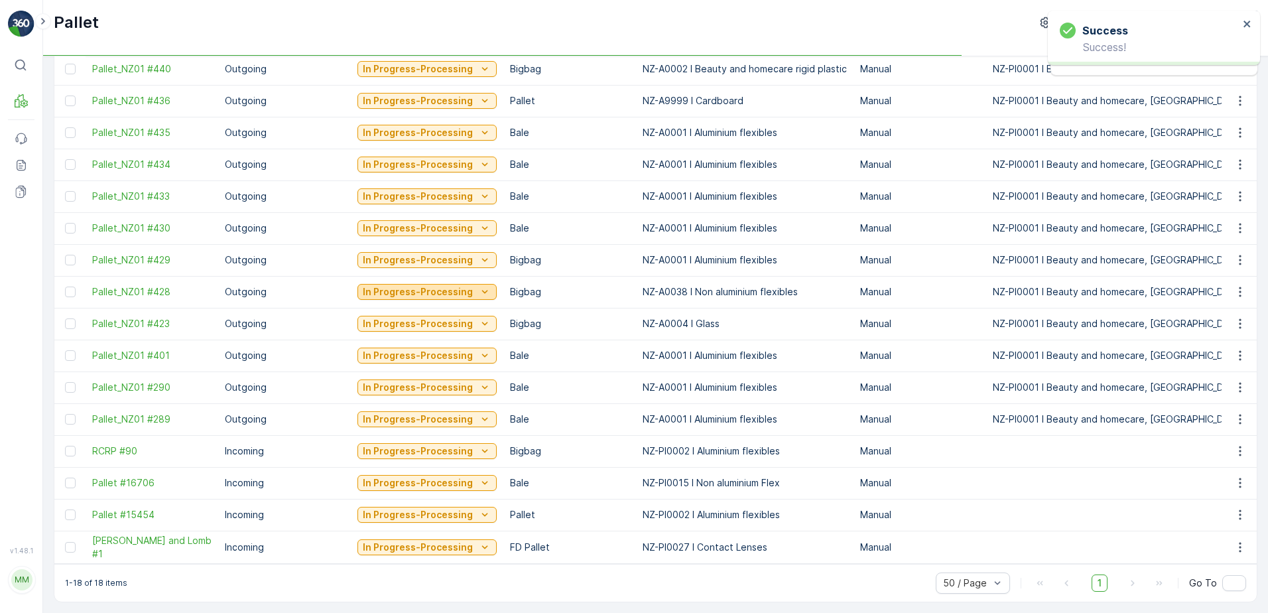
scroll to position [171, 0]
click at [427, 222] on p "In Progress-Processing" at bounding box center [418, 228] width 110 height 13
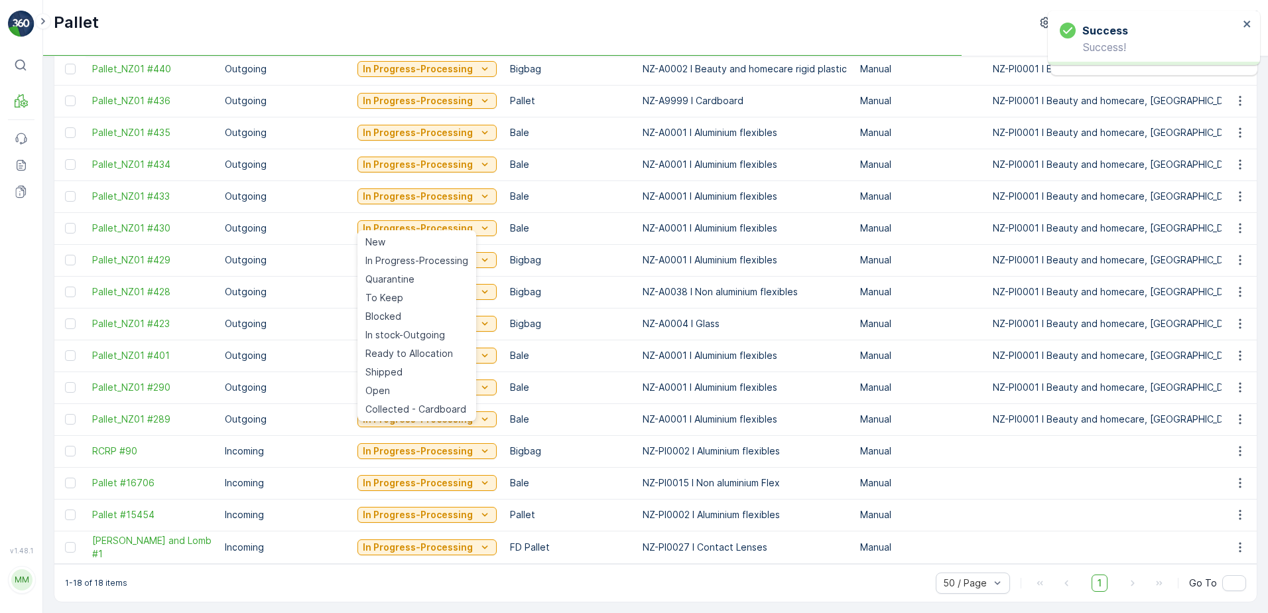
click at [423, 340] on td "In Progress-Processing" at bounding box center [427, 356] width 153 height 32
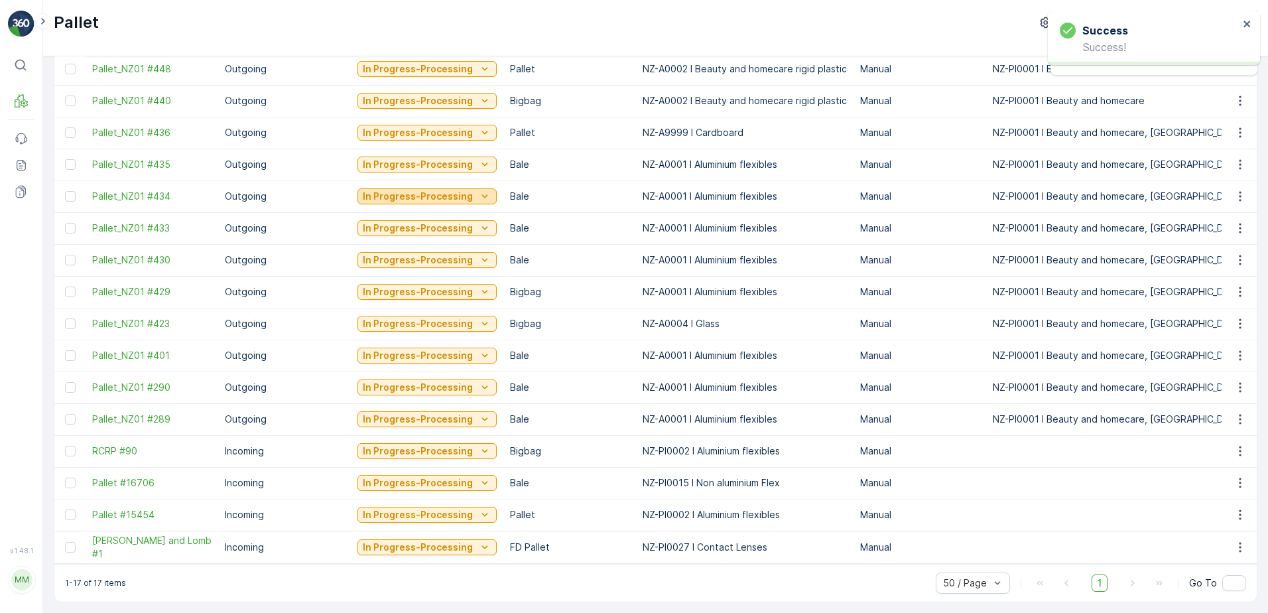
scroll to position [139, 0]
click at [424, 190] on p "In Progress-Processing" at bounding box center [418, 196] width 110 height 13
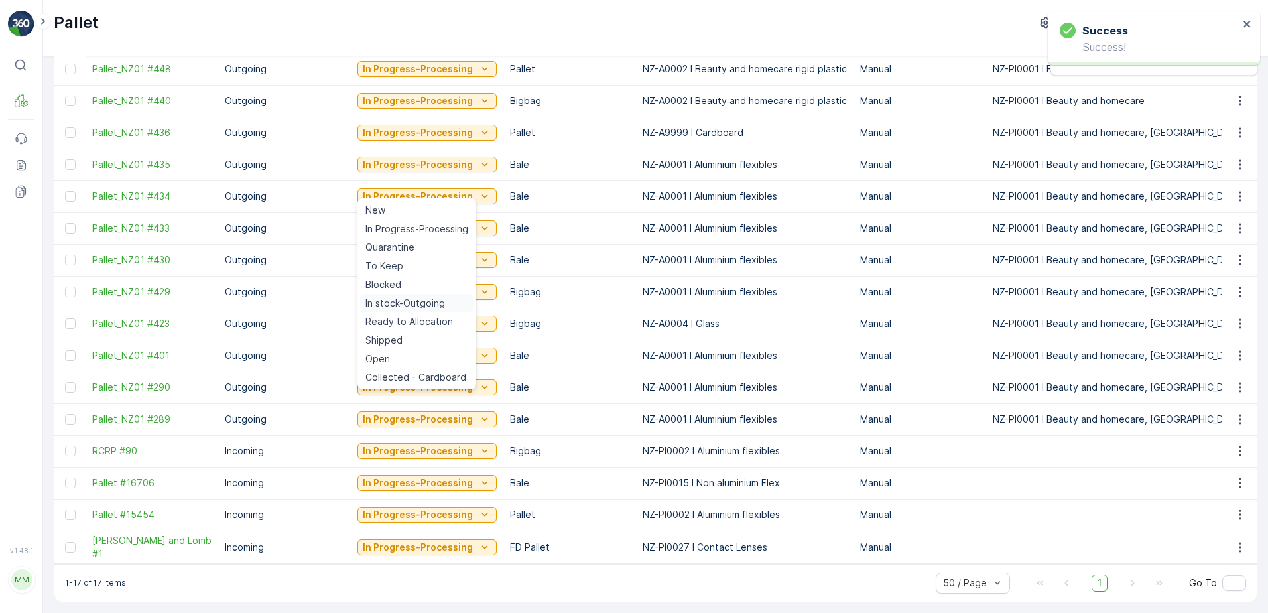
click at [430, 297] on span "In stock-Outgoing" at bounding box center [406, 303] width 80 height 13
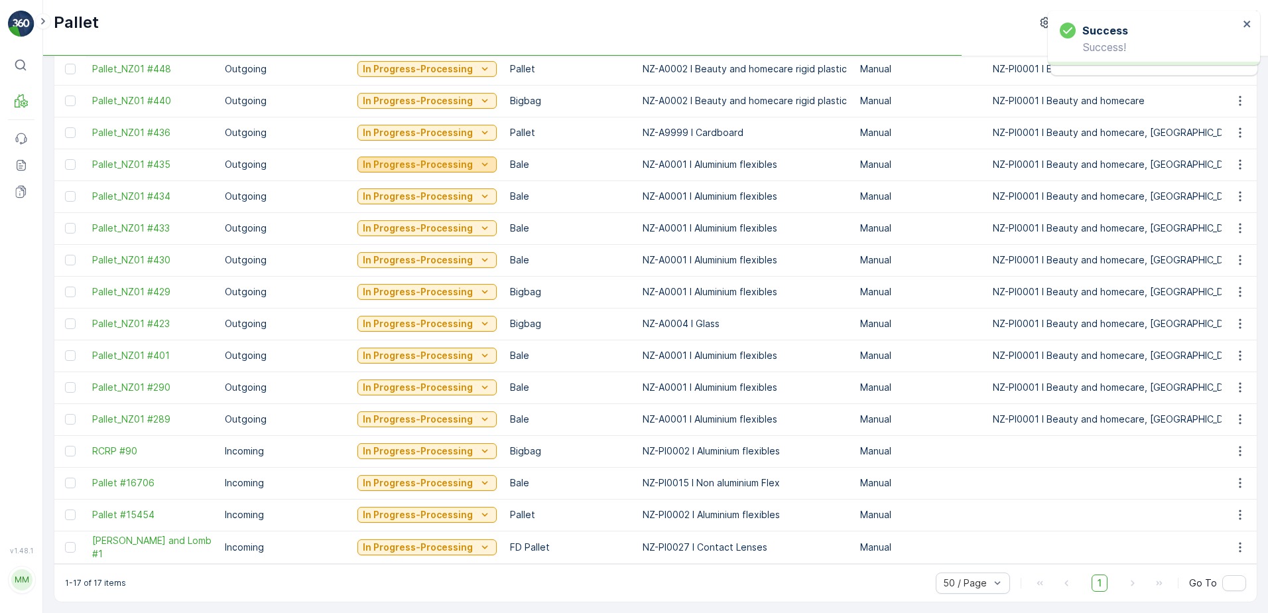
click at [419, 159] on p "In Progress-Processing" at bounding box center [418, 164] width 110 height 13
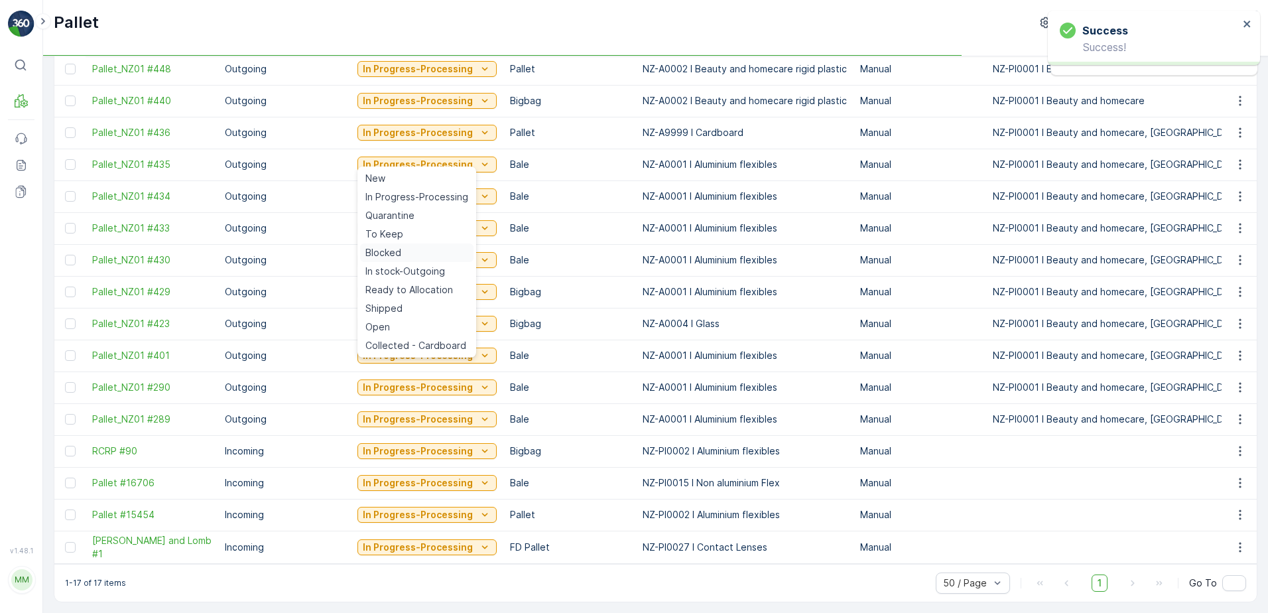
click at [421, 261] on div "Blocked" at bounding box center [416, 252] width 113 height 19
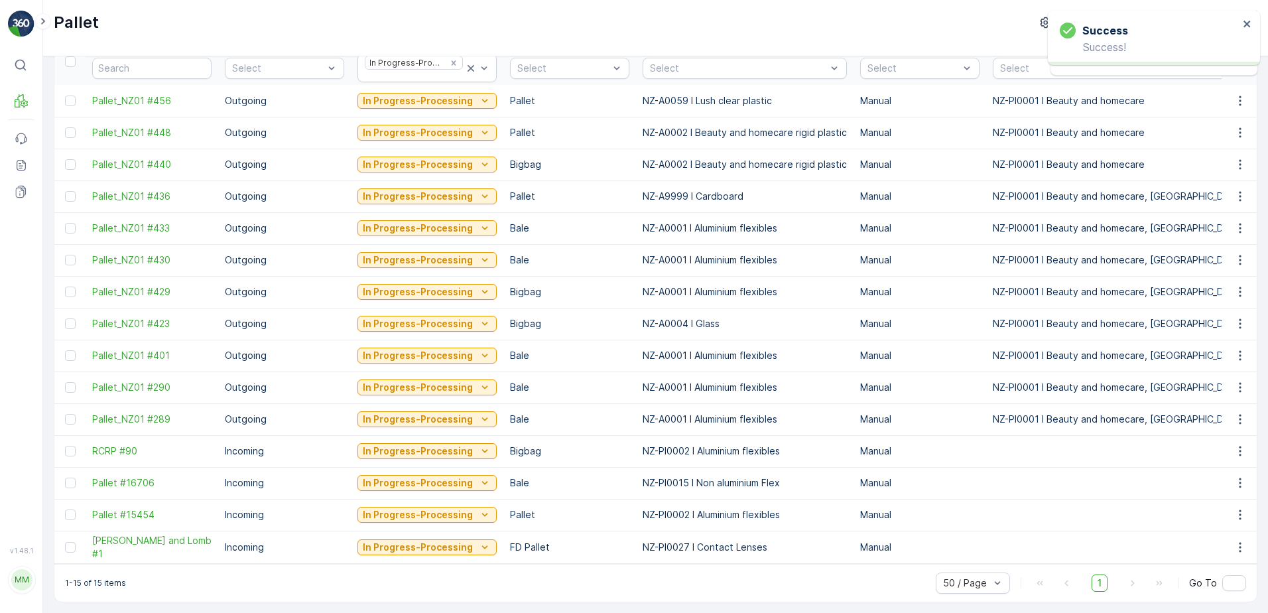
scroll to position [76, 0]
click at [413, 253] on p "In Progress-Processing" at bounding box center [418, 259] width 110 height 13
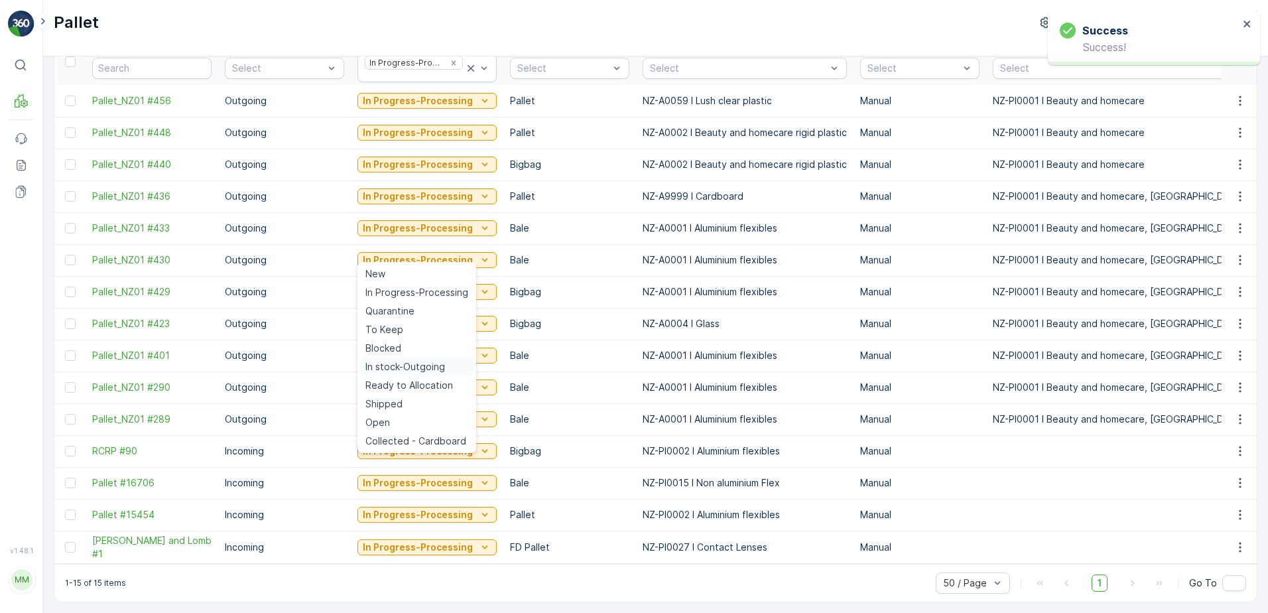
drag, startPoint x: 415, startPoint y: 368, endPoint x: 430, endPoint y: 324, distance: 46.4
click at [415, 367] on span "In stock-Outgoing" at bounding box center [406, 366] width 80 height 13
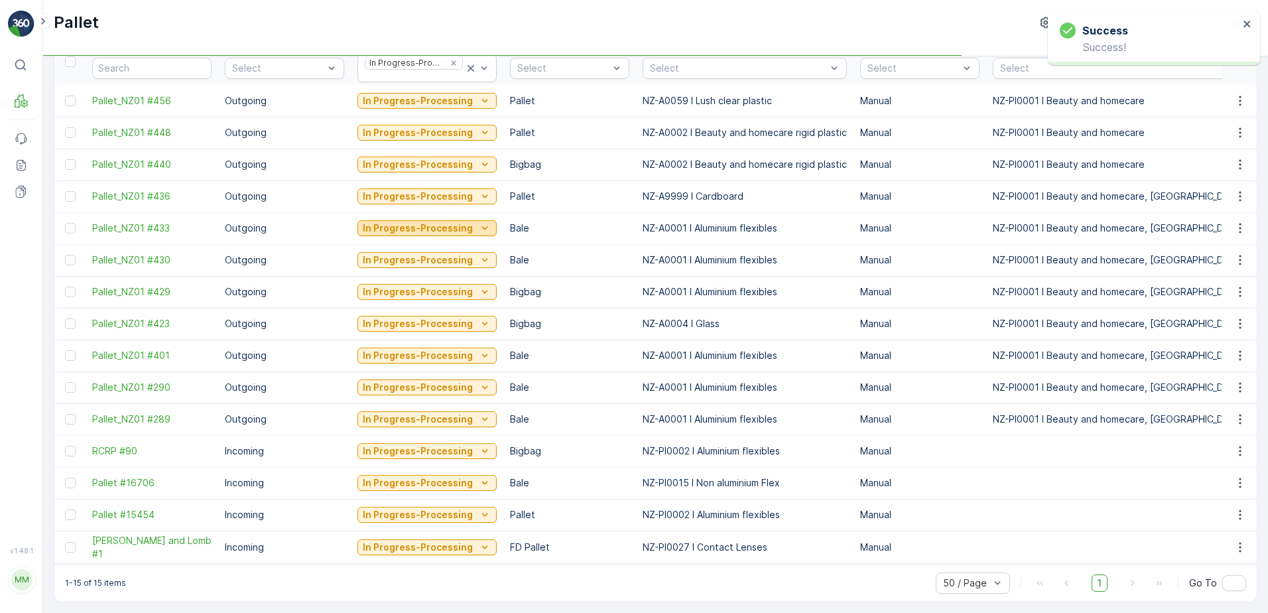
click at [415, 223] on p "In Progress-Processing" at bounding box center [418, 228] width 110 height 13
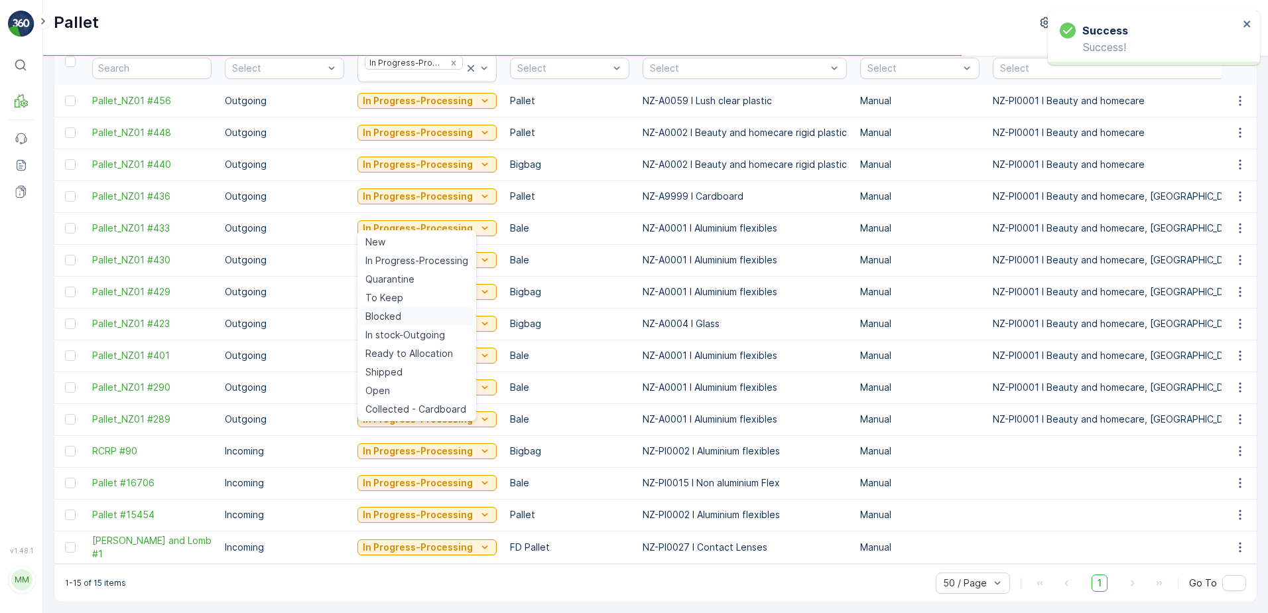
click at [430, 324] on div "Blocked" at bounding box center [416, 316] width 113 height 19
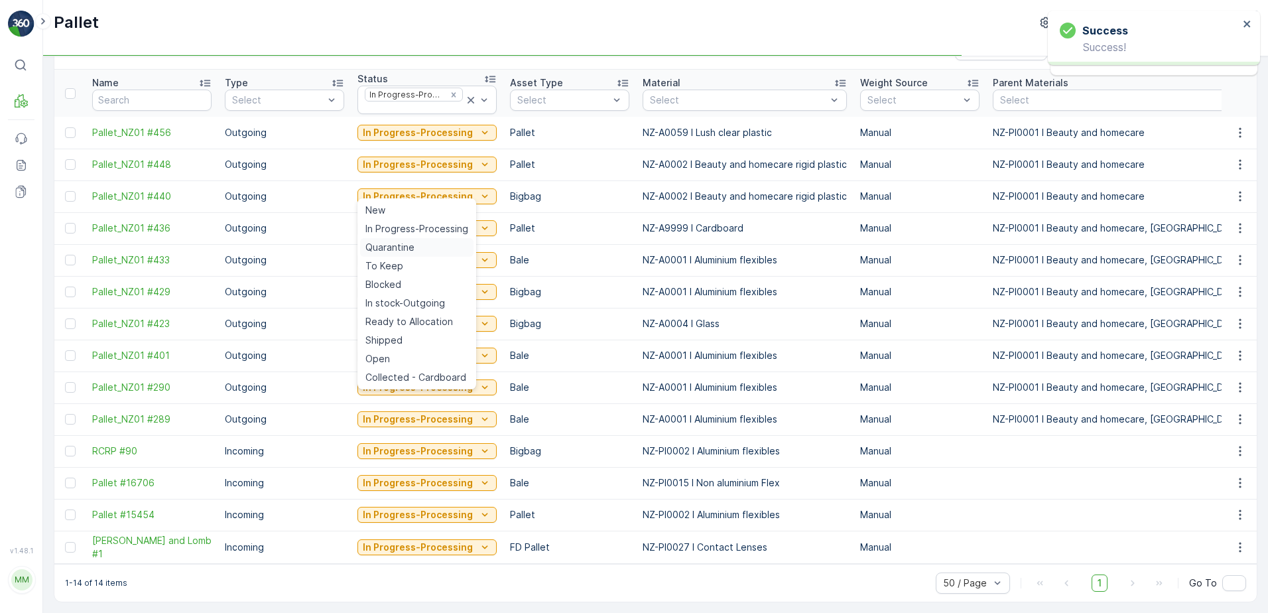
scroll to position [44, 0]
click at [413, 299] on span "In stock-Outgoing" at bounding box center [406, 303] width 80 height 13
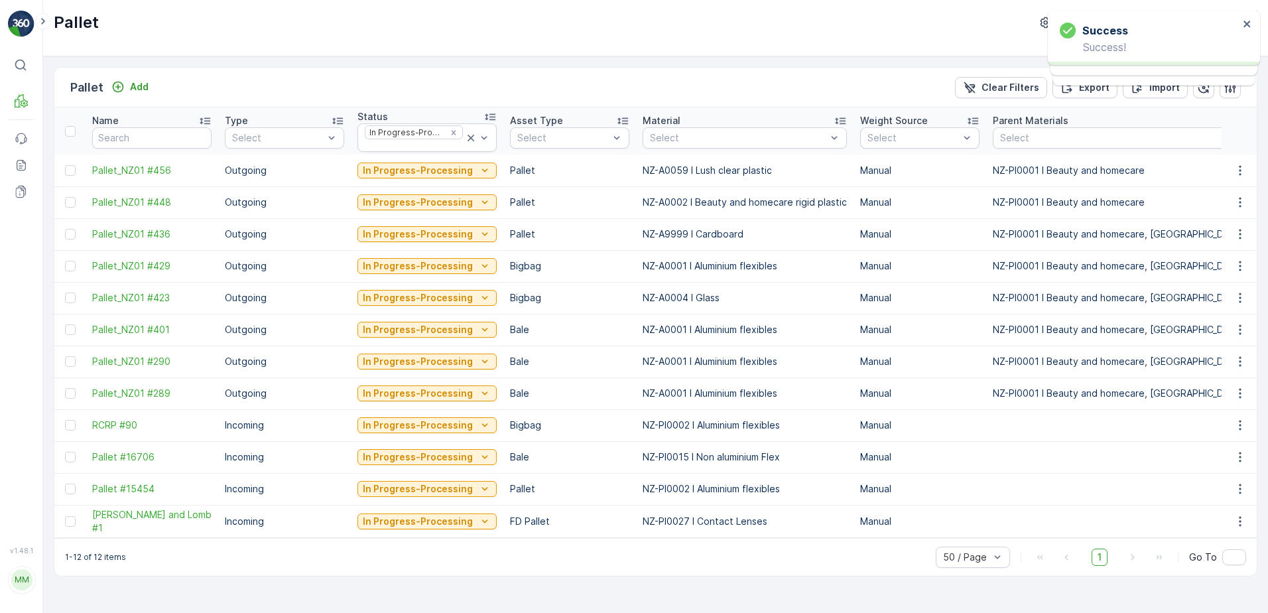
scroll to position [0, 0]
click at [409, 172] on p "In Progress-Processing" at bounding box center [418, 170] width 110 height 13
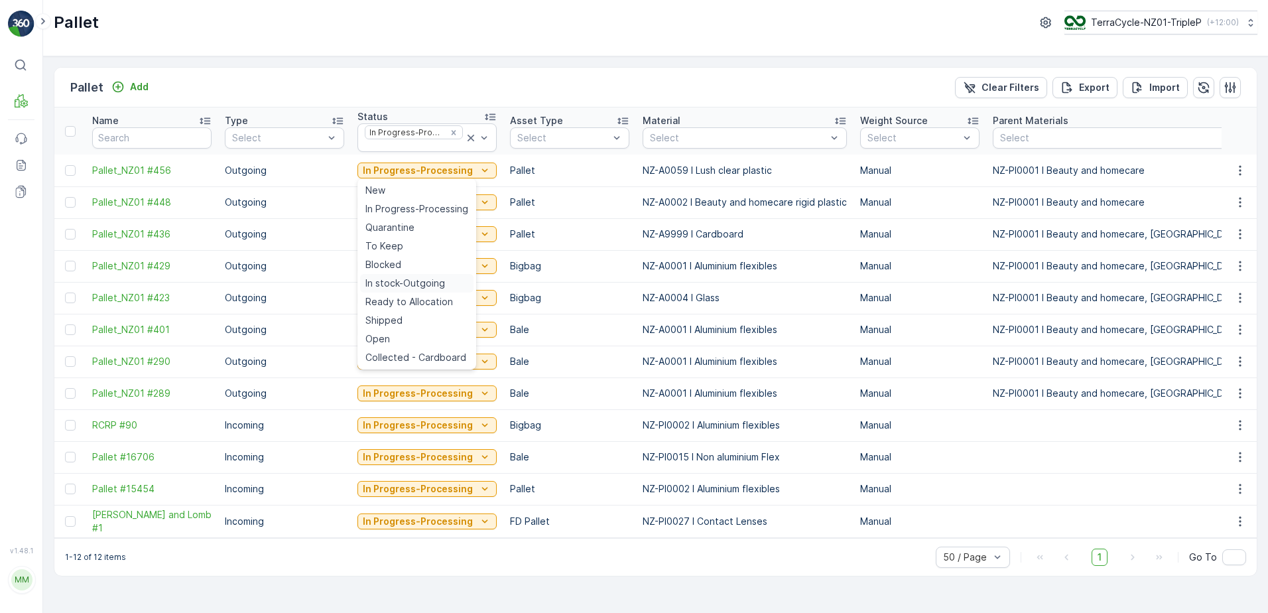
click at [405, 279] on span "In stock-Outgoing" at bounding box center [406, 283] width 80 height 13
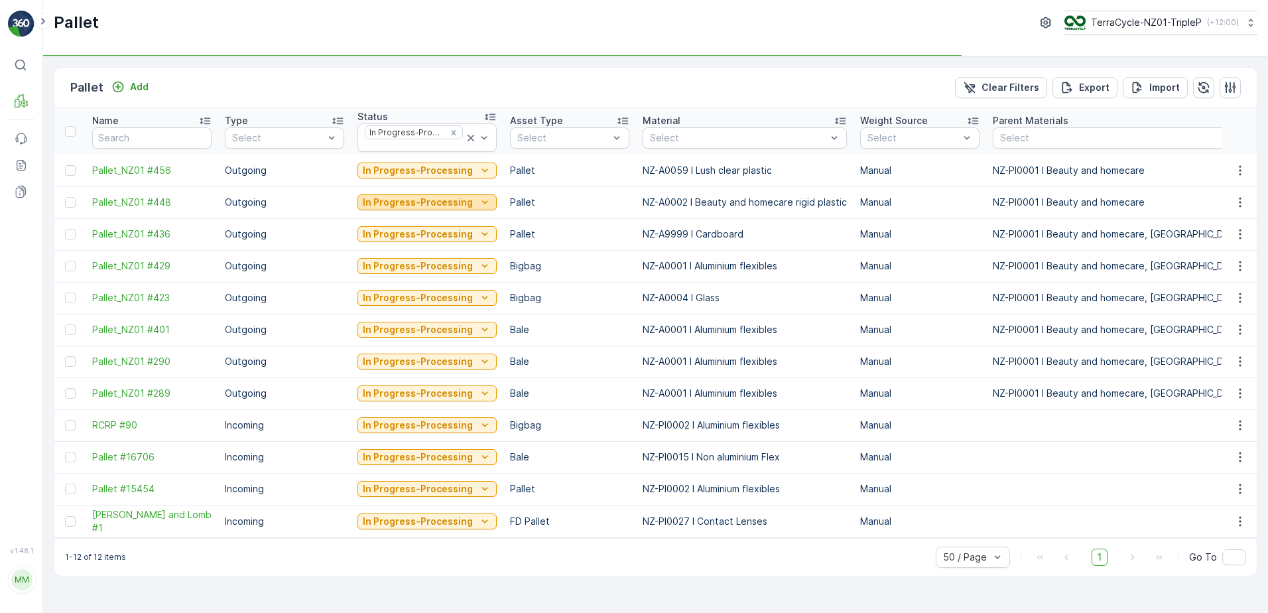
click at [416, 205] on p "In Progress-Processing" at bounding box center [418, 202] width 110 height 13
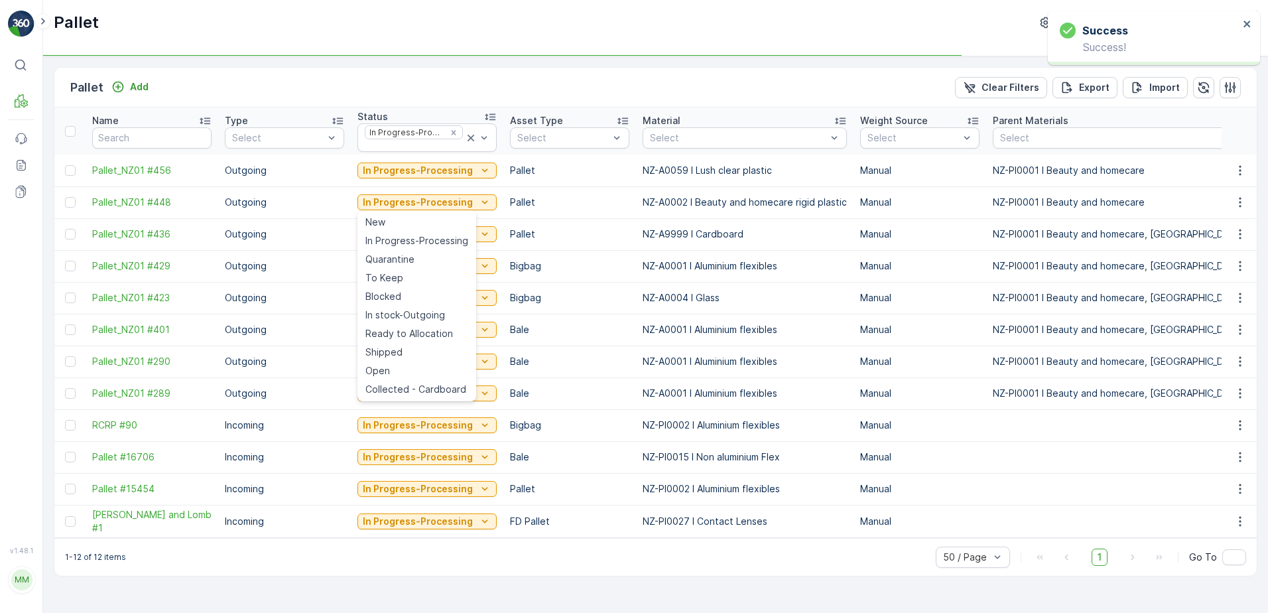
click at [413, 314] on td "In Progress-Processing" at bounding box center [427, 330] width 153 height 32
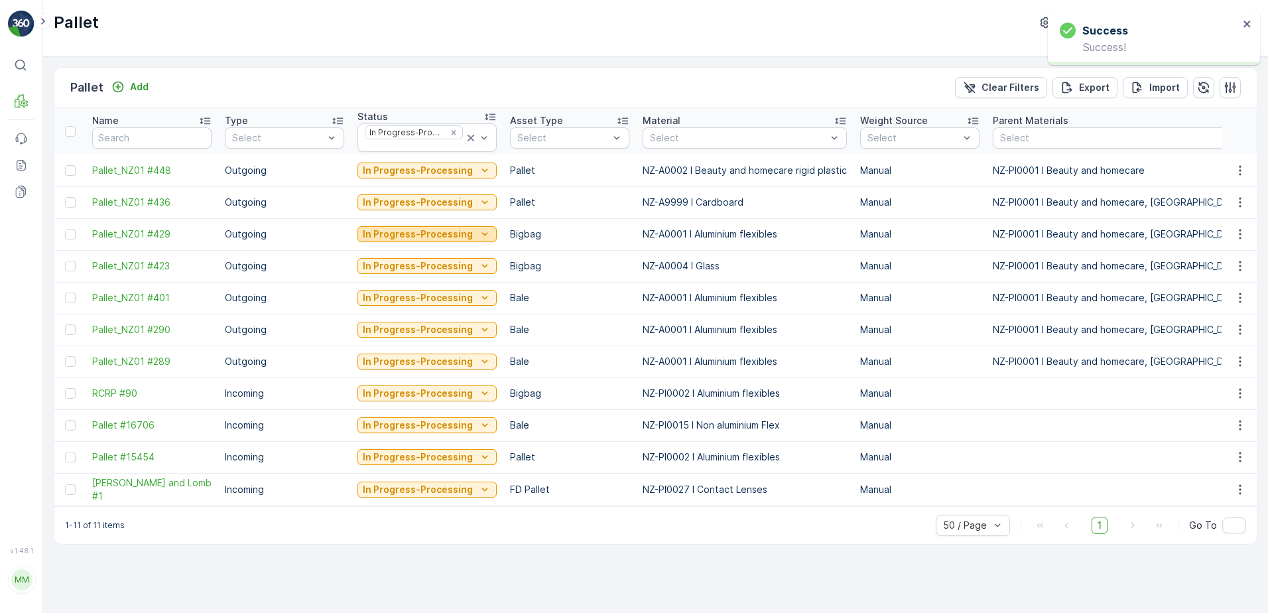
click at [446, 229] on p "In Progress-Processing" at bounding box center [418, 234] width 110 height 13
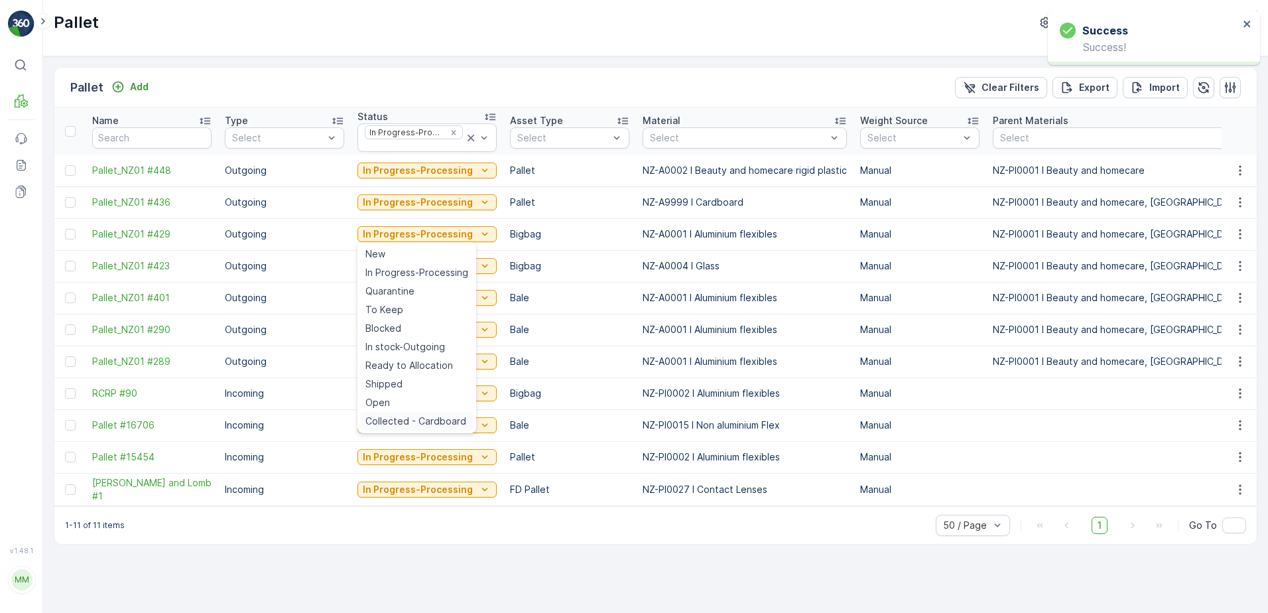
click at [431, 421] on span "Collected - Cardboard" at bounding box center [416, 421] width 101 height 13
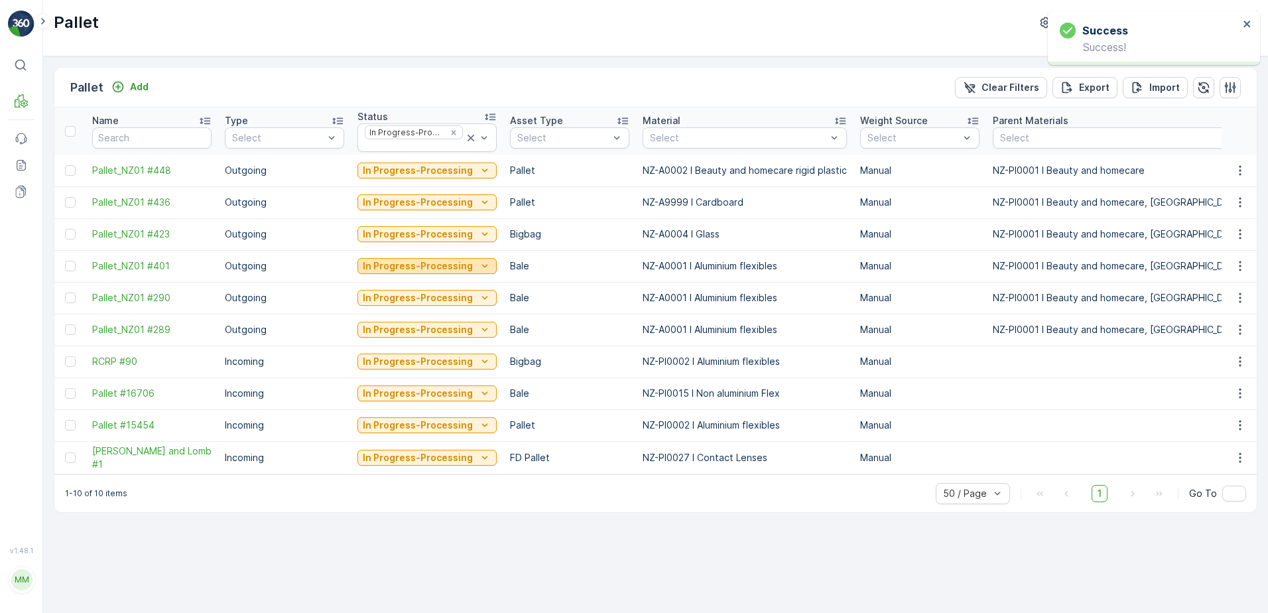
click at [446, 267] on p "In Progress-Processing" at bounding box center [418, 265] width 110 height 13
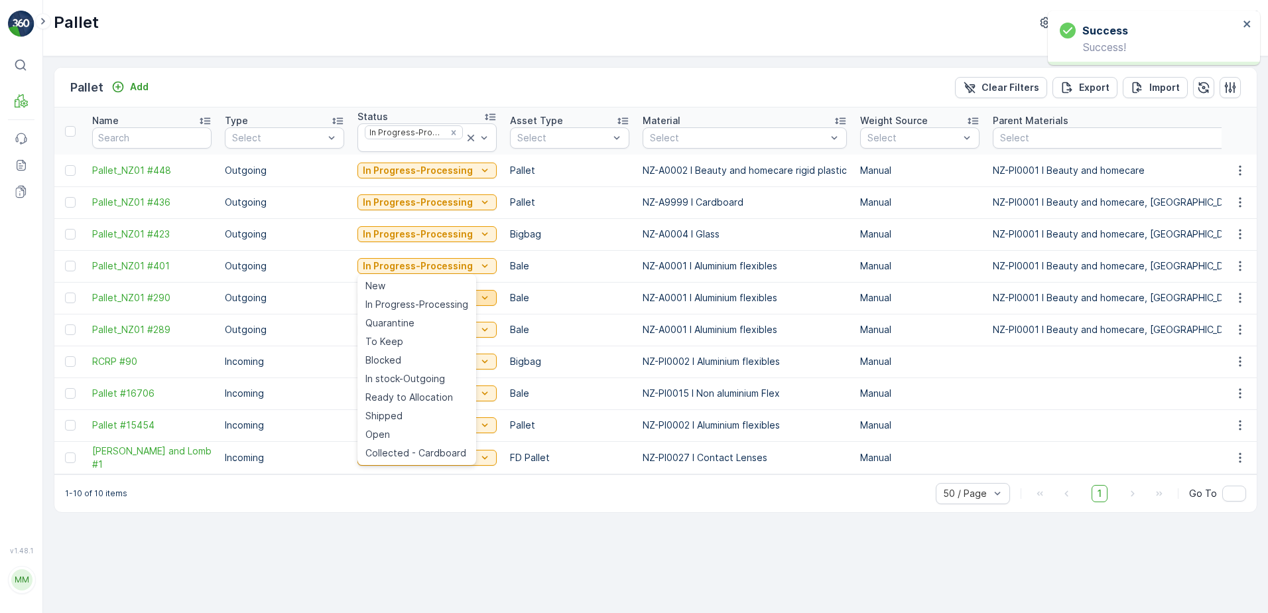
drag, startPoint x: 411, startPoint y: 378, endPoint x: 409, endPoint y: 302, distance: 76.3
click at [410, 378] on span "In stock-Outgoing" at bounding box center [406, 378] width 80 height 13
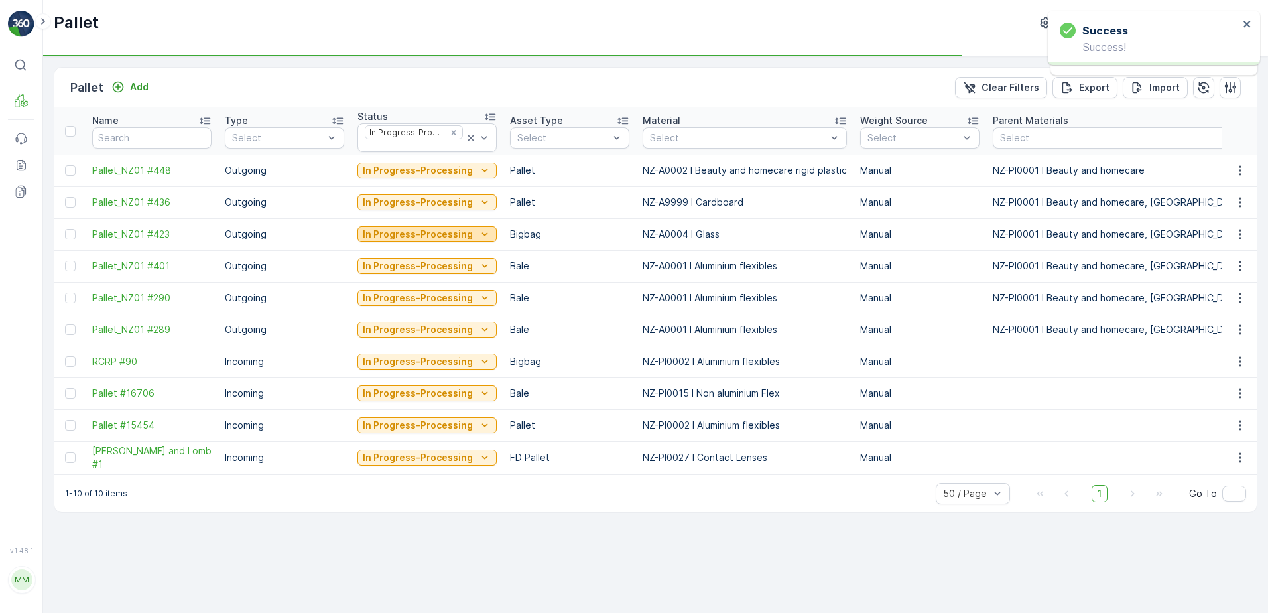
click at [437, 232] on p "In Progress-Processing" at bounding box center [418, 234] width 110 height 13
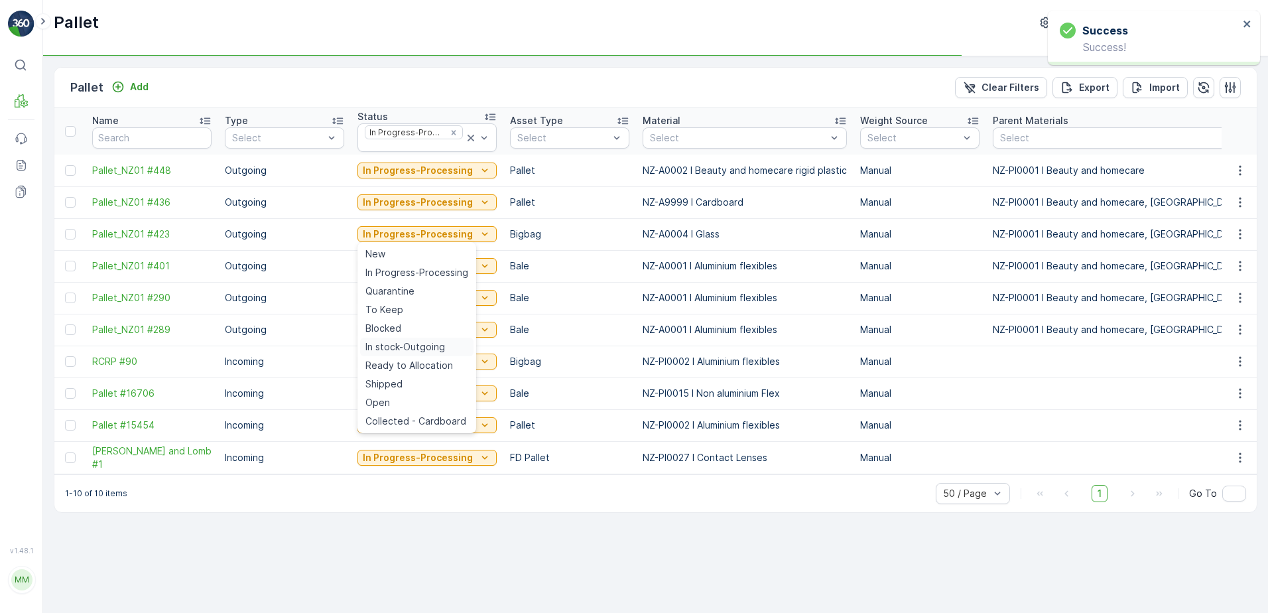
click at [420, 344] on span "In stock-Outgoing" at bounding box center [406, 346] width 80 height 13
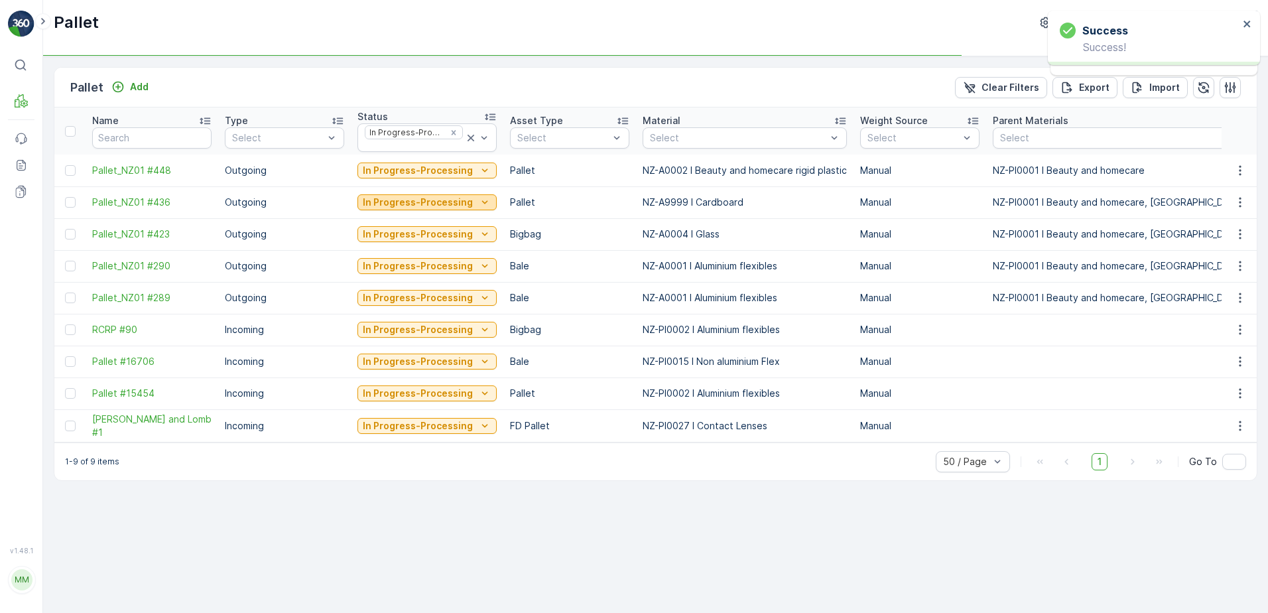
click at [452, 196] on p "In Progress-Processing" at bounding box center [418, 202] width 110 height 13
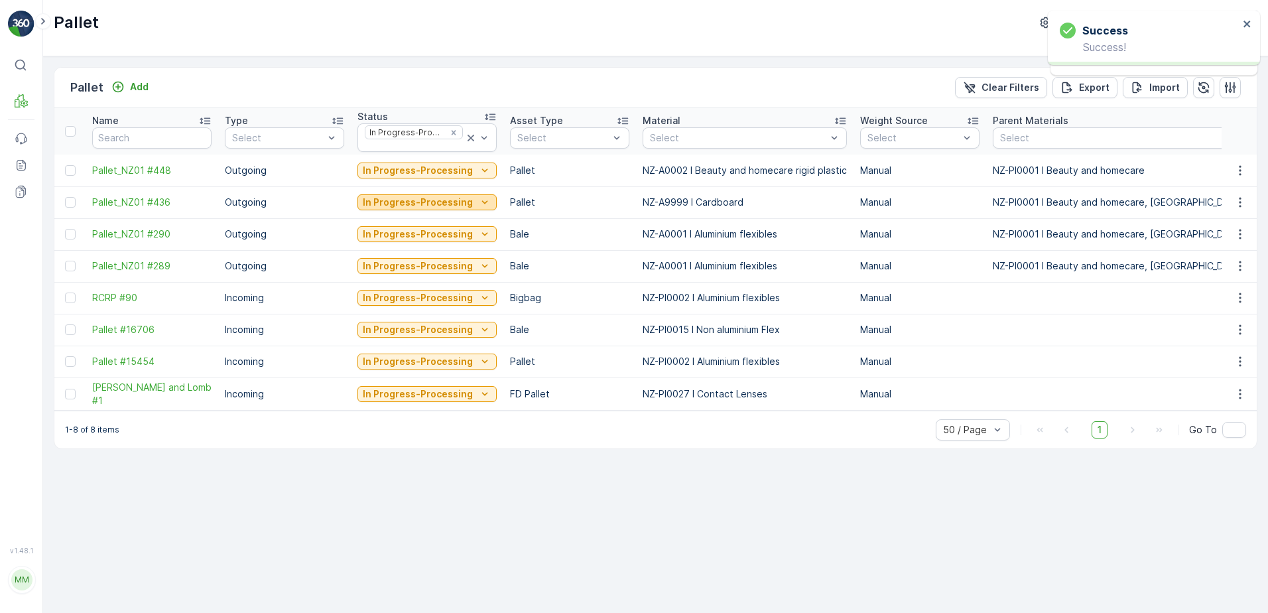
click at [478, 200] on icon "In Progress-Processing" at bounding box center [484, 202] width 13 height 13
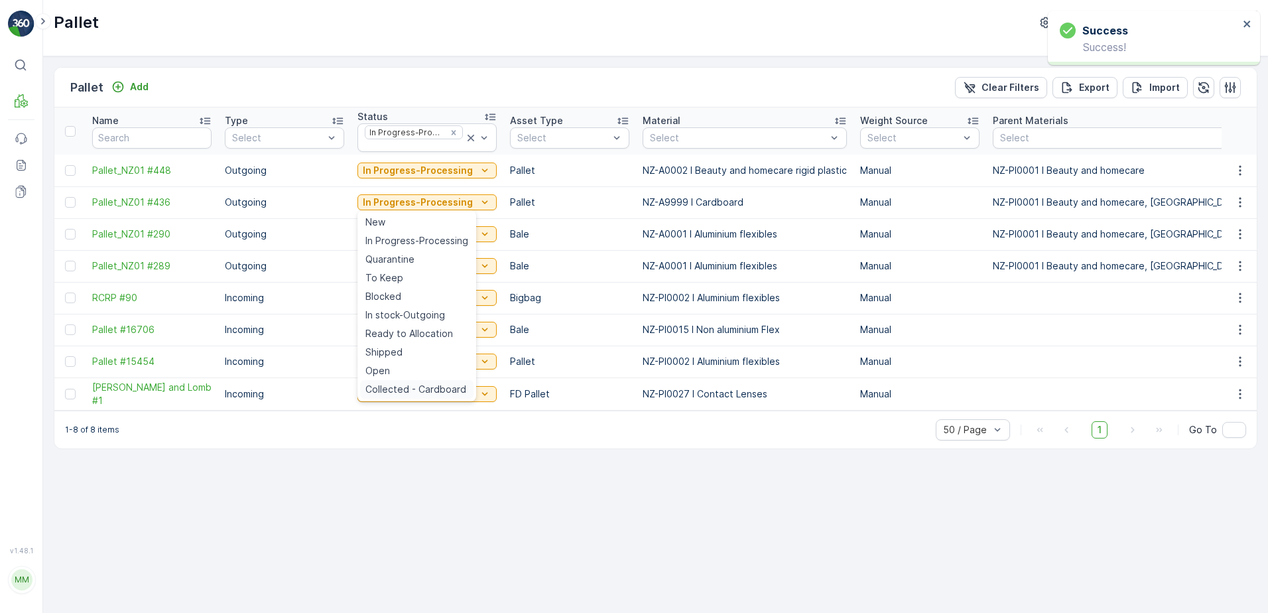
click at [432, 383] on span "Collected - Cardboard" at bounding box center [416, 389] width 101 height 13
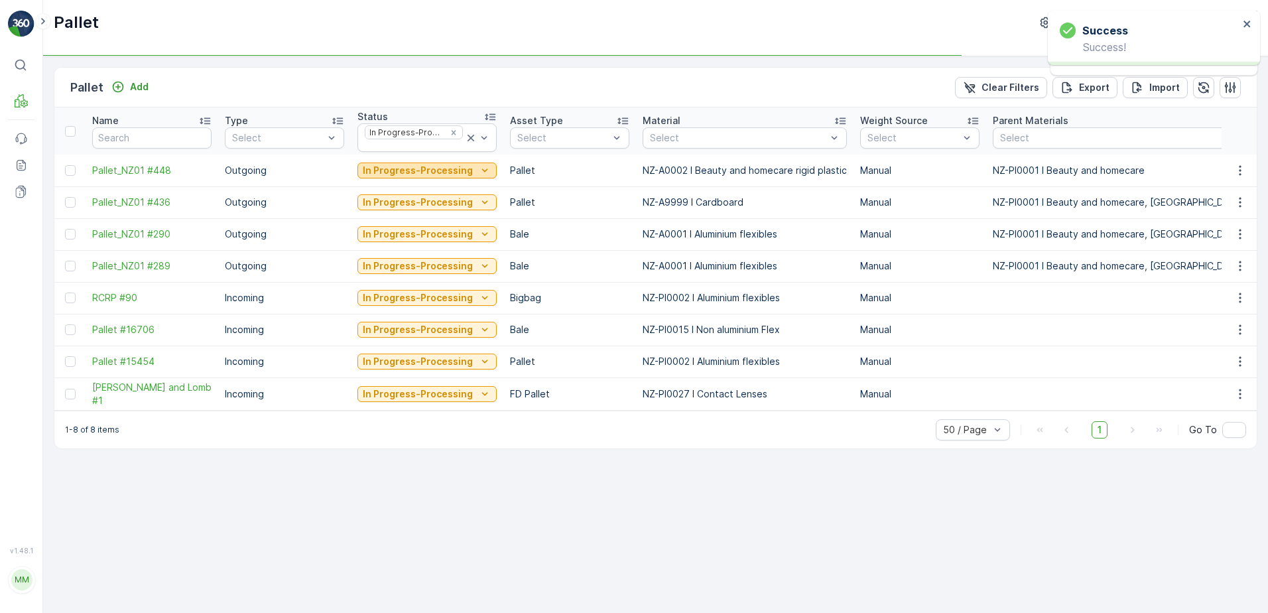
click at [446, 174] on p "In Progress-Processing" at bounding box center [418, 170] width 110 height 13
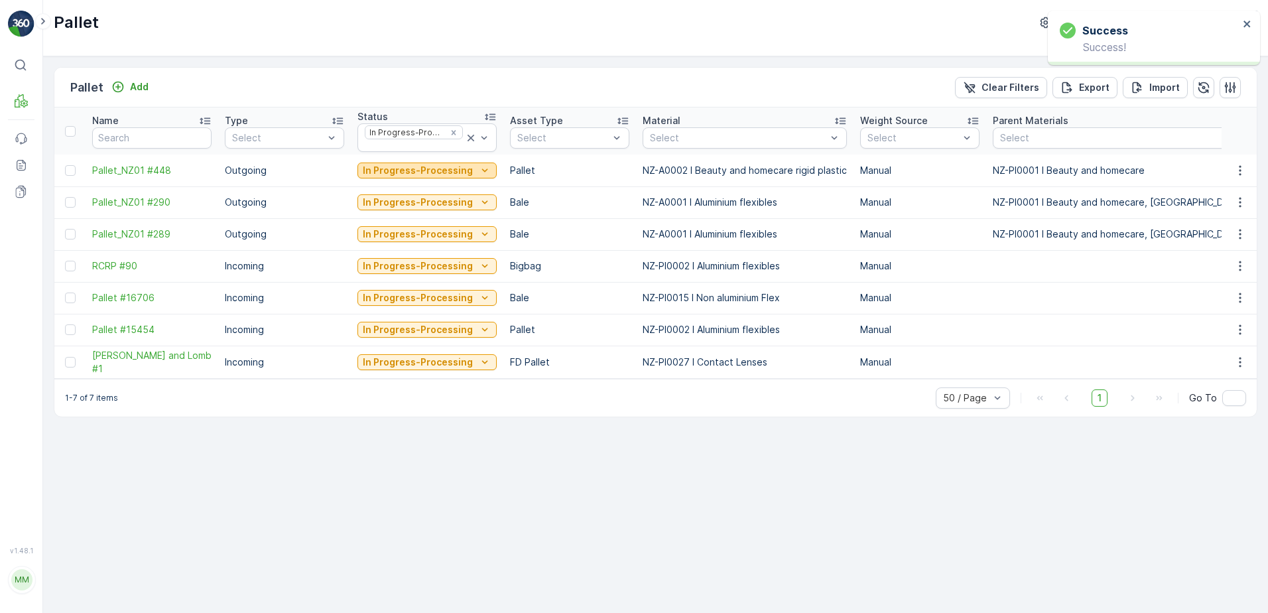
click at [431, 167] on p "In Progress-Processing" at bounding box center [418, 170] width 110 height 13
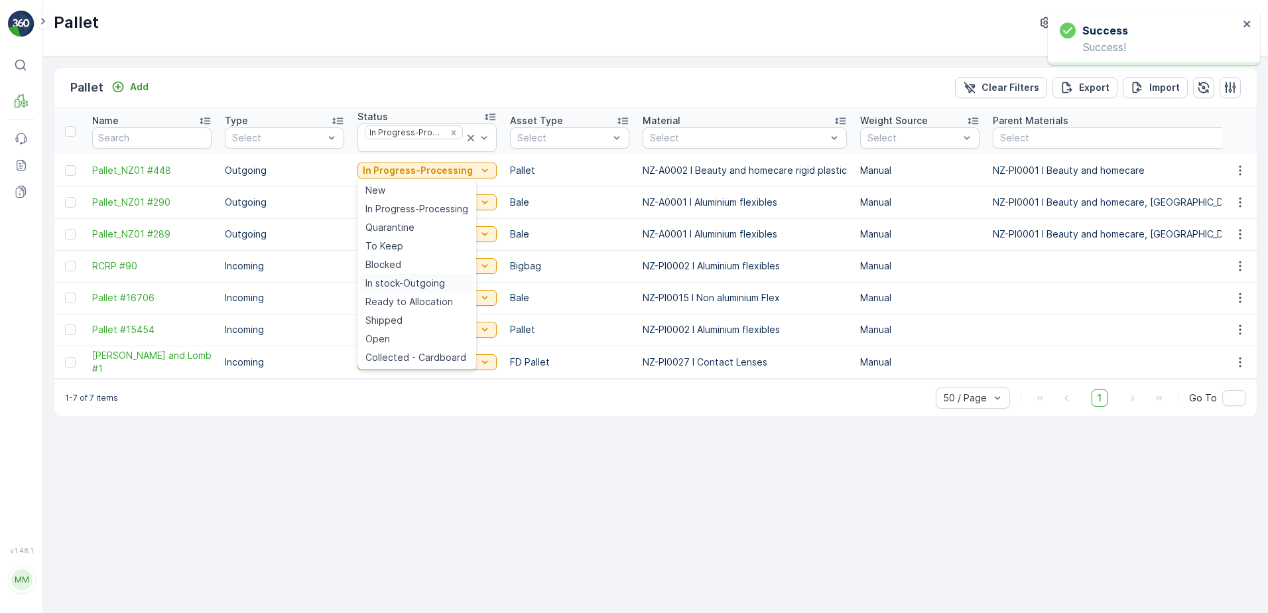
click at [397, 279] on span "In stock-Outgoing" at bounding box center [406, 283] width 80 height 13
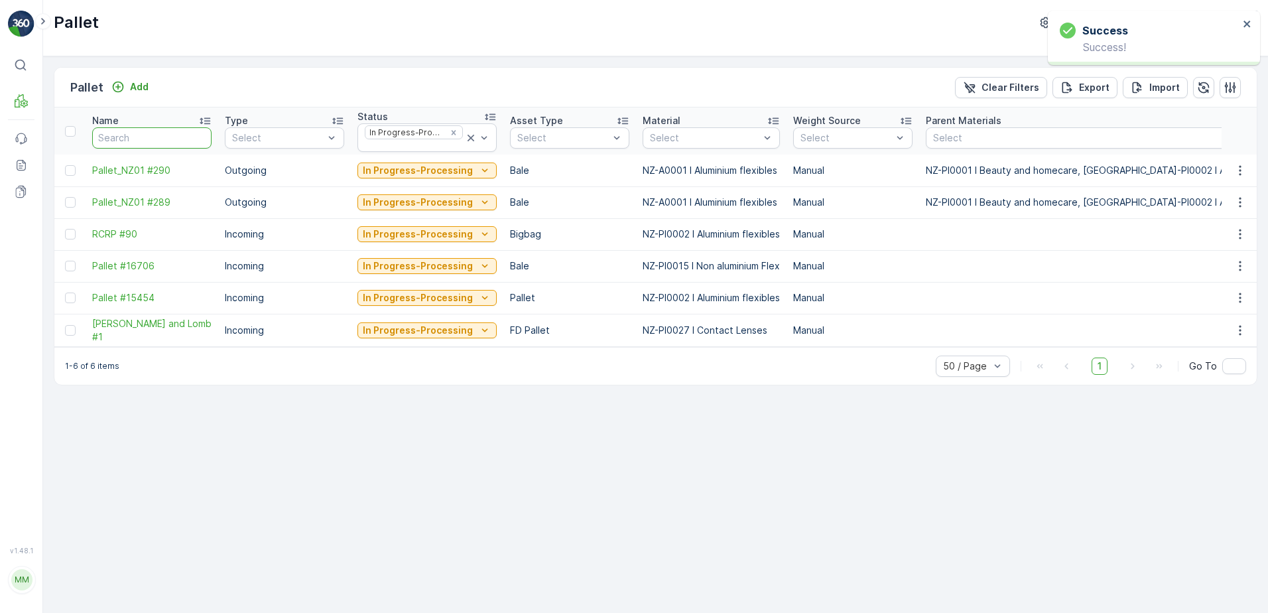
click at [168, 137] on input "text" at bounding box center [151, 137] width 119 height 21
type input "288"
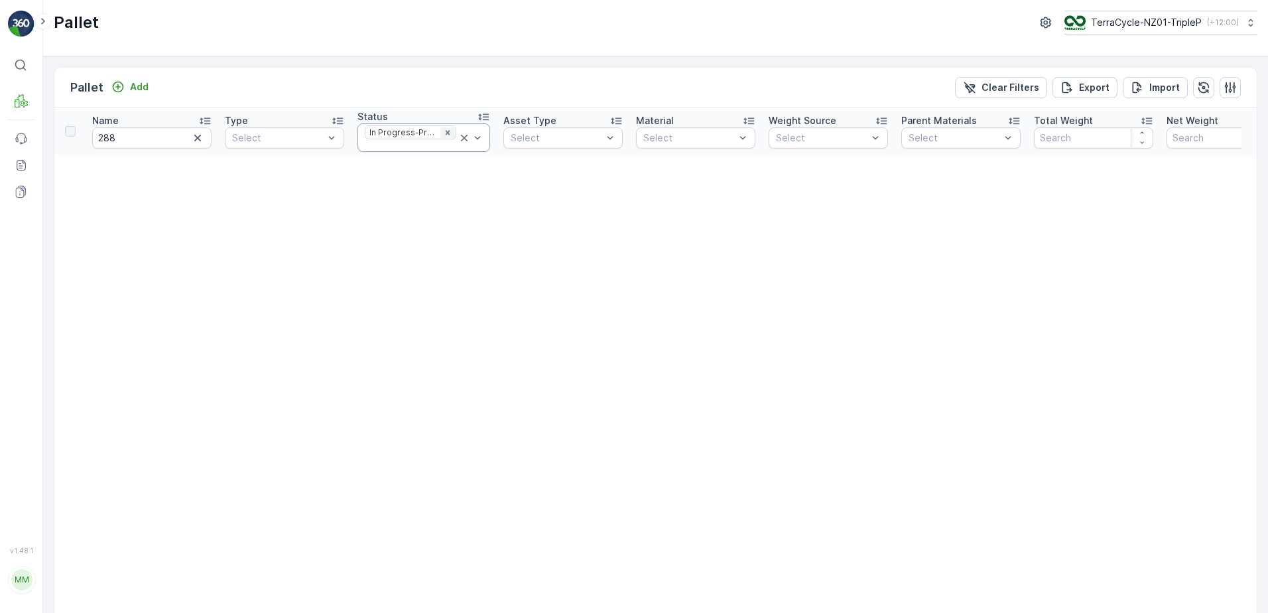
click at [443, 132] on icon "Remove In Progress-Processing" at bounding box center [447, 132] width 9 height 9
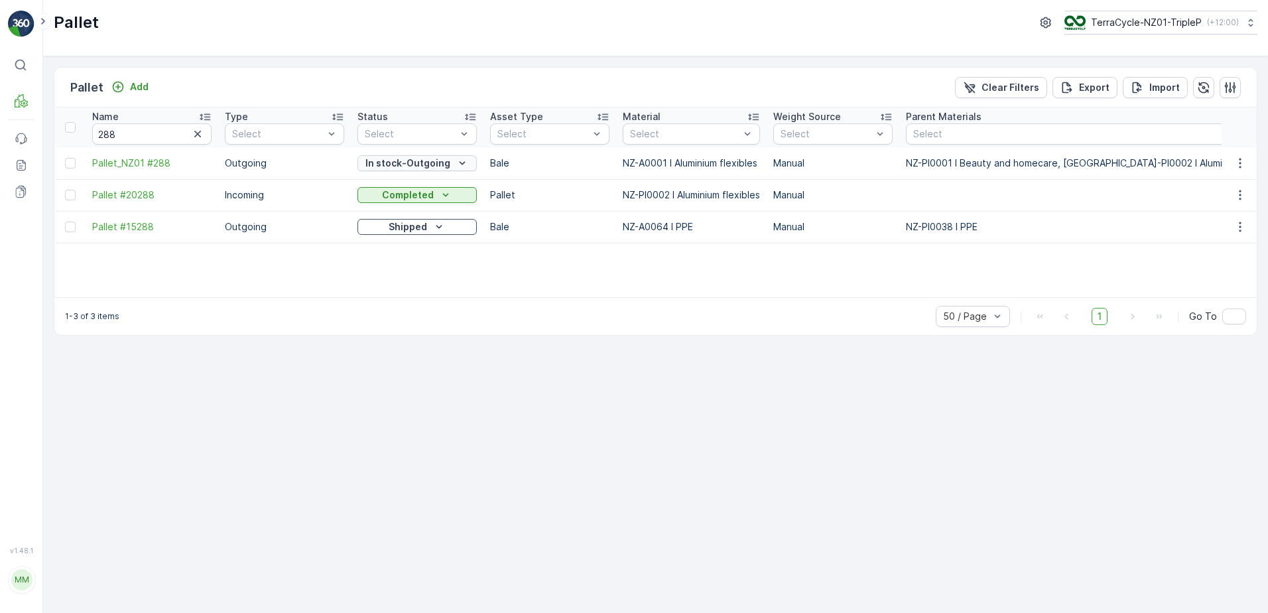
click at [390, 167] on p "In stock-Outgoing" at bounding box center [408, 163] width 85 height 13
click at [404, 196] on span "In Progress-Processing" at bounding box center [417, 201] width 103 height 13
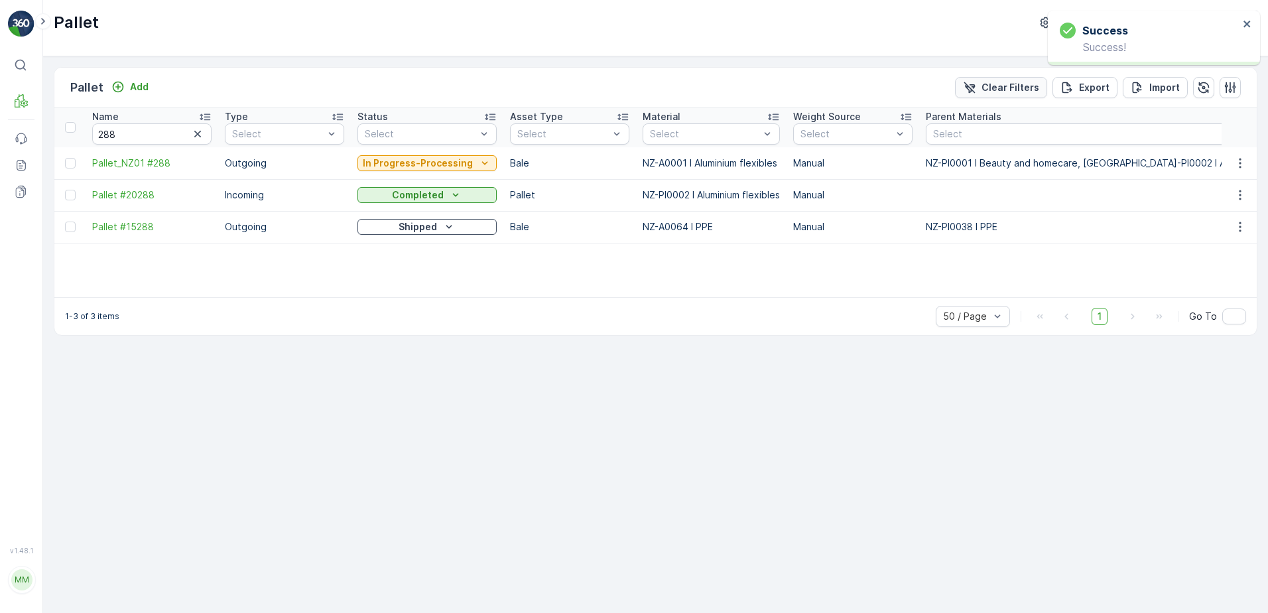
click at [990, 84] on p "Clear Filters" at bounding box center [1011, 87] width 58 height 13
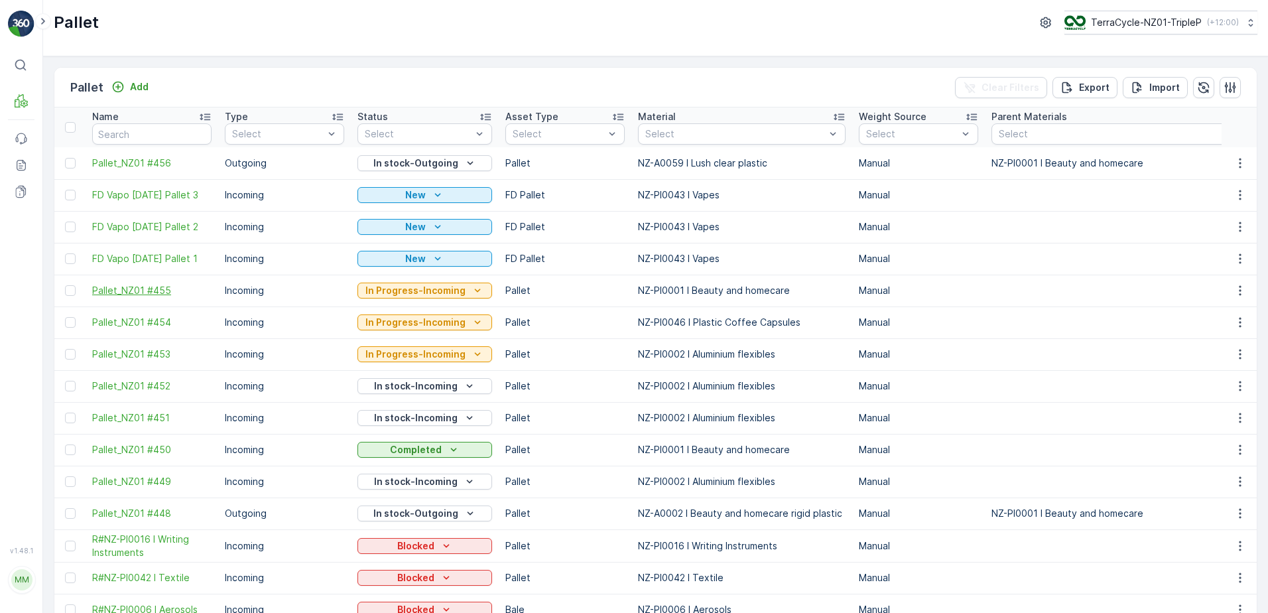
click at [205, 289] on span "Pallet_NZ01 #455" at bounding box center [151, 290] width 119 height 13
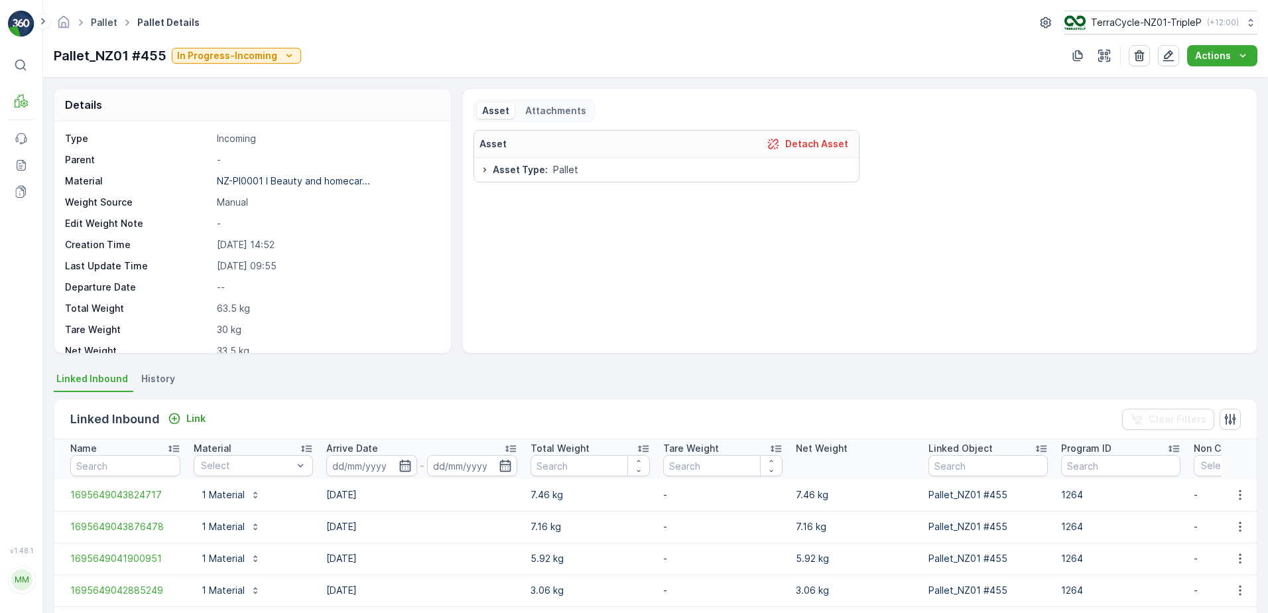
click at [108, 19] on link "Pallet" at bounding box center [104, 22] width 27 height 11
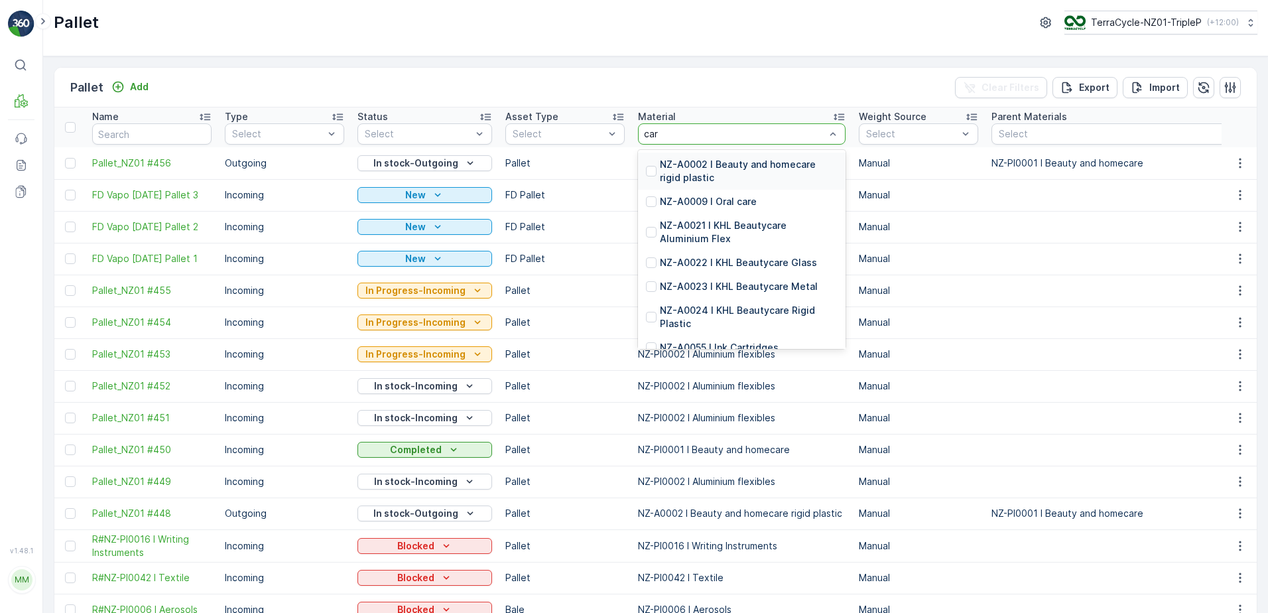
type input "card"
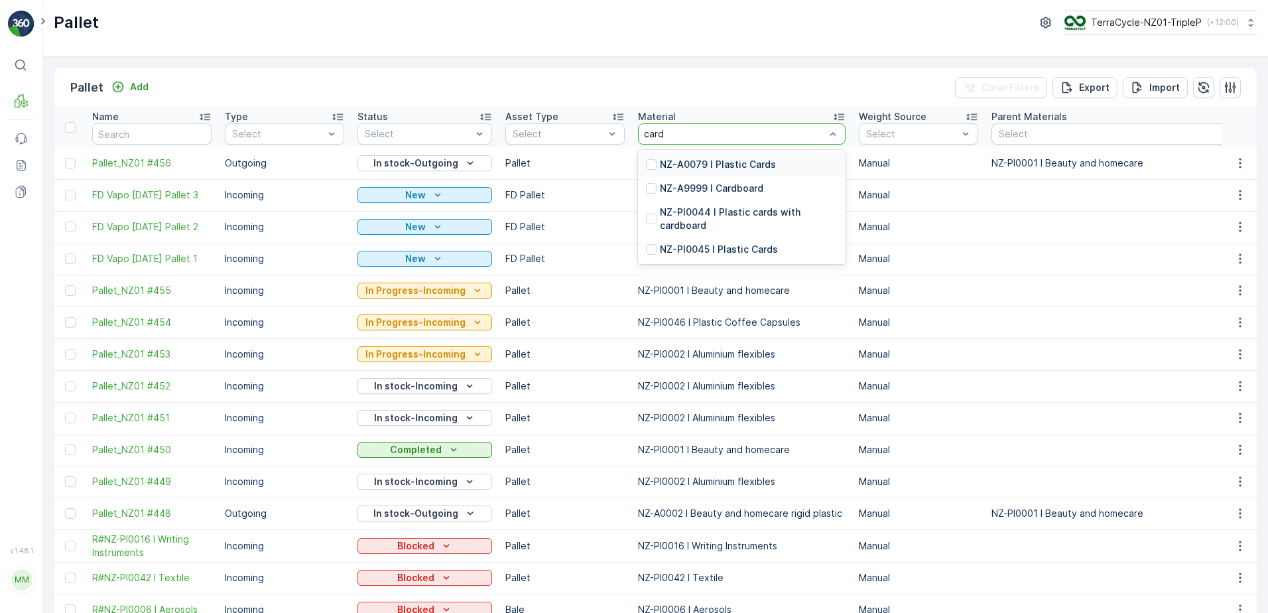
click at [701, 165] on p "NZ-A0079 I Plastic Cards" at bounding box center [718, 164] width 116 height 13
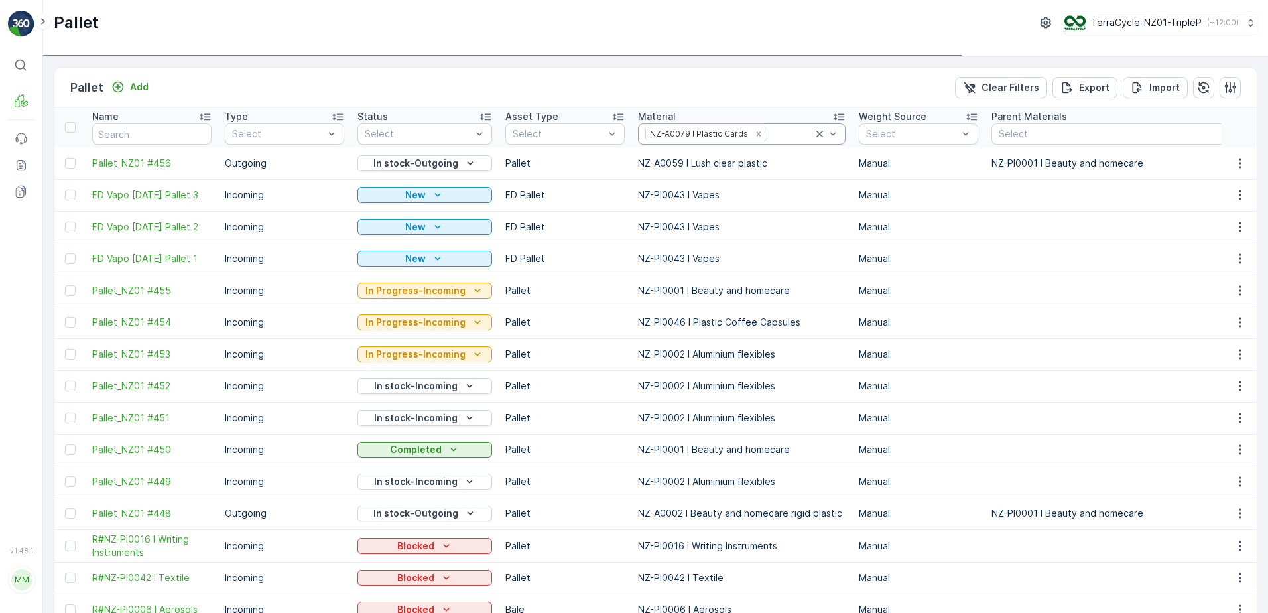
click at [803, 133] on div at bounding box center [791, 134] width 44 height 11
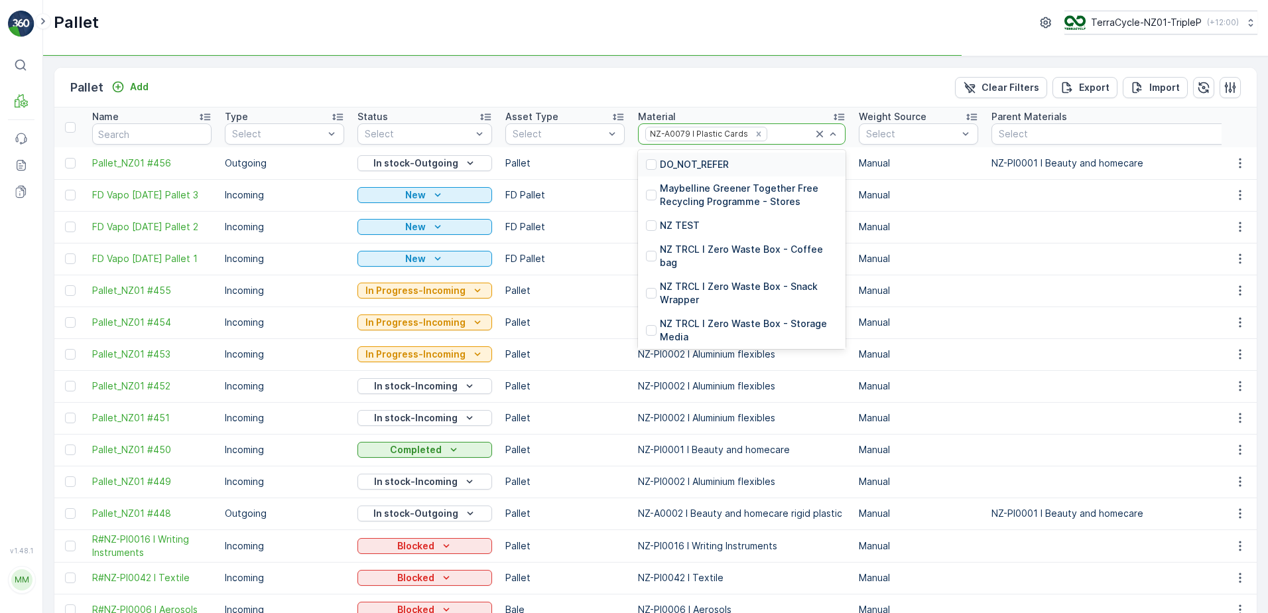
click at [813, 131] on icon at bounding box center [819, 133] width 13 height 13
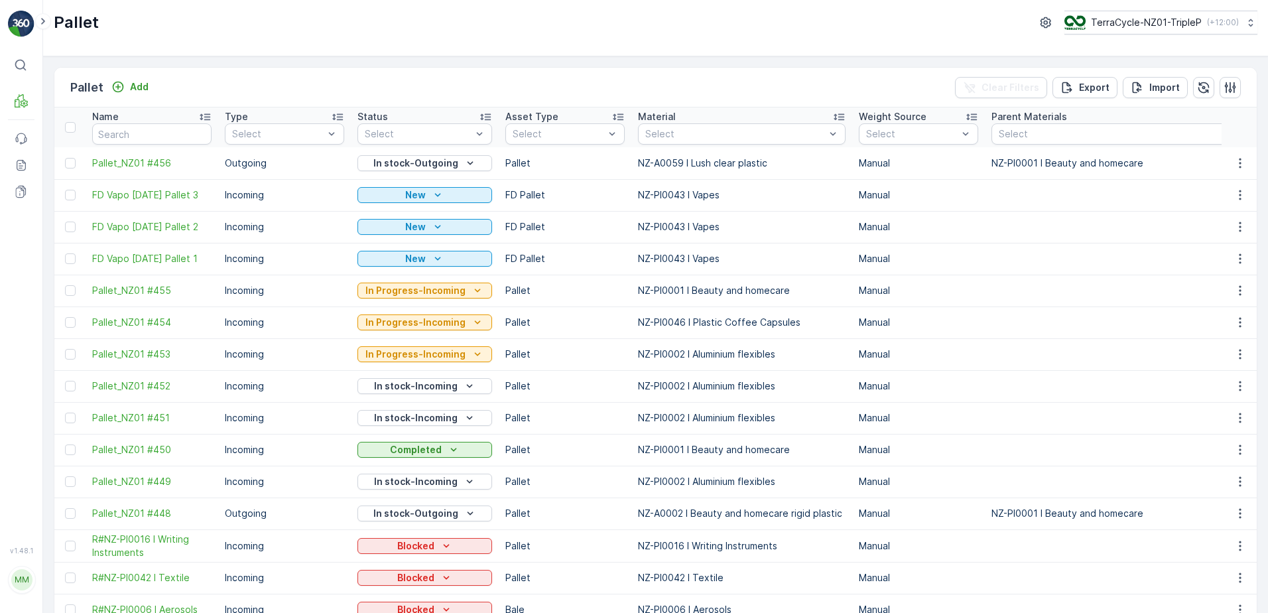
click at [693, 141] on div "Select" at bounding box center [742, 133] width 208 height 21
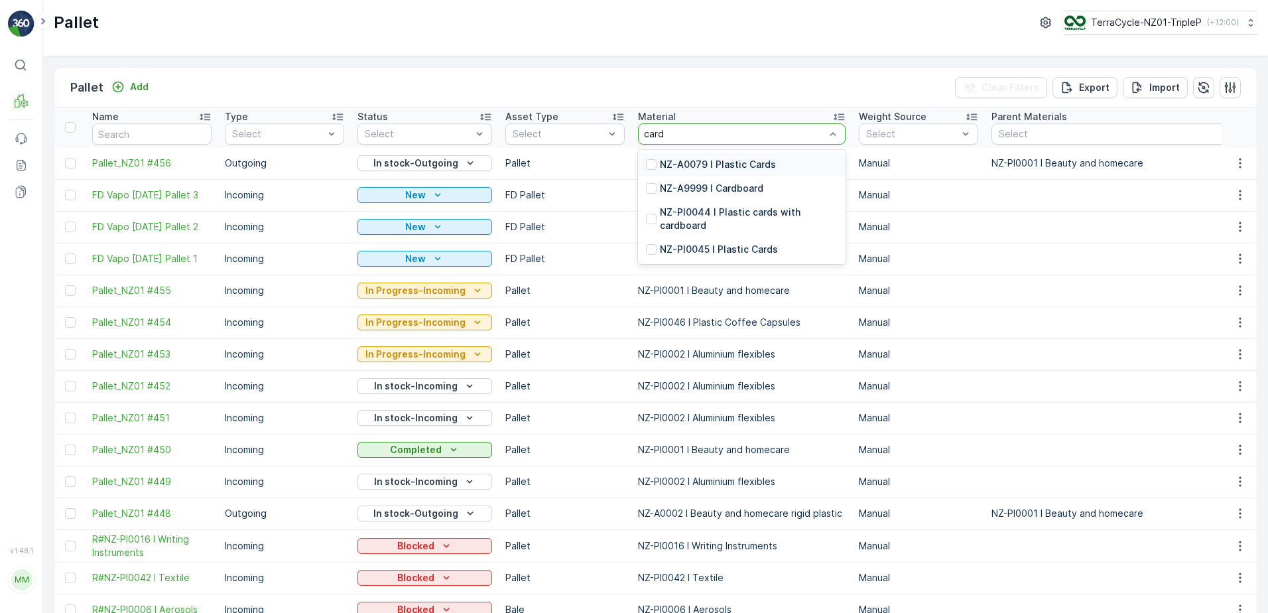
type input "cards"
click at [717, 188] on p "NZ-PI0044 I Plastic cards with cardboard" at bounding box center [749, 195] width 178 height 27
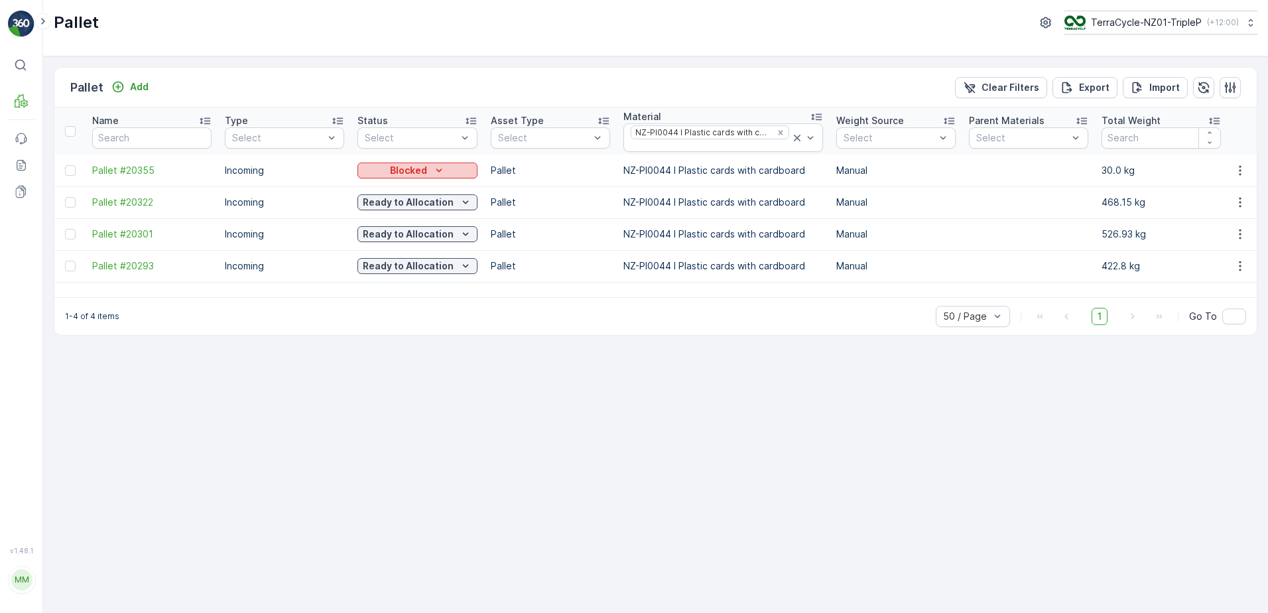
click at [433, 172] on icon "Blocked" at bounding box center [439, 170] width 13 height 13
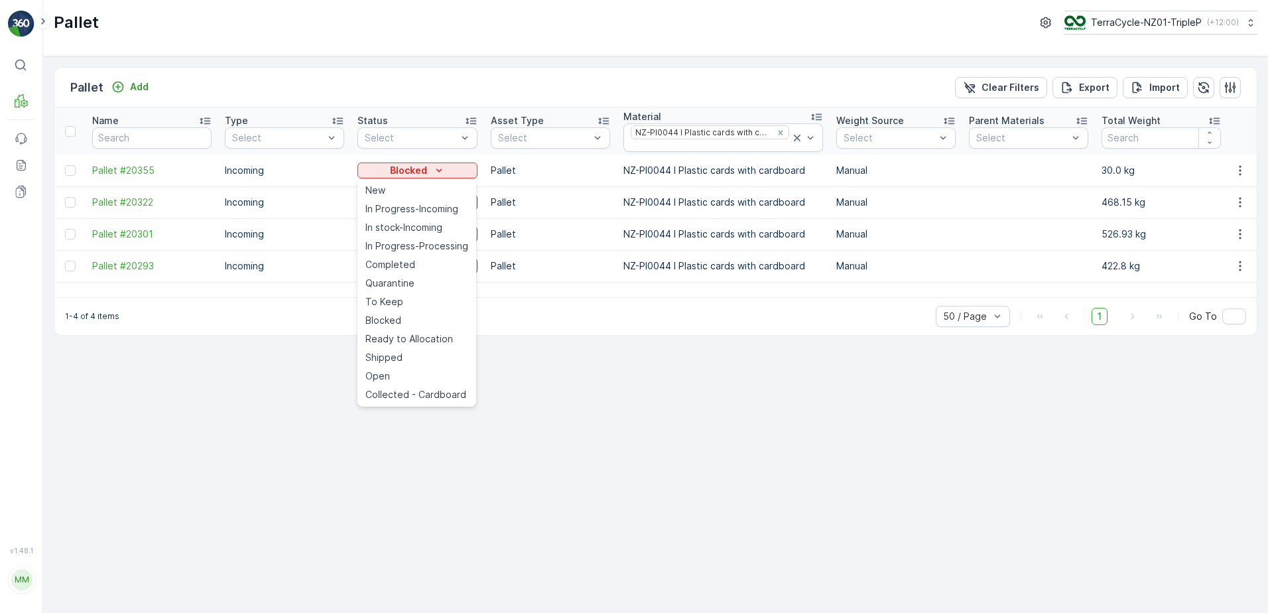
click at [559, 243] on td "Pallet" at bounding box center [550, 234] width 133 height 32
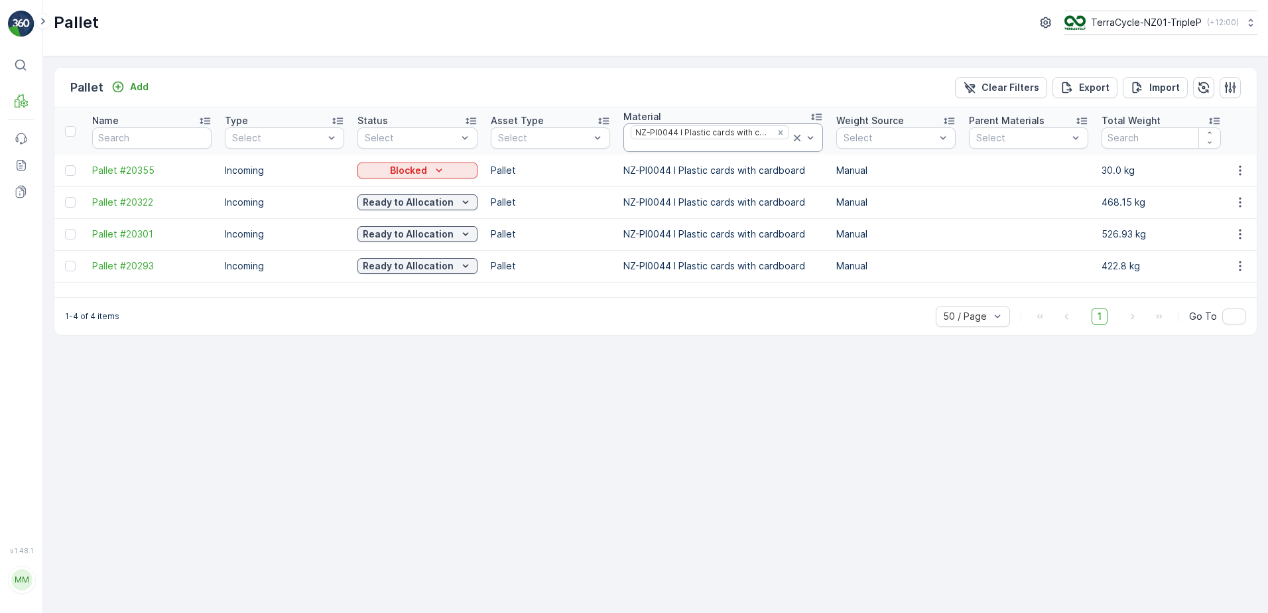
click at [683, 145] on div at bounding box center [710, 146] width 161 height 11
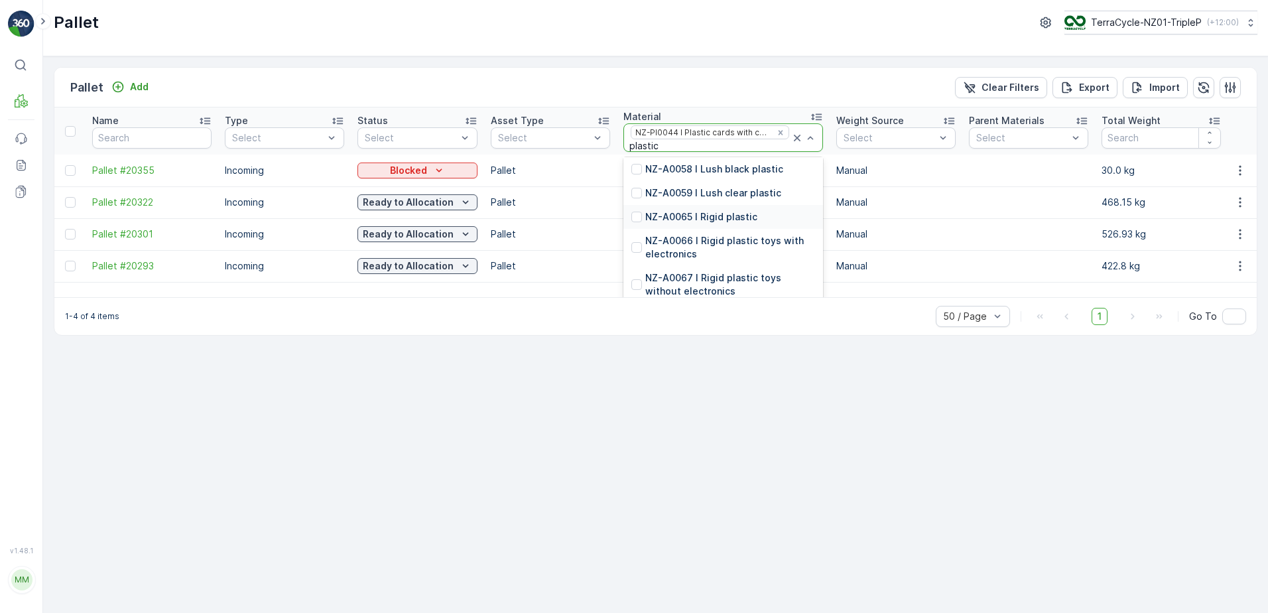
scroll to position [467, 0]
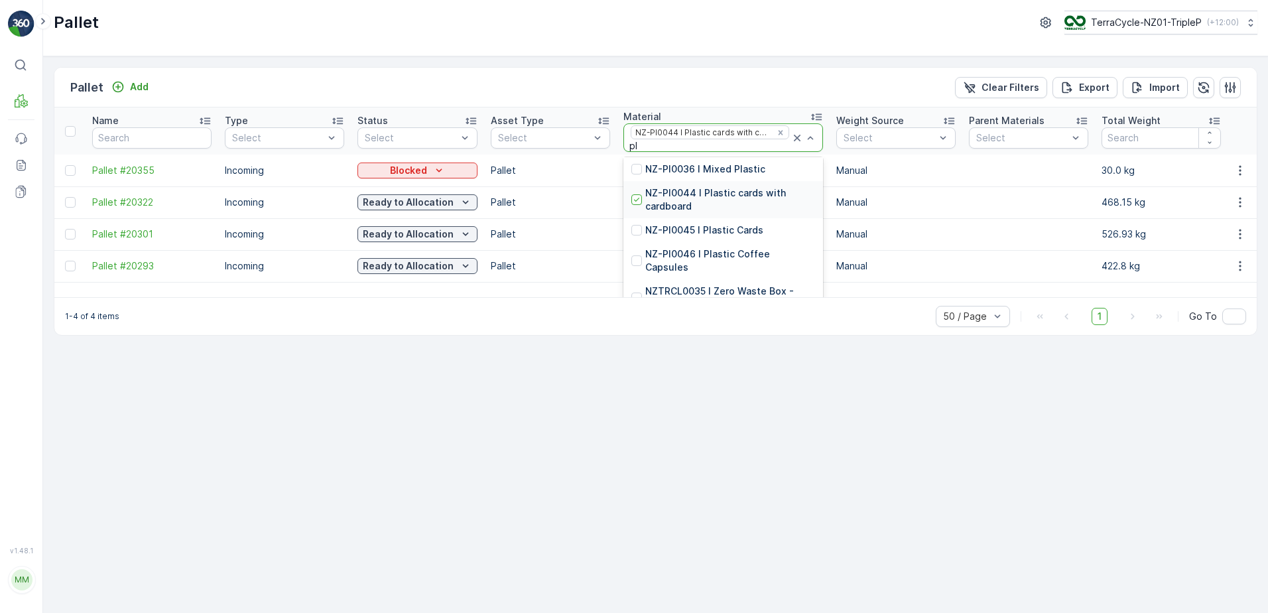
type input "p"
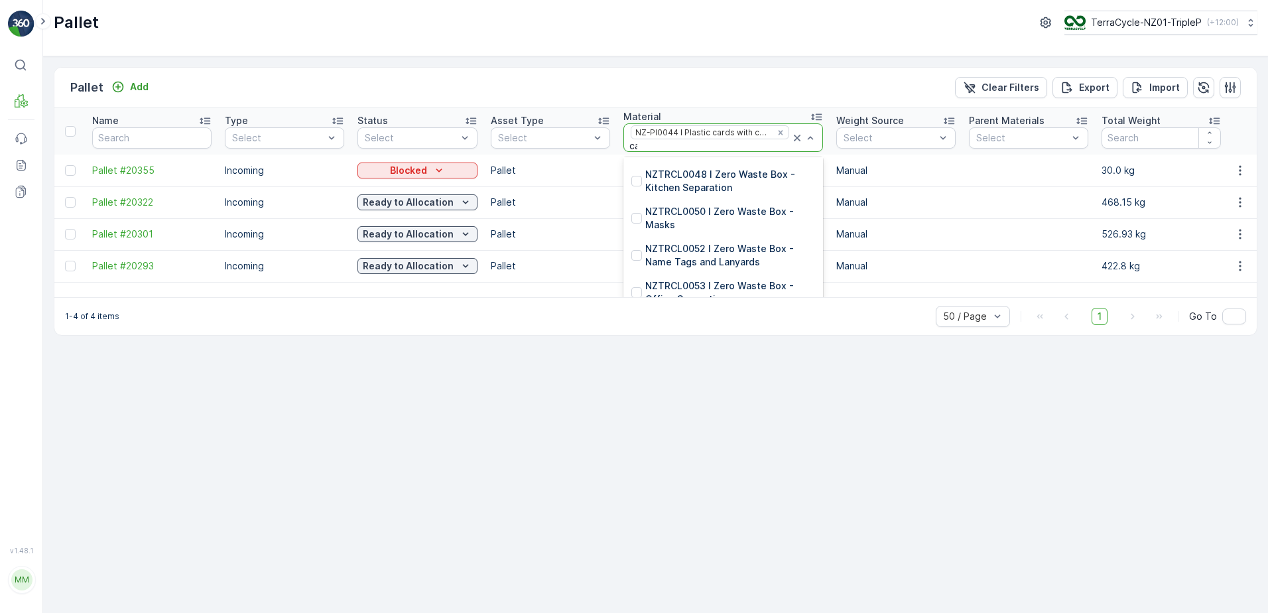
scroll to position [353, 0]
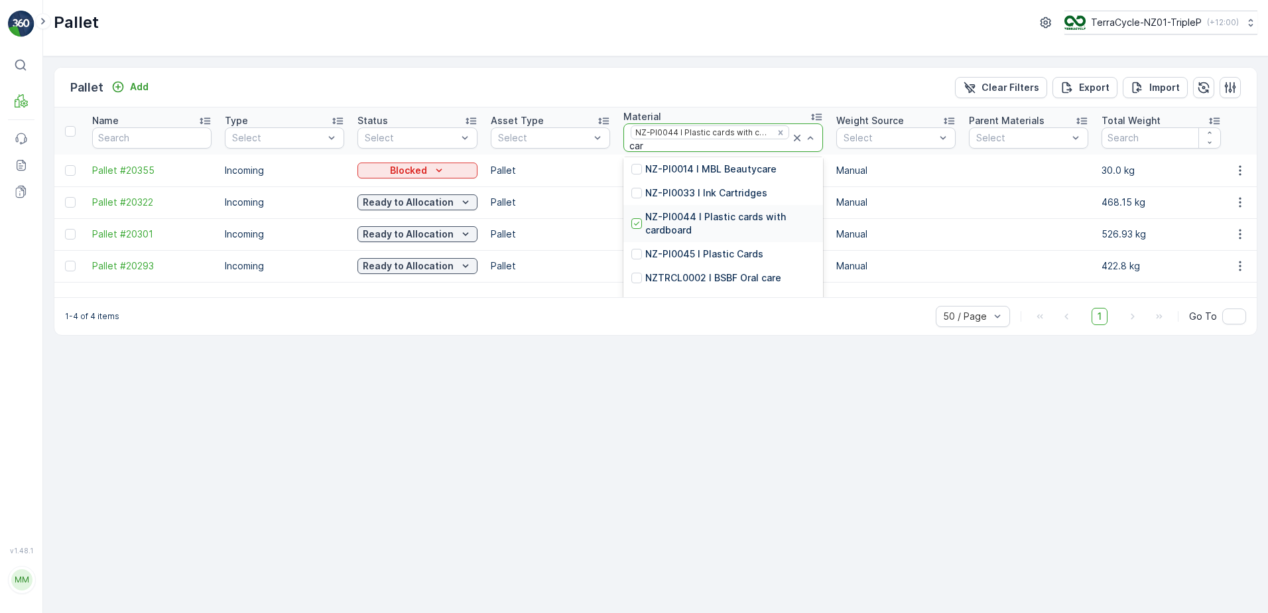
type input "card"
click at [673, 253] on p "NZ-PI0045 I Plastic Cards" at bounding box center [704, 256] width 118 height 13
